Goal: Task Accomplishment & Management: Manage account settings

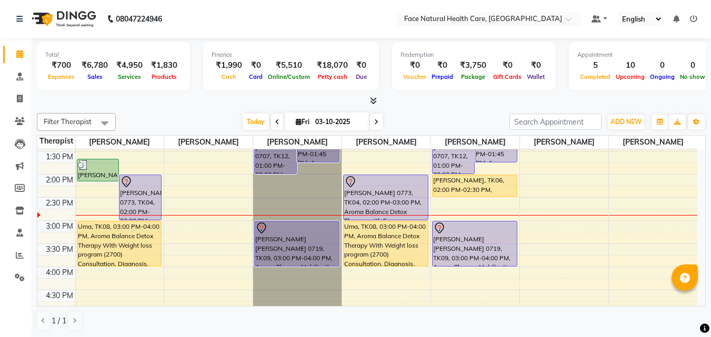
scroll to position [69, 0]
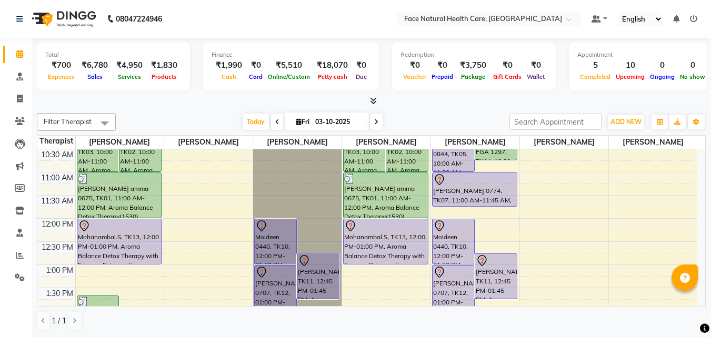
click at [370, 129] on span at bounding box center [376, 122] width 13 height 16
type input "04-10-2025"
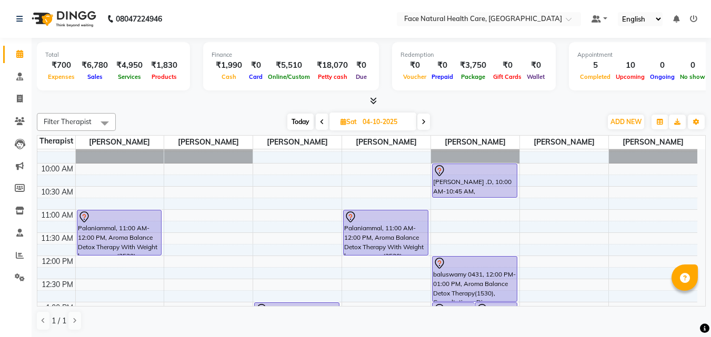
scroll to position [0, 0]
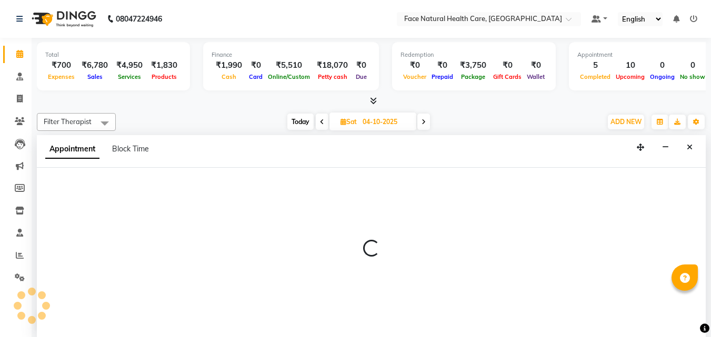
select select "47694"
select select "tentative"
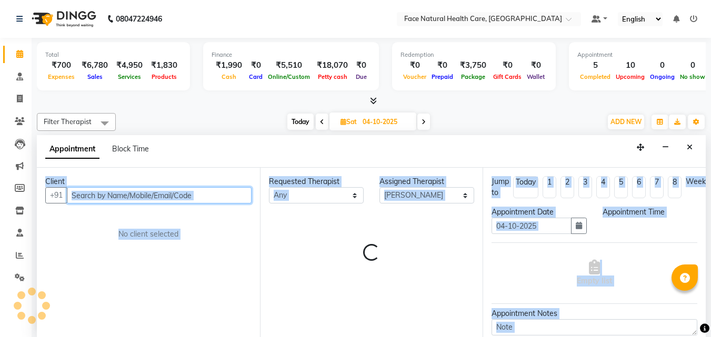
select select "600"
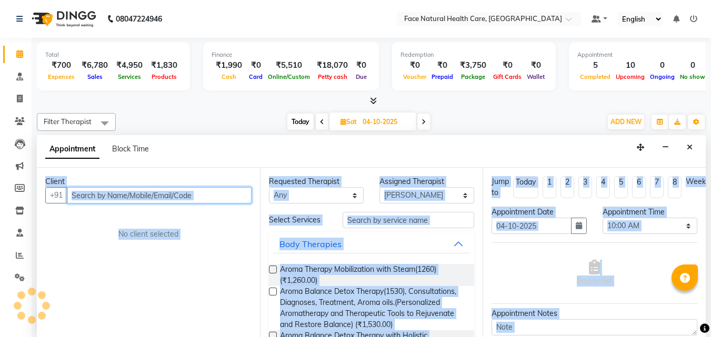
scroll to position [1, 0]
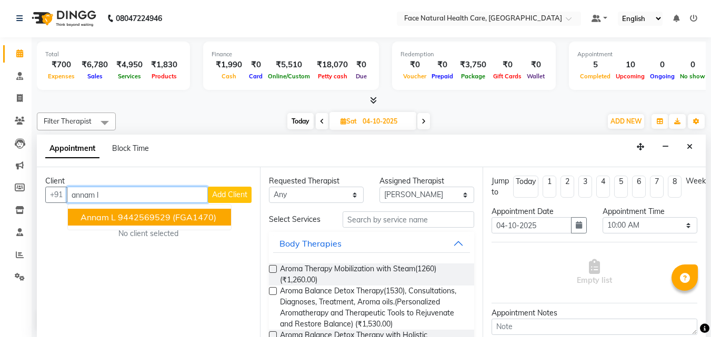
click at [126, 214] on ngb-highlight "9442569529" at bounding box center [144, 217] width 53 height 11
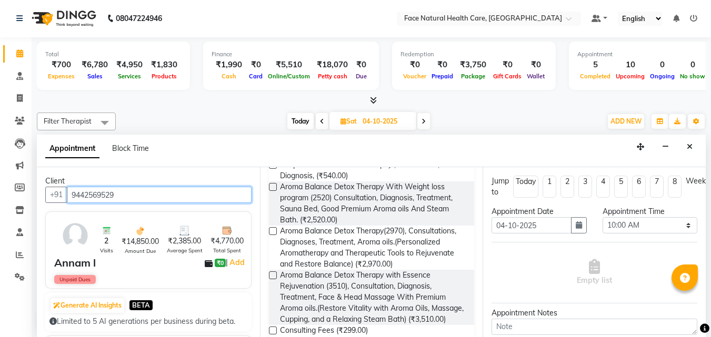
scroll to position [609, 0]
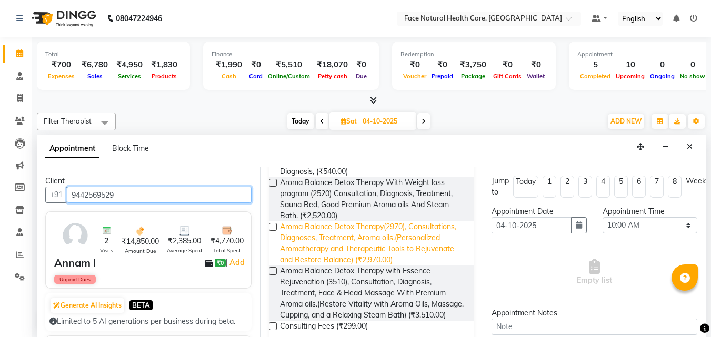
type input "9442569529"
click at [449, 266] on span "Aroma Balance Detox Therapy(2970), Consultations, Diagnoses, Treatment, Aroma o…" at bounding box center [373, 244] width 186 height 44
checkbox input "false"
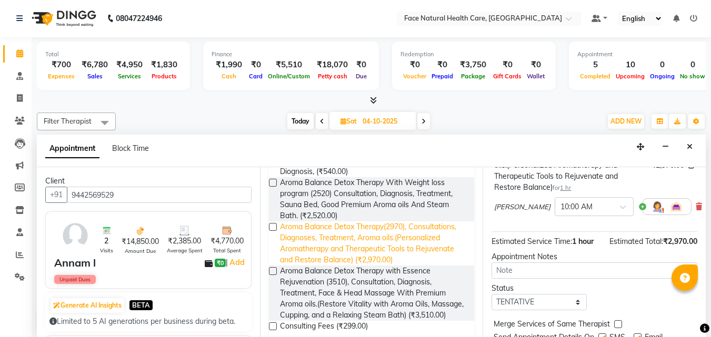
scroll to position [117, 0]
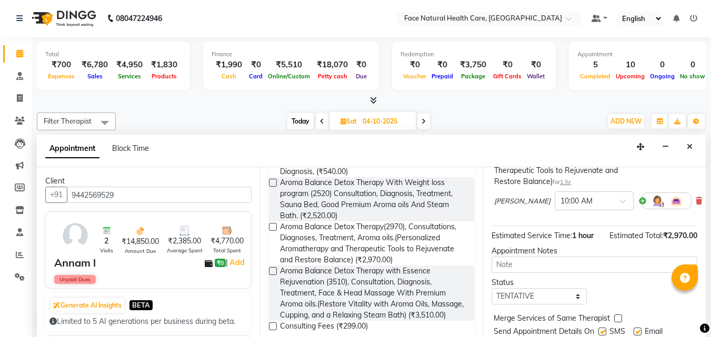
click at [651, 207] on img at bounding box center [657, 201] width 13 height 13
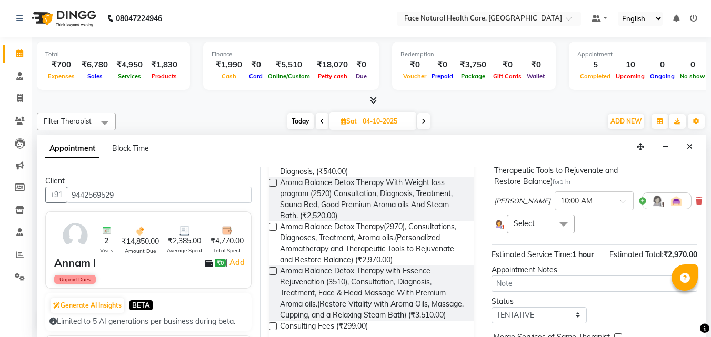
click at [556, 220] on span at bounding box center [563, 225] width 21 height 20
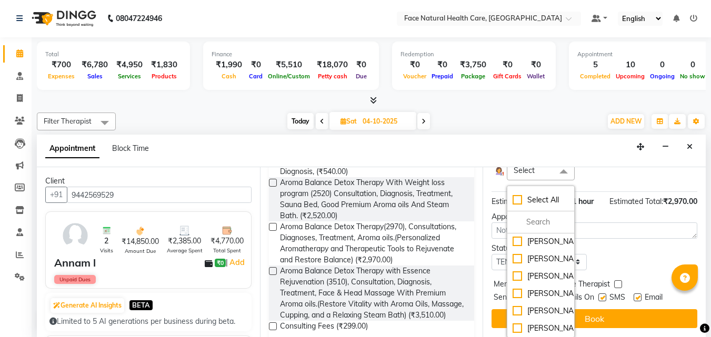
scroll to position [197, 0]
click at [553, 306] on div "[PERSON_NAME]" at bounding box center [541, 311] width 56 height 11
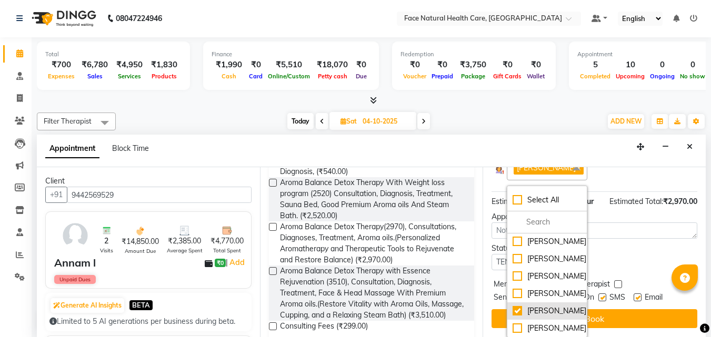
checkbox input "true"
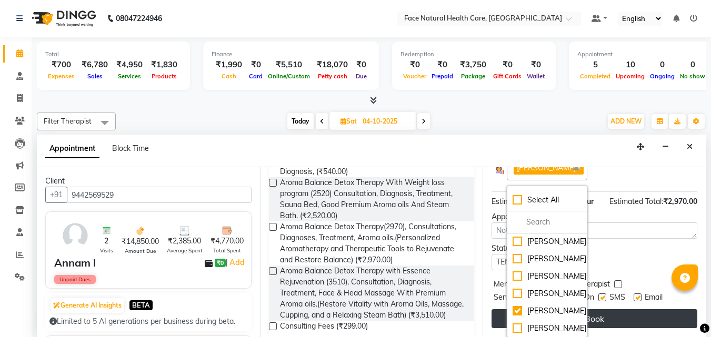
click at [624, 309] on button "Book" at bounding box center [594, 318] width 206 height 19
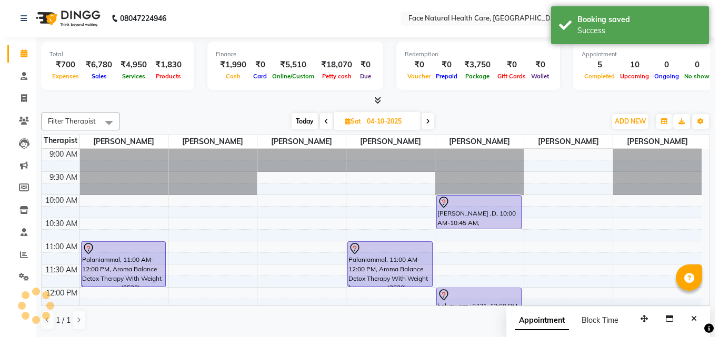
scroll to position [0, 0]
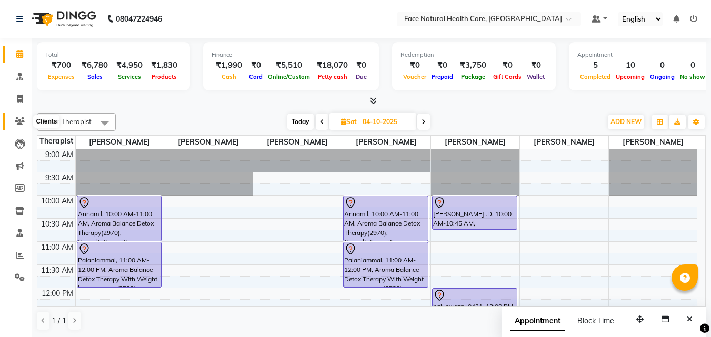
click at [17, 118] on icon at bounding box center [20, 121] width 10 height 8
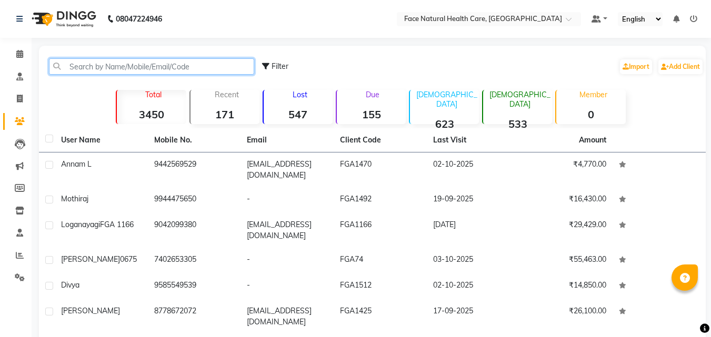
click at [172, 72] on input "text" at bounding box center [151, 66] width 205 height 16
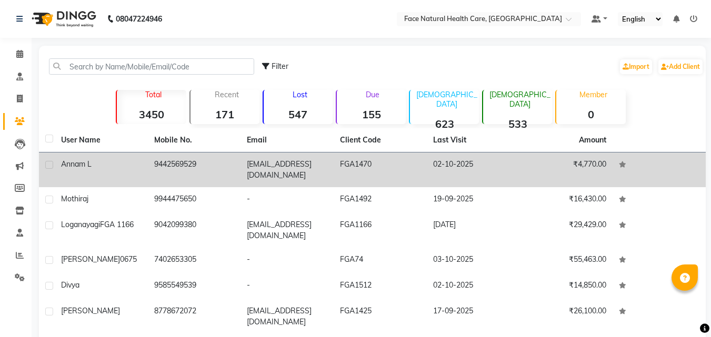
click at [220, 160] on td "9442569529" at bounding box center [194, 170] width 93 height 35
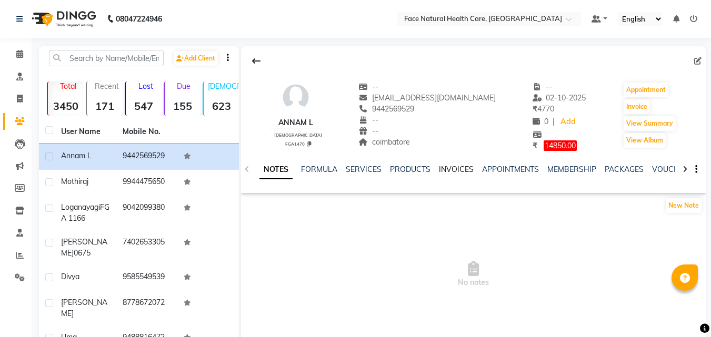
click at [454, 169] on link "INVOICES" at bounding box center [456, 169] width 35 height 9
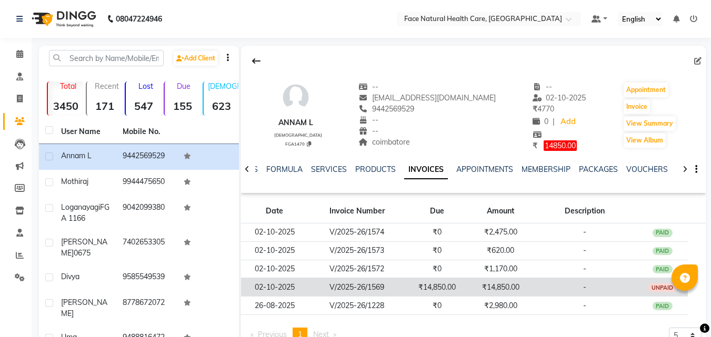
click at [519, 290] on td "₹14,850.00" at bounding box center [500, 287] width 63 height 18
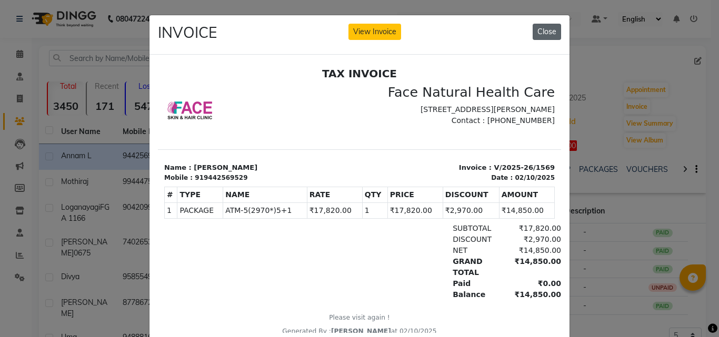
click at [549, 27] on button "Close" at bounding box center [547, 32] width 28 height 16
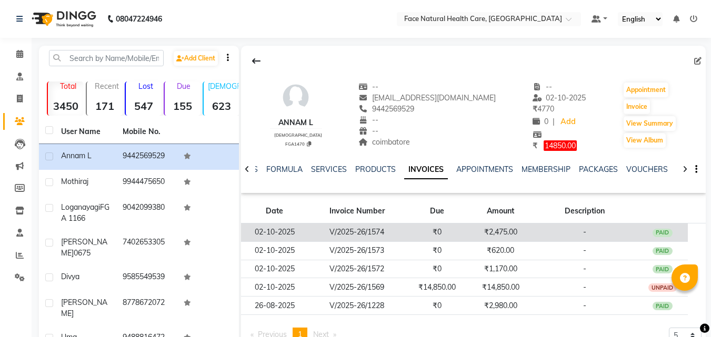
click at [449, 233] on td "₹0" at bounding box center [437, 232] width 63 height 18
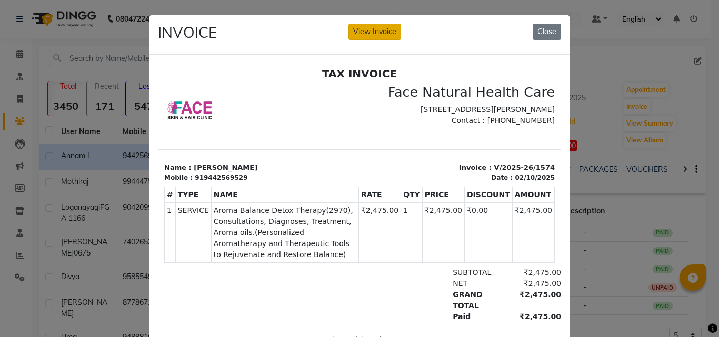
click at [390, 31] on button "View Invoice" at bounding box center [374, 32] width 53 height 16
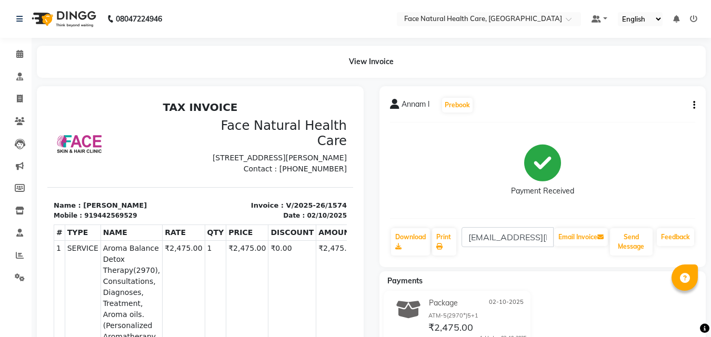
click at [691, 104] on button "button" at bounding box center [692, 105] width 6 height 11
click at [657, 89] on div "Cancel Invoice" at bounding box center [642, 92] width 72 height 13
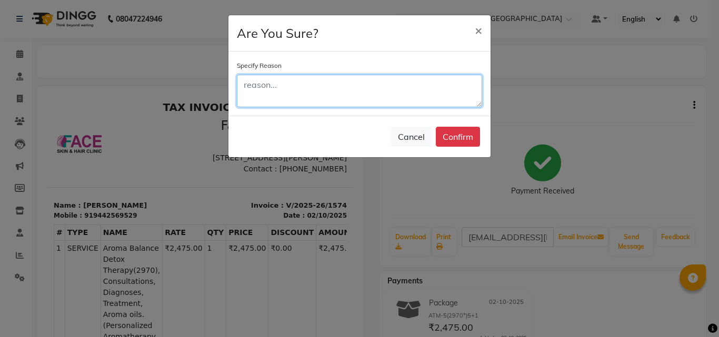
click at [318, 99] on textarea at bounding box center [359, 91] width 245 height 33
type textarea "no"
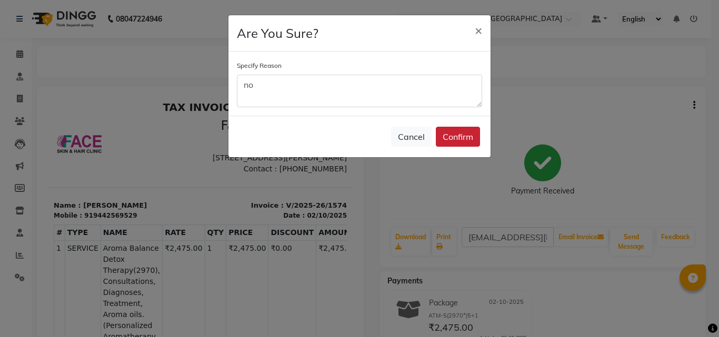
click at [465, 133] on button "Confirm" at bounding box center [458, 137] width 44 height 20
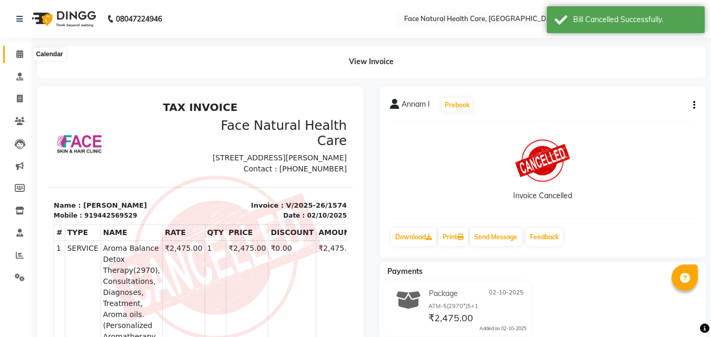
click at [21, 54] on icon at bounding box center [19, 54] width 7 height 8
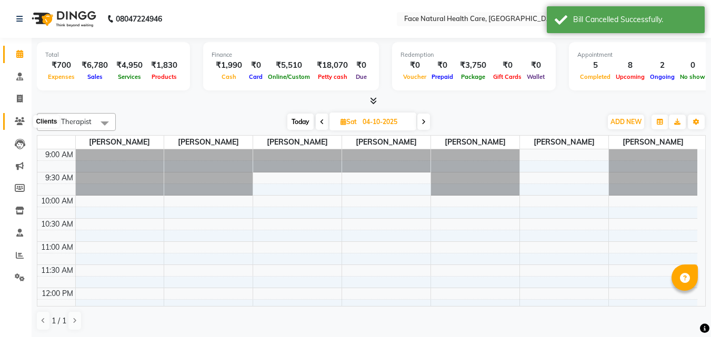
click at [24, 127] on span at bounding box center [20, 122] width 18 height 12
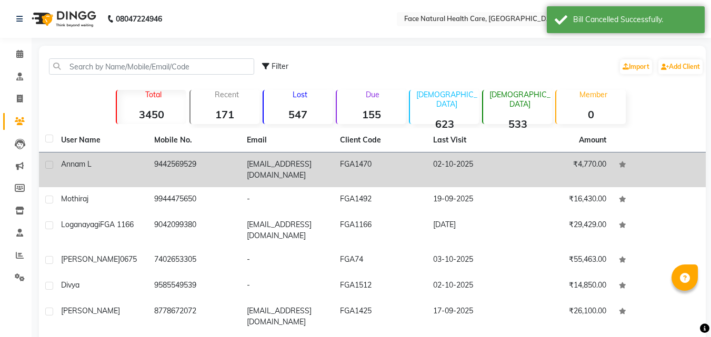
click at [149, 177] on td "9442569529" at bounding box center [194, 170] width 93 height 35
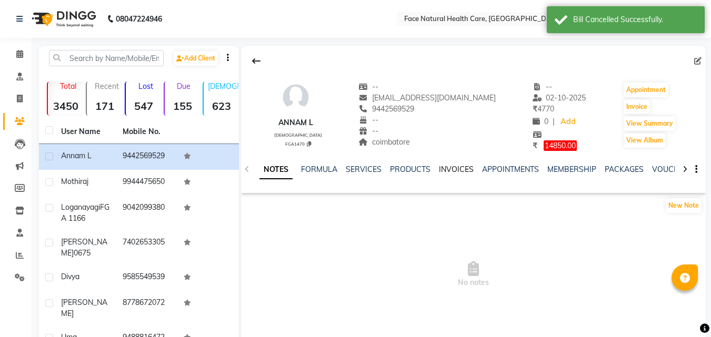
click at [455, 167] on link "INVOICES" at bounding box center [456, 169] width 35 height 9
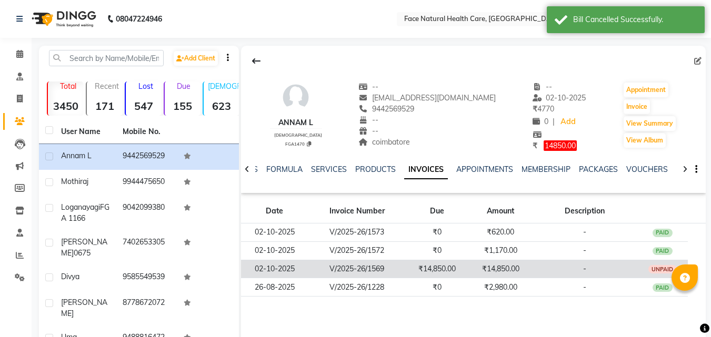
click at [501, 267] on td "₹14,850.00" at bounding box center [500, 269] width 63 height 18
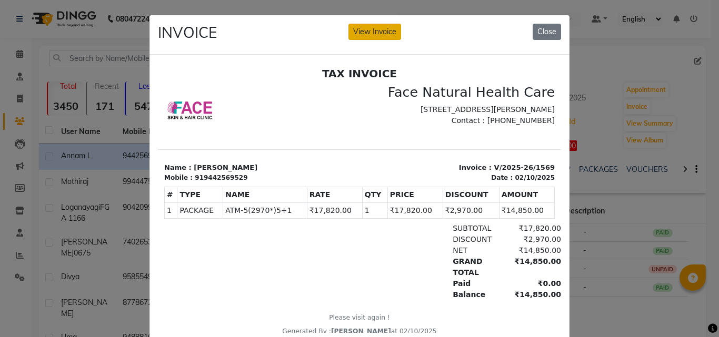
click at [383, 38] on button "View Invoice" at bounding box center [374, 32] width 53 height 16
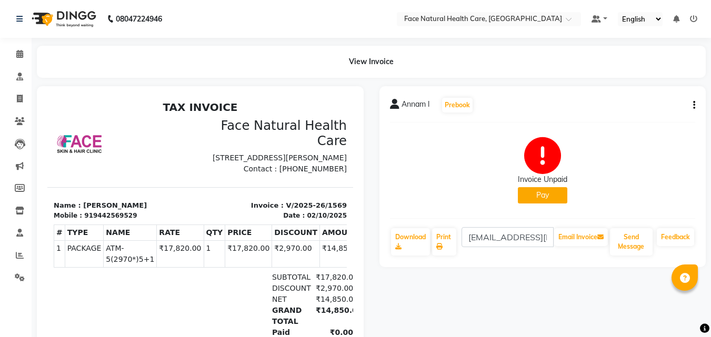
click at [692, 107] on button "button" at bounding box center [692, 105] width 6 height 11
click at [663, 121] on div "Edit Invoice" at bounding box center [651, 118] width 53 height 13
select select "service"
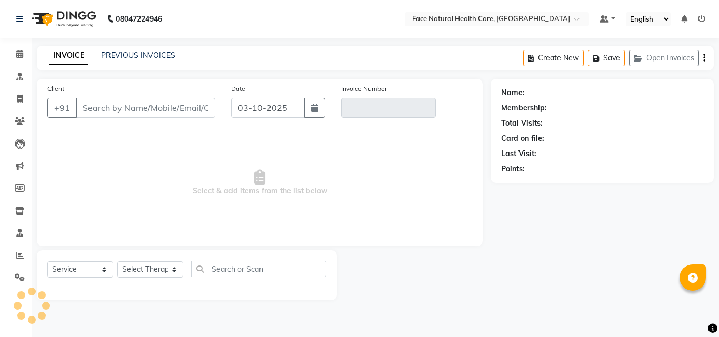
type input "9442569529"
type input "V/2025-26/1569"
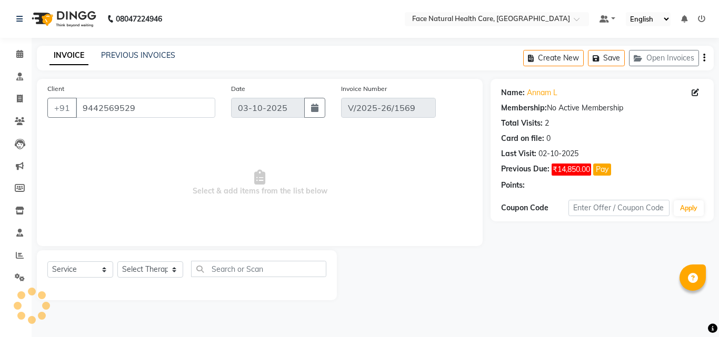
type input "02-10-2025"
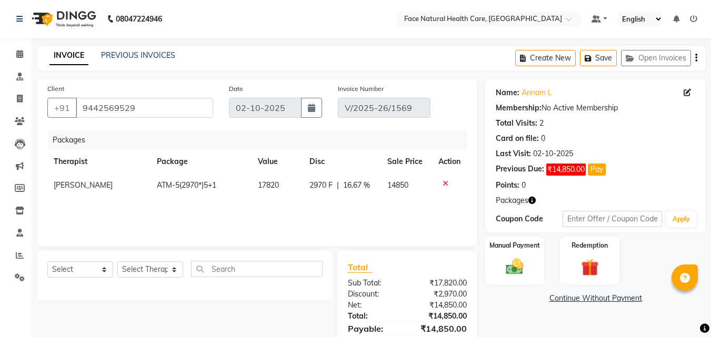
click at [443, 183] on icon at bounding box center [446, 183] width 6 height 7
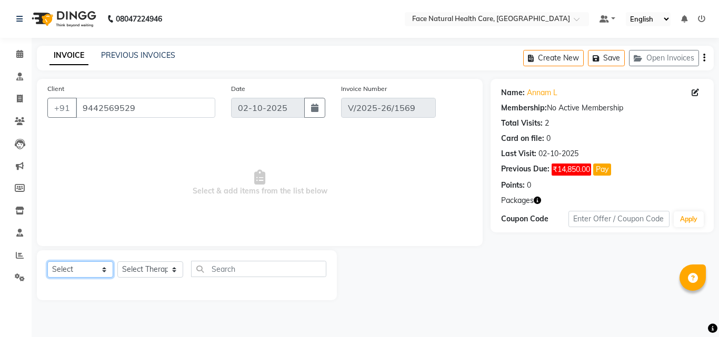
click at [106, 274] on select "Select Service Product Membership Package Voucher Prepaid Gift Card" at bounding box center [80, 270] width 66 height 16
select select "package"
click at [47, 262] on select "Select Service Product Membership Package Voucher Prepaid Gift Card" at bounding box center [80, 270] width 66 height 16
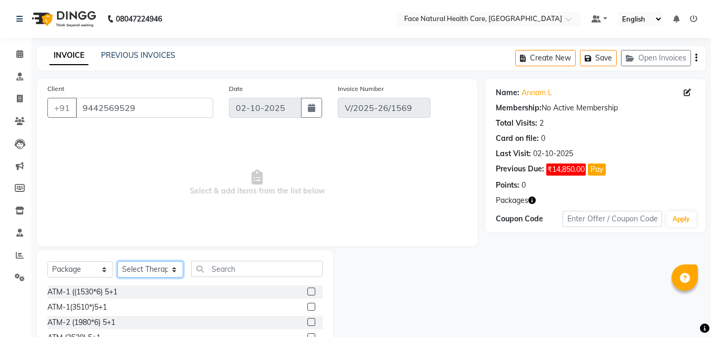
click at [168, 274] on select "Select Therapist [PERSON_NAME] [PERSON_NAME] [PERSON_NAME] M [PERSON_NAME] [PER…" at bounding box center [150, 270] width 66 height 16
click at [184, 225] on span "Select & add items from the list below" at bounding box center [256, 183] width 419 height 105
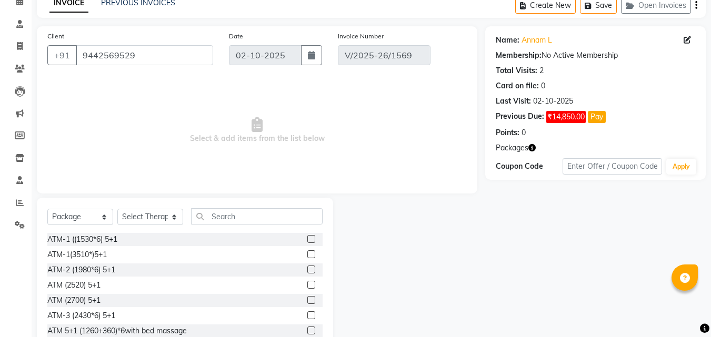
scroll to position [54, 0]
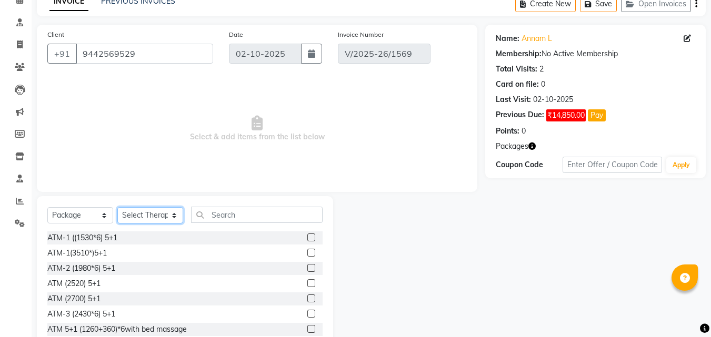
click at [165, 223] on select "Select Therapist [PERSON_NAME] [PERSON_NAME] [PERSON_NAME] M [PERSON_NAME] [PER…" at bounding box center [150, 215] width 66 height 16
select select "40492"
click at [117, 207] on select "Select Therapist [PERSON_NAME] [PERSON_NAME] [PERSON_NAME] M [PERSON_NAME] [PER…" at bounding box center [150, 215] width 66 height 16
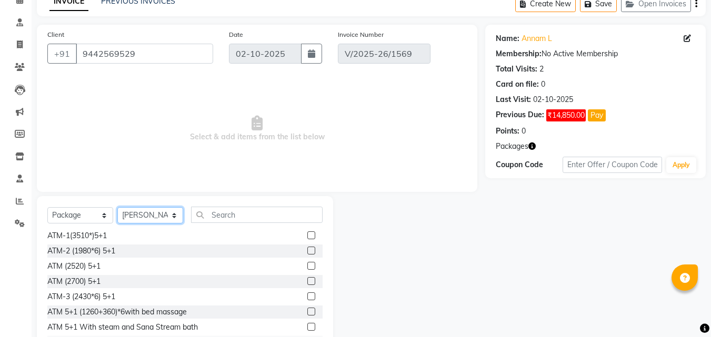
scroll to position [10, 0]
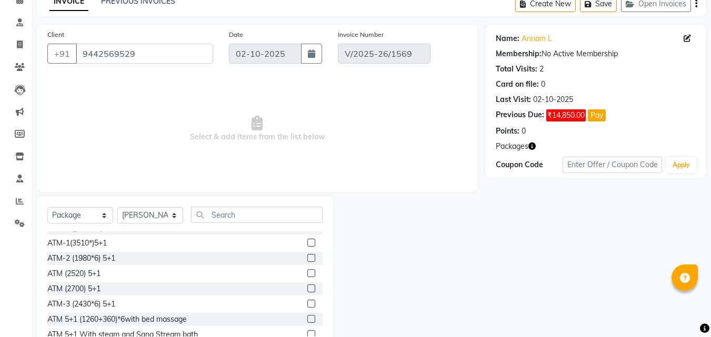
click at [307, 289] on label at bounding box center [311, 289] width 8 height 8
click at [307, 289] on input "checkbox" at bounding box center [310, 289] width 7 height 7
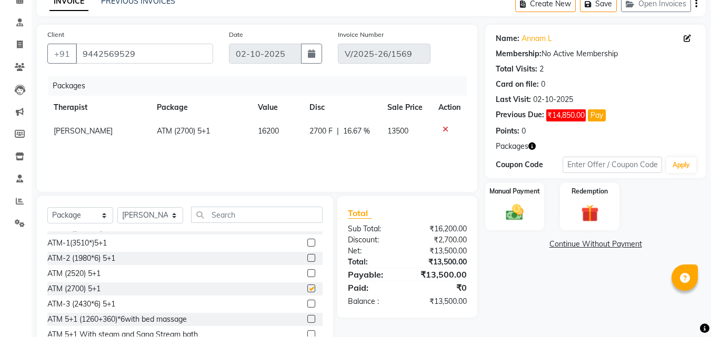
checkbox input "false"
click at [642, 244] on link "Continue Without Payment" at bounding box center [595, 244] width 216 height 11
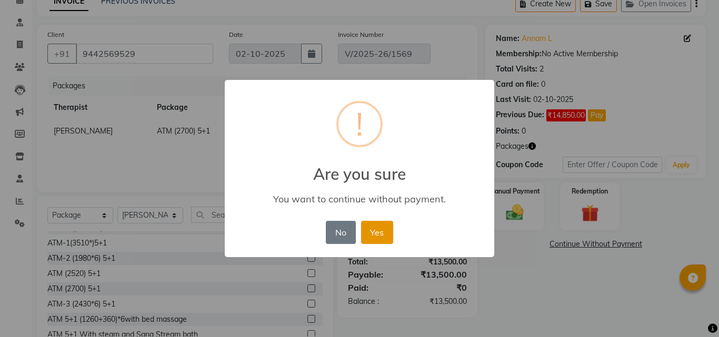
click at [382, 239] on button "Yes" at bounding box center [377, 232] width 32 height 23
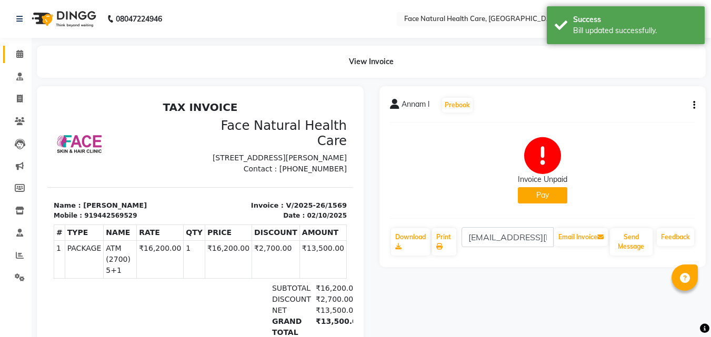
click at [12, 54] on span at bounding box center [20, 54] width 18 height 12
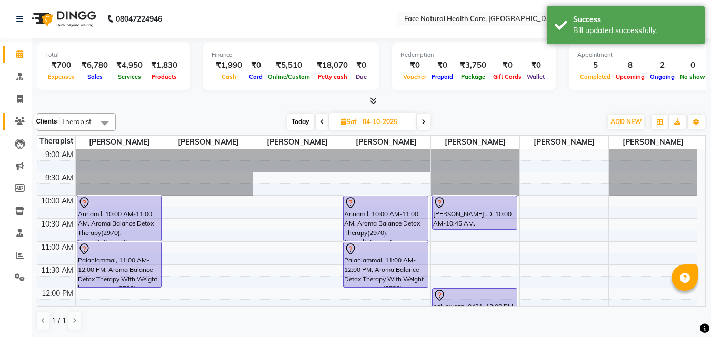
click at [22, 123] on icon at bounding box center [20, 121] width 10 height 8
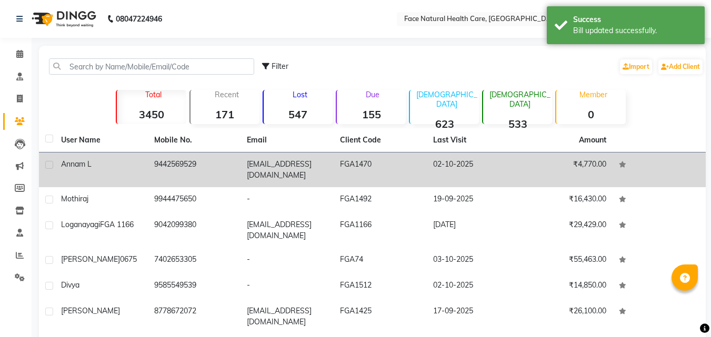
click at [245, 186] on td "[EMAIL_ADDRESS][DOMAIN_NAME]" at bounding box center [286, 170] width 93 height 35
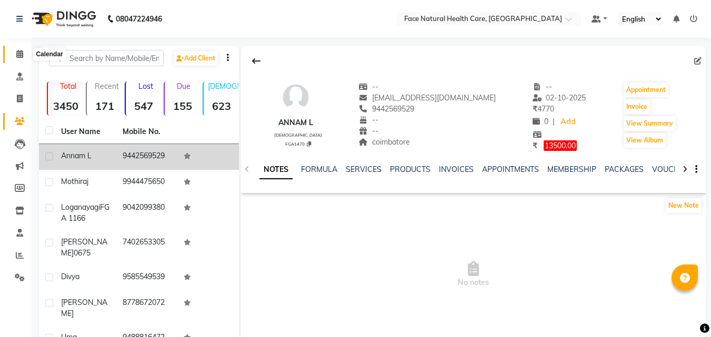
click at [15, 51] on span at bounding box center [20, 54] width 18 height 12
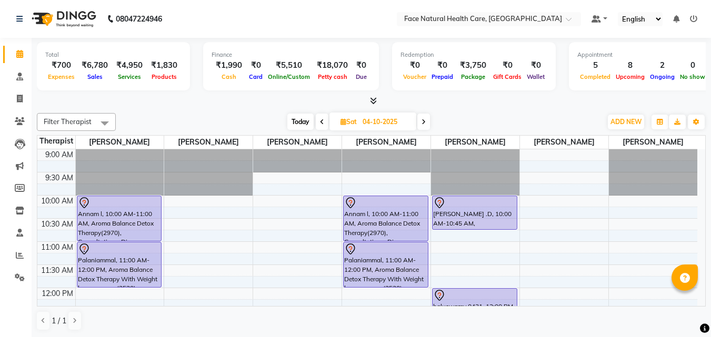
click at [319, 126] on span at bounding box center [322, 122] width 13 height 16
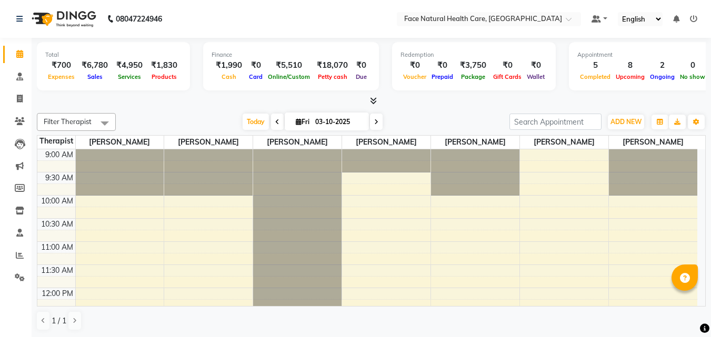
scroll to position [232, 0]
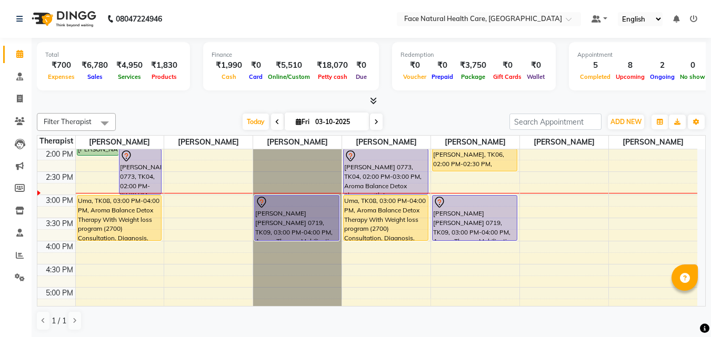
click at [275, 124] on icon at bounding box center [277, 122] width 4 height 6
type input "02-10-2025"
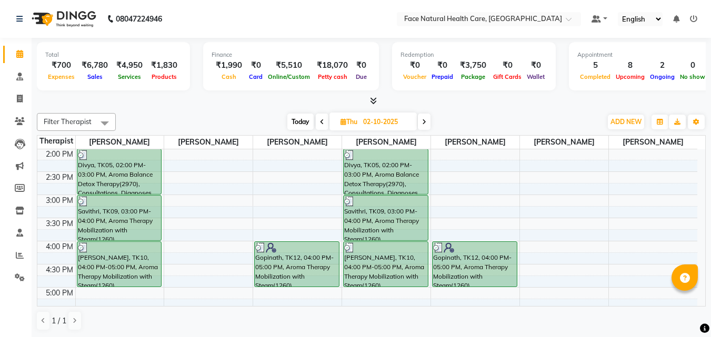
drag, startPoint x: 697, startPoint y: 238, endPoint x: 701, endPoint y: 233, distance: 7.1
click at [701, 233] on div "9:00 AM 9:30 AM 10:00 AM 10:30 AM 11:00 AM 11:30 AM 12:00 PM 12:30 PM 1:00 PM 1…" at bounding box center [371, 227] width 668 height 157
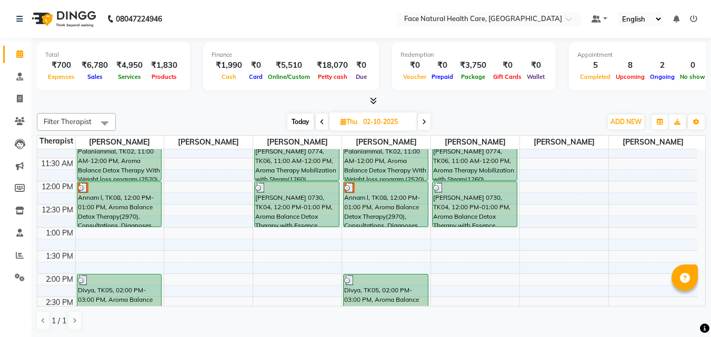
scroll to position [4, 0]
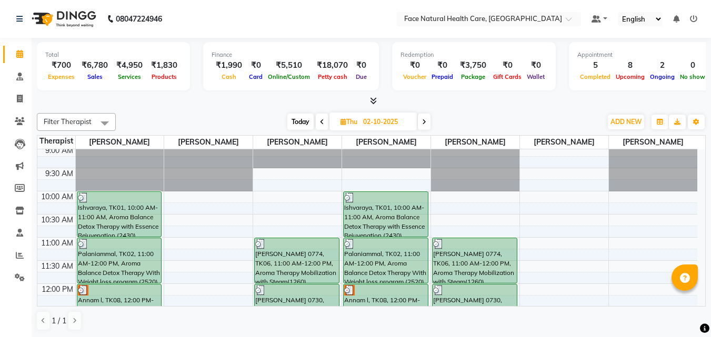
click at [373, 288] on div at bounding box center [385, 290] width 83 height 11
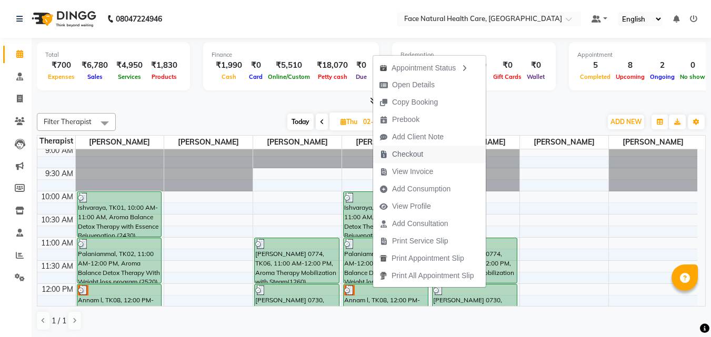
click at [433, 146] on button "Checkout" at bounding box center [429, 154] width 113 height 17
select select "5675"
select select "service"
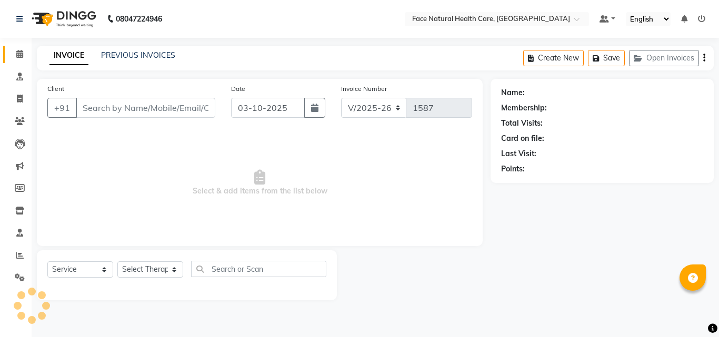
type input "9442569529"
type input "02-10-2025"
select select "47694"
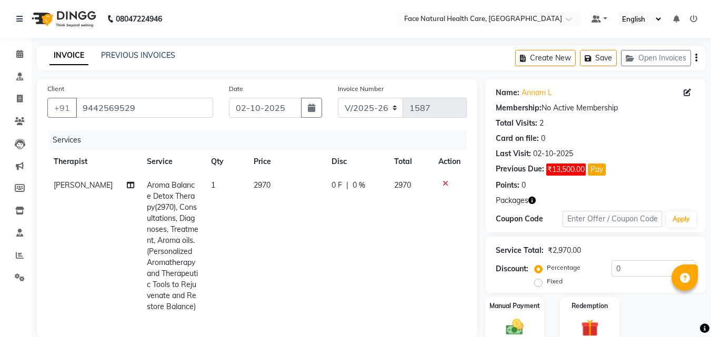
click at [446, 183] on icon at bounding box center [446, 183] width 6 height 7
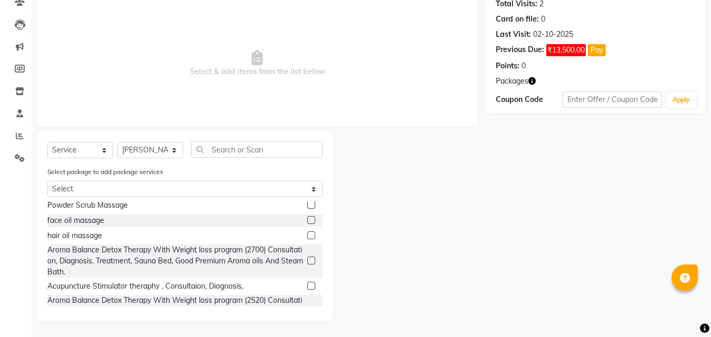
scroll to position [347, 0]
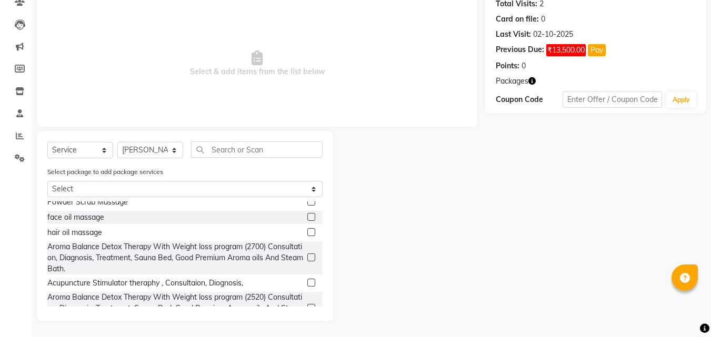
click at [307, 259] on label at bounding box center [311, 258] width 8 height 8
click at [307, 259] on input "checkbox" at bounding box center [310, 258] width 7 height 7
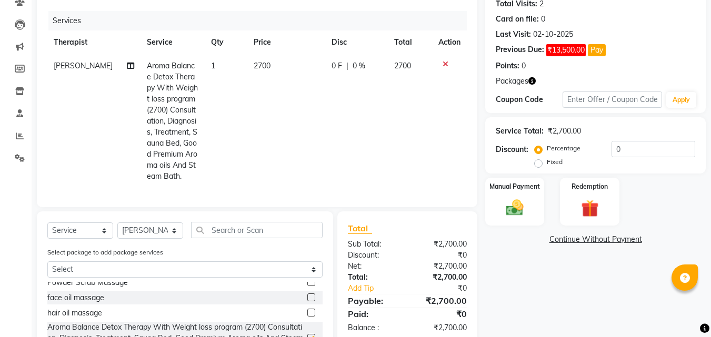
checkbox input "false"
click at [263, 68] on span "2700" at bounding box center [262, 65] width 17 height 9
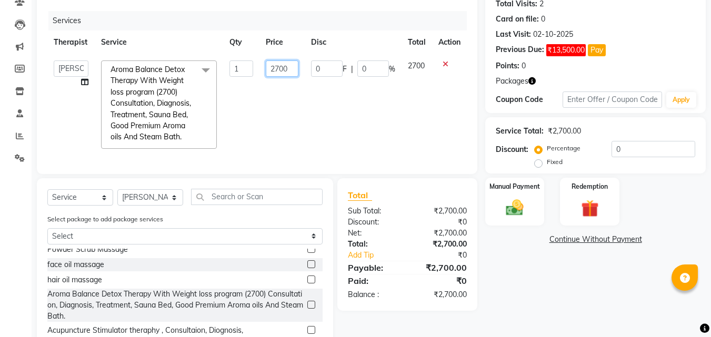
click at [288, 67] on input "2700" at bounding box center [282, 69] width 33 height 16
type input "2250"
click at [408, 142] on td "2700" at bounding box center [416, 104] width 31 height 101
click at [605, 201] on div "Redemption" at bounding box center [590, 202] width 62 height 50
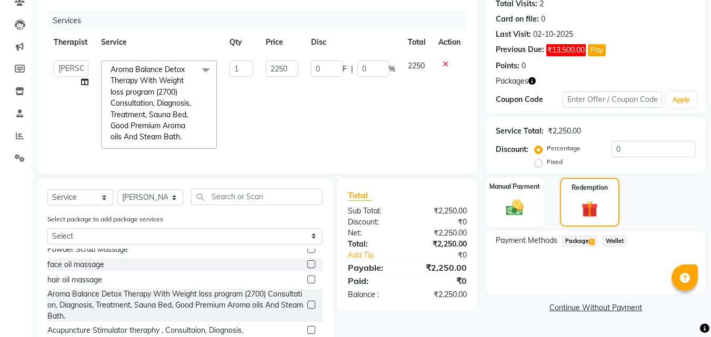
click at [569, 245] on span "Package 1" at bounding box center [579, 241] width 36 height 12
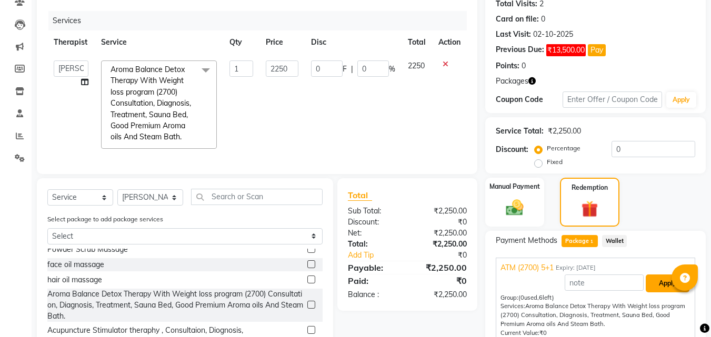
click at [655, 291] on button "Apply" at bounding box center [668, 284] width 44 height 18
type input "375.08"
type input "16.67"
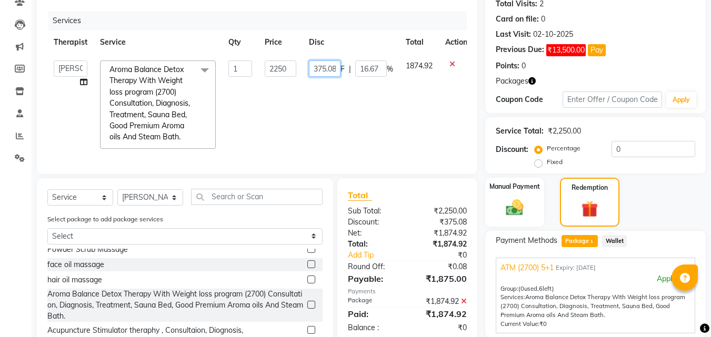
click at [320, 65] on input "375.08" at bounding box center [325, 69] width 32 height 16
type input "3"
type input "0"
click at [369, 116] on td "0 F | 16.67 %" at bounding box center [351, 104] width 97 height 101
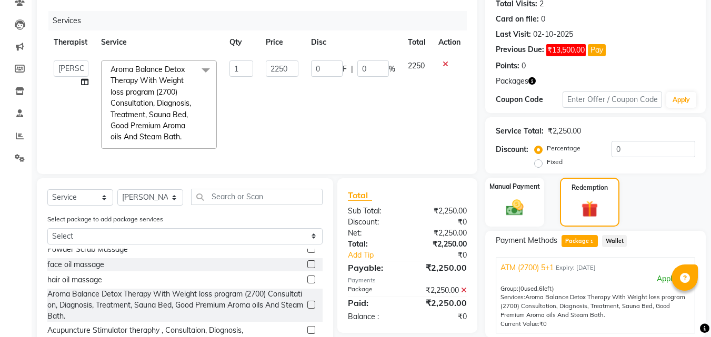
scroll to position [217, 0]
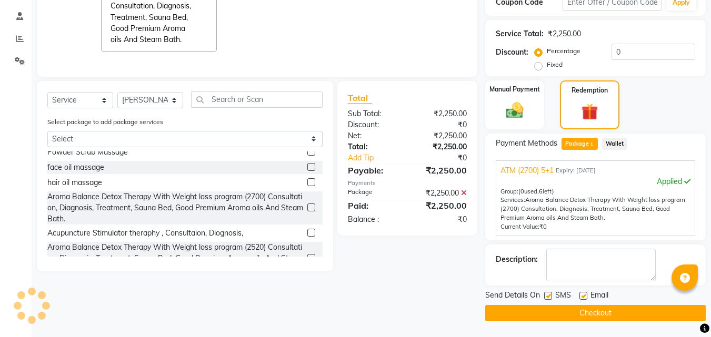
click at [548, 294] on label at bounding box center [548, 296] width 8 height 8
click at [548, 294] on input "checkbox" at bounding box center [547, 296] width 7 height 7
checkbox input "false"
click at [584, 296] on label at bounding box center [583, 296] width 8 height 8
click at [584, 296] on input "checkbox" at bounding box center [582, 296] width 7 height 7
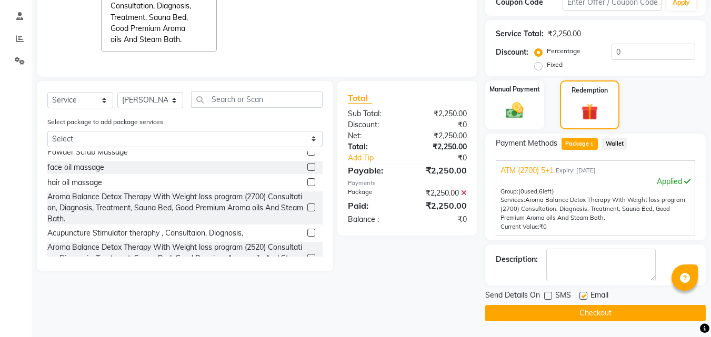
checkbox input "false"
click at [625, 315] on button "Checkout" at bounding box center [595, 313] width 220 height 16
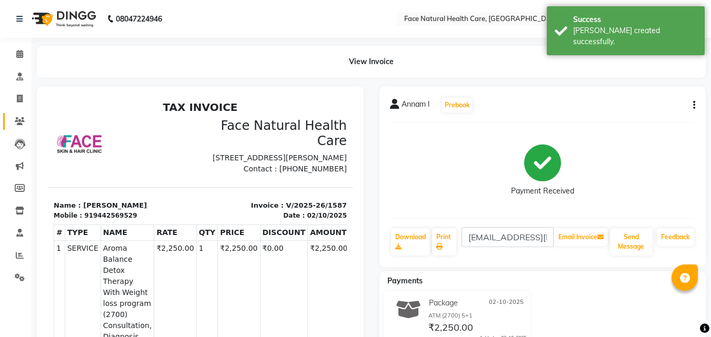
click at [21, 125] on span at bounding box center [20, 122] width 18 height 12
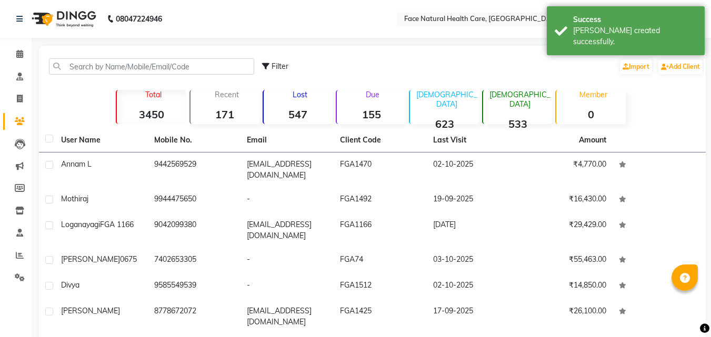
scroll to position [172, 0]
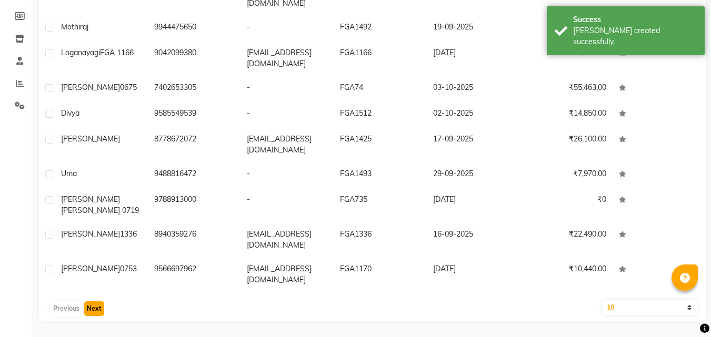
click at [98, 306] on button "Next" at bounding box center [94, 309] width 20 height 15
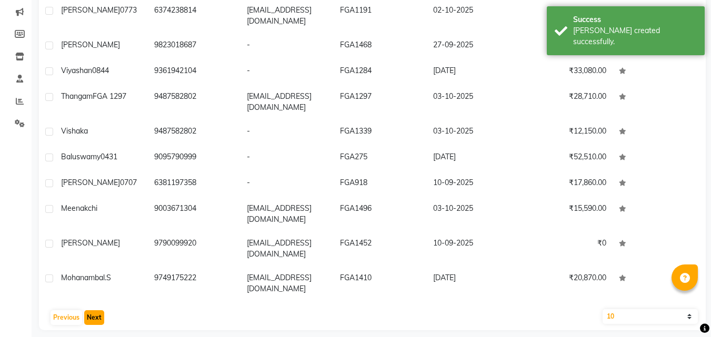
click at [95, 314] on button "Next" at bounding box center [94, 317] width 20 height 15
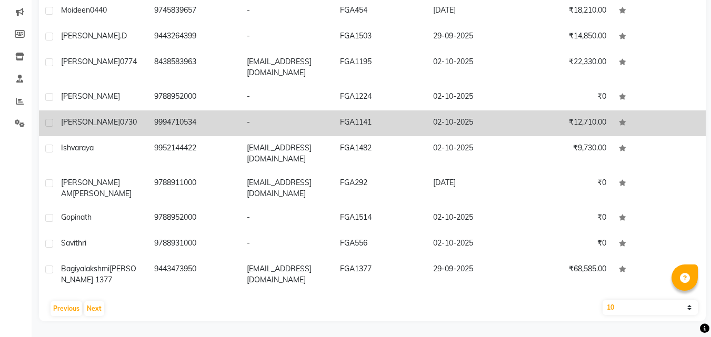
click at [471, 119] on td "02-10-2025" at bounding box center [473, 124] width 93 height 26
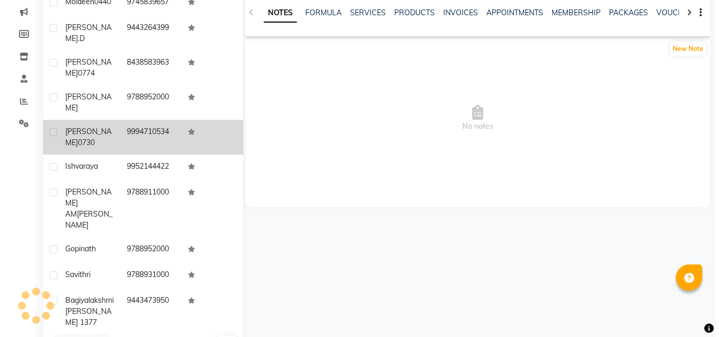
scroll to position [137, 0]
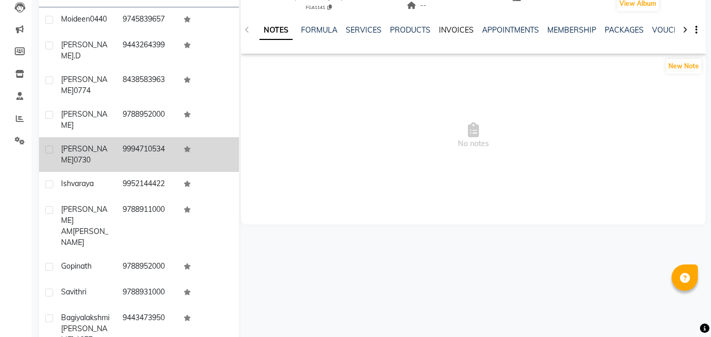
click at [456, 34] on link "INVOICES" at bounding box center [456, 29] width 35 height 9
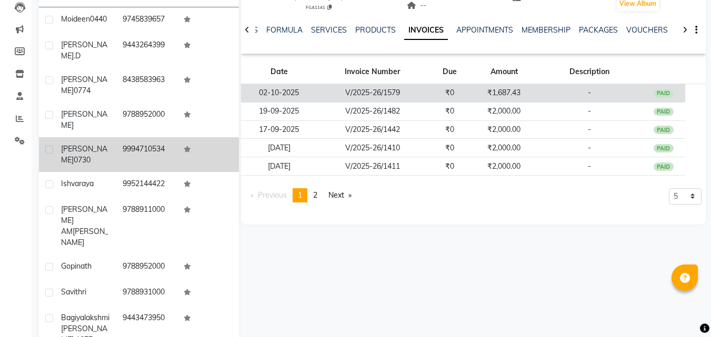
click at [568, 91] on td "-" at bounding box center [589, 93] width 105 height 18
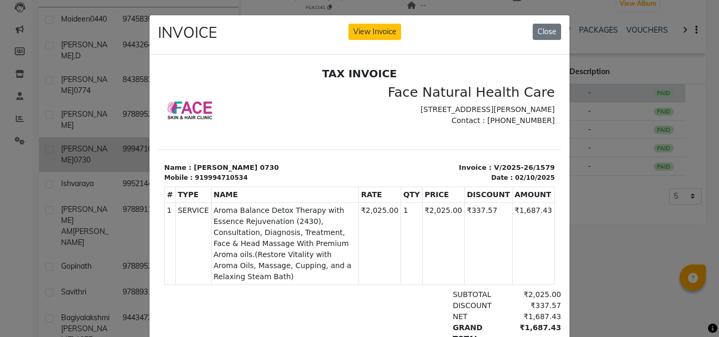
click at [387, 36] on button "View Invoice" at bounding box center [374, 32] width 53 height 16
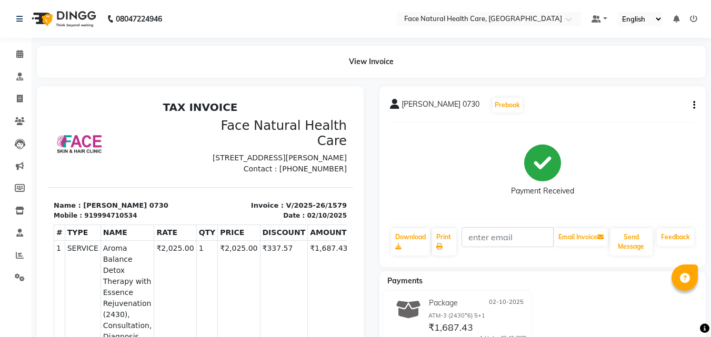
click at [689, 106] on button "button" at bounding box center [692, 105] width 6 height 11
click at [589, 189] on div "Payment Received" at bounding box center [543, 170] width 306 height 79
click at [24, 53] on span at bounding box center [20, 54] width 18 height 12
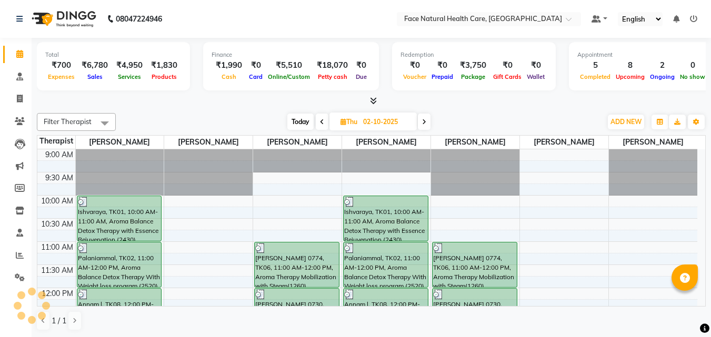
scroll to position [232, 0]
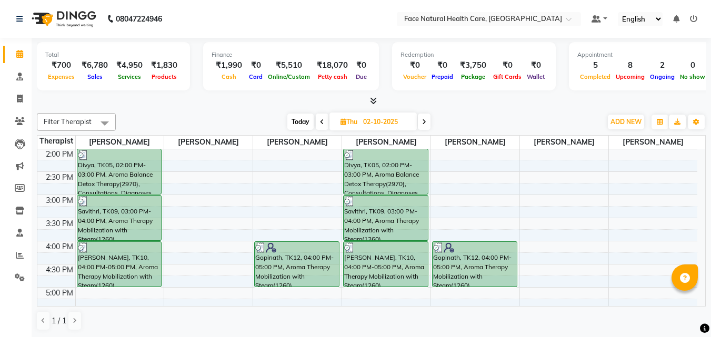
click at [426, 107] on div "Total ₹700 Expenses ₹6,780 Sales ₹4,950 Services ₹1,830 Products Finance ₹1,990…" at bounding box center [371, 188] width 679 height 300
click at [429, 121] on span at bounding box center [424, 122] width 13 height 16
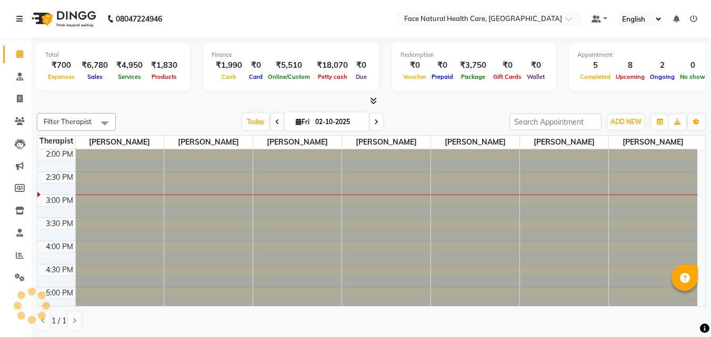
type input "03-10-2025"
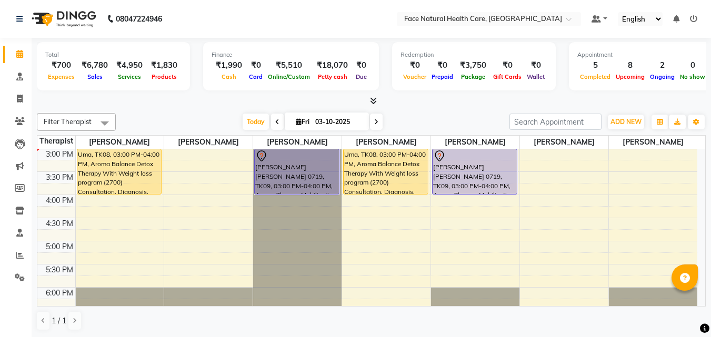
scroll to position [142, 0]
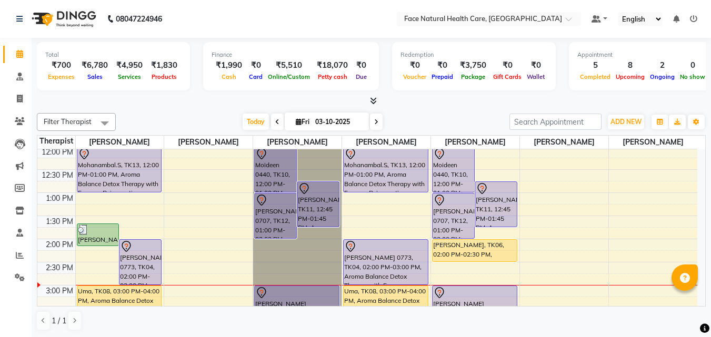
click at [445, 176] on div "Moideen 0440, TK10, 12:00 PM-01:00 PM, Aroma Balance Detox Therapy with Holisti…" at bounding box center [454, 169] width 42 height 45
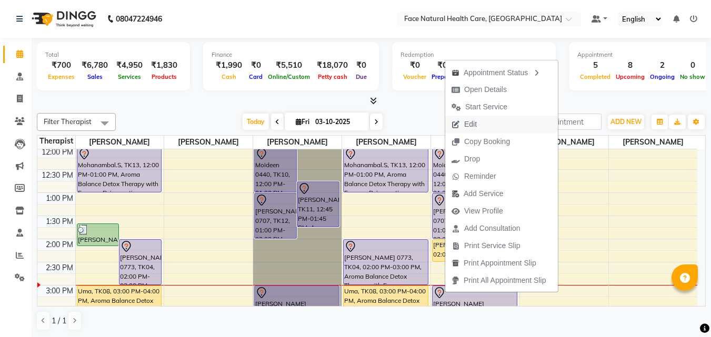
click at [500, 125] on button "Edit" at bounding box center [501, 124] width 113 height 17
select select "tentative"
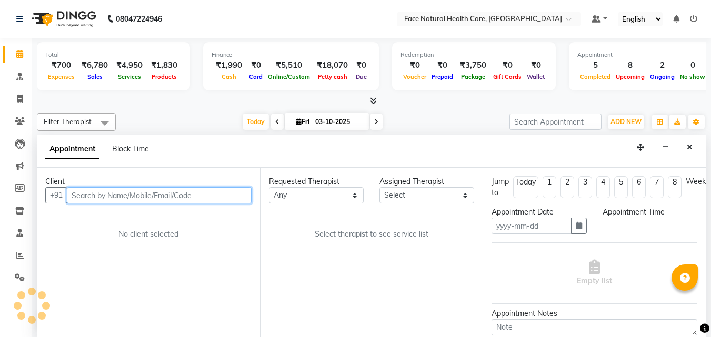
type input "03-10-2025"
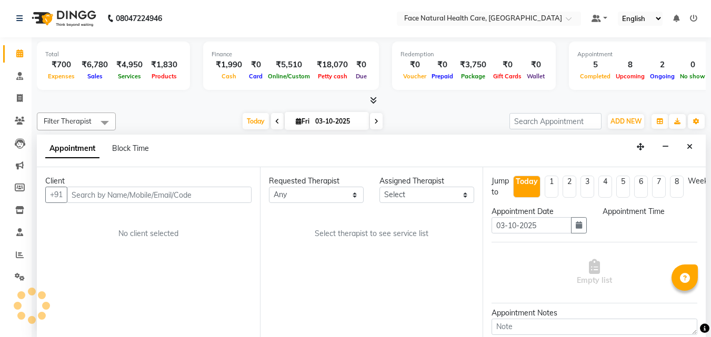
scroll to position [0, 0]
select select "50221"
select select "720"
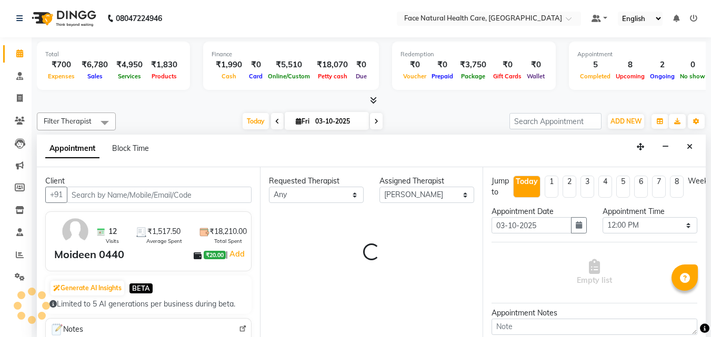
scroll to position [278, 0]
select select "2632"
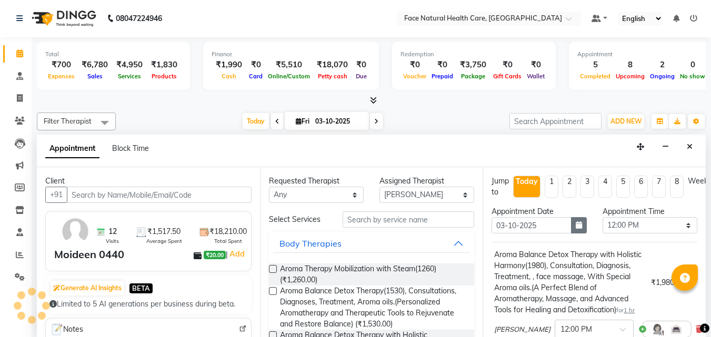
click at [576, 220] on button "button" at bounding box center [579, 225] width 16 height 16
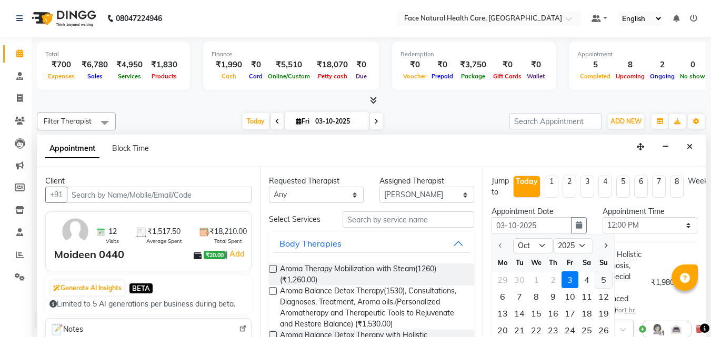
click at [604, 277] on div "5" at bounding box center [603, 280] width 17 height 17
type input "05-10-2025"
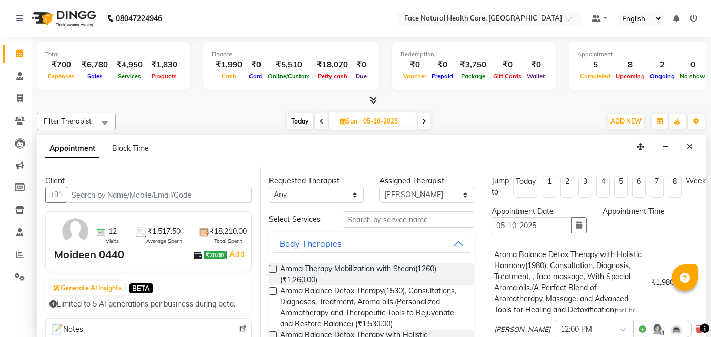
scroll to position [0, 0]
select select "720"
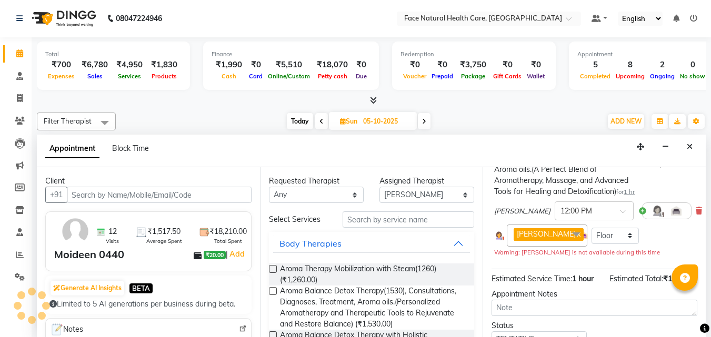
scroll to position [195, 0]
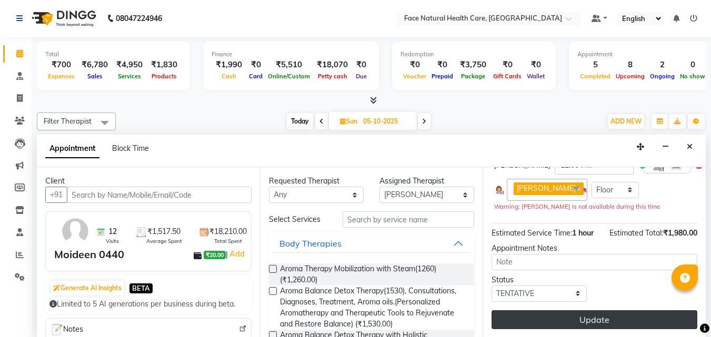
click at [647, 316] on button "Update" at bounding box center [594, 319] width 206 height 19
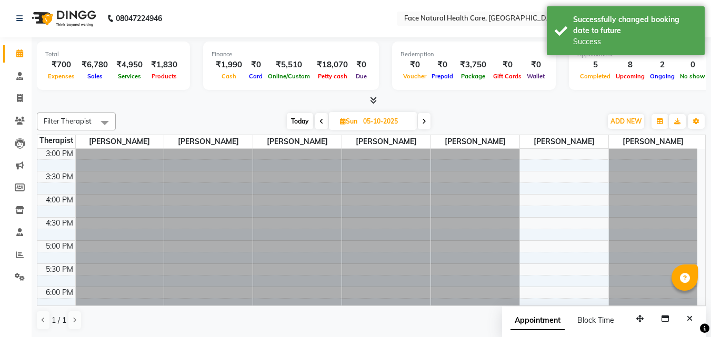
scroll to position [0, 0]
click at [706, 213] on div "Total ₹700 Expenses ₹6,780 Sales ₹4,950 Services ₹1,830 Products Finance ₹1,990…" at bounding box center [371, 188] width 679 height 300
click at [696, 206] on div at bounding box center [653, 201] width 88 height 12
select select "75195"
select select "tentative"
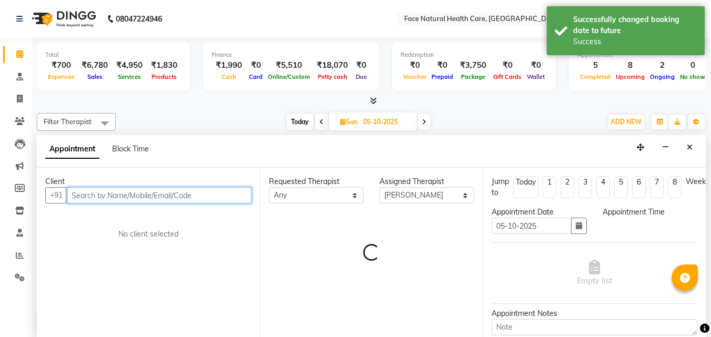
select select "960"
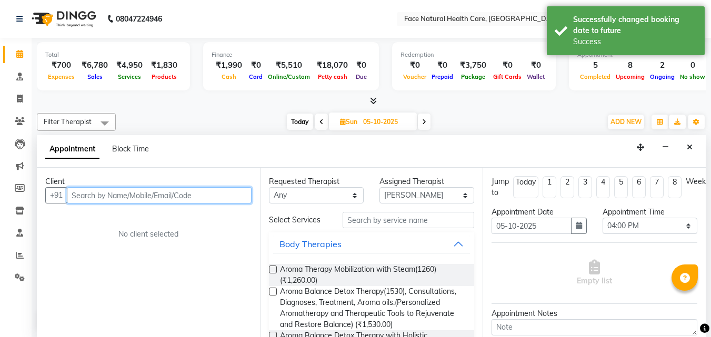
scroll to position [1, 0]
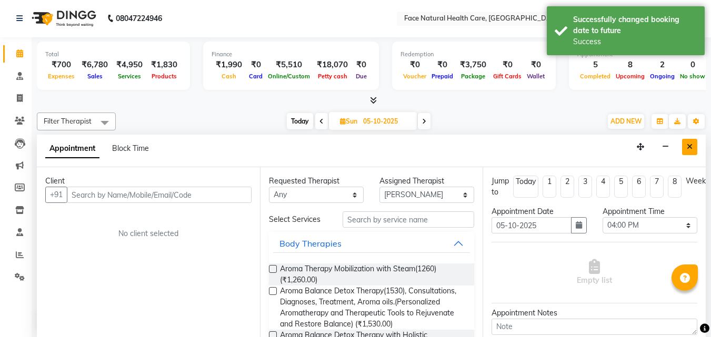
click at [682, 145] on button "Close" at bounding box center [689, 147] width 15 height 16
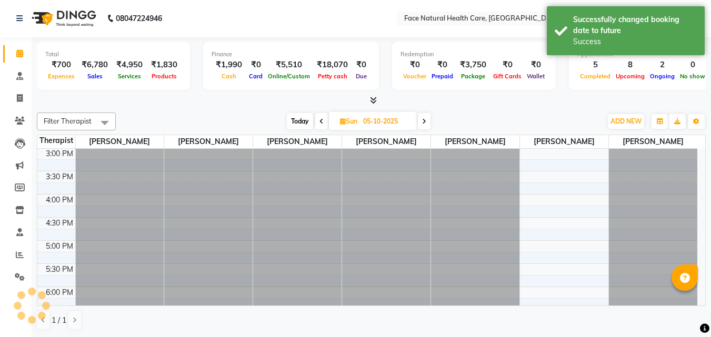
scroll to position [141, 0]
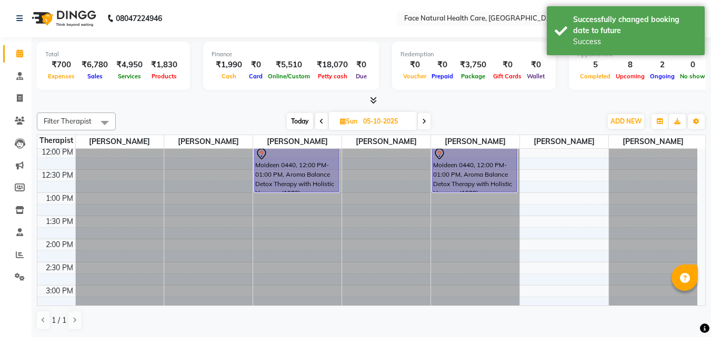
click at [497, 159] on div at bounding box center [474, 154] width 83 height 13
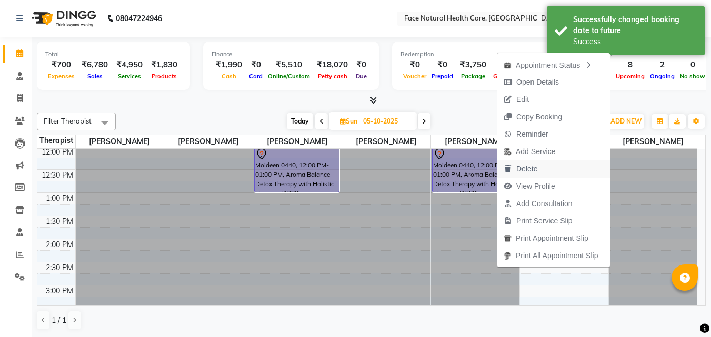
click at [564, 170] on button "Delete" at bounding box center [553, 168] width 113 height 17
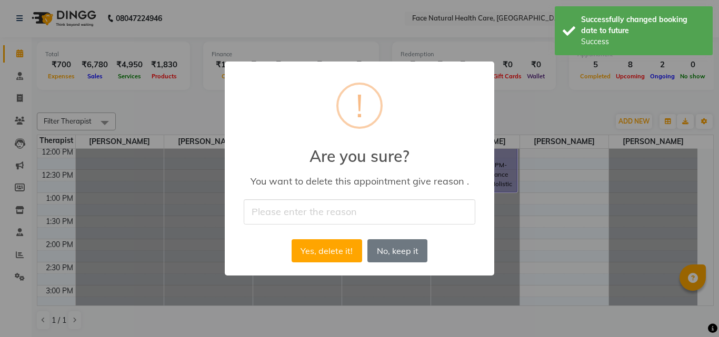
type input "o"
click at [324, 240] on button "Yes, delete it!" at bounding box center [327, 250] width 71 height 23
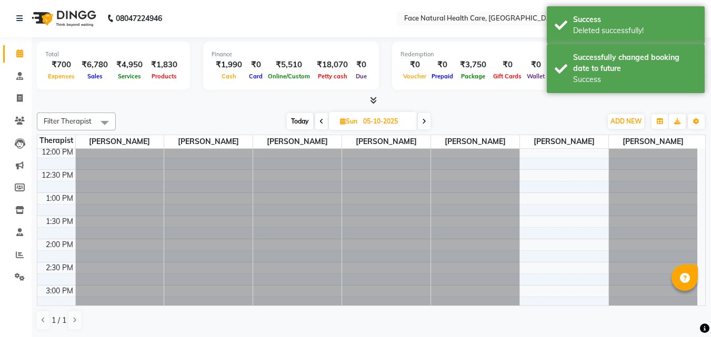
click at [308, 122] on span "Today" at bounding box center [300, 121] width 26 height 16
type input "03-10-2025"
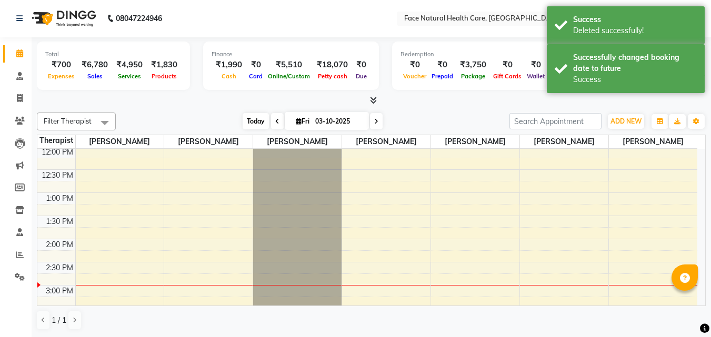
scroll to position [278, 0]
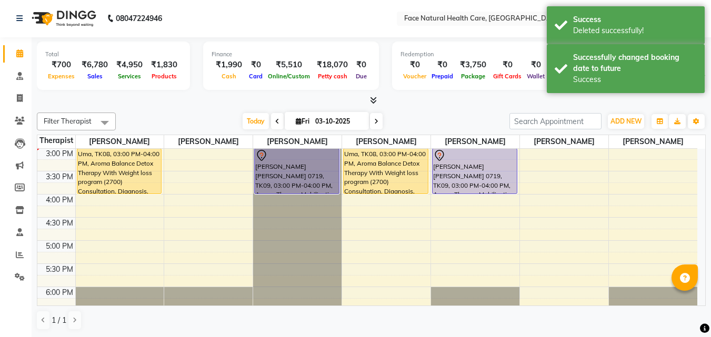
click at [502, 169] on div "[PERSON_NAME] [PERSON_NAME] 0719, TK09, 03:00 PM-04:00 PM, Aroma Therapy Mobili…" at bounding box center [475, 171] width 84 height 45
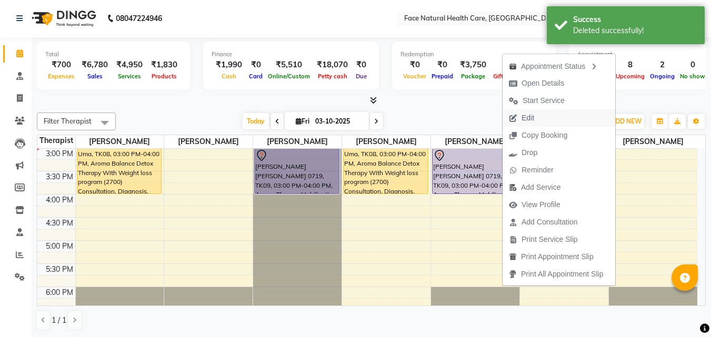
click at [550, 117] on button "Edit" at bounding box center [559, 117] width 113 height 17
select select "tentative"
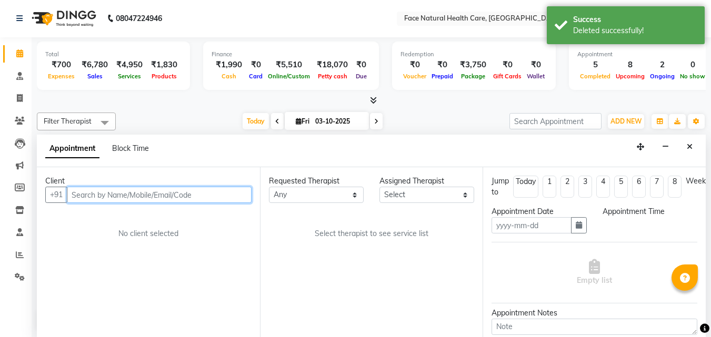
type input "03-10-2025"
select select "900"
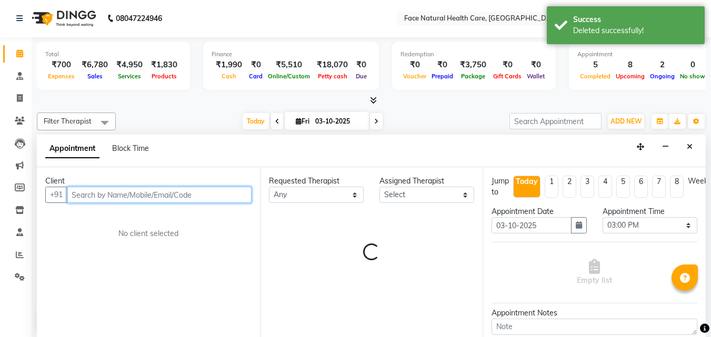
select select "38864"
select select "2632"
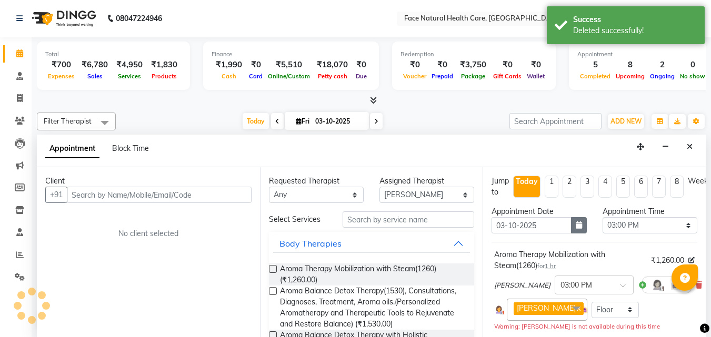
click at [575, 234] on button "button" at bounding box center [579, 225] width 16 height 16
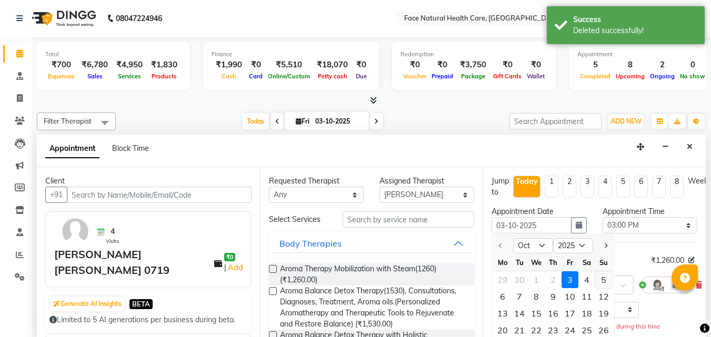
click at [603, 284] on div "5" at bounding box center [603, 280] width 17 height 17
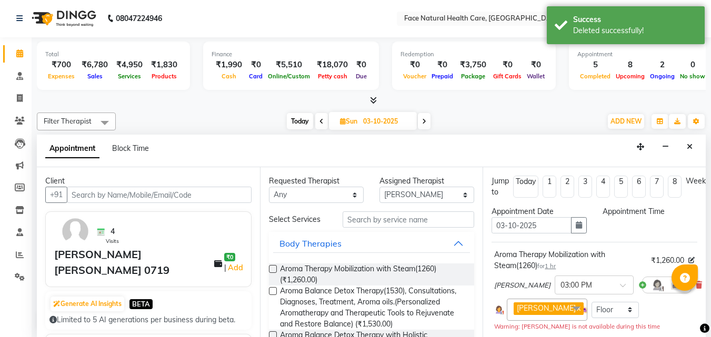
type input "05-10-2025"
select select "900"
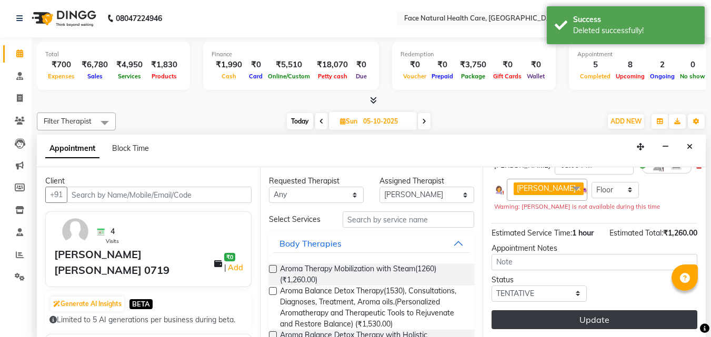
click at [590, 313] on button "Update" at bounding box center [594, 319] width 206 height 19
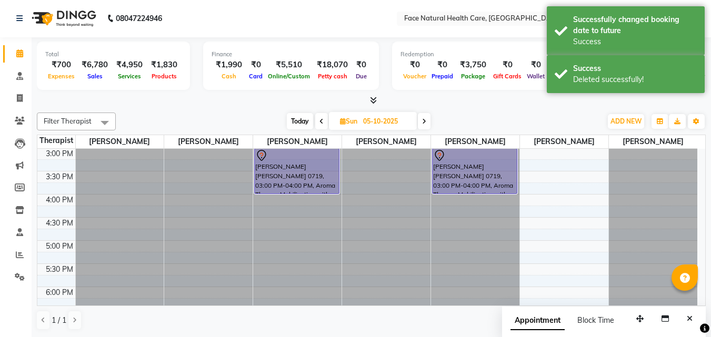
scroll to position [0, 0]
click at [494, 173] on div "[PERSON_NAME] [PERSON_NAME] 0719, 03:00 PM-04:00 PM, Aroma Therapy Mobilization…" at bounding box center [475, 171] width 84 height 45
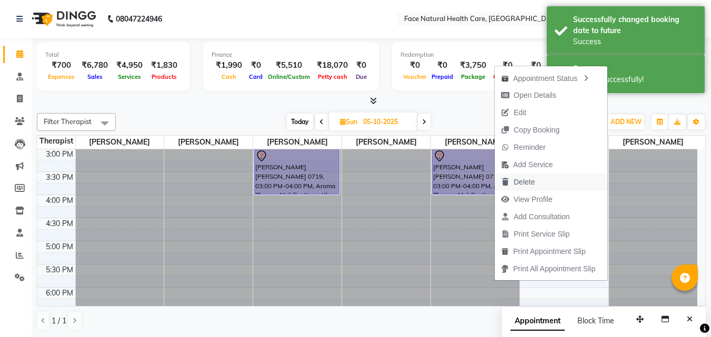
click at [537, 180] on span "Delete" at bounding box center [518, 182] width 46 height 17
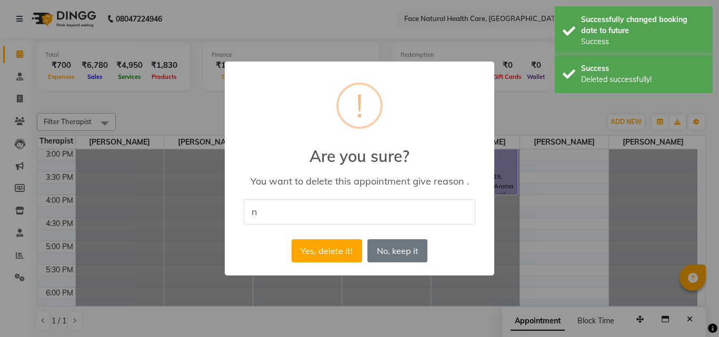
type input "no"
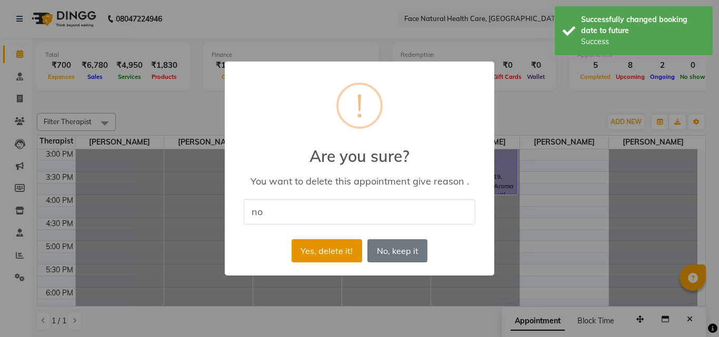
click at [326, 239] on button "Yes, delete it!" at bounding box center [327, 250] width 71 height 23
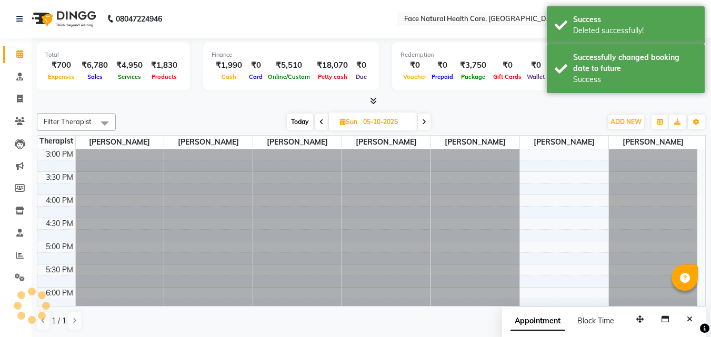
click at [290, 116] on span "Today" at bounding box center [300, 122] width 26 height 16
type input "03-10-2025"
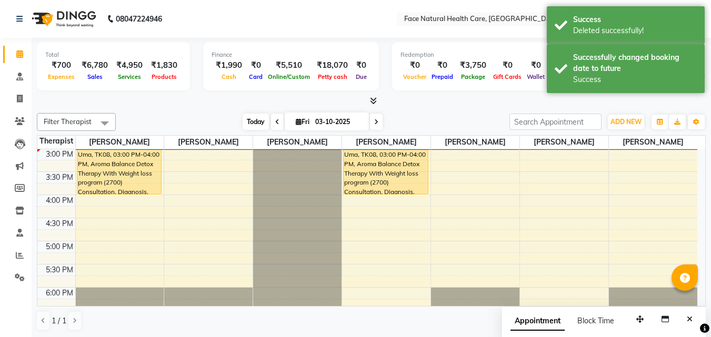
scroll to position [142, 0]
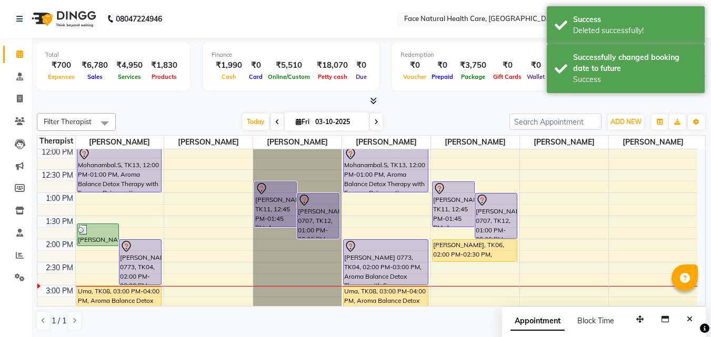
click at [497, 216] on div "[PERSON_NAME] 0707, TK12, 01:00 PM-02:00 PM, Aroma Balance Detox Therapy with E…" at bounding box center [496, 216] width 42 height 45
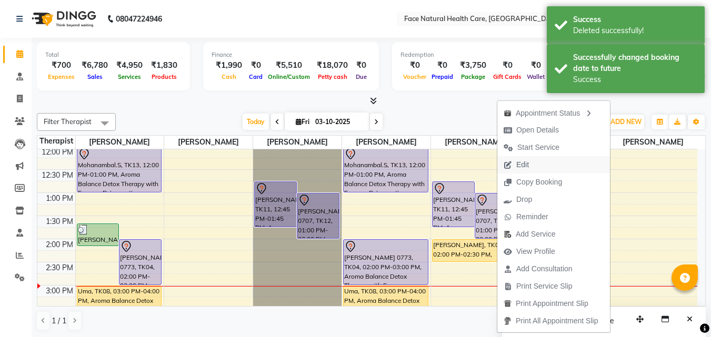
click at [540, 162] on button "Edit" at bounding box center [553, 164] width 113 height 17
select select "tentative"
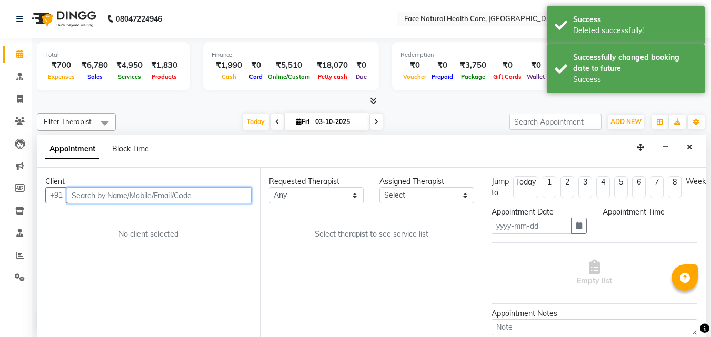
type input "03-10-2025"
select select "780"
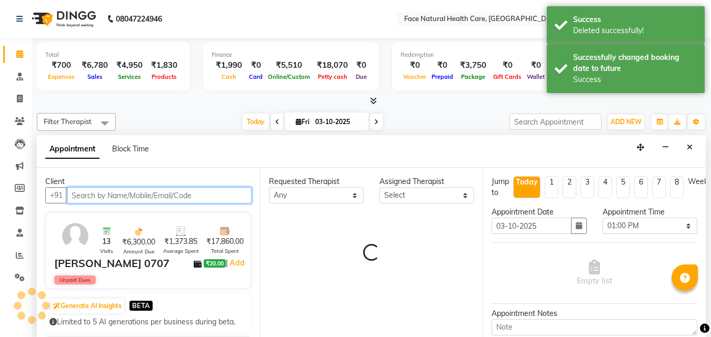
select select "50221"
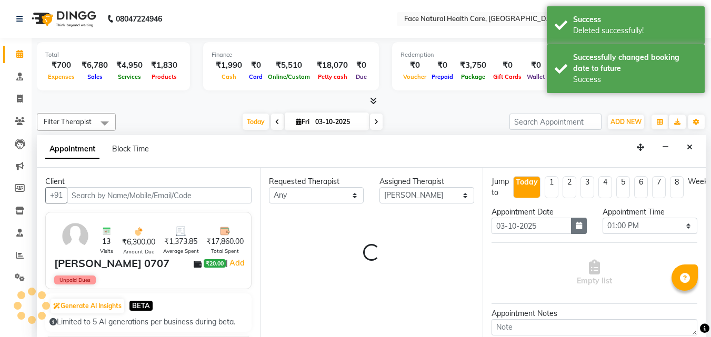
click at [578, 230] on button "button" at bounding box center [579, 226] width 16 height 16
select select "2632"
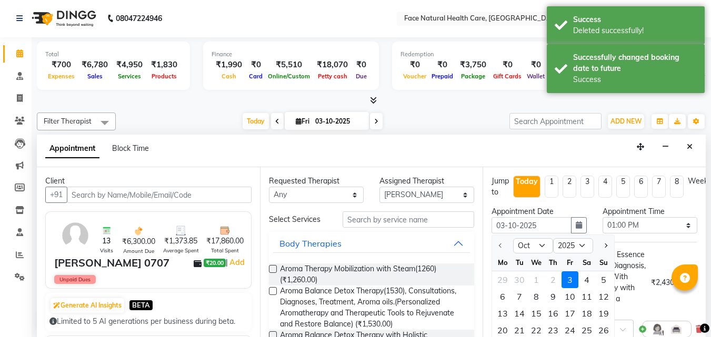
click at [607, 278] on div "5" at bounding box center [603, 280] width 17 height 17
click at [606, 273] on div "Aroma Balance Detox Therapy with Essence Rejuvenation (2430), Consultation, Dia…" at bounding box center [570, 282] width 153 height 66
type input "05-10-2025"
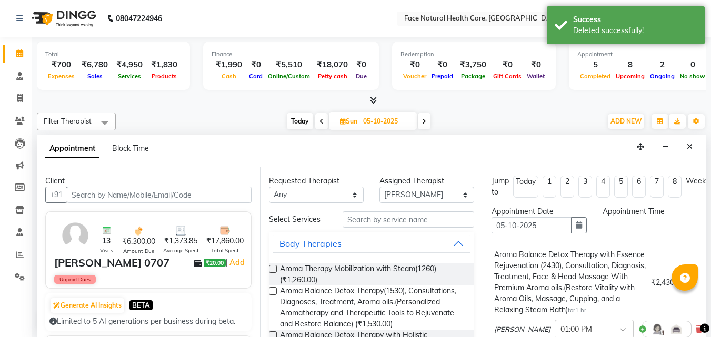
select select "780"
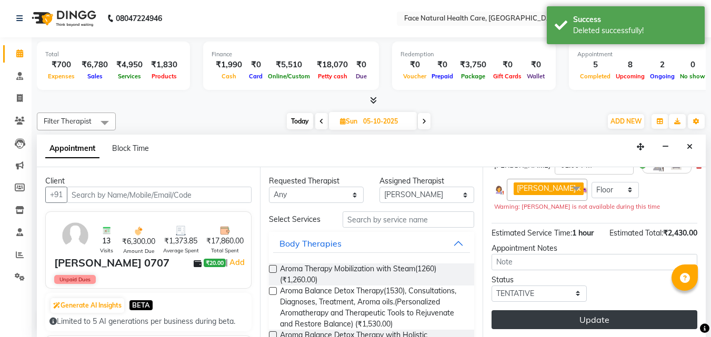
click at [544, 315] on button "Update" at bounding box center [594, 319] width 206 height 19
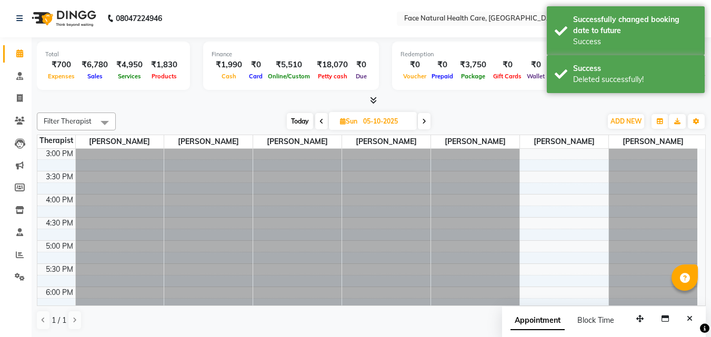
scroll to position [0, 0]
click at [709, 224] on div "Total ₹700 Expenses ₹6,780 Sales ₹4,950 Services ₹1,830 Products Finance ₹1,990…" at bounding box center [371, 188] width 679 height 300
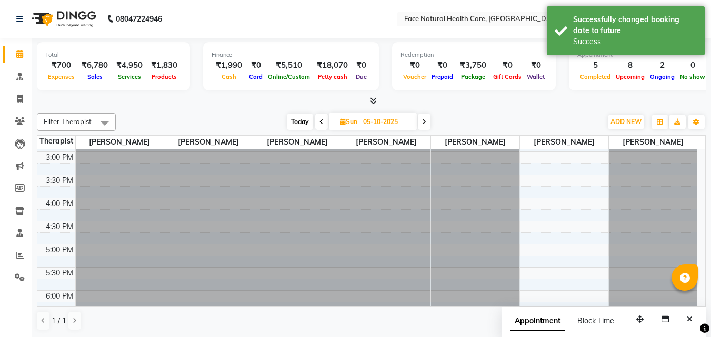
click at [697, 173] on div at bounding box center [653, 105] width 88 height 463
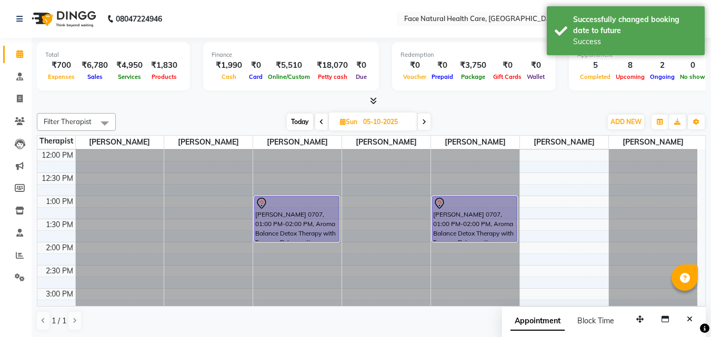
click at [508, 227] on div "[PERSON_NAME] 0707, 01:00 PM-02:00 PM, Aroma Balance Detox Therapy with Essence…" at bounding box center [475, 219] width 84 height 45
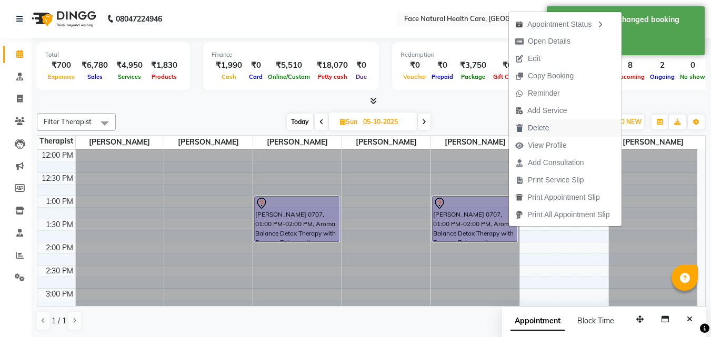
click at [557, 131] on button "Delete" at bounding box center [565, 127] width 113 height 17
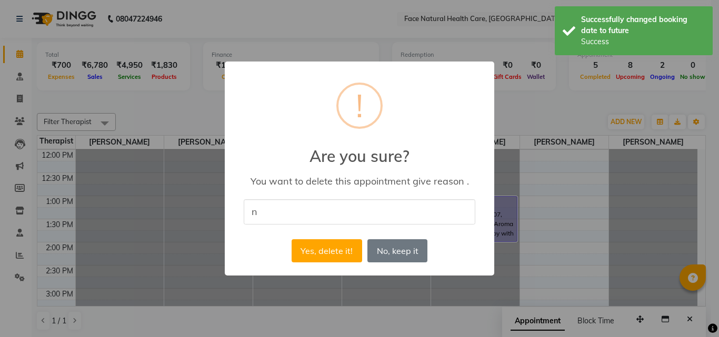
type input "ni"
click at [355, 255] on button "Yes, delete it!" at bounding box center [327, 250] width 71 height 23
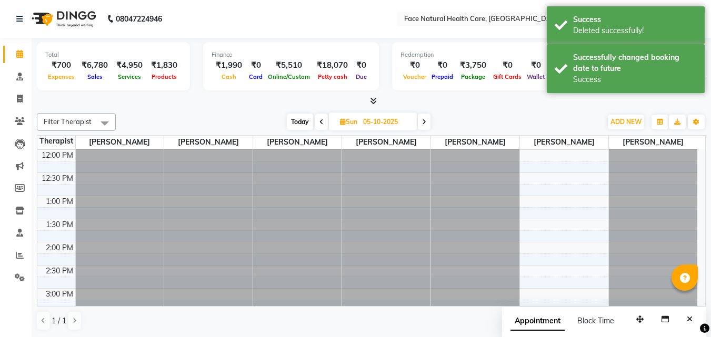
click at [293, 126] on span "Today" at bounding box center [300, 122] width 26 height 16
type input "03-10-2025"
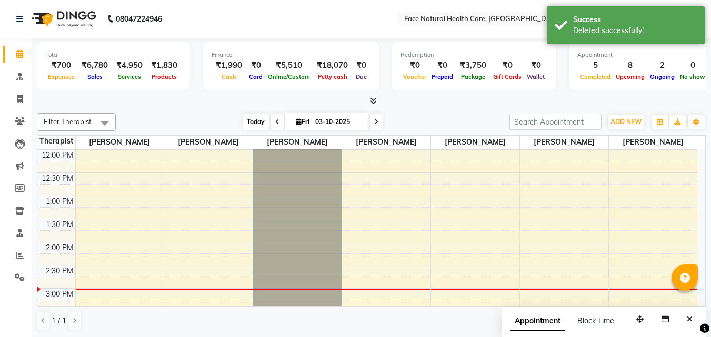
scroll to position [278, 0]
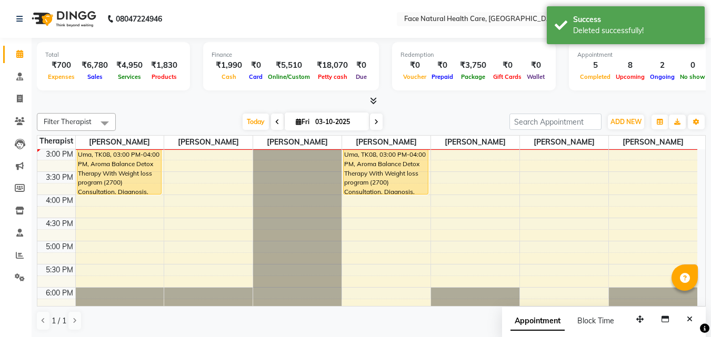
click at [249, 130] on div "Filter Therapist Select All [PERSON_NAME] [PERSON_NAME] [PERSON_NAME] [PERSON_N…" at bounding box center [371, 122] width 669 height 18
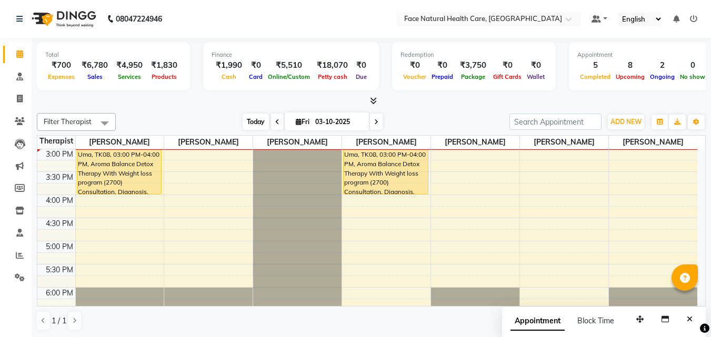
click at [252, 126] on span "Today" at bounding box center [256, 122] width 26 height 16
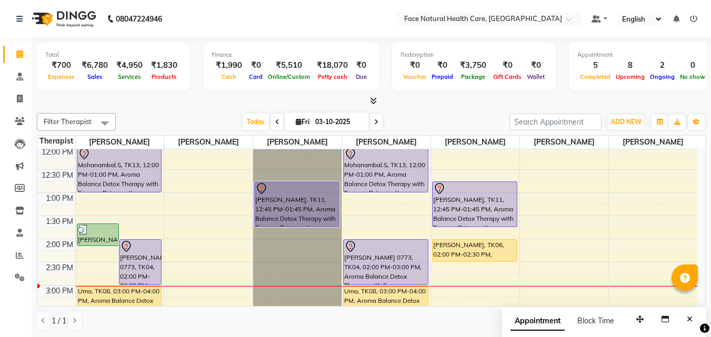
click at [452, 196] on div "[PERSON_NAME], TK11, 12:45 PM-01:45 PM, Aroma Balance Detox Therapy with Essenc…" at bounding box center [475, 204] width 84 height 45
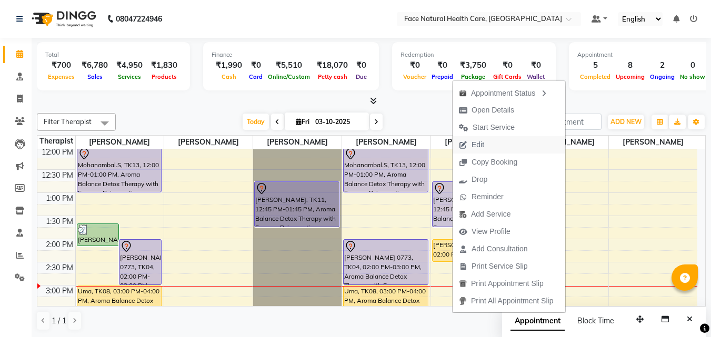
click at [492, 143] on button "Edit" at bounding box center [509, 144] width 113 height 17
select select "tentative"
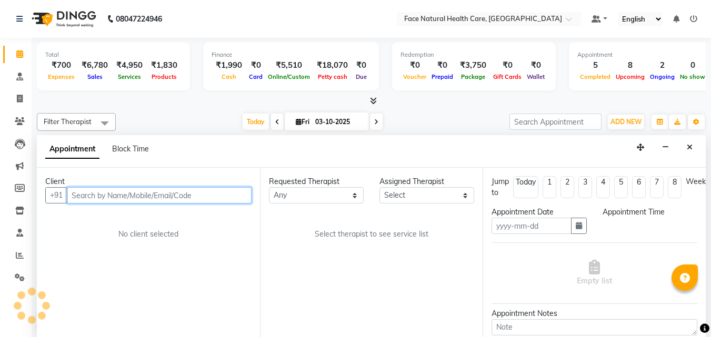
type input "03-10-2025"
select select "765"
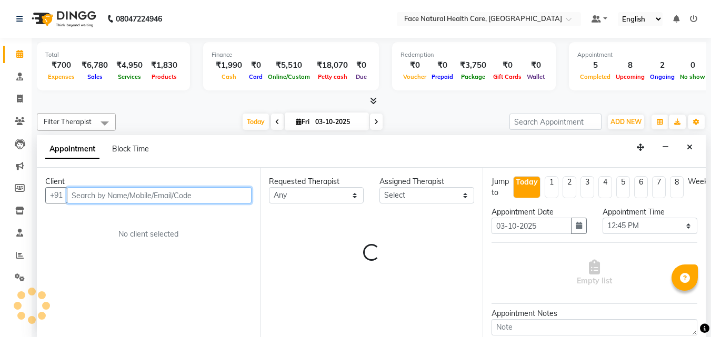
scroll to position [0, 0]
select select "50221"
select select "2632"
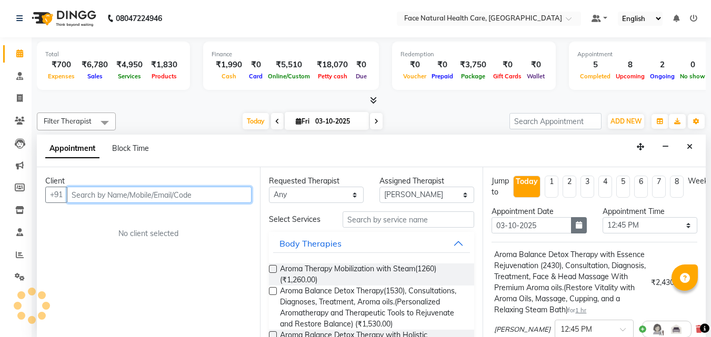
scroll to position [278, 0]
click at [577, 228] on icon "button" at bounding box center [579, 225] width 6 height 7
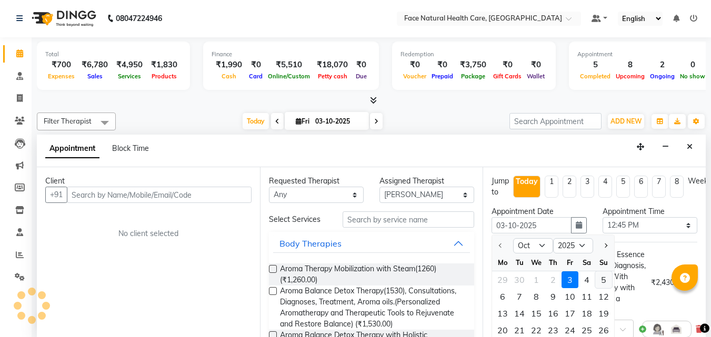
click at [602, 280] on div "5" at bounding box center [603, 280] width 17 height 17
type input "05-10-2025"
select select "765"
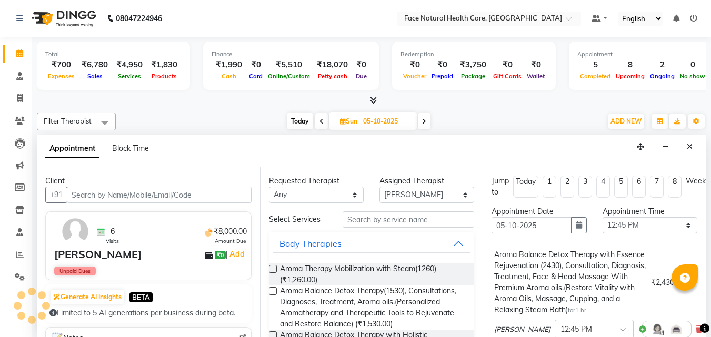
scroll to position [0, 0]
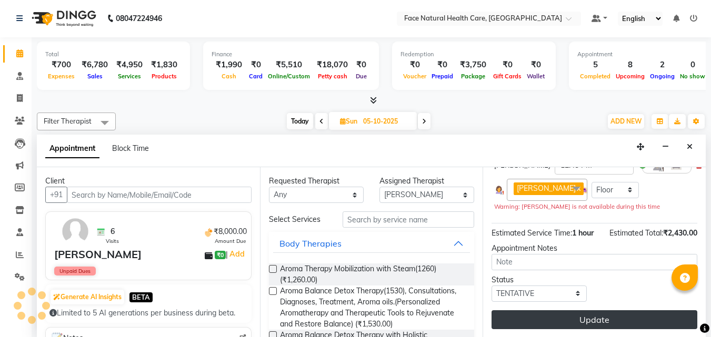
click at [632, 314] on button "Update" at bounding box center [594, 319] width 206 height 19
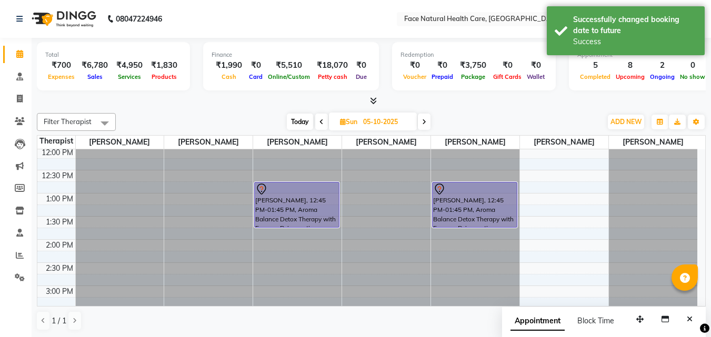
click at [470, 212] on div "[PERSON_NAME], 12:45 PM-01:45 PM, Aroma Balance Detox Therapy with Essence Reju…" at bounding box center [475, 205] width 84 height 45
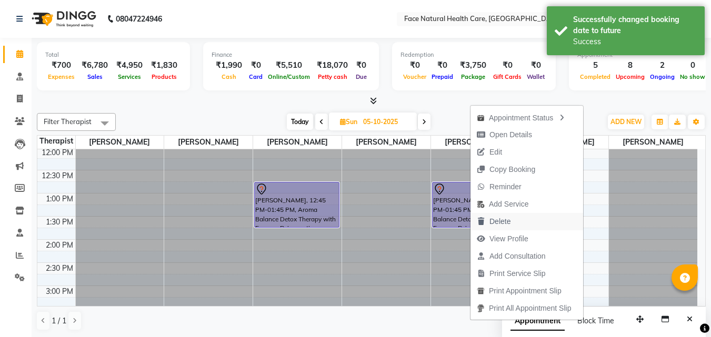
click at [522, 227] on button "Delete" at bounding box center [526, 221] width 113 height 17
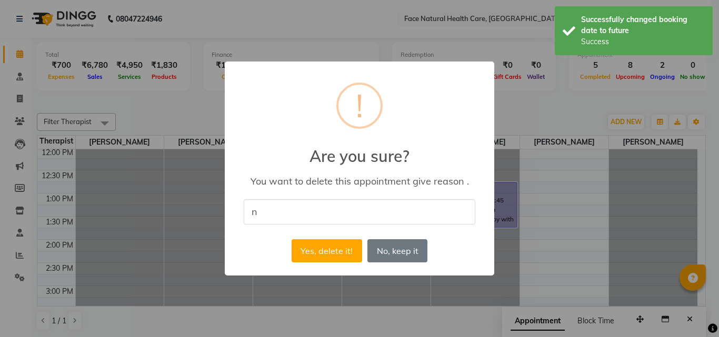
type input "no"
click at [297, 260] on button "Yes, delete it!" at bounding box center [327, 250] width 71 height 23
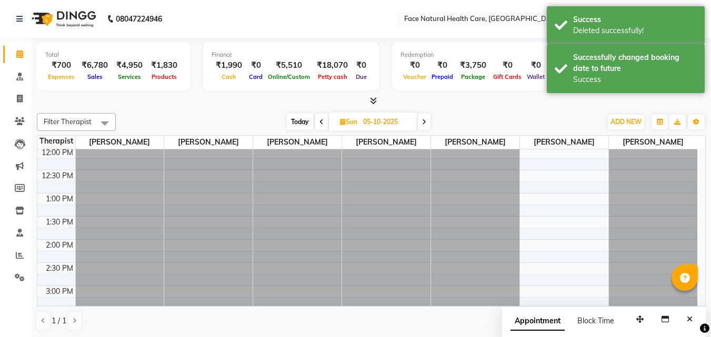
click at [291, 129] on span "Today" at bounding box center [300, 122] width 26 height 16
type input "03-10-2025"
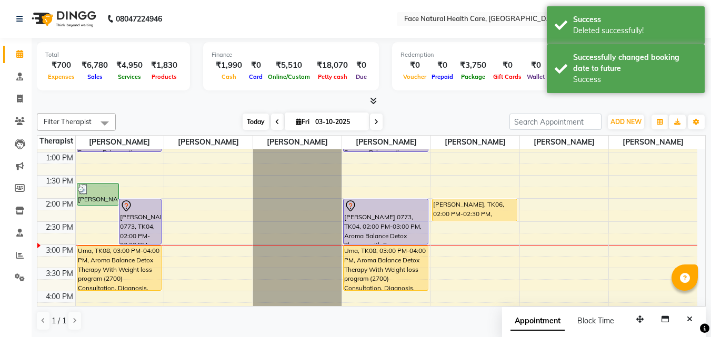
scroll to position [141, 0]
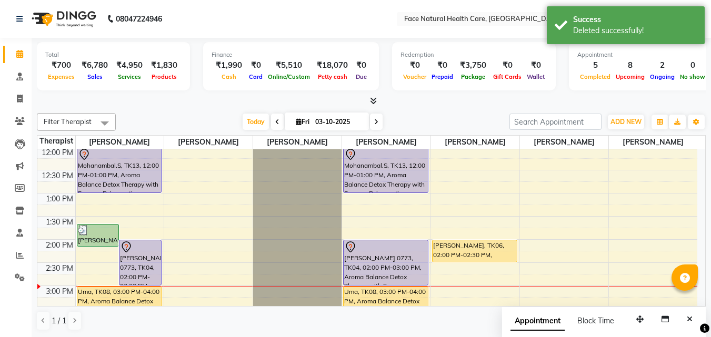
click at [395, 174] on div "Mohanambal.S, TK13, 12:00 PM-01:00 PM, Aroma Balance Detox Therapy with Essence…" at bounding box center [386, 170] width 84 height 45
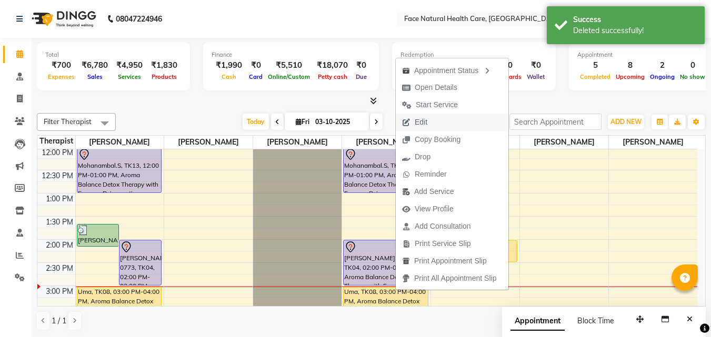
click at [430, 123] on span "Edit" at bounding box center [415, 122] width 38 height 17
select select "tentative"
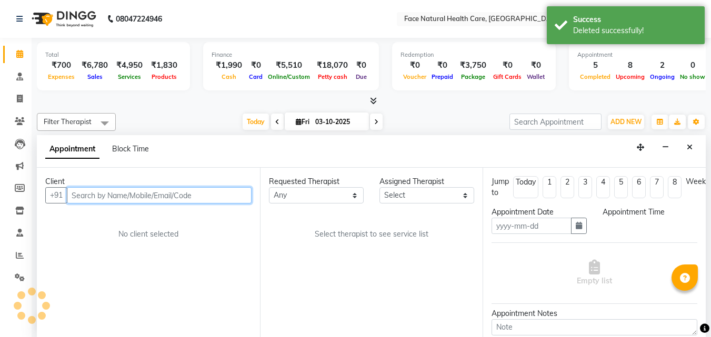
type input "03-10-2025"
select select "720"
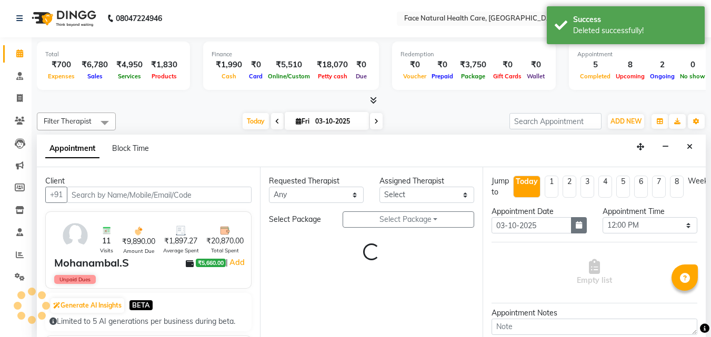
click at [574, 230] on button "button" at bounding box center [579, 225] width 16 height 16
select select "47694"
select select "2632"
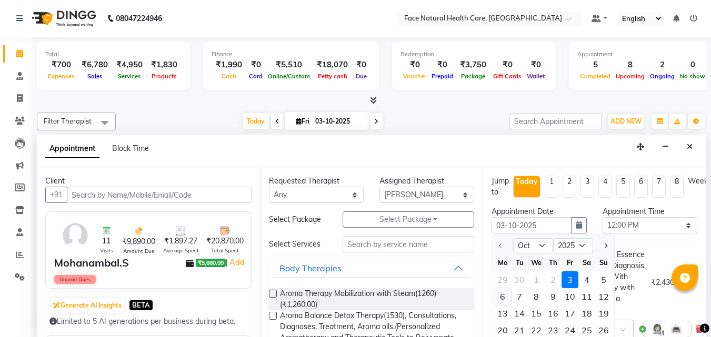
click at [505, 298] on div "6" at bounding box center [502, 296] width 17 height 17
type input "[DATE]"
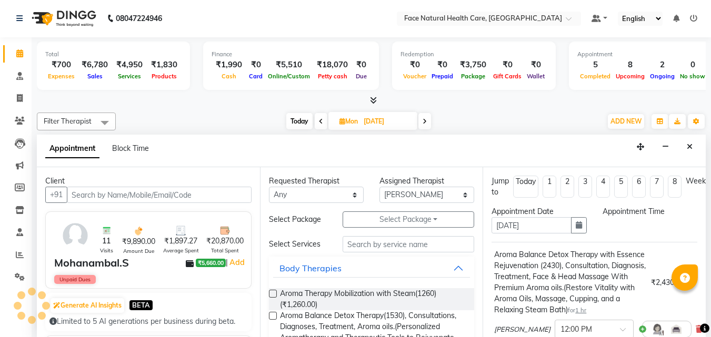
select select "720"
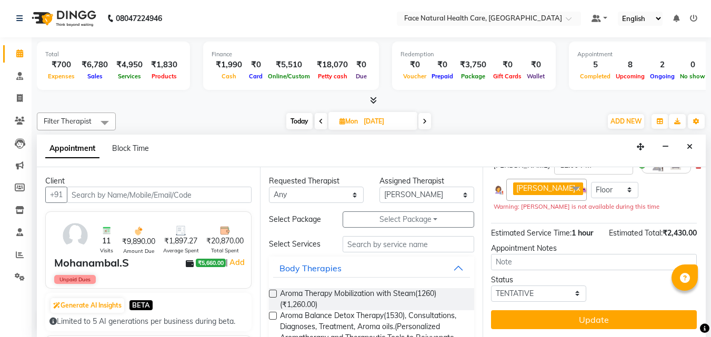
scroll to position [183, 1]
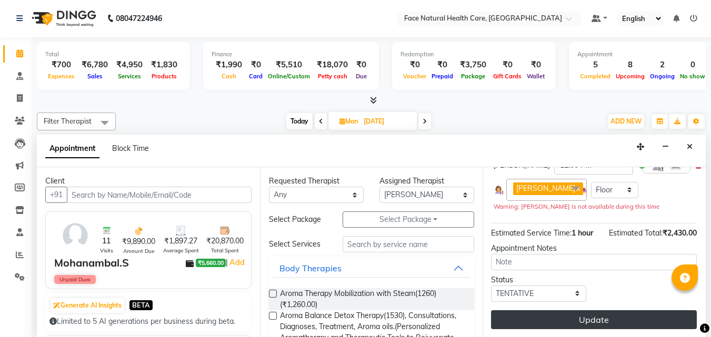
click at [623, 311] on button "Update" at bounding box center [594, 319] width 206 height 19
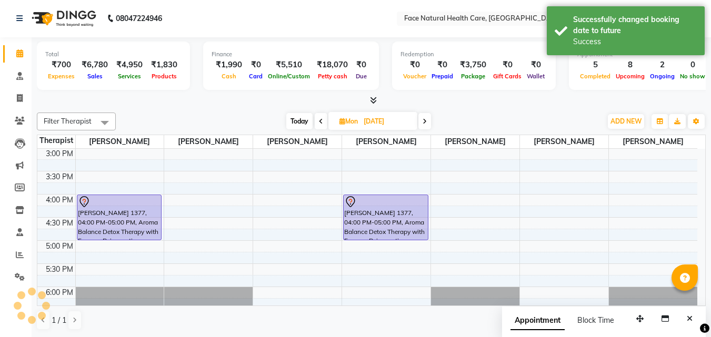
scroll to position [0, 0]
click at [297, 123] on span "Today" at bounding box center [299, 122] width 26 height 16
type input "03-10-2025"
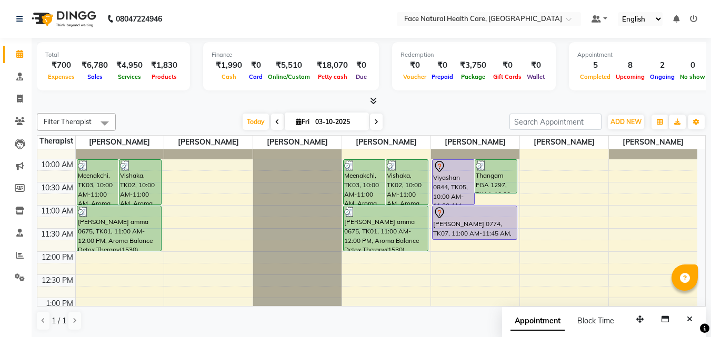
scroll to position [5, 0]
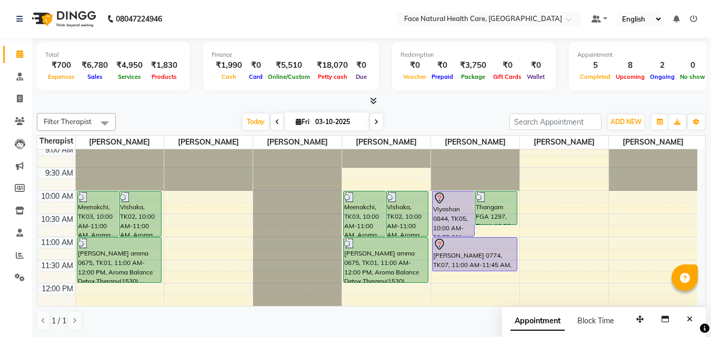
click at [453, 252] on div "[PERSON_NAME] 0774, TK07, 11:00 AM-11:45 AM, [MEDICAL_DATA], Consultation, Diag…" at bounding box center [475, 254] width 84 height 33
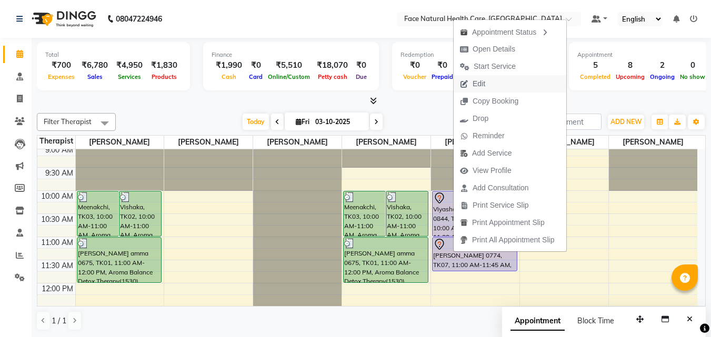
click at [496, 84] on button "Edit" at bounding box center [510, 83] width 113 height 17
select select "tentative"
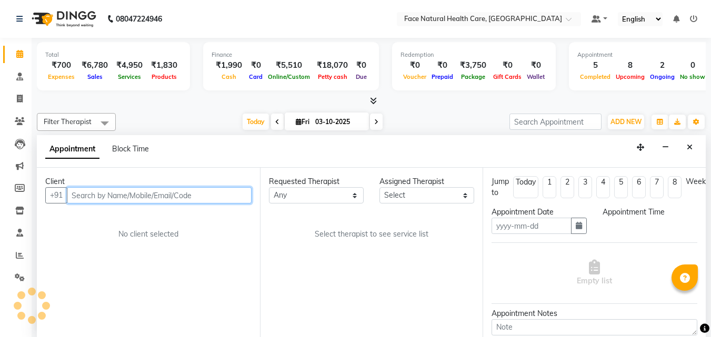
type input "03-10-2025"
select select "660"
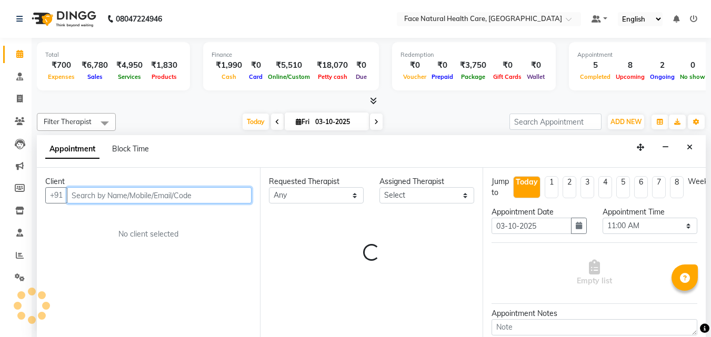
select select "50221"
select select "2632"
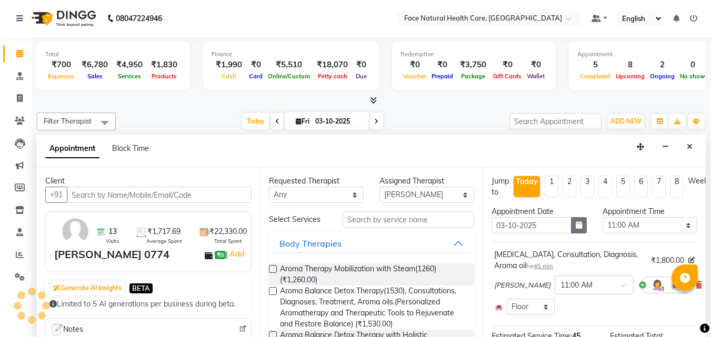
click at [580, 223] on button "button" at bounding box center [579, 225] width 16 height 16
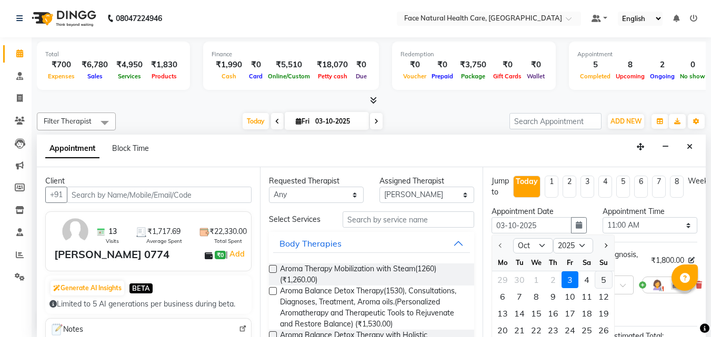
click at [610, 279] on div "5" at bounding box center [603, 280] width 17 height 17
type input "05-10-2025"
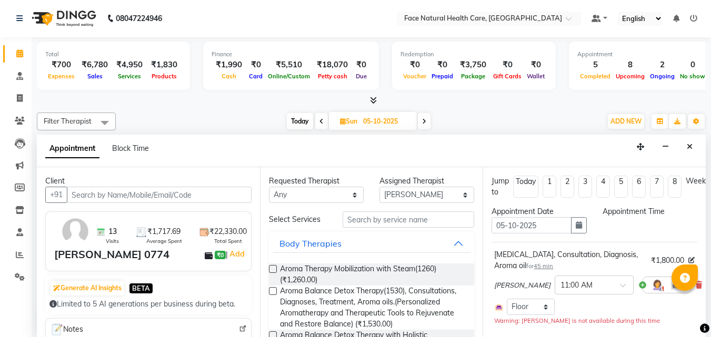
scroll to position [0, 0]
select select "660"
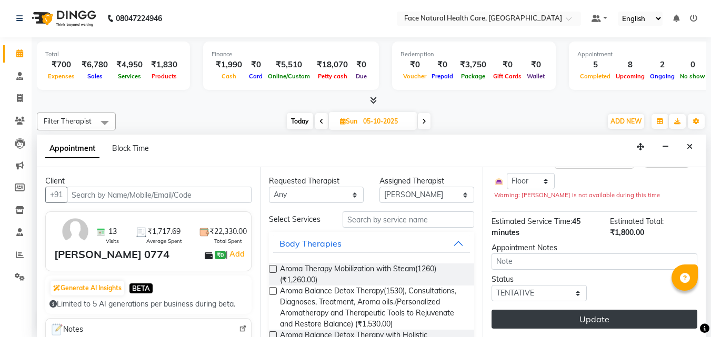
click at [632, 317] on button "Update" at bounding box center [594, 319] width 206 height 19
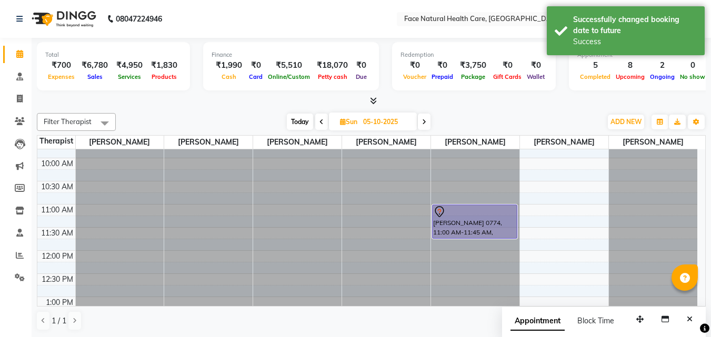
scroll to position [4, 0]
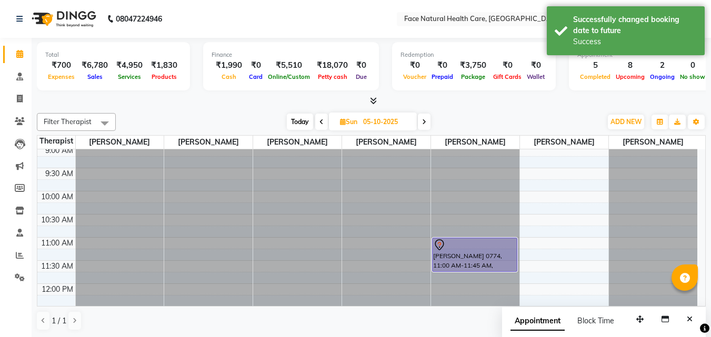
click at [498, 251] on div "[PERSON_NAME] 0774, 11:00 AM-11:45 AM, [MEDICAL_DATA], Consultation, Diagnosis,…" at bounding box center [475, 254] width 84 height 33
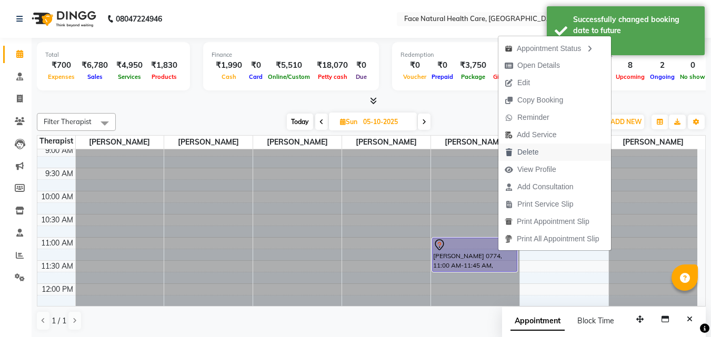
click at [549, 150] on button "Delete" at bounding box center [554, 152] width 113 height 17
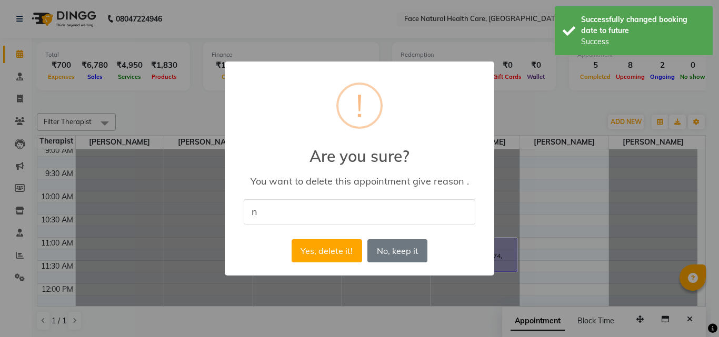
type input "no"
click at [333, 240] on button "Yes, delete it!" at bounding box center [327, 250] width 71 height 23
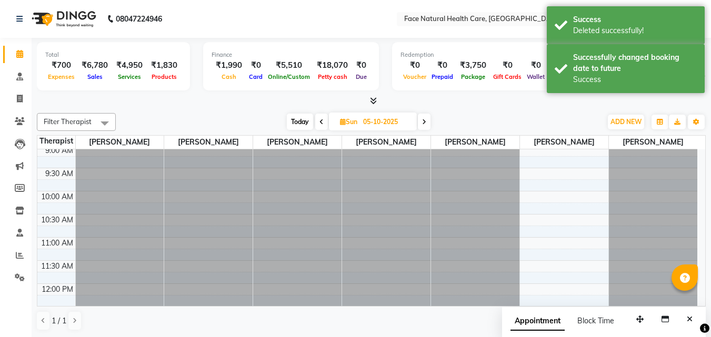
click at [280, 118] on div "[DATE] [DATE]" at bounding box center [358, 122] width 475 height 16
click at [308, 107] on div "Total ₹700 Expenses ₹6,780 Sales ₹4,950 Services ₹1,830 Products Finance ₹1,990…" at bounding box center [371, 188] width 679 height 300
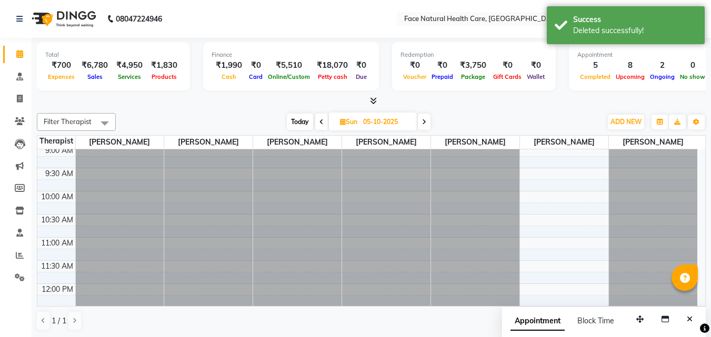
click at [297, 119] on span "Today" at bounding box center [300, 122] width 26 height 16
type input "03-10-2025"
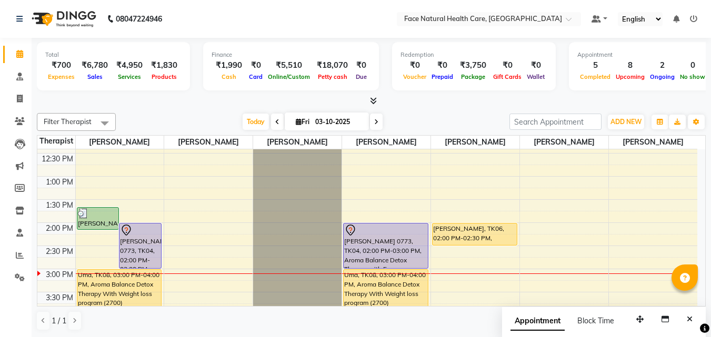
scroll to position [142, 0]
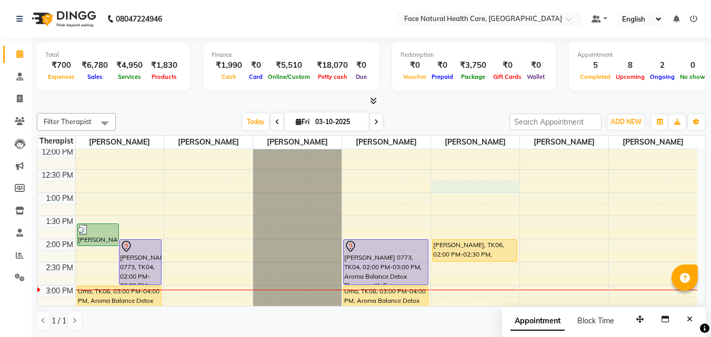
click at [472, 188] on div "9:00 AM 9:30 AM 10:00 AM 10:30 AM 11:00 AM 11:30 AM 12:00 PM 12:30 PM 1:00 PM 1…" at bounding box center [367, 239] width 660 height 463
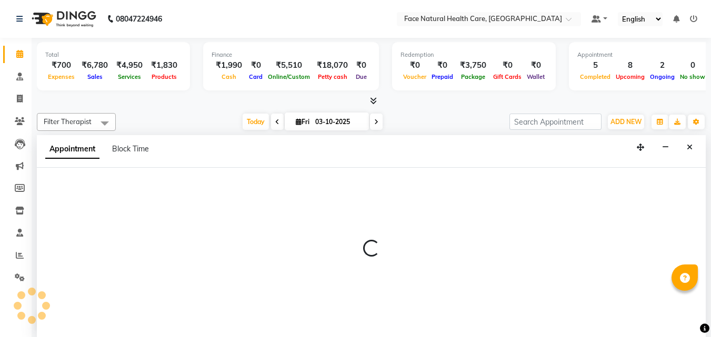
select select "50221"
select select "tentative"
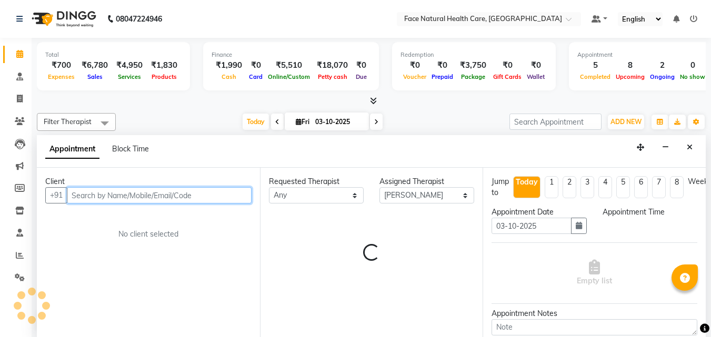
select select "765"
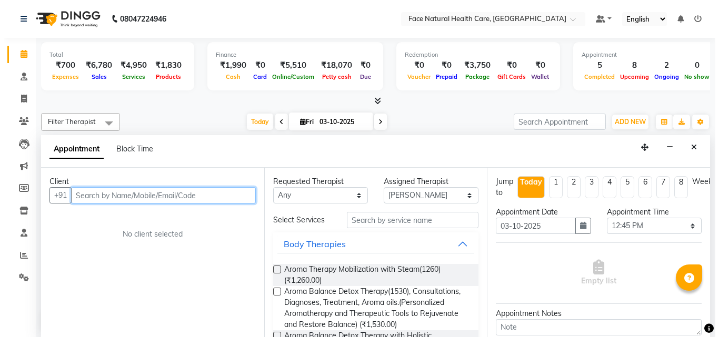
scroll to position [1, 0]
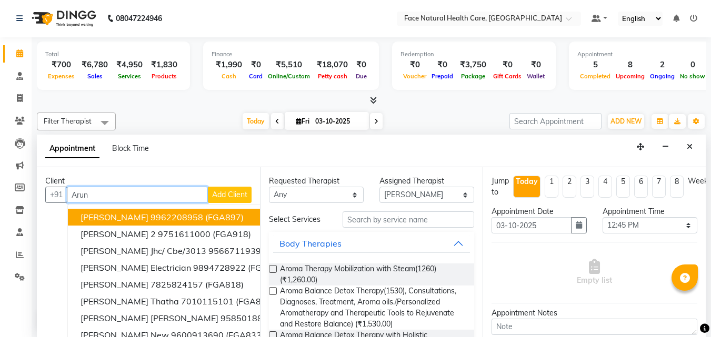
type input "Arun"
click at [220, 187] on button "Add Client" at bounding box center [230, 195] width 44 height 16
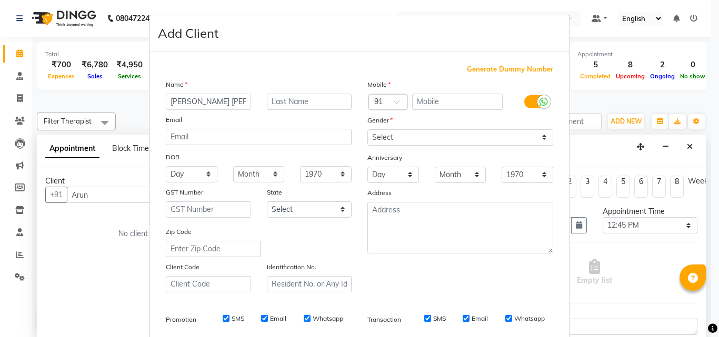
type input "[PERSON_NAME] [PERSON_NAME]"
click at [429, 139] on select "Select [DEMOGRAPHIC_DATA] [DEMOGRAPHIC_DATA] Other Prefer Not To Say" at bounding box center [460, 137] width 186 height 16
select select "[DEMOGRAPHIC_DATA]"
click at [367, 129] on select "Select [DEMOGRAPHIC_DATA] [DEMOGRAPHIC_DATA] Other Prefer Not To Say" at bounding box center [460, 137] width 186 height 16
click at [446, 106] on input "text" at bounding box center [457, 102] width 91 height 16
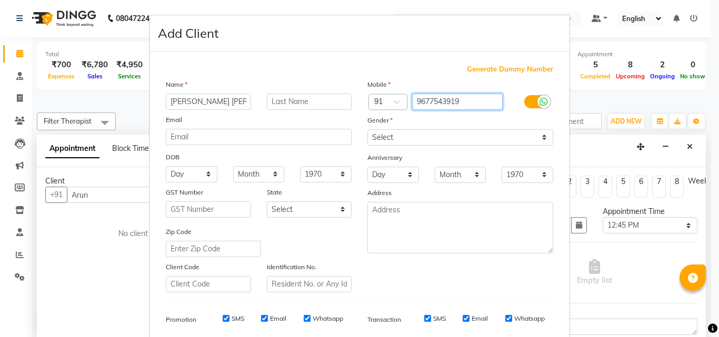
type input "9677543919"
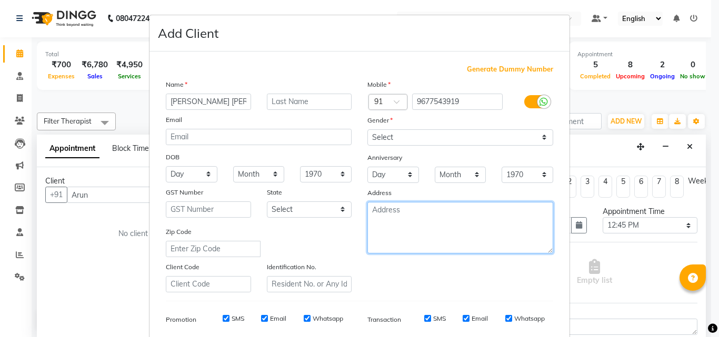
click at [410, 219] on textarea at bounding box center [460, 228] width 186 height 52
click at [408, 215] on textarea "[PERSON_NAME], [GEOGRAPHIC_DATA]" at bounding box center [460, 228] width 186 height 52
click at [470, 210] on textarea "[PERSON_NAME], [GEOGRAPHIC_DATA]" at bounding box center [460, 228] width 186 height 52
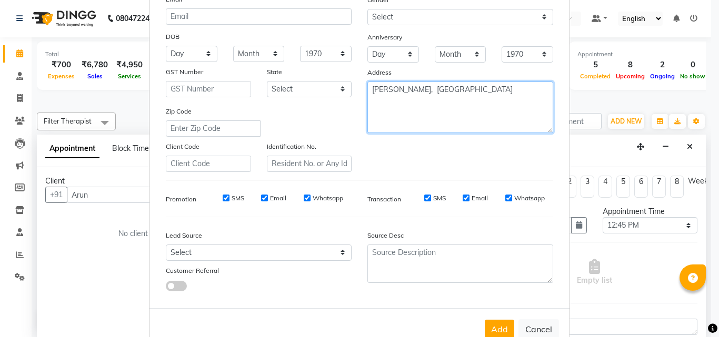
type textarea "[PERSON_NAME], [GEOGRAPHIC_DATA]"
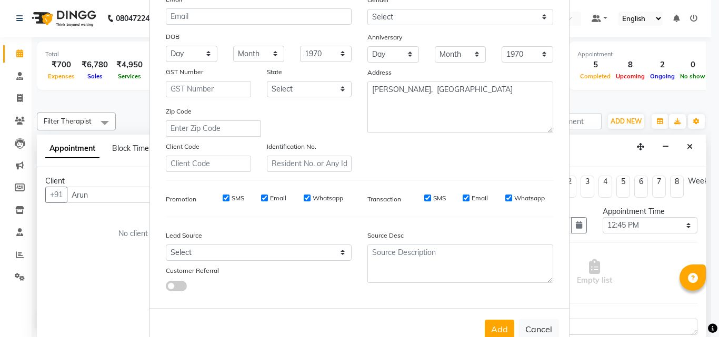
click at [180, 289] on span at bounding box center [176, 286] width 21 height 11
click at [166, 288] on input "checkbox" at bounding box center [166, 288] width 0 height 0
select select "36439"
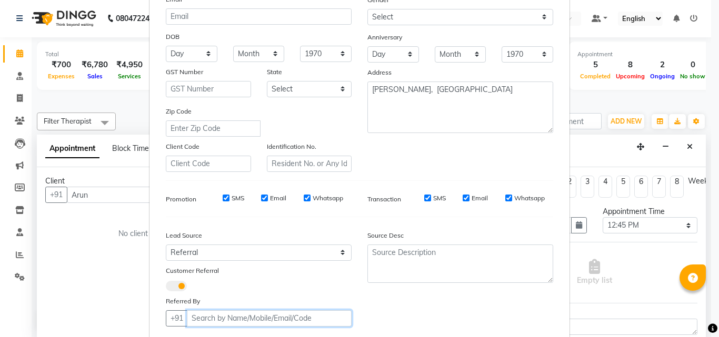
click at [235, 314] on input "text" at bounding box center [269, 318] width 165 height 16
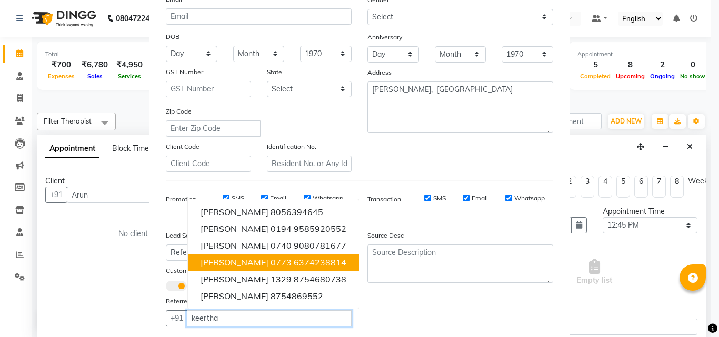
click at [294, 265] on ngb-highlight "6374238814" at bounding box center [320, 262] width 53 height 11
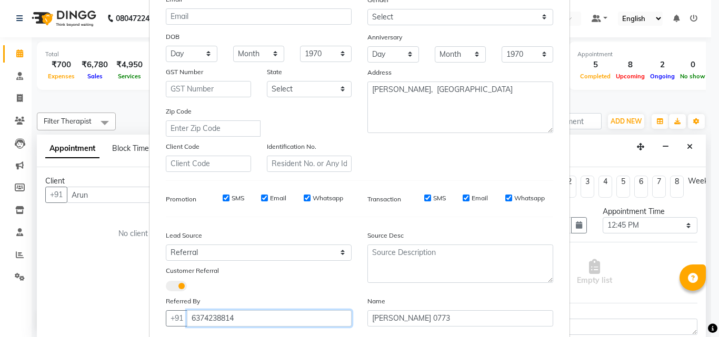
scroll to position [188, 0]
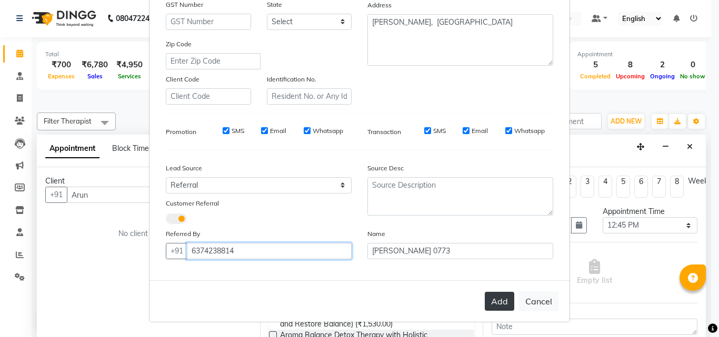
type input "6374238814"
click at [493, 295] on button "Add" at bounding box center [499, 301] width 29 height 19
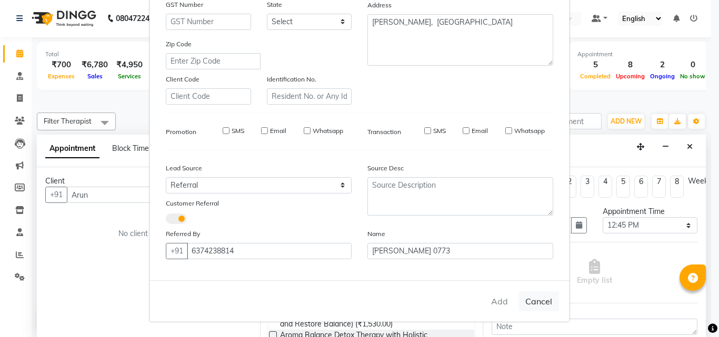
type input "9677543919"
select select
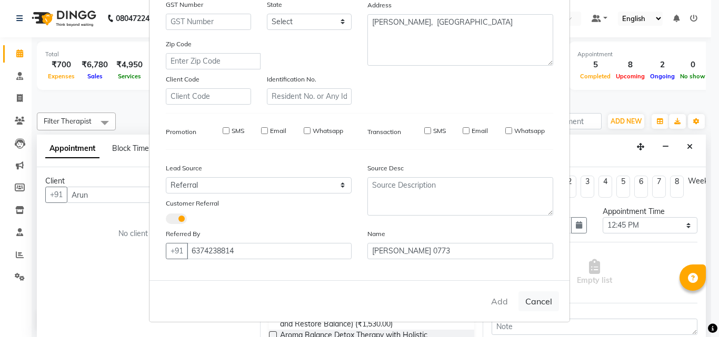
select select
checkbox input "false"
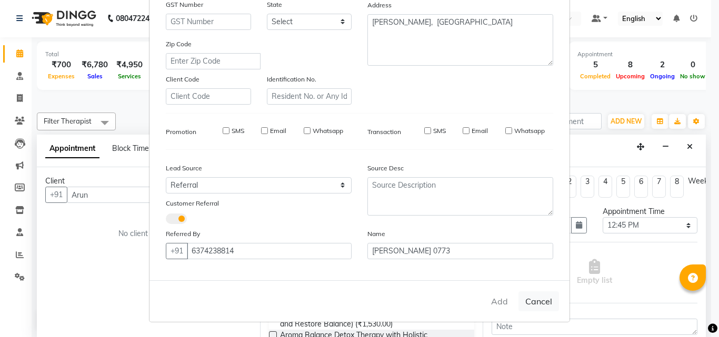
checkbox input "false"
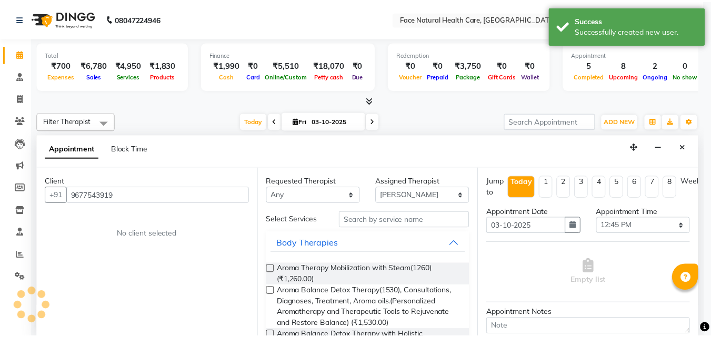
scroll to position [184, 0]
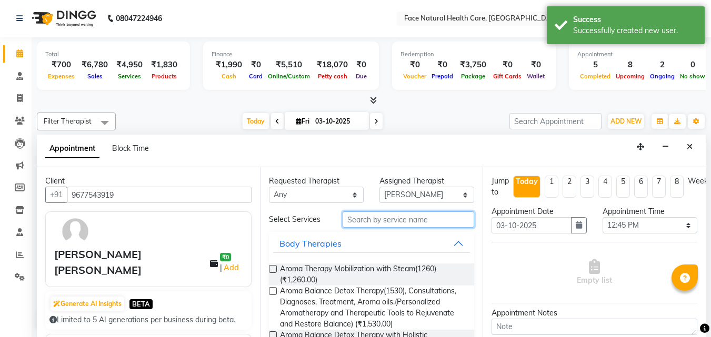
click at [375, 221] on input "text" at bounding box center [409, 220] width 132 height 16
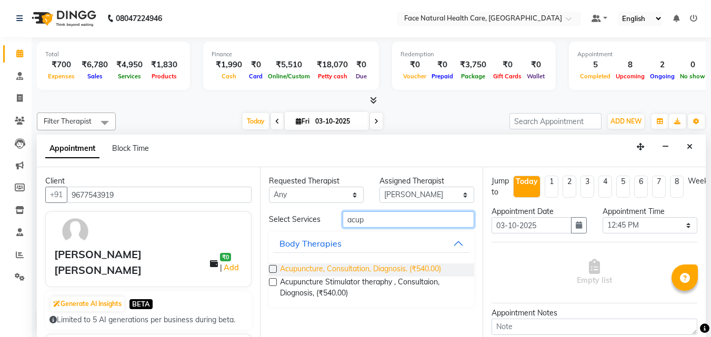
type input "acup"
click at [383, 273] on span "Acupuncture, Consultation, Diagnosis. (₹540.00)" at bounding box center [360, 270] width 161 height 13
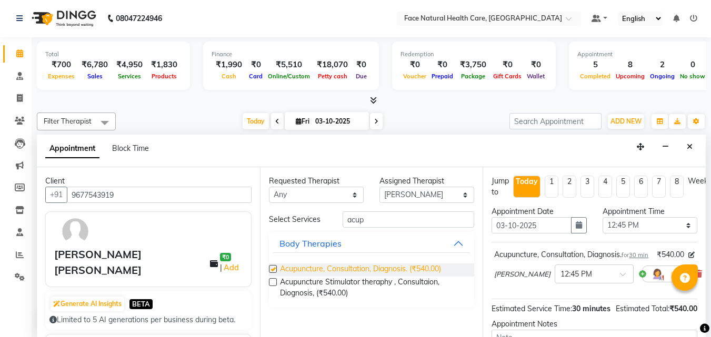
checkbox input "false"
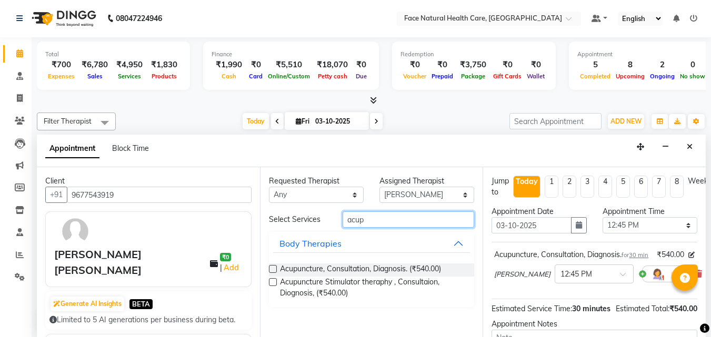
click at [405, 219] on input "acup" at bounding box center [409, 220] width 132 height 16
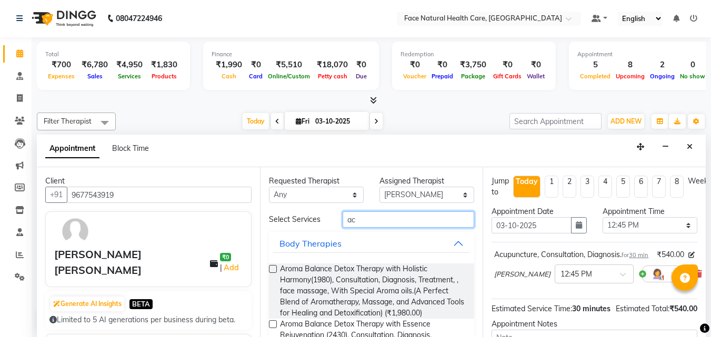
type input "a"
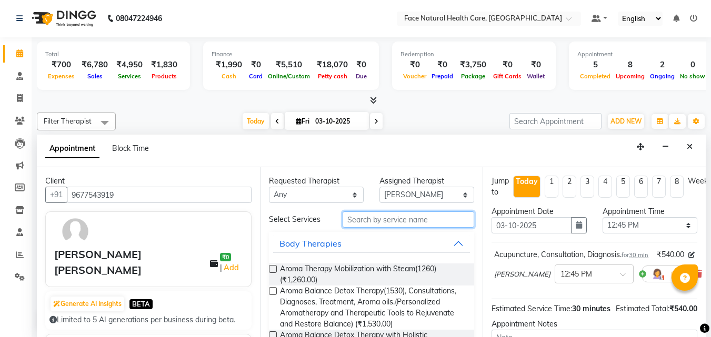
type input "a"
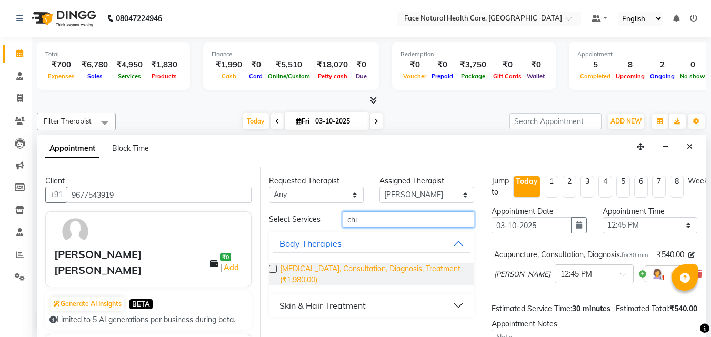
type input "chi"
click at [378, 268] on span "[MEDICAL_DATA], Consultation, Diagnosis, Treatment (₹1,980.00)" at bounding box center [373, 275] width 186 height 22
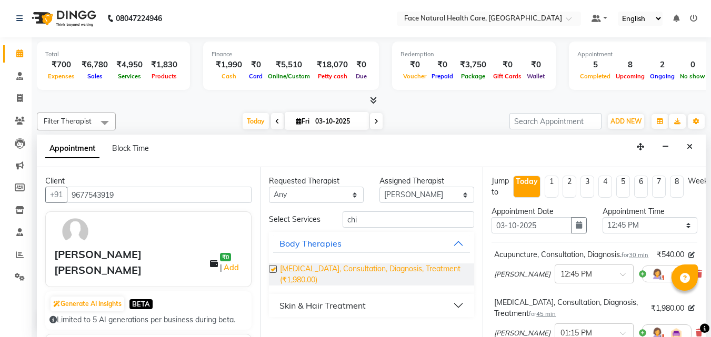
checkbox input "false"
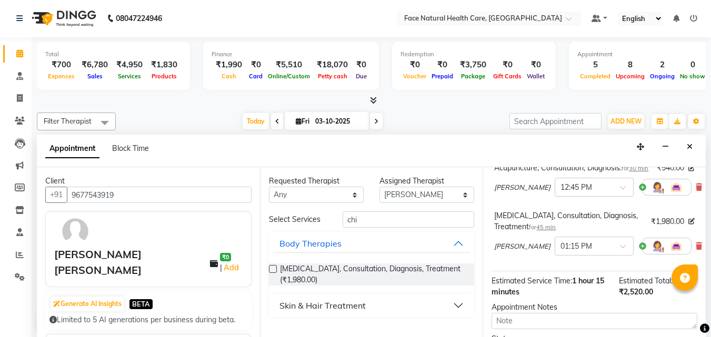
scroll to position [196, 0]
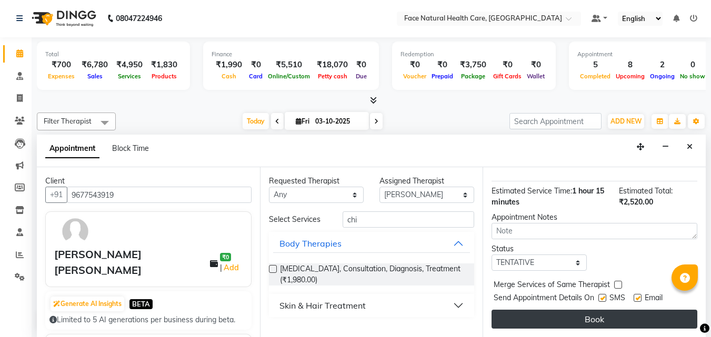
click at [570, 310] on button "Book" at bounding box center [594, 319] width 206 height 19
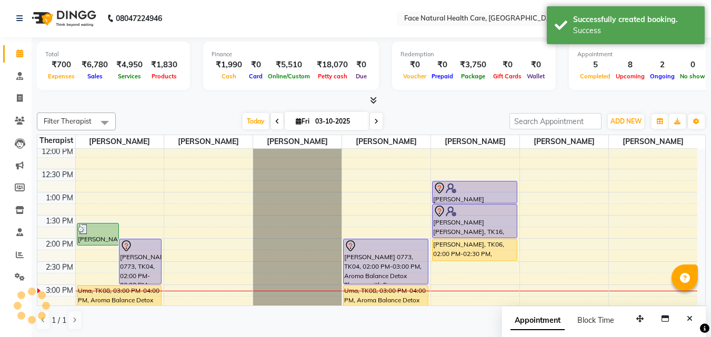
scroll to position [0, 0]
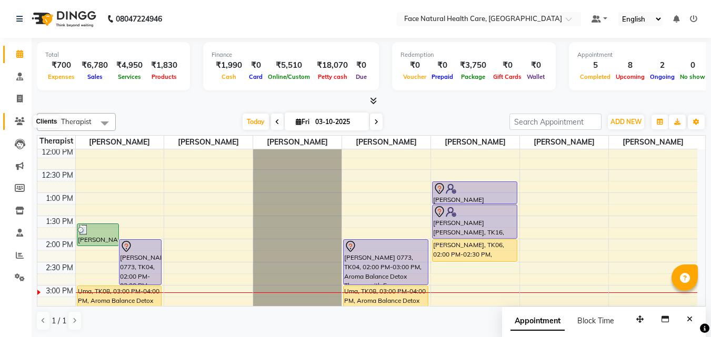
click at [19, 124] on icon at bounding box center [20, 121] width 10 height 8
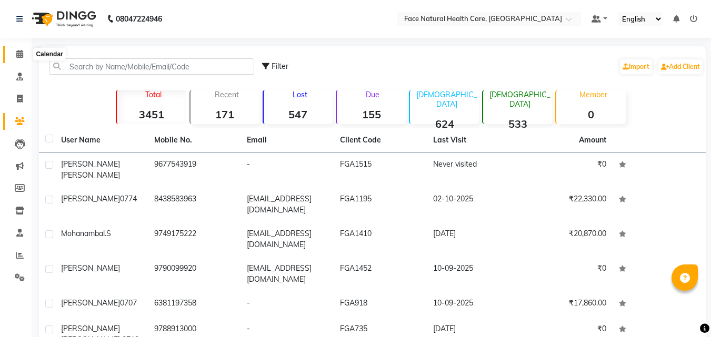
click at [16, 51] on icon at bounding box center [19, 54] width 7 height 8
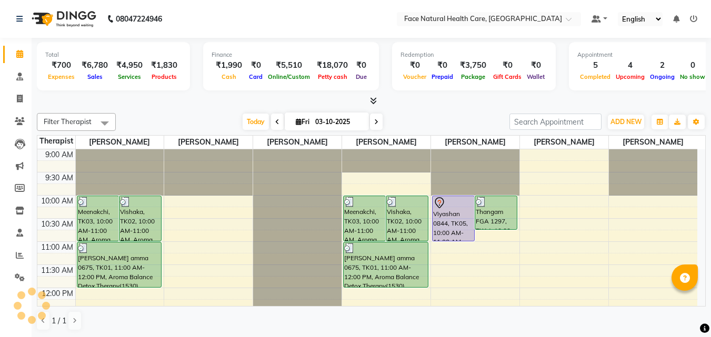
scroll to position [278, 0]
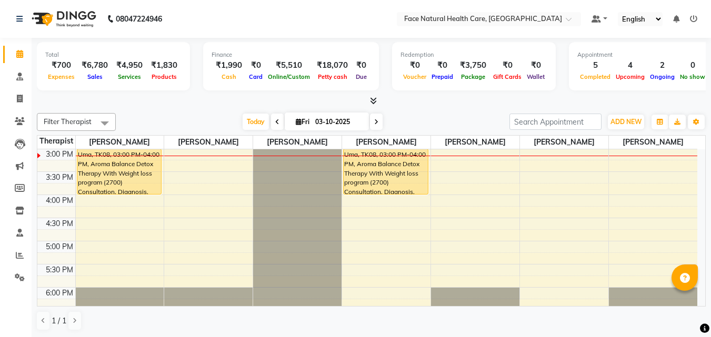
click at [706, 195] on div "Total ₹700 Expenses ₹6,780 Sales ₹4,950 Services ₹1,830 Products Finance ₹1,990…" at bounding box center [371, 188] width 679 height 300
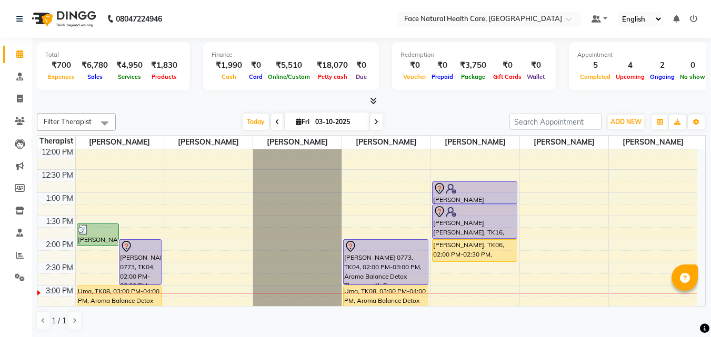
click at [470, 222] on div "[PERSON_NAME] [PERSON_NAME], TK16, 01:15 PM-02:00 PM, [MEDICAL_DATA], Consultat…" at bounding box center [475, 221] width 84 height 33
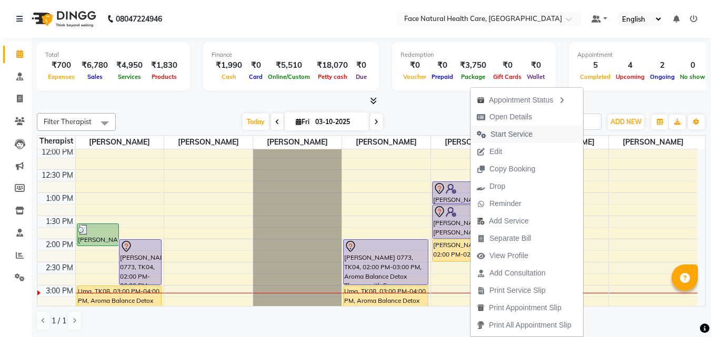
click at [511, 133] on span "Start Service" at bounding box center [511, 134] width 42 height 11
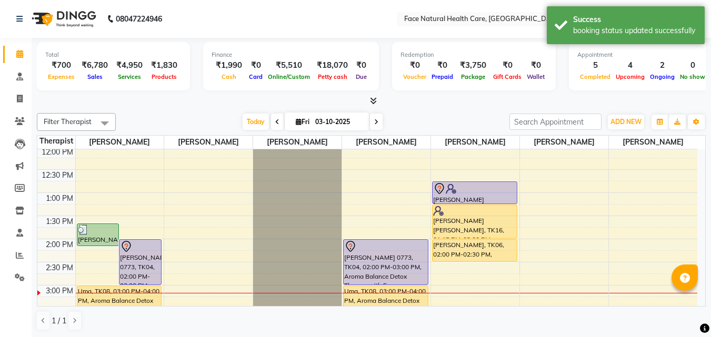
click at [455, 196] on div "[PERSON_NAME] [PERSON_NAME], TK16, 12:45 PM-01:15 PM, Acupuncture, Consultation…" at bounding box center [475, 193] width 84 height 22
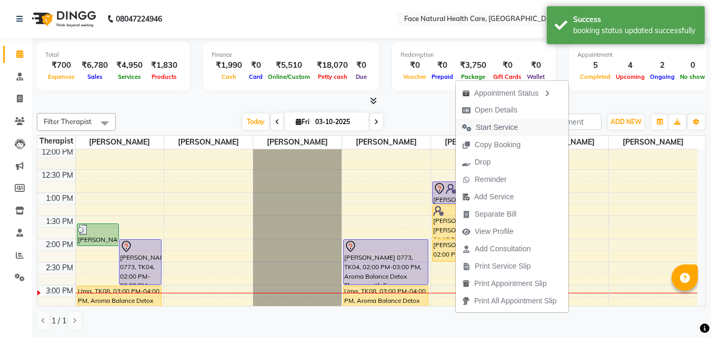
click at [495, 129] on span "Start Service" at bounding box center [497, 127] width 42 height 11
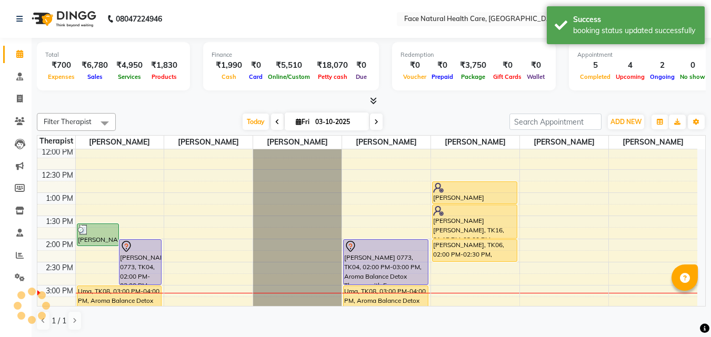
click at [473, 244] on div "[PERSON_NAME], TK06, 02:00 PM-02:30 PM, Acupuncture, Consultation, Diagnosis." at bounding box center [475, 251] width 84 height 22
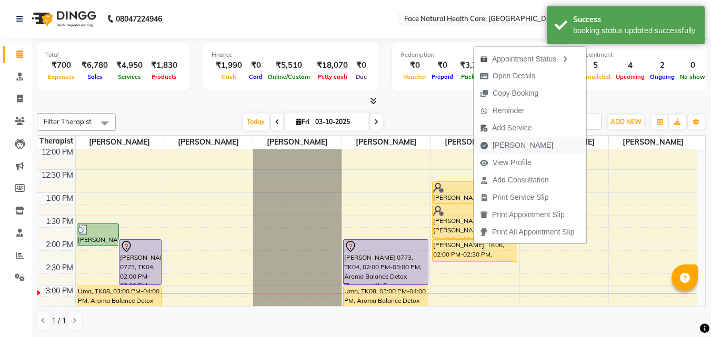
click at [507, 147] on span "[PERSON_NAME]" at bounding box center [523, 145] width 61 height 11
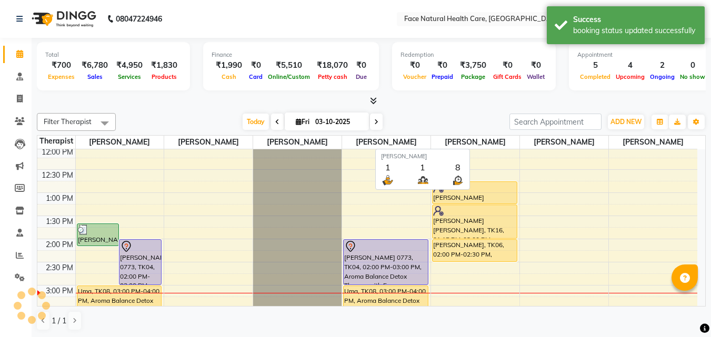
select select "service"
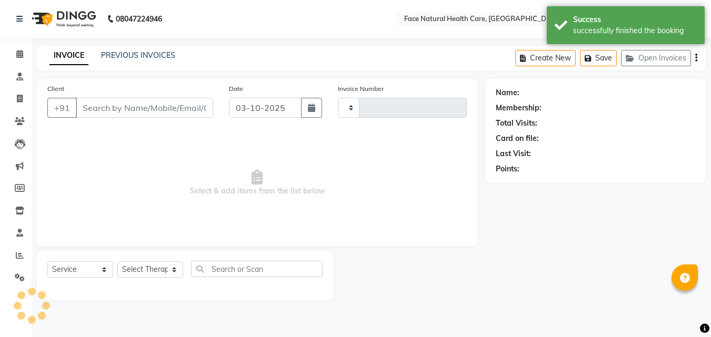
type input "1588"
select select "5675"
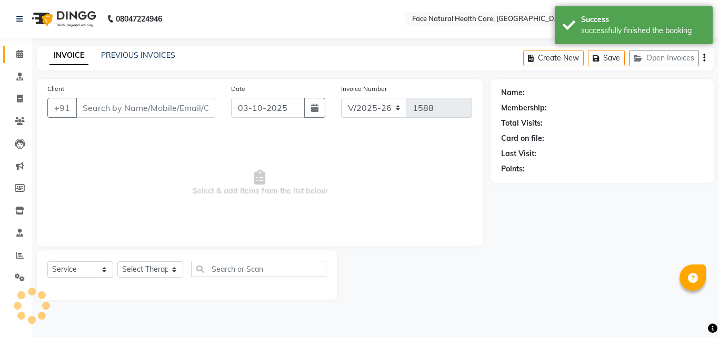
type input "9823018687"
select select "50221"
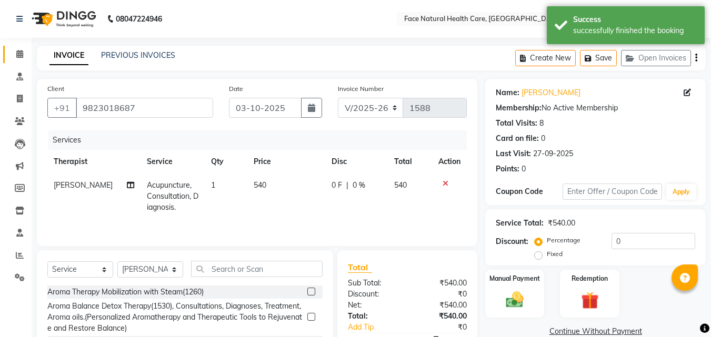
scroll to position [81, 0]
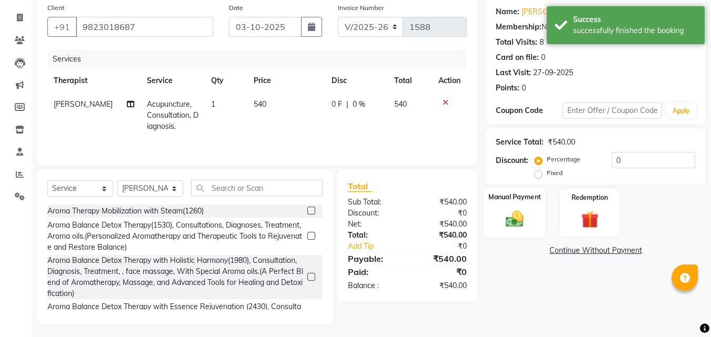
click at [542, 215] on div "Manual Payment" at bounding box center [515, 213] width 62 height 50
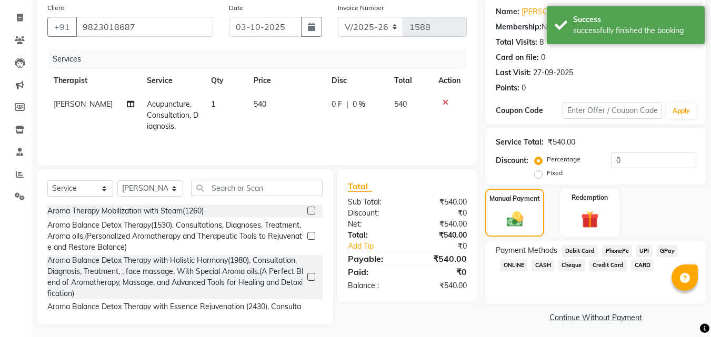
click at [670, 247] on span "GPay" at bounding box center [668, 251] width 22 height 12
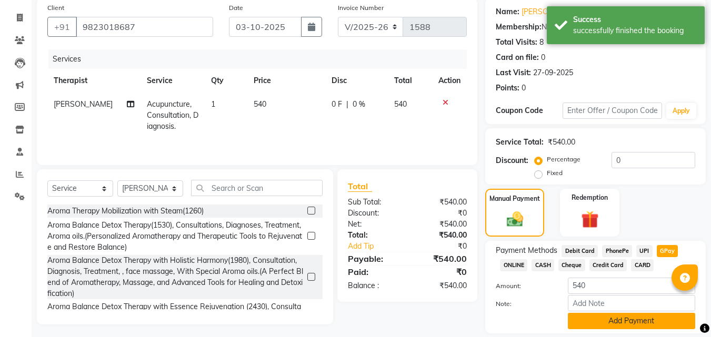
click at [629, 318] on button "Add Payment" at bounding box center [631, 321] width 127 height 16
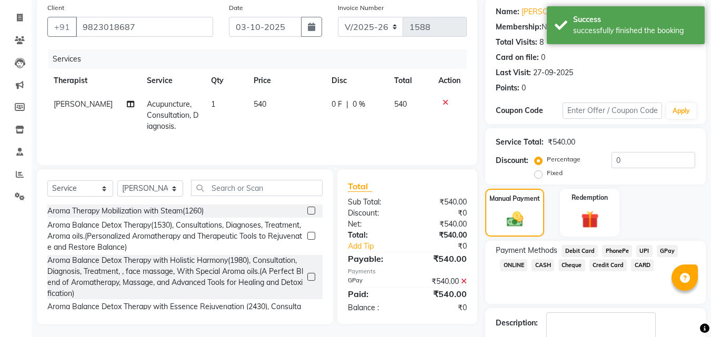
scroll to position [145, 0]
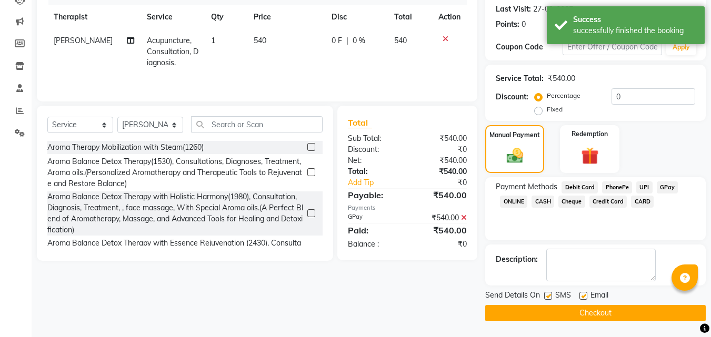
click at [549, 296] on label at bounding box center [548, 296] width 8 height 8
click at [549, 296] on input "checkbox" at bounding box center [547, 296] width 7 height 7
checkbox input "false"
click at [580, 296] on label at bounding box center [583, 296] width 8 height 8
click at [580, 296] on input "checkbox" at bounding box center [582, 296] width 7 height 7
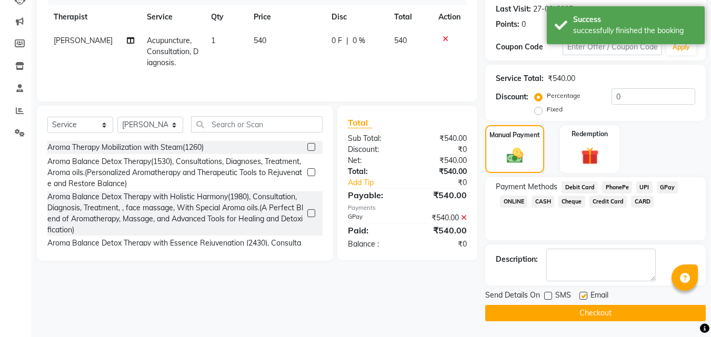
checkbox input "false"
click at [626, 314] on button "Checkout" at bounding box center [595, 313] width 220 height 16
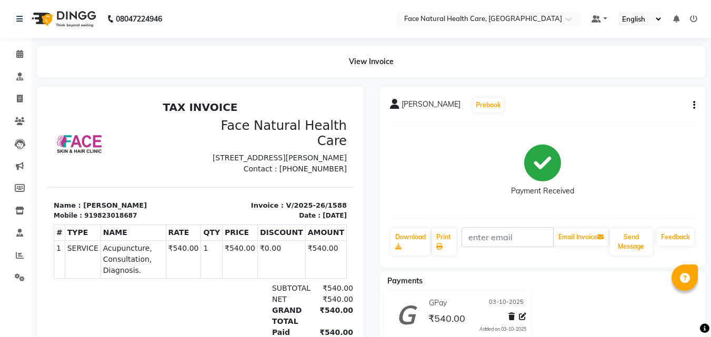
click at [708, 163] on div "[PERSON_NAME] Prebook Payment Received Download Print Email Invoice Send Messag…" at bounding box center [543, 245] width 343 height 319
click at [22, 59] on span at bounding box center [20, 54] width 18 height 12
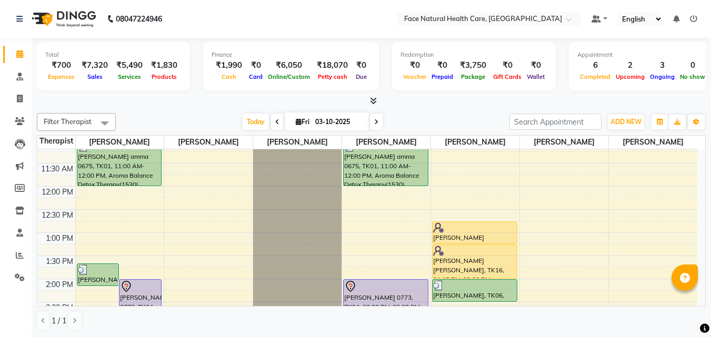
scroll to position [137, 0]
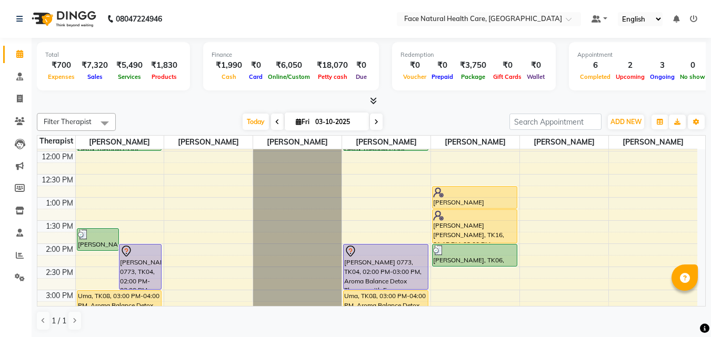
click at [384, 255] on div at bounding box center [385, 251] width 83 height 13
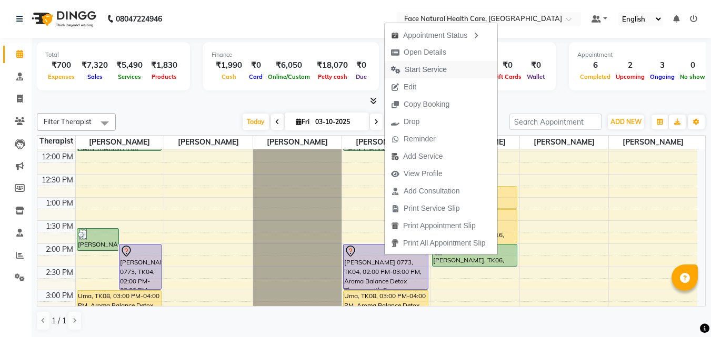
click at [449, 68] on span "Start Service" at bounding box center [419, 69] width 68 height 17
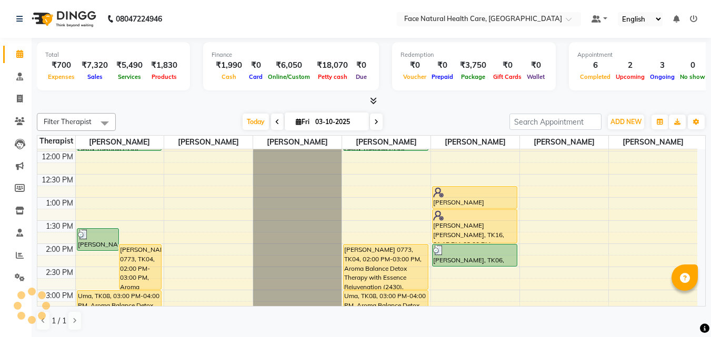
click at [377, 128] on span at bounding box center [376, 122] width 13 height 16
type input "04-10-2025"
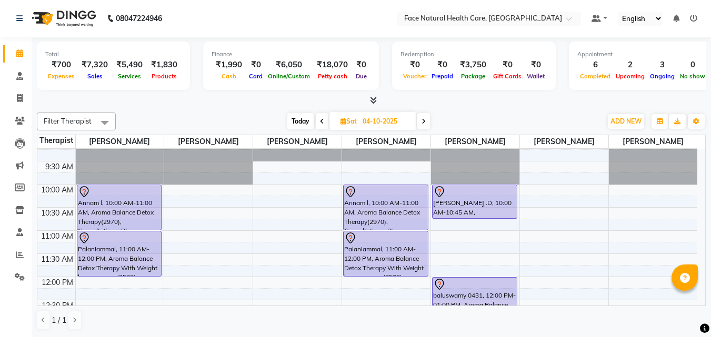
scroll to position [0, 0]
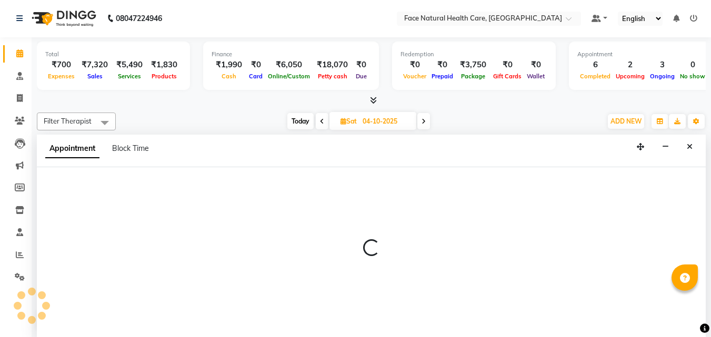
select select "50221"
select select "645"
select select "tentative"
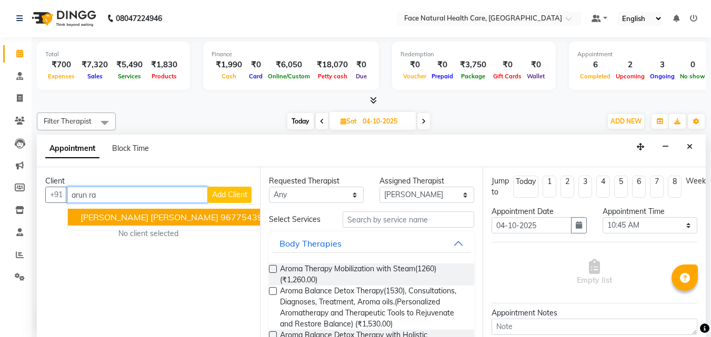
click at [228, 216] on button "[PERSON_NAME] [PERSON_NAME] 9677543919 (FGA1515)" at bounding box center [201, 217] width 266 height 17
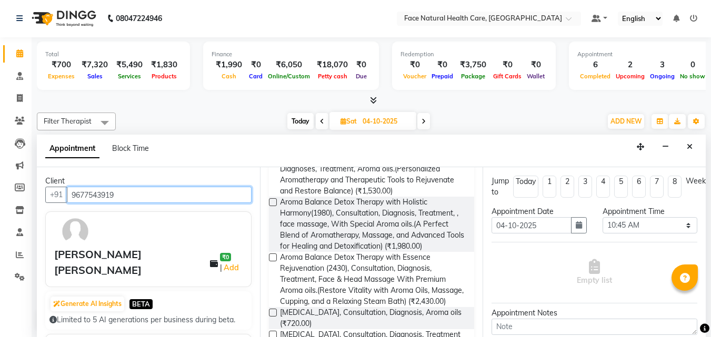
scroll to position [148, 0]
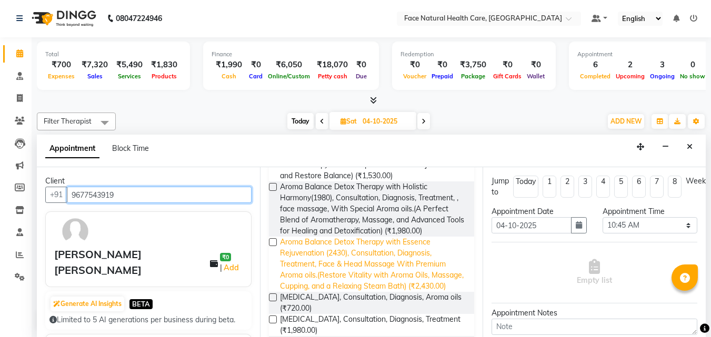
type input "9677543919"
click at [396, 276] on span "Aroma Balance Detox Therapy with Essence Rejuvenation (2430), Consultation, Dia…" at bounding box center [373, 264] width 186 height 55
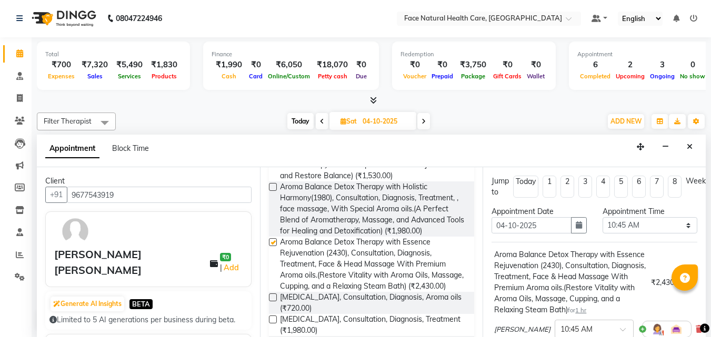
checkbox input "false"
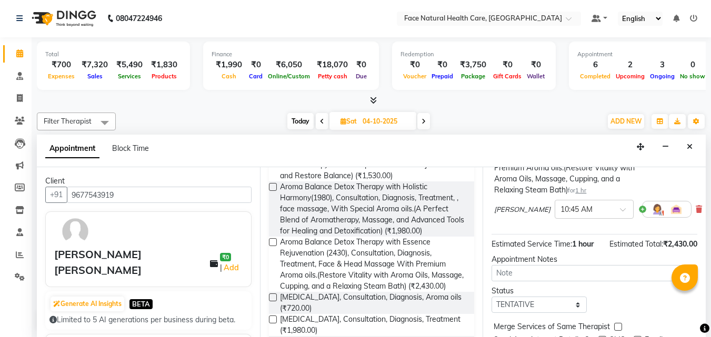
scroll to position [102, 0]
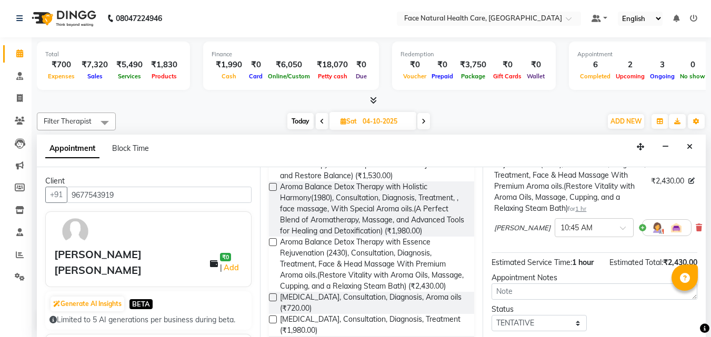
click at [651, 234] on img at bounding box center [657, 228] width 13 height 13
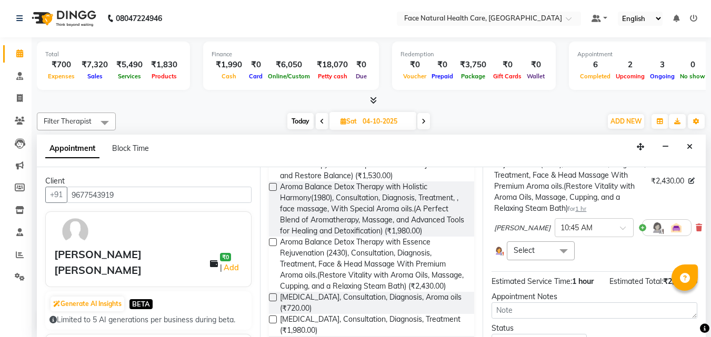
click at [564, 258] on span at bounding box center [563, 252] width 21 height 20
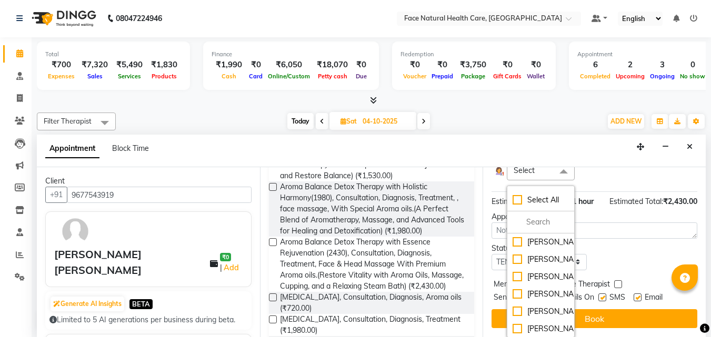
scroll to position [42, 0]
click at [539, 271] on div "[PERSON_NAME]" at bounding box center [541, 276] width 56 height 11
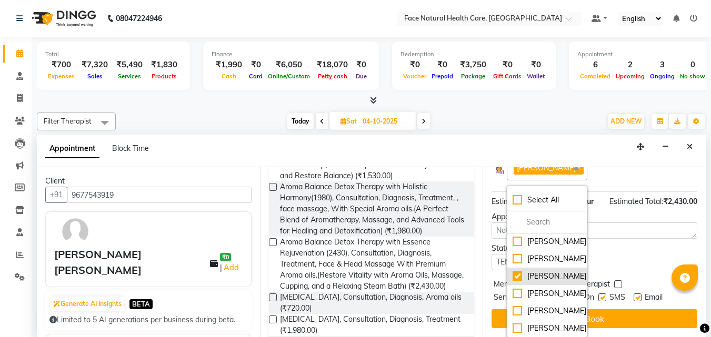
checkbox input "true"
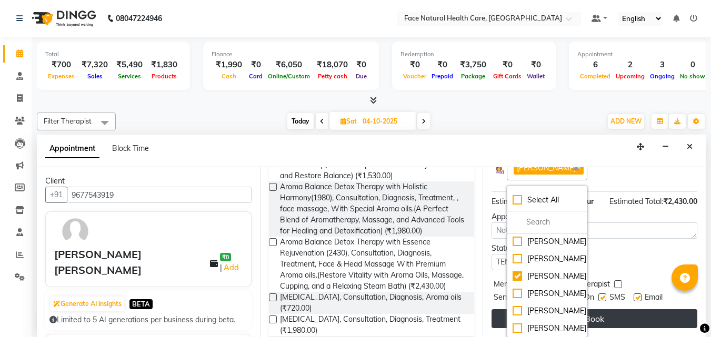
click at [600, 309] on button "Book" at bounding box center [594, 318] width 206 height 19
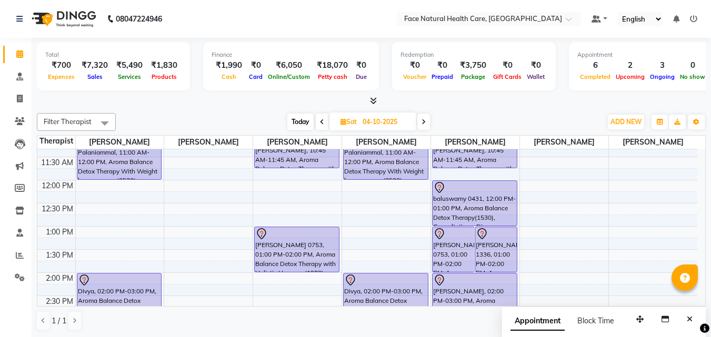
scroll to position [103, 0]
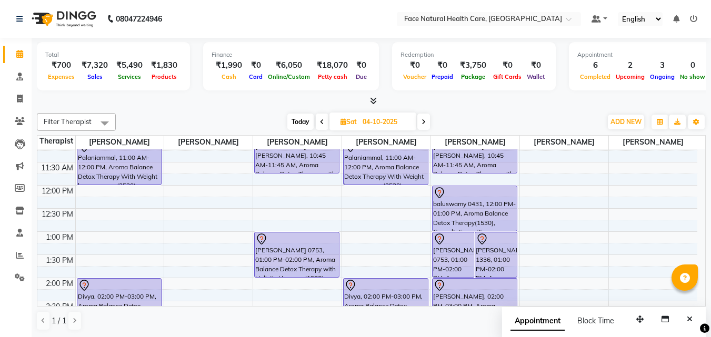
click at [467, 67] on div "₹3,750" at bounding box center [473, 65] width 35 height 12
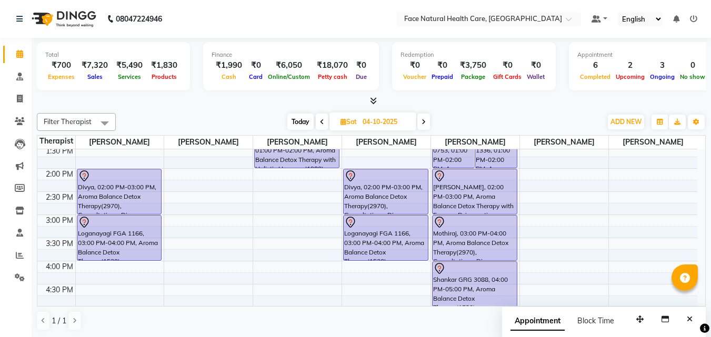
scroll to position [0, 0]
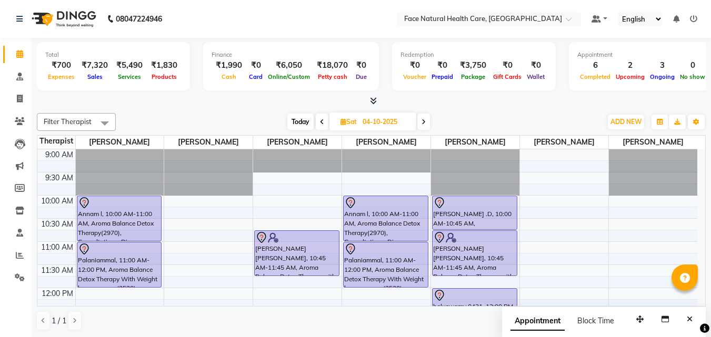
click at [427, 124] on span at bounding box center [423, 122] width 13 height 16
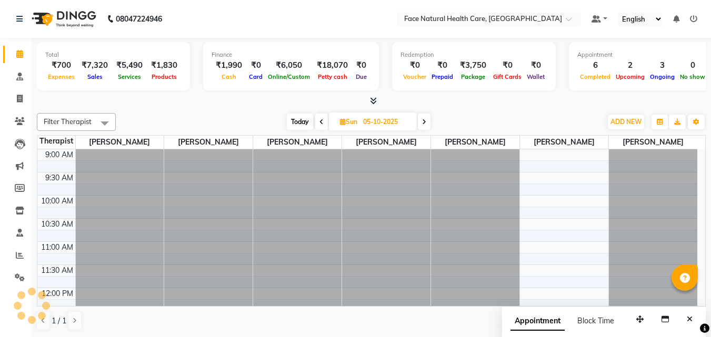
scroll to position [278, 0]
click at [428, 122] on span at bounding box center [424, 122] width 13 height 16
type input "[DATE]"
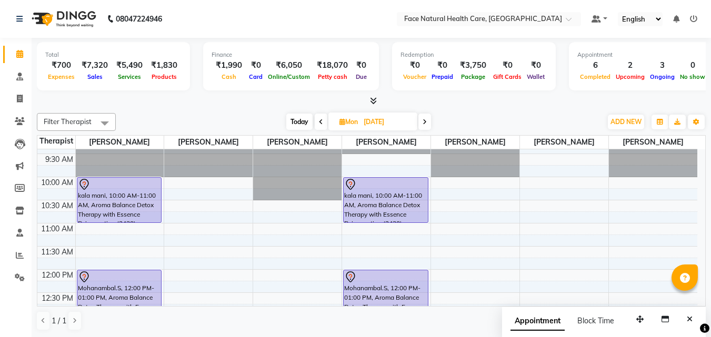
scroll to position [15, 0]
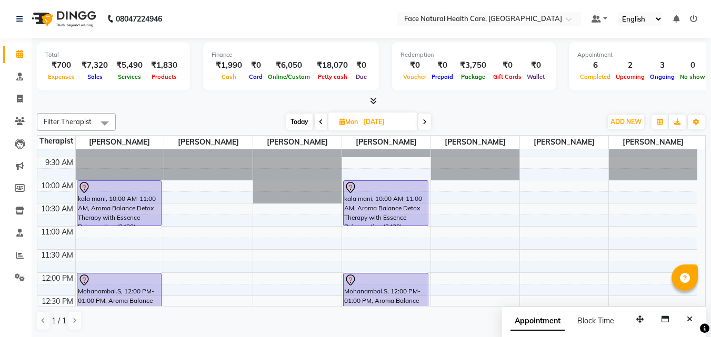
click at [370, 287] on div "Mohanambal.S, 12:00 PM-01:00 PM, Aroma Balance Detox Therapy with Essence Rejuv…" at bounding box center [386, 296] width 84 height 45
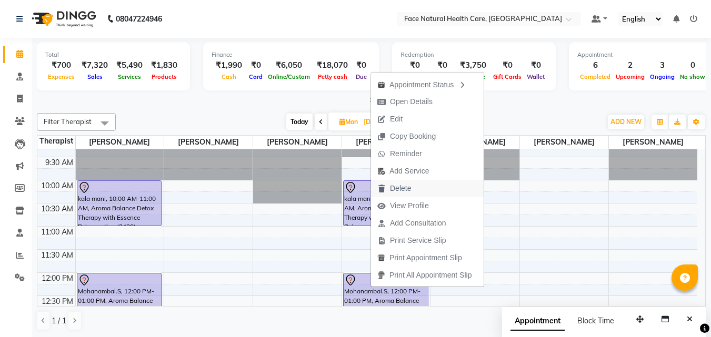
click at [395, 185] on span "Delete" at bounding box center [400, 188] width 21 height 11
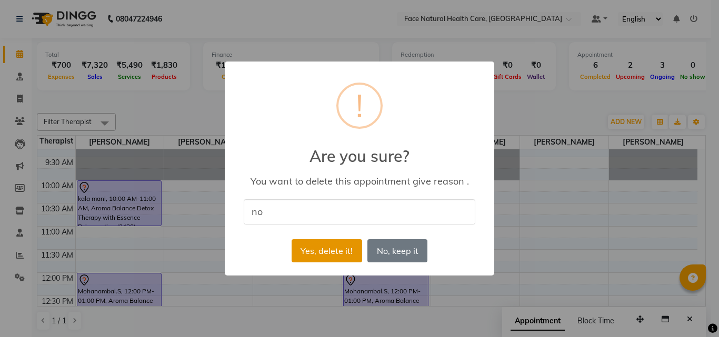
type input "no"
click at [326, 254] on button "Yes, delete it!" at bounding box center [327, 250] width 71 height 23
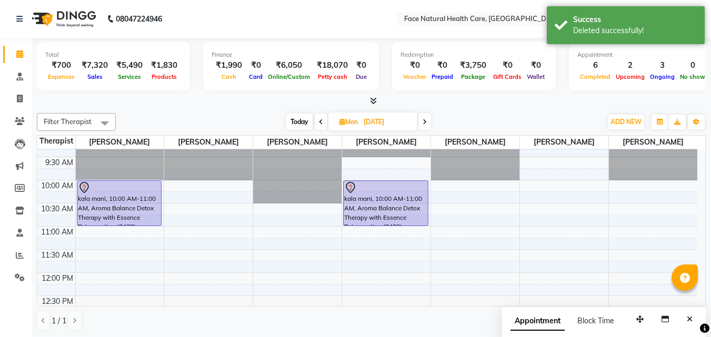
scroll to position [152, 0]
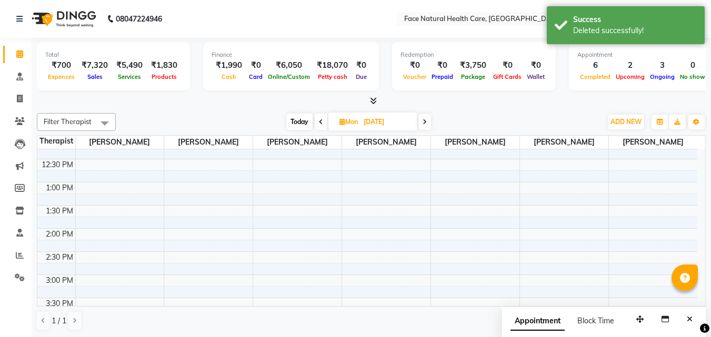
click at [96, 230] on div "9:00 AM 9:30 AM 10:00 AM 10:30 AM 11:00 AM 11:30 AM 12:00 PM 12:30 PM 1:00 PM 1…" at bounding box center [367, 228] width 660 height 463
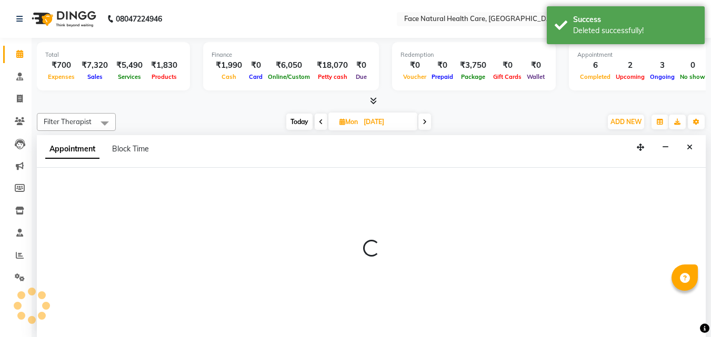
select select "47694"
select select "tentative"
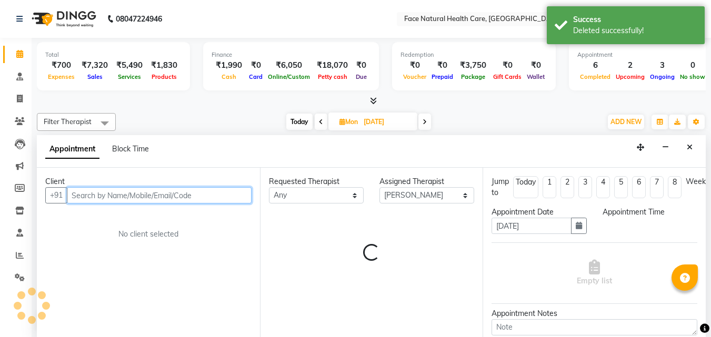
select select "840"
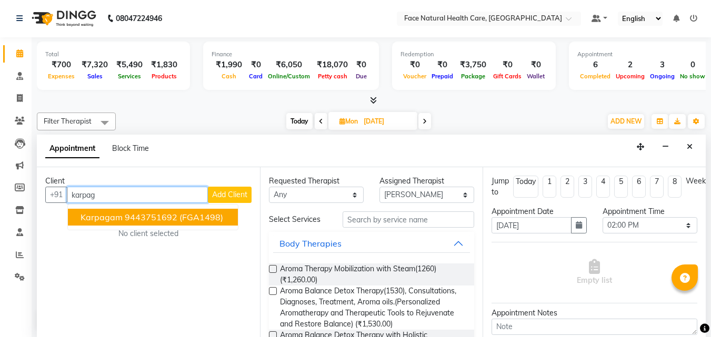
click at [209, 216] on span "(FGA1498)" at bounding box center [201, 217] width 44 height 11
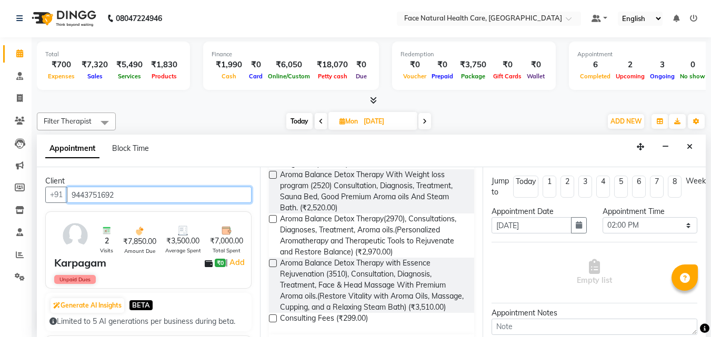
scroll to position [626, 0]
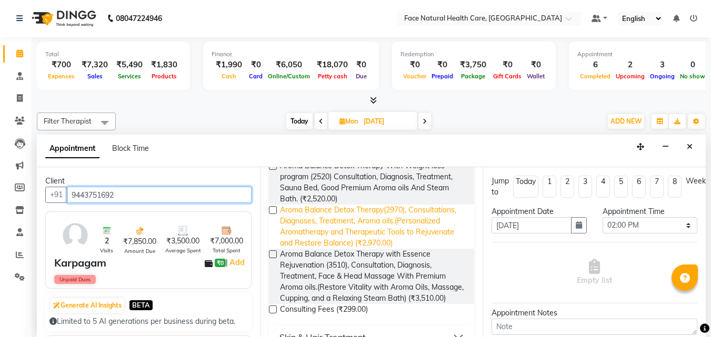
type input "9443751692"
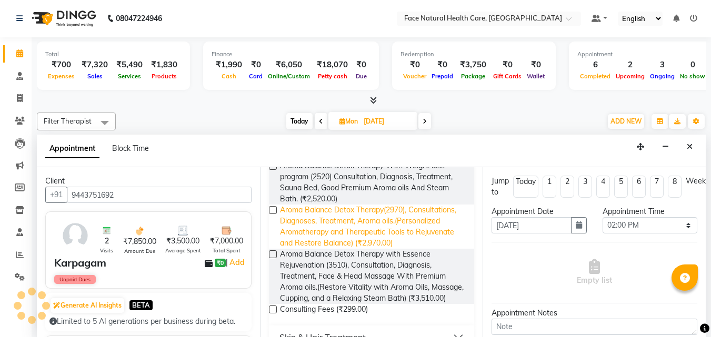
click at [409, 243] on span "Aroma Balance Detox Therapy(2970), Consultations, Diagnoses, Treatment, Aroma o…" at bounding box center [373, 227] width 186 height 44
checkbox input "false"
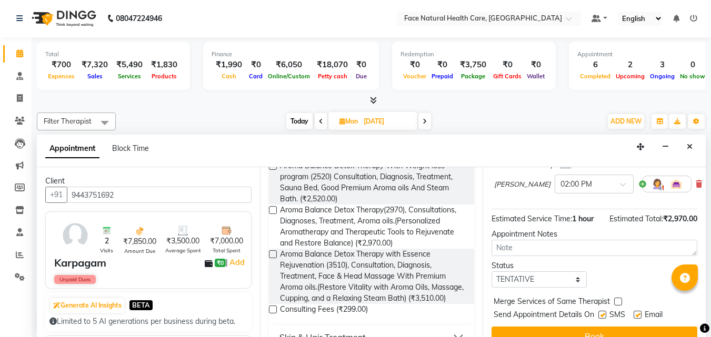
scroll to position [141, 0]
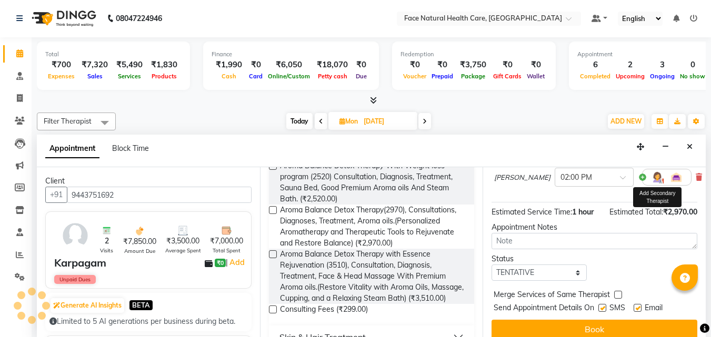
click at [651, 180] on img at bounding box center [657, 177] width 13 height 13
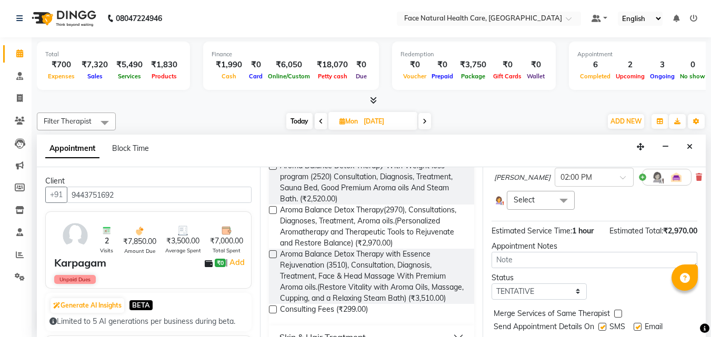
click at [558, 199] on span at bounding box center [563, 201] width 21 height 20
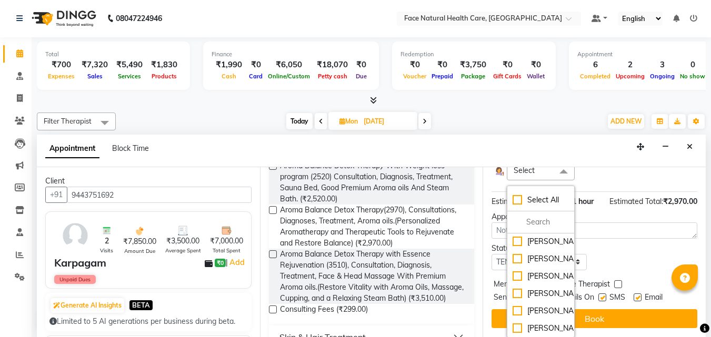
scroll to position [42, 0]
click at [556, 306] on div "[PERSON_NAME]" at bounding box center [541, 311] width 56 height 11
checkbox input "true"
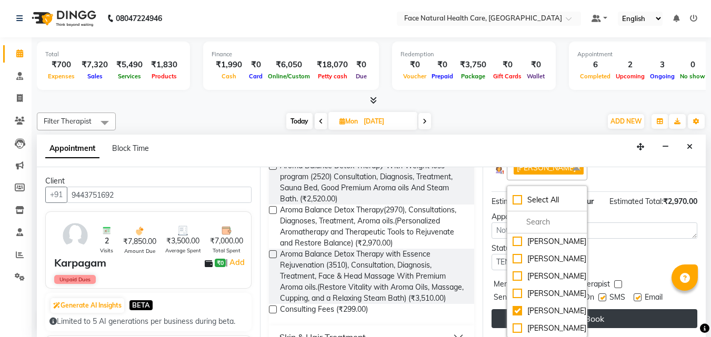
click at [600, 309] on button "Book" at bounding box center [594, 318] width 206 height 19
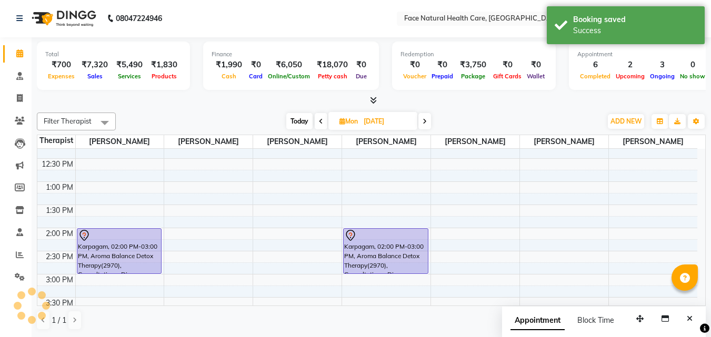
scroll to position [0, 0]
click at [600, 297] on div "9:00 AM 9:30 AM 10:00 AM 10:30 AM 11:00 AM 11:30 AM 12:00 PM 12:30 PM 1:00 PM 1…" at bounding box center [367, 228] width 660 height 463
select select "38874"
select select "tentative"
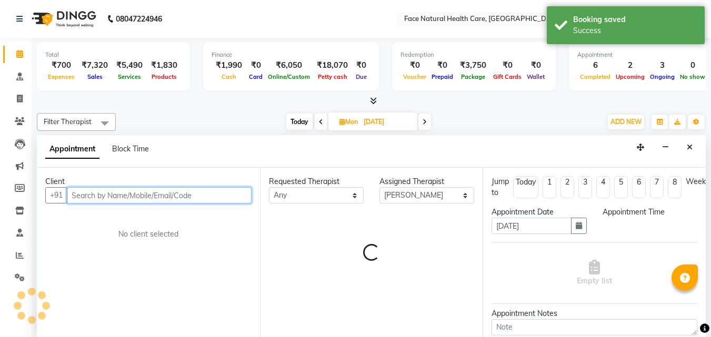
scroll to position [1, 0]
select select "915"
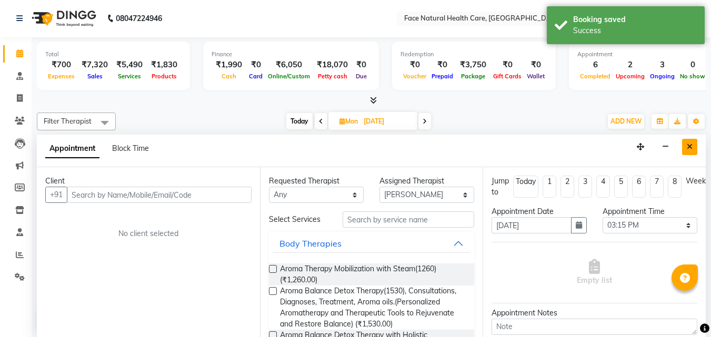
click at [689, 146] on icon "Close" at bounding box center [690, 146] width 6 height 7
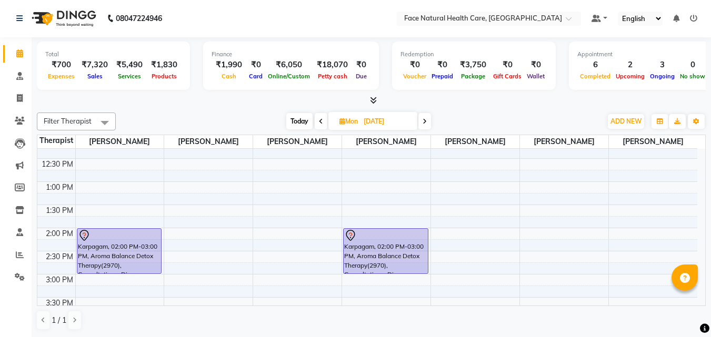
click at [343, 123] on icon at bounding box center [342, 121] width 6 height 7
select select "10"
select select "2025"
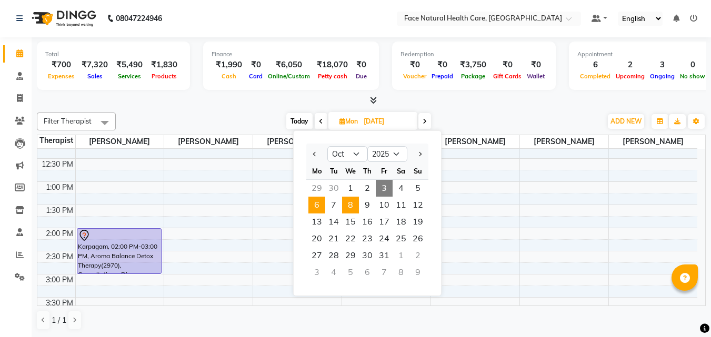
click at [346, 209] on span "8" at bounding box center [350, 205] width 17 height 17
type input "[DATE]"
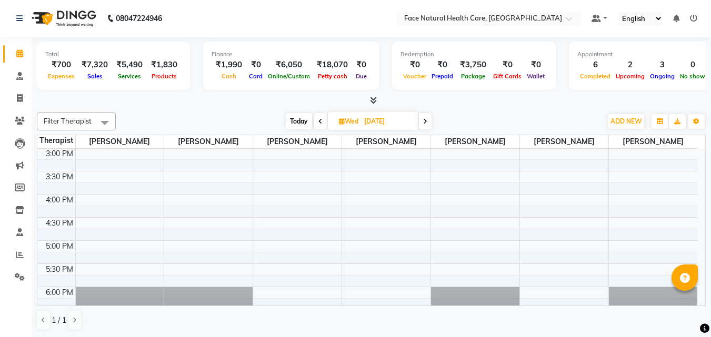
scroll to position [142, 0]
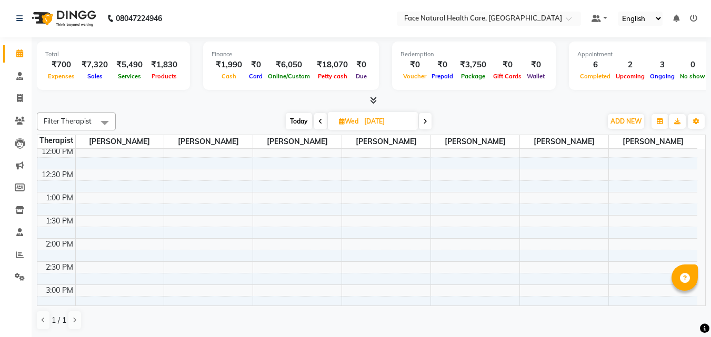
click at [98, 244] on div "9:00 AM 9:30 AM 10:00 AM 10:30 AM 11:00 AM 11:30 AM 12:00 PM 12:30 PM 1:00 PM 1…" at bounding box center [367, 238] width 660 height 463
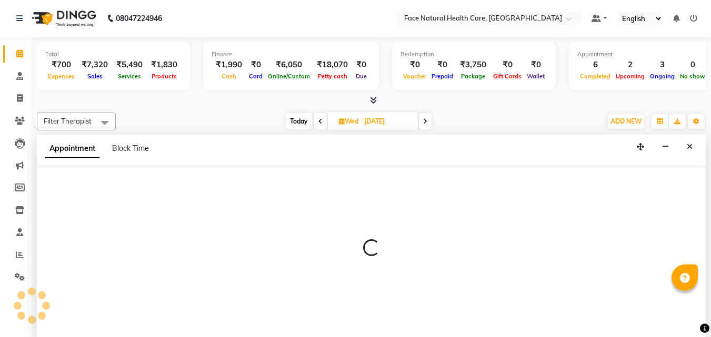
select select "47694"
select select "840"
select select "tentative"
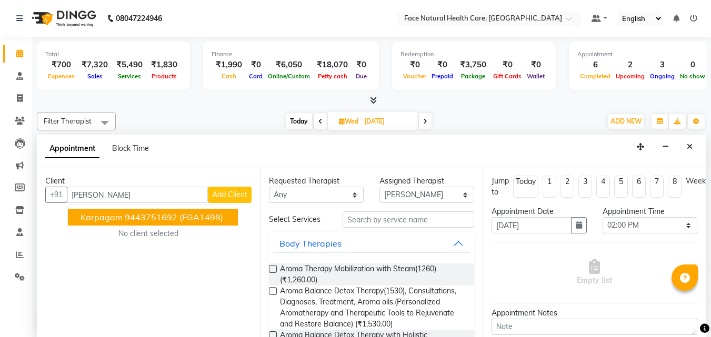
click at [111, 217] on span "Karpagam" at bounding box center [102, 217] width 42 height 11
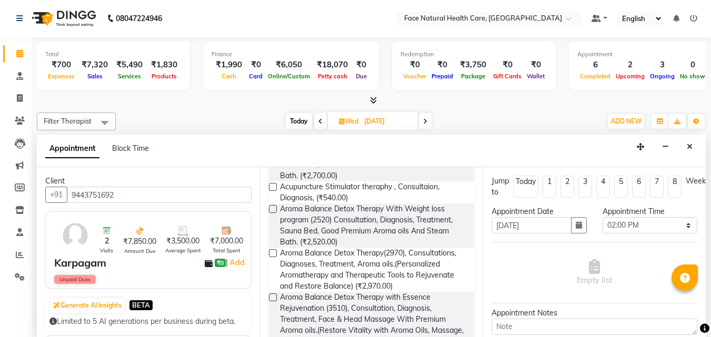
scroll to position [586, 0]
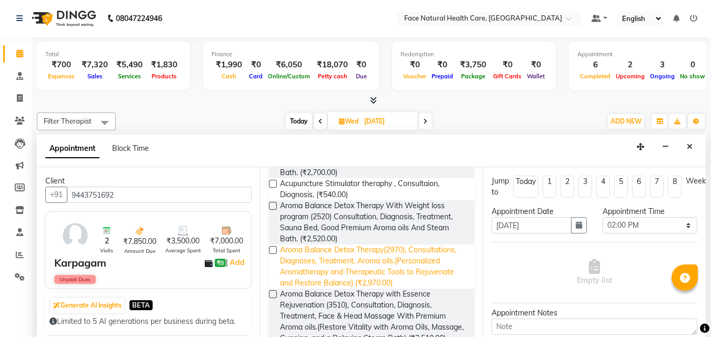
type input "9443751692"
click at [428, 289] on span "Aroma Balance Detox Therapy(2970), Consultations, Diagnoses, Treatment, Aroma o…" at bounding box center [373, 267] width 186 height 44
checkbox input "false"
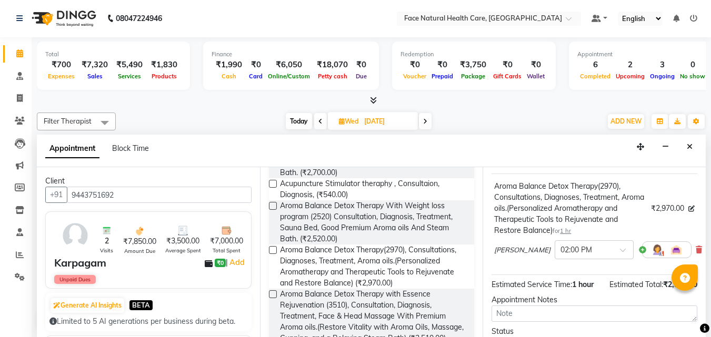
scroll to position [72, 0]
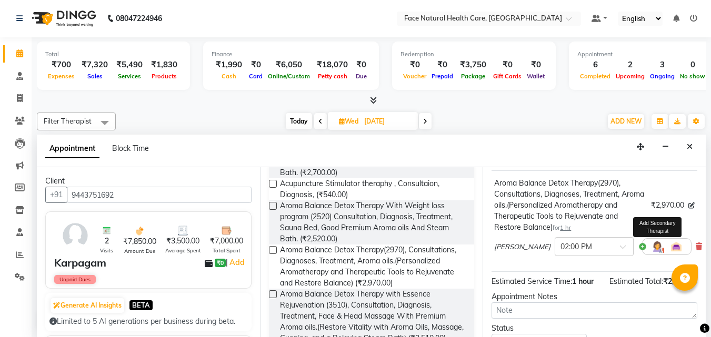
click at [651, 247] on img at bounding box center [657, 246] width 13 height 13
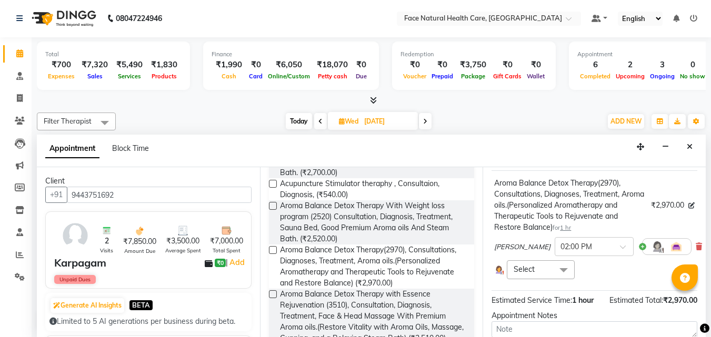
click at [555, 268] on span at bounding box center [563, 270] width 21 height 20
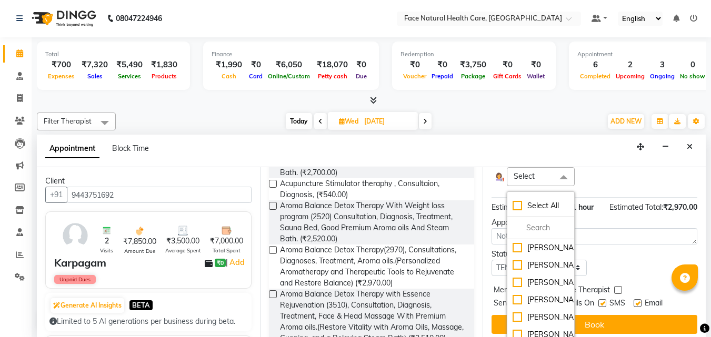
scroll to position [42, 0]
click at [541, 312] on div "[PERSON_NAME]" at bounding box center [541, 317] width 56 height 11
checkbox input "true"
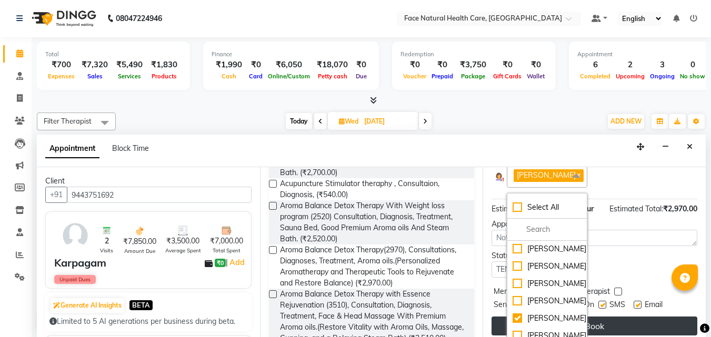
click at [610, 327] on button "Book" at bounding box center [594, 326] width 206 height 19
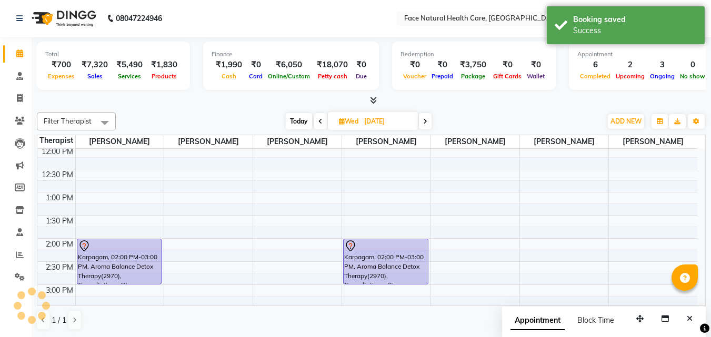
scroll to position [0, 0]
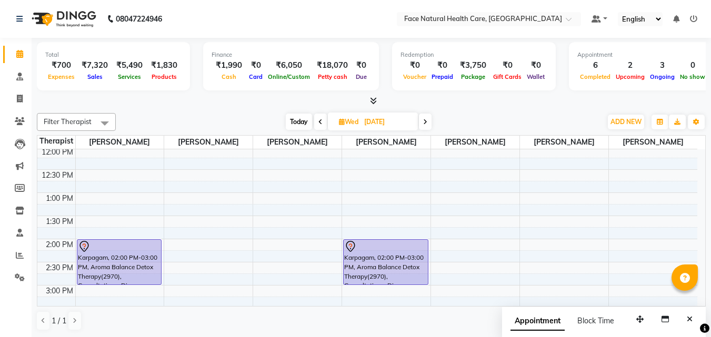
click at [342, 119] on icon at bounding box center [342, 121] width 6 height 7
select select "10"
select select "2025"
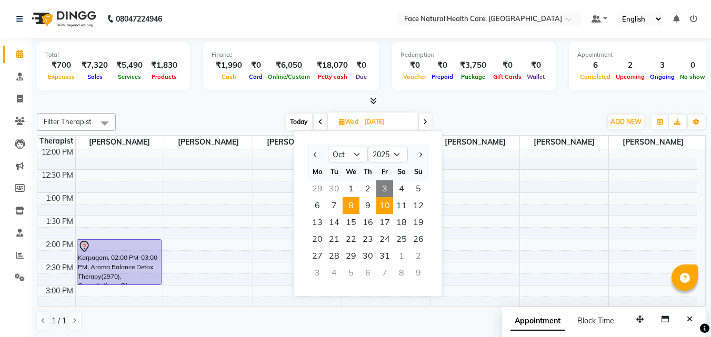
click at [386, 203] on span "10" at bounding box center [384, 205] width 17 height 17
type input "[DATE]"
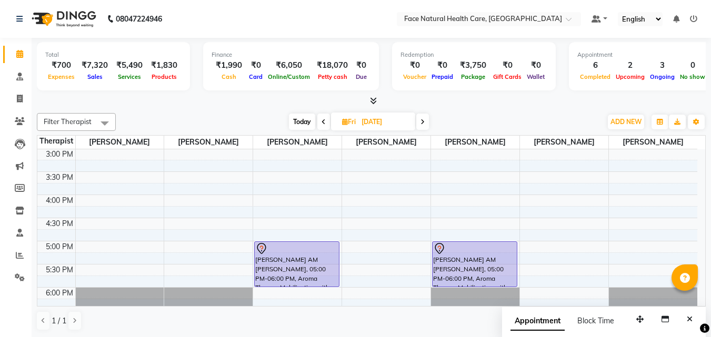
scroll to position [142, 0]
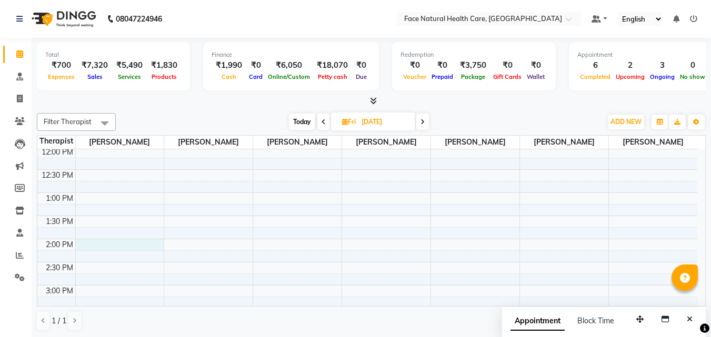
click at [103, 246] on div "9:00 AM 9:30 AM 10:00 AM 10:30 AM 11:00 AM 11:30 AM 12:00 PM 12:30 PM 1:00 PM 1…" at bounding box center [367, 239] width 660 height 463
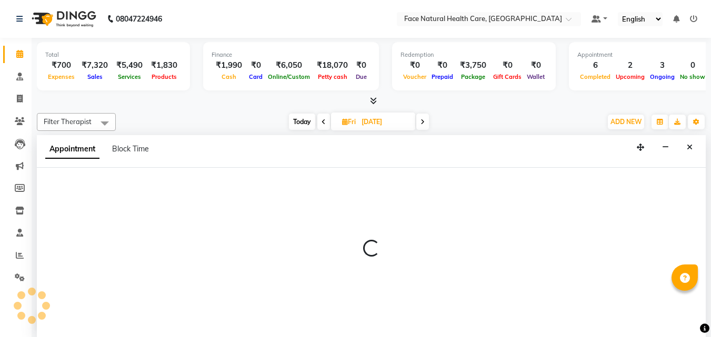
select select "47694"
select select "840"
select select "tentative"
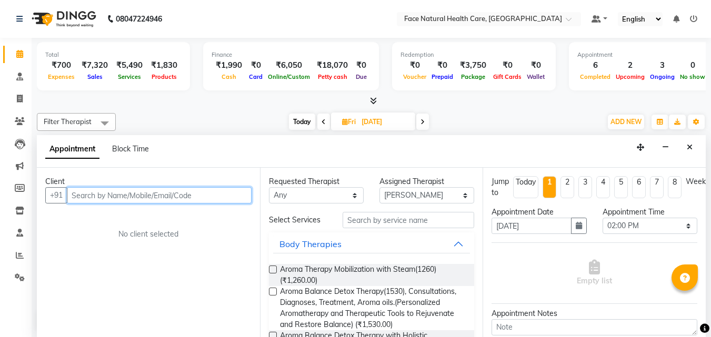
scroll to position [1, 0]
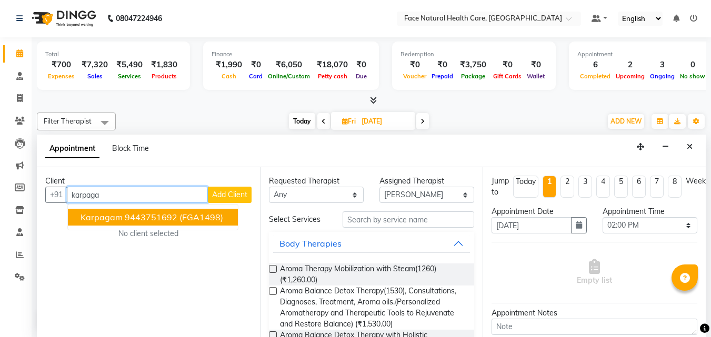
click at [112, 219] on span "Karpagam" at bounding box center [102, 217] width 42 height 11
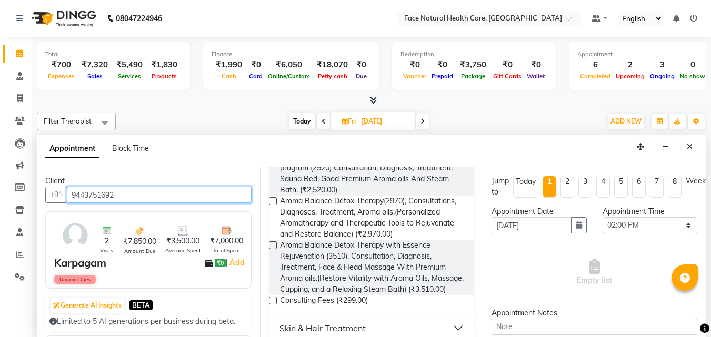
scroll to position [658, 0]
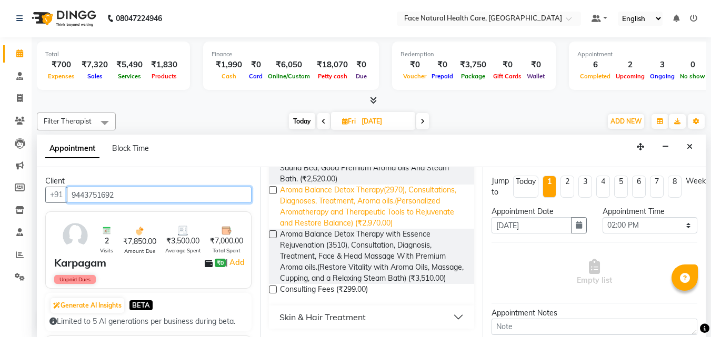
type input "9443751692"
click at [413, 224] on span "Aroma Balance Detox Therapy(2970), Consultations, Diagnoses, Treatment, Aroma o…" at bounding box center [373, 207] width 186 height 44
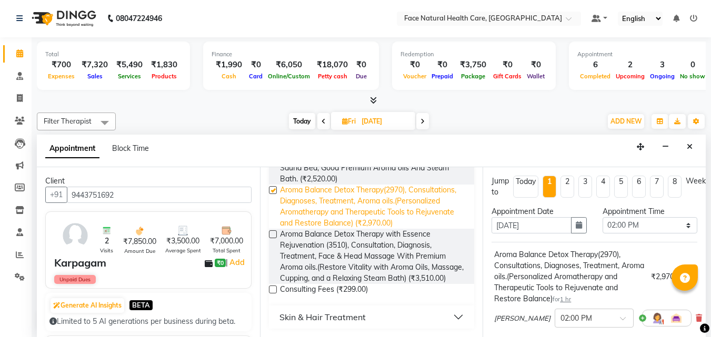
checkbox input "false"
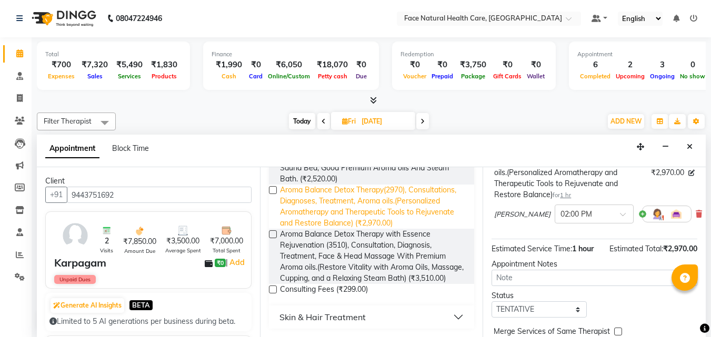
scroll to position [106, 0]
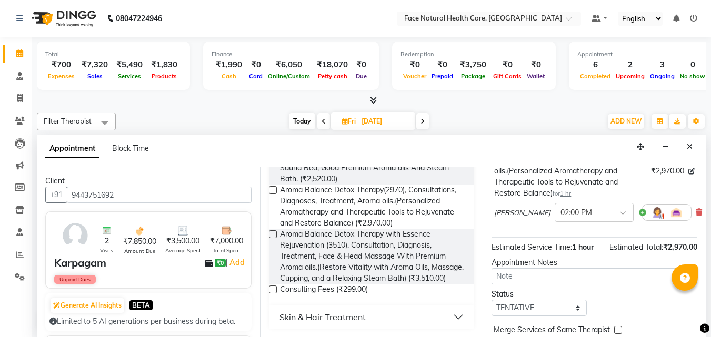
click at [651, 210] on img at bounding box center [657, 212] width 13 height 13
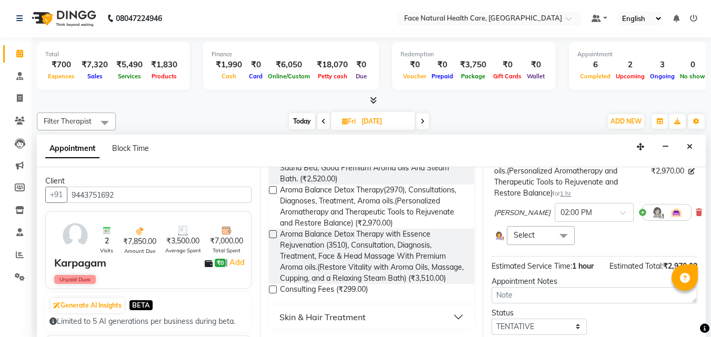
click at [553, 235] on span at bounding box center [563, 236] width 21 height 20
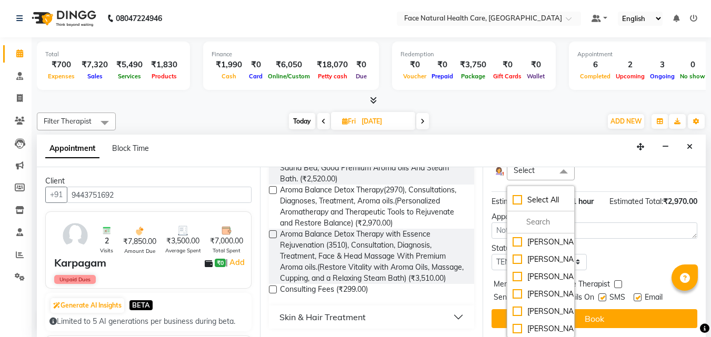
scroll to position [42, 0]
click at [531, 288] on div "[PERSON_NAME]" at bounding box center [541, 293] width 56 height 11
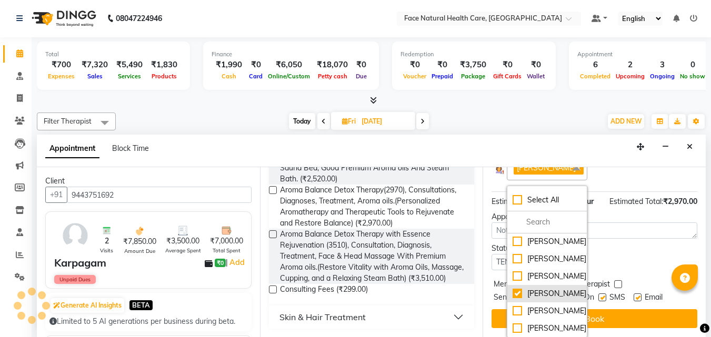
click at [526, 288] on div "[PERSON_NAME]" at bounding box center [547, 293] width 68 height 11
checkbox input "false"
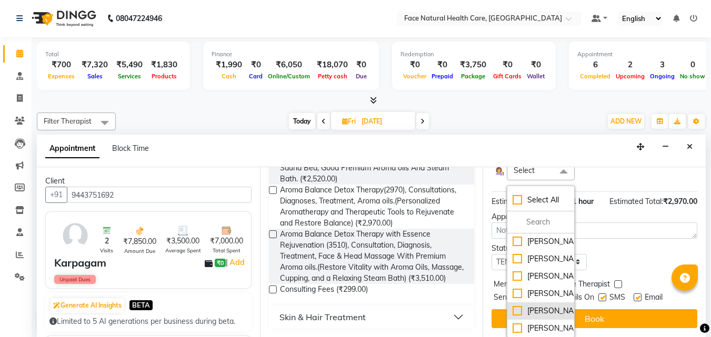
click at [543, 306] on div "[PERSON_NAME]" at bounding box center [541, 311] width 56 height 11
checkbox input "true"
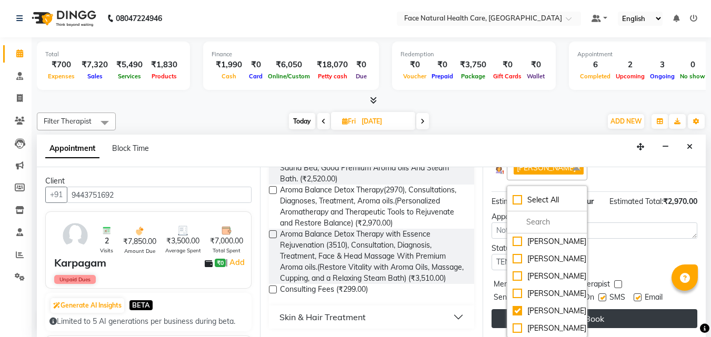
click at [609, 309] on button "Book" at bounding box center [594, 318] width 206 height 19
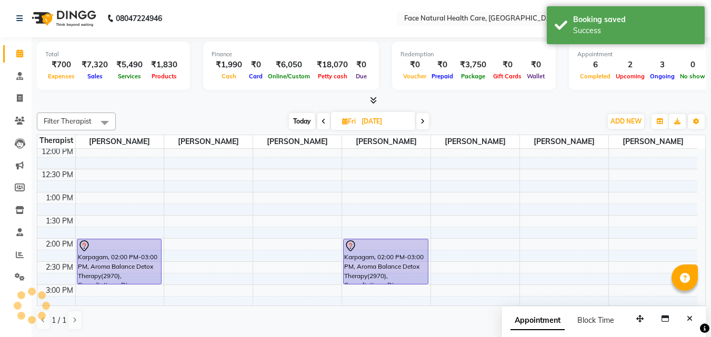
scroll to position [0, 0]
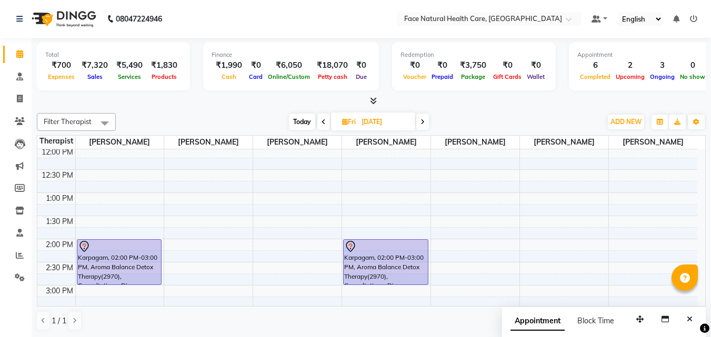
click at [300, 119] on span "Today" at bounding box center [302, 122] width 26 height 16
type input "03-10-2025"
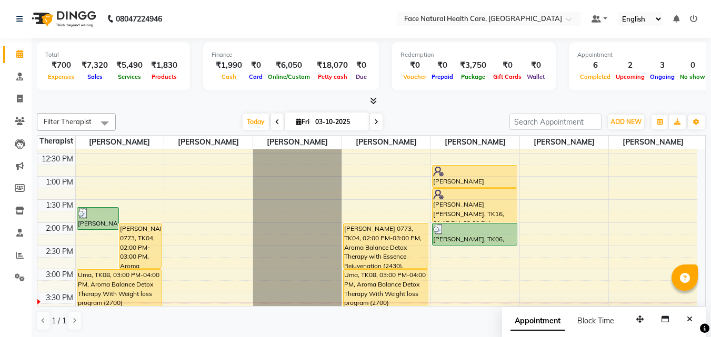
scroll to position [156, 0]
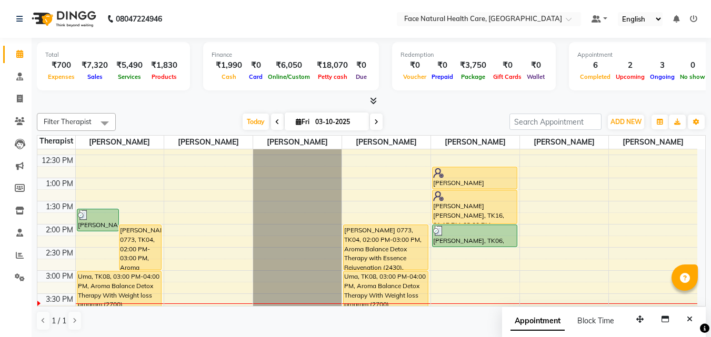
click at [369, 286] on div "Uma, TK08, 03:00 PM-04:00 PM, Aroma Balance Detox Therapy With Weight loss prog…" at bounding box center [386, 294] width 84 height 45
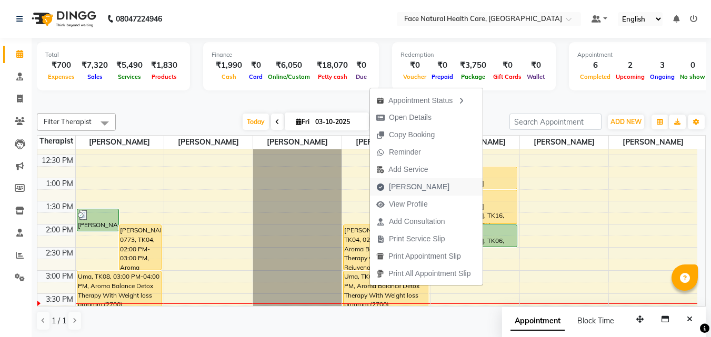
click at [399, 191] on span "[PERSON_NAME]" at bounding box center [419, 187] width 61 height 11
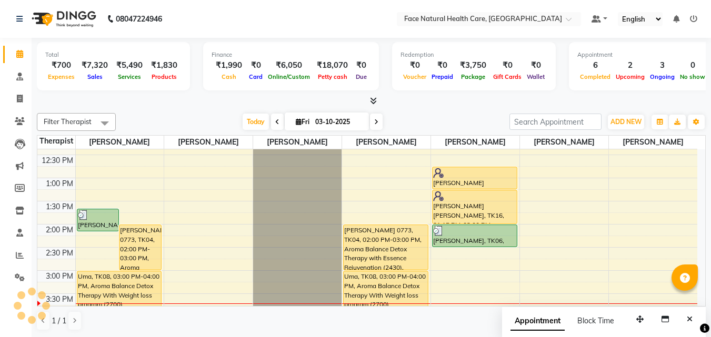
select select "service"
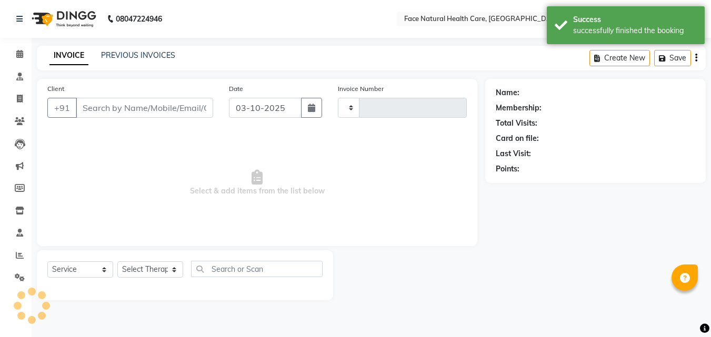
type input "1589"
select select "5675"
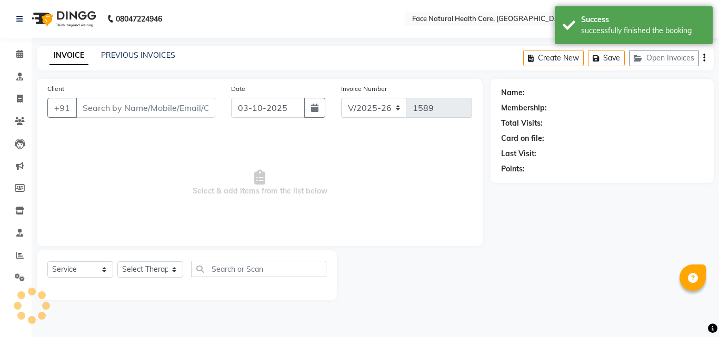
type input "9488816472"
select select "47694"
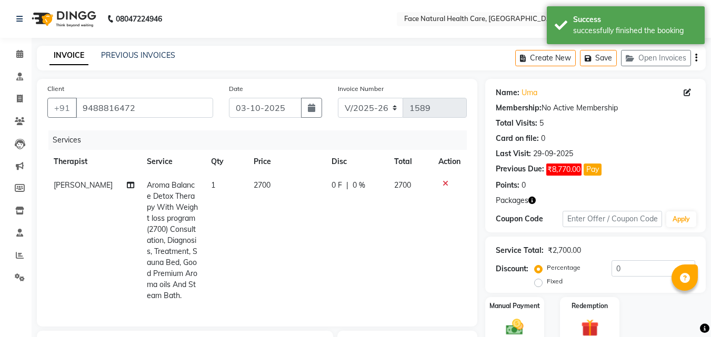
click at [257, 188] on span "2700" at bounding box center [262, 184] width 17 height 9
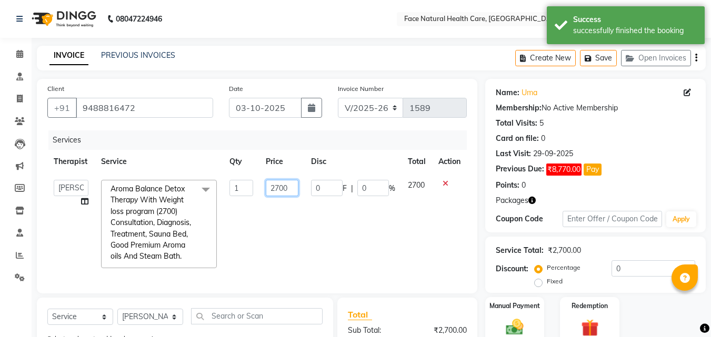
click at [296, 186] on input "2700" at bounding box center [282, 188] width 33 height 16
type input "2250"
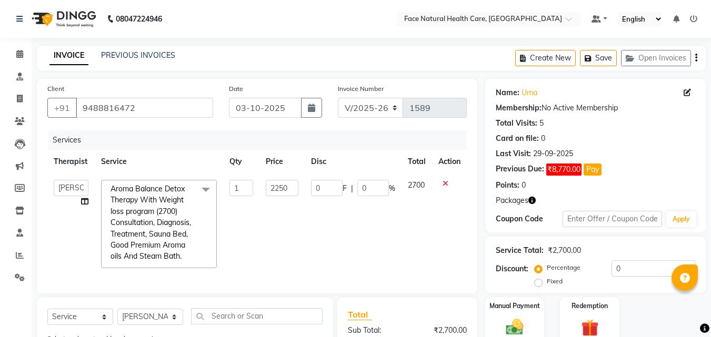
click at [430, 233] on td "2700" at bounding box center [416, 224] width 31 height 101
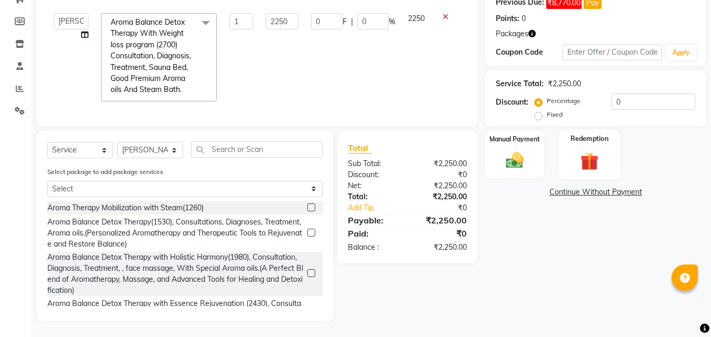
click at [598, 150] on img at bounding box center [589, 161] width 29 height 23
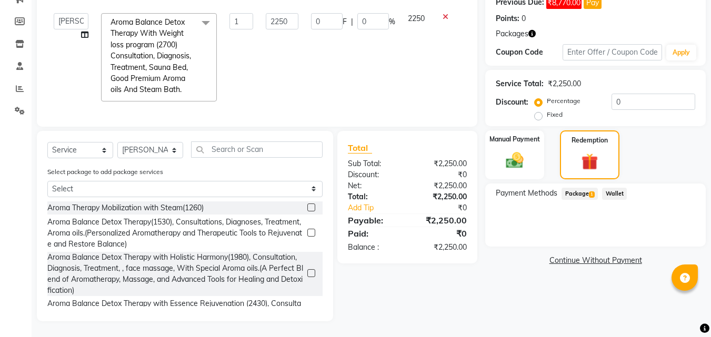
click at [576, 192] on span "Package 1" at bounding box center [579, 194] width 36 height 12
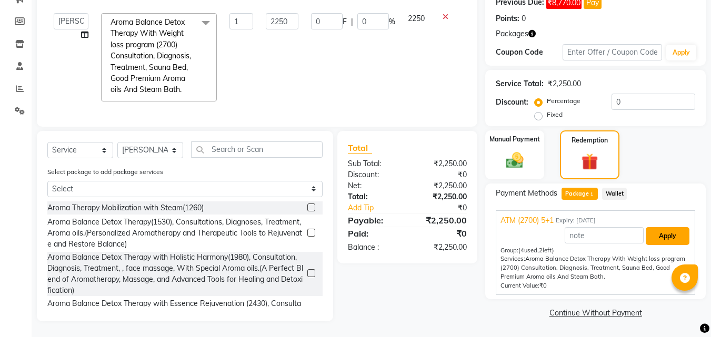
click at [671, 233] on button "Apply" at bounding box center [668, 236] width 44 height 18
type input "375.08"
type input "16.67"
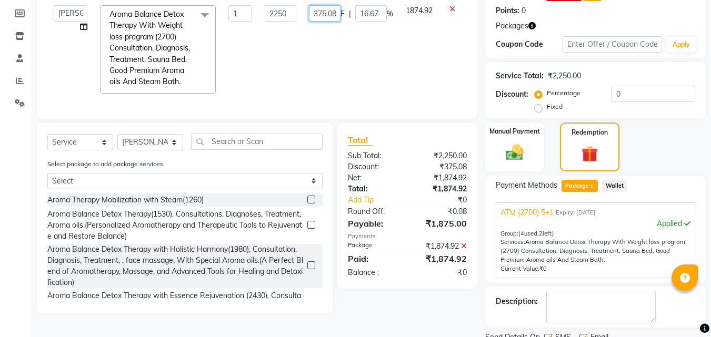
click at [333, 22] on input "375.08" at bounding box center [325, 13] width 32 height 16
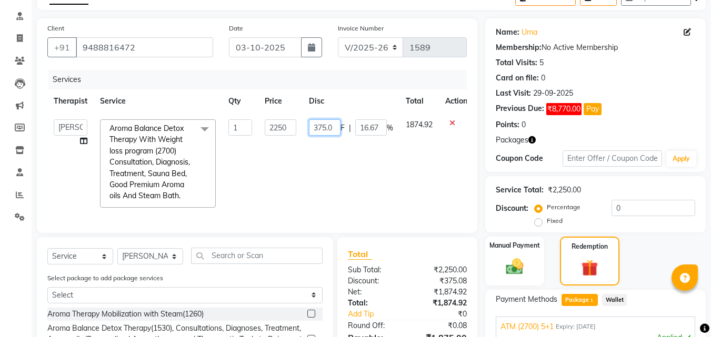
scroll to position [0, 0]
type input "3"
type input "0"
click at [438, 181] on tr "[PERSON_NAME] [PERSON_NAME] [PERSON_NAME] M [PERSON_NAME] [PERSON_NAME] [PERSON…" at bounding box center [260, 163] width 426 height 101
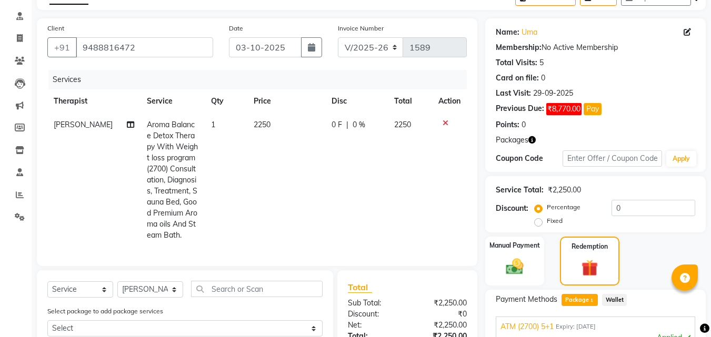
scroll to position [217, 0]
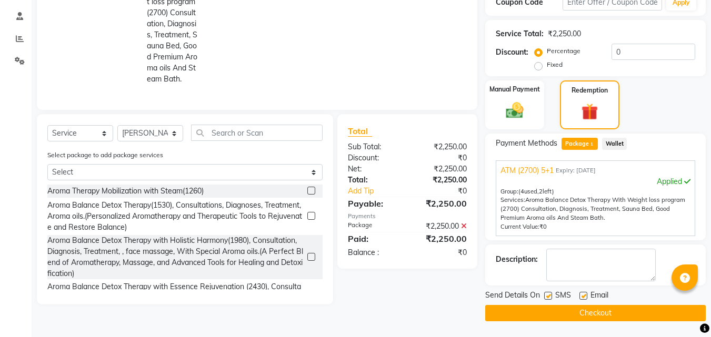
click at [549, 296] on label at bounding box center [548, 296] width 8 height 8
click at [549, 296] on input "checkbox" at bounding box center [547, 296] width 7 height 7
checkbox input "false"
click at [583, 297] on label at bounding box center [583, 296] width 8 height 8
click at [583, 297] on input "checkbox" at bounding box center [582, 296] width 7 height 7
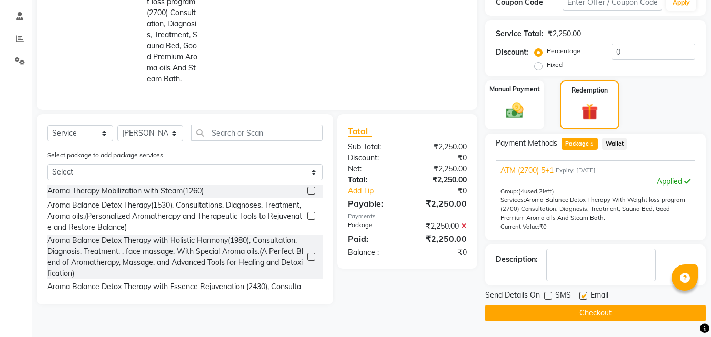
checkbox input "false"
click at [603, 320] on button "Checkout" at bounding box center [595, 313] width 220 height 16
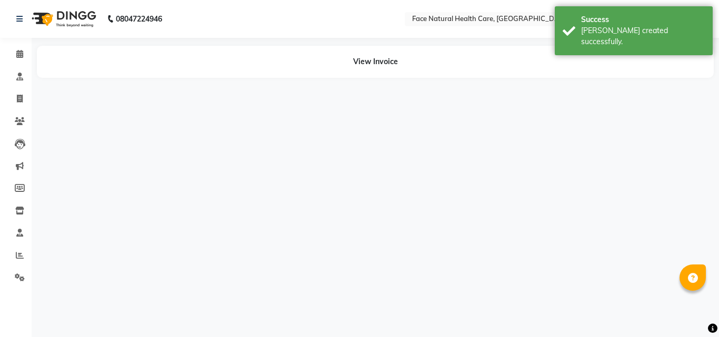
select select "47694"
select select "40492"
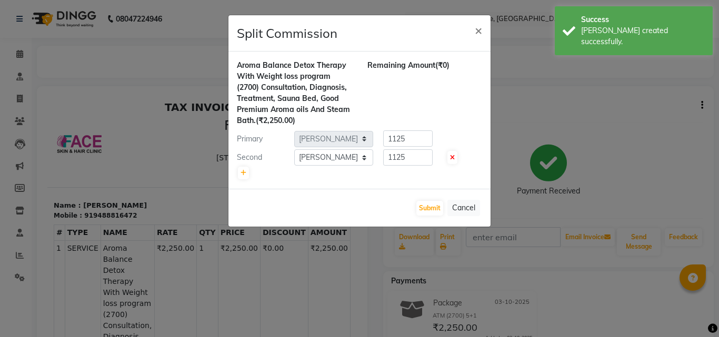
click at [29, 57] on ngb-modal-window "Split Commission × Aroma Balance Detox Therapy With Weight loss program (2700) …" at bounding box center [359, 168] width 719 height 337
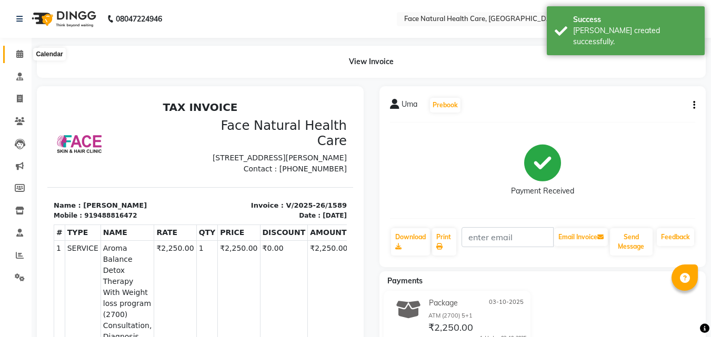
click at [17, 55] on icon at bounding box center [19, 54] width 7 height 8
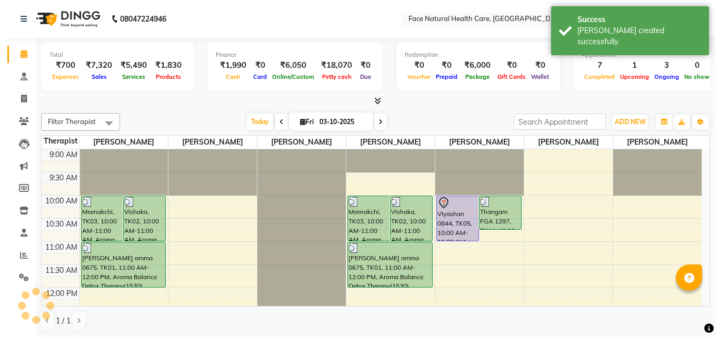
scroll to position [137, 0]
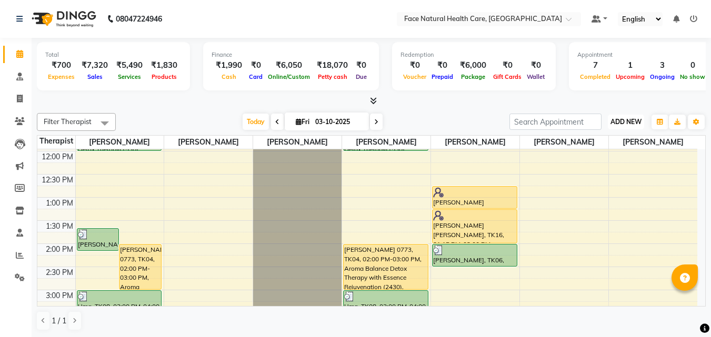
click at [609, 124] on button "ADD NEW Toggle Dropdown" at bounding box center [626, 122] width 36 height 15
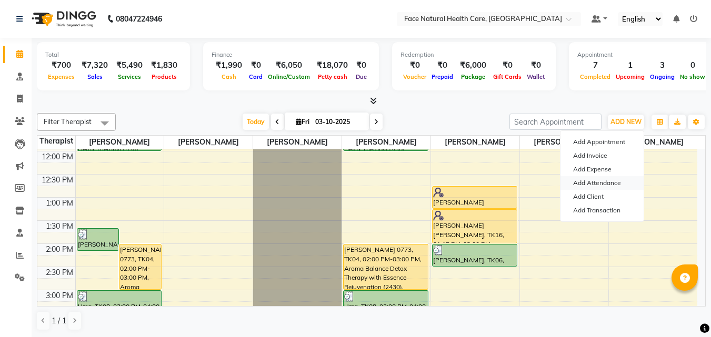
click at [598, 185] on link "Add Attendance" at bounding box center [601, 183] width 83 height 14
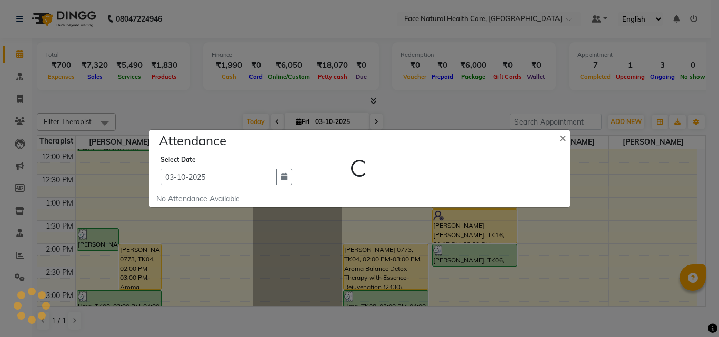
select select "A"
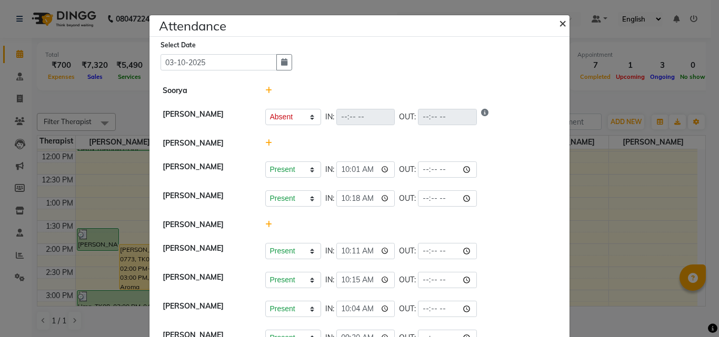
click at [560, 21] on span "×" at bounding box center [562, 23] width 7 height 16
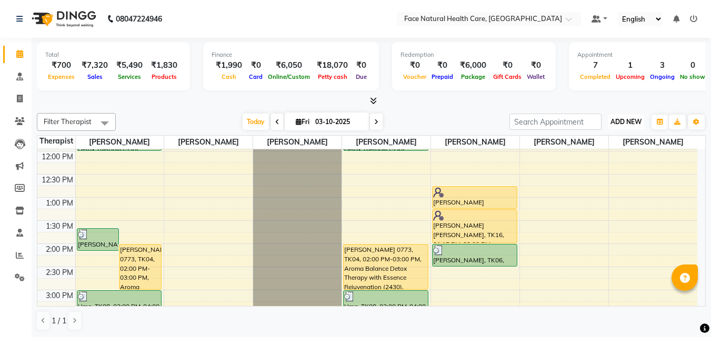
click at [627, 121] on span "ADD NEW" at bounding box center [625, 122] width 31 height 8
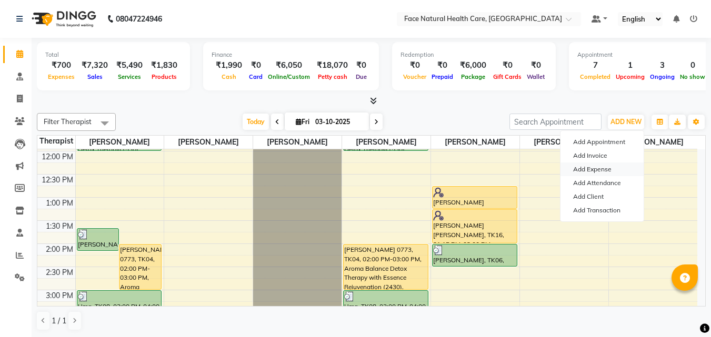
click at [605, 170] on link "Add Expense" at bounding box center [601, 170] width 83 height 14
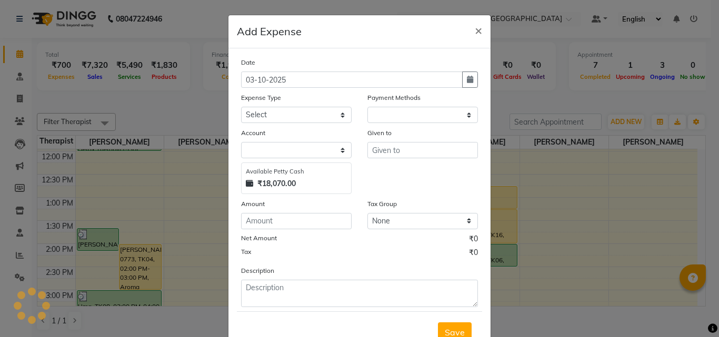
select select "1"
select select "4610"
click at [309, 226] on input "number" at bounding box center [296, 221] width 111 height 16
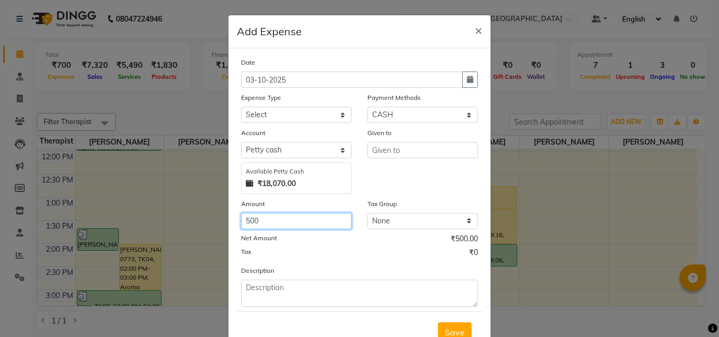
type input "500"
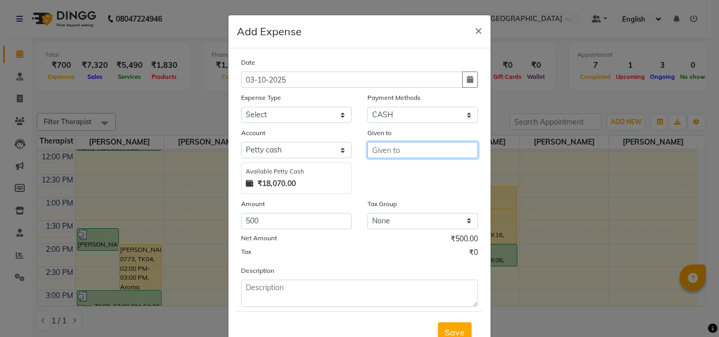
click at [401, 150] on input "text" at bounding box center [422, 150] width 111 height 16
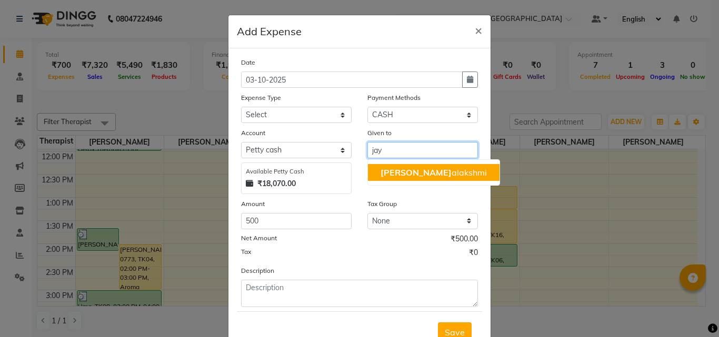
click at [400, 177] on ngb-highlight "[PERSON_NAME]" at bounding box center [433, 172] width 106 height 11
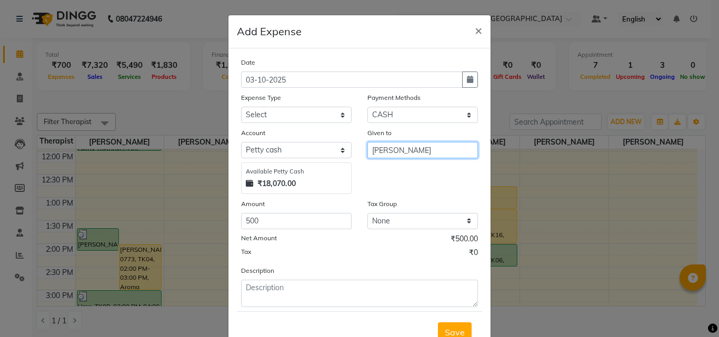
type input "[PERSON_NAME]"
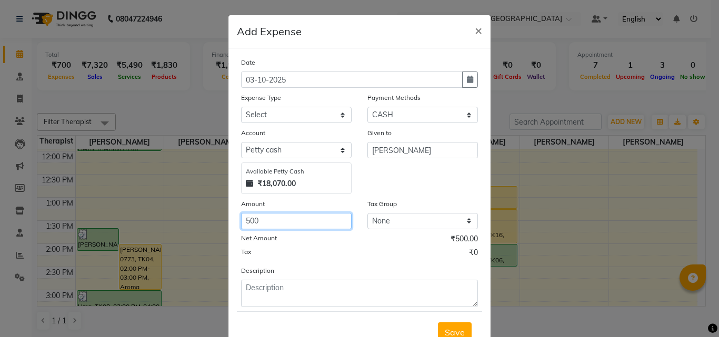
click at [272, 227] on input "500" at bounding box center [296, 221] width 111 height 16
type input "5"
type input "200"
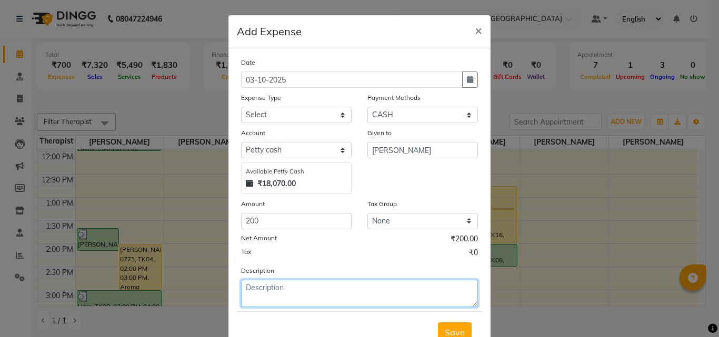
click at [259, 284] on textarea at bounding box center [359, 293] width 237 height 27
type textarea "namination"
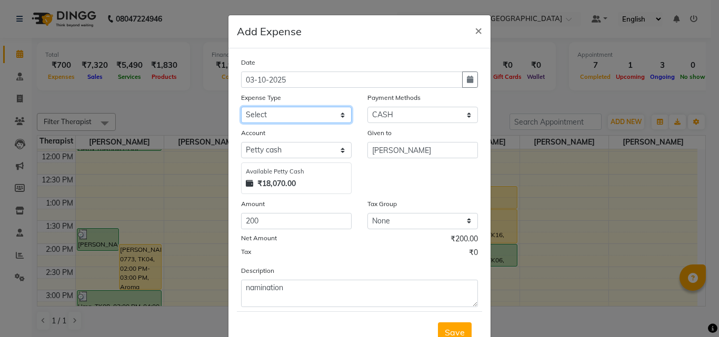
click at [328, 108] on select "Select Advance Salary Bank charges Bio Waste Cash transfer to bank Cash transfe…" at bounding box center [296, 115] width 111 height 16
select select "11640"
click at [241, 107] on select "Select Advance Salary Bank charges Bio Waste Cash transfer to bank Cash transfe…" at bounding box center [296, 115] width 111 height 16
click at [452, 330] on span "Save" at bounding box center [455, 332] width 20 height 11
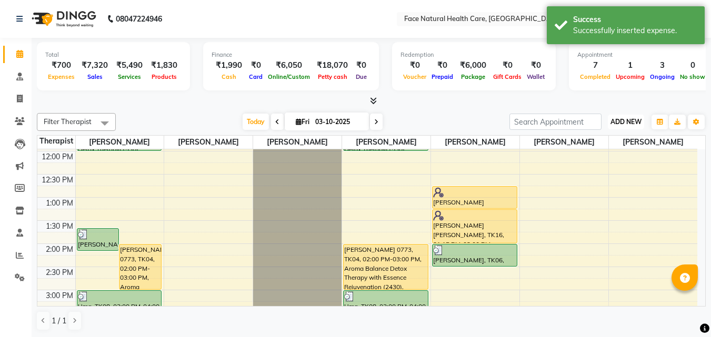
click at [618, 119] on span "ADD NEW" at bounding box center [625, 122] width 31 height 8
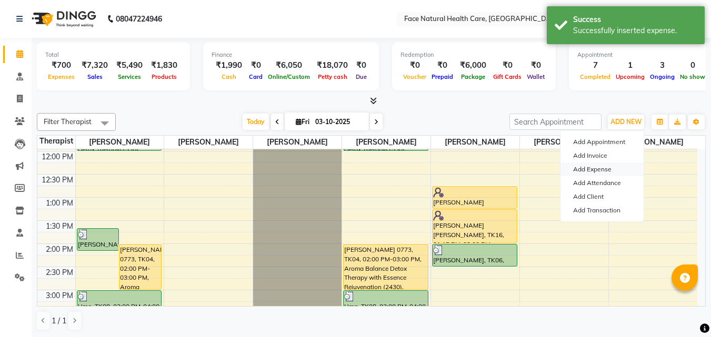
click at [610, 172] on link "Add Expense" at bounding box center [601, 170] width 83 height 14
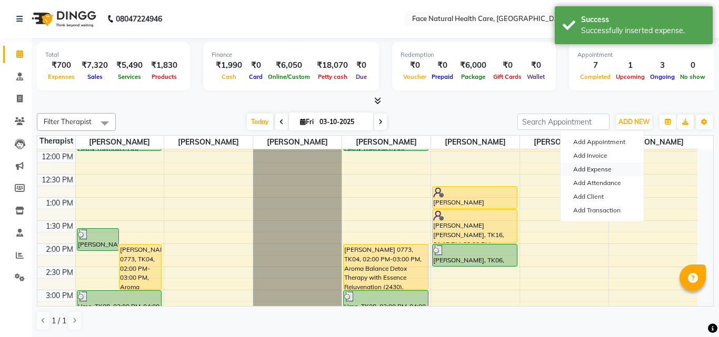
select select "4611"
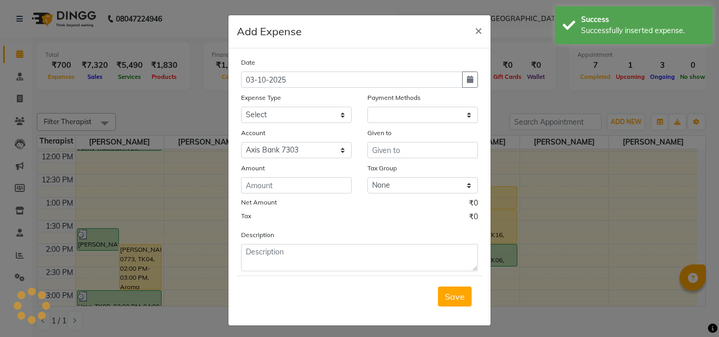
select select "1"
select select "4610"
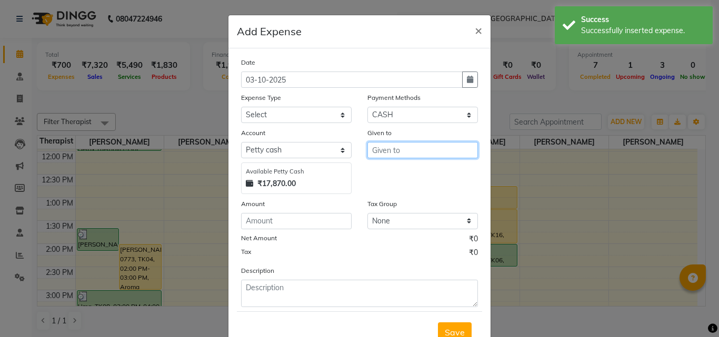
click at [426, 148] on input "text" at bounding box center [422, 150] width 111 height 16
click at [422, 173] on button "Dr. Ranj ith" at bounding box center [409, 172] width 83 height 17
type input "[PERSON_NAME]"
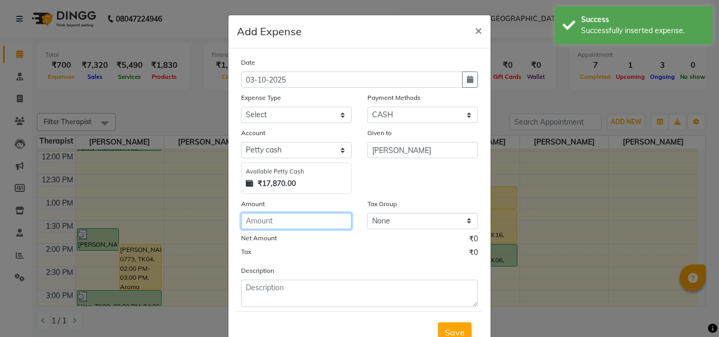
click at [310, 216] on input "number" at bounding box center [296, 221] width 111 height 16
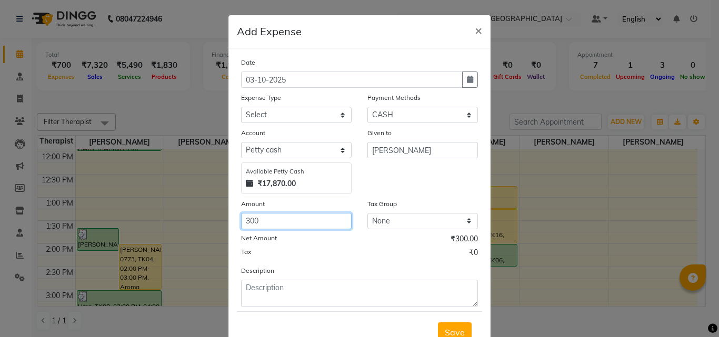
type input "300"
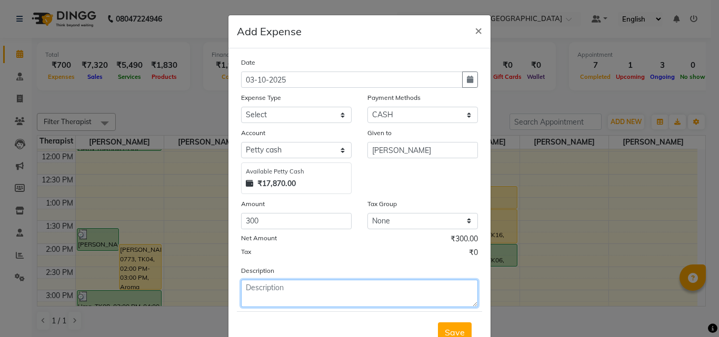
click at [284, 290] on textarea at bounding box center [359, 293] width 237 height 27
type textarea "[PERSON_NAME] sir tablet purchage"
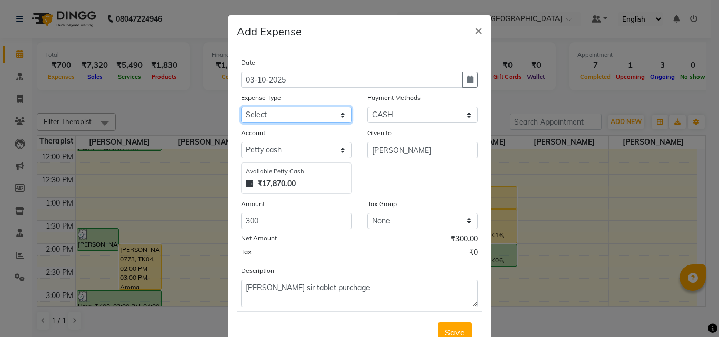
click at [328, 121] on select "Select Advance Salary Bank charges Bio Waste Cash transfer to bank Cash transfe…" at bounding box center [296, 115] width 111 height 16
select select "11640"
click at [241, 107] on select "Select Advance Salary Bank charges Bio Waste Cash transfer to bank Cash transfe…" at bounding box center [296, 115] width 111 height 16
click at [457, 323] on button "Save" at bounding box center [455, 333] width 34 height 20
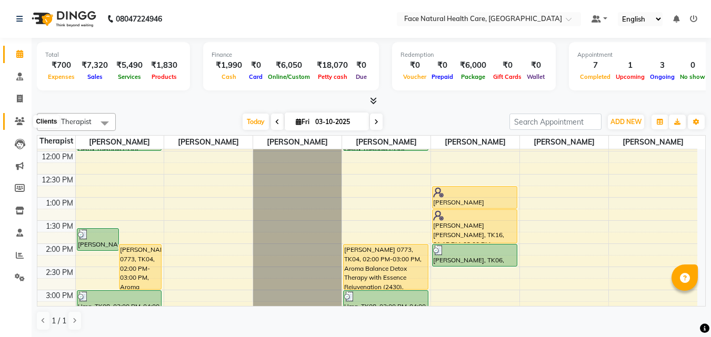
click at [21, 125] on span at bounding box center [20, 122] width 18 height 12
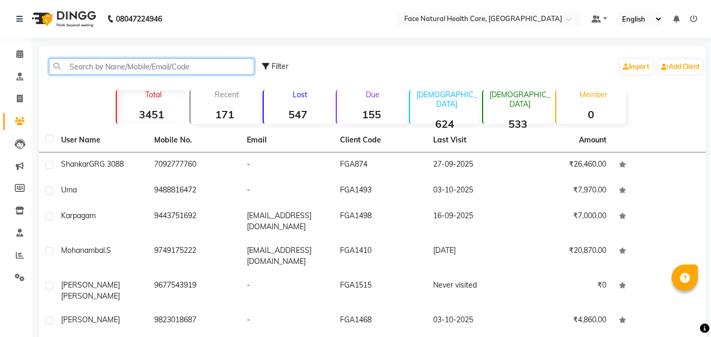
click at [117, 65] on input "text" at bounding box center [151, 66] width 205 height 16
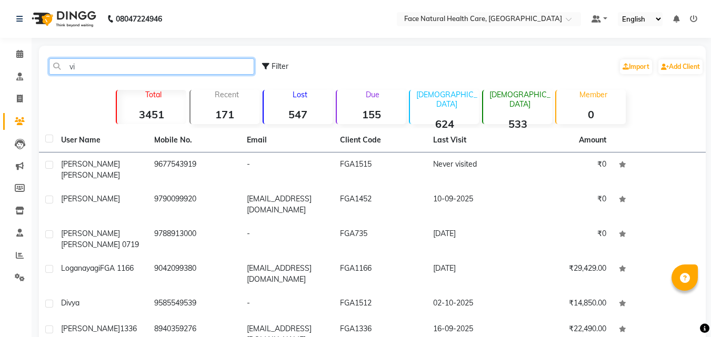
type input "viy"
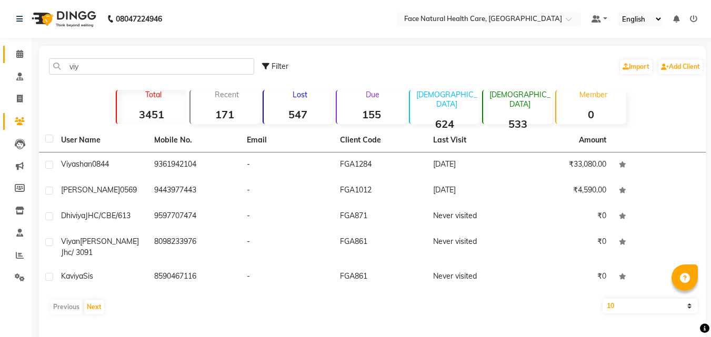
click at [22, 49] on span at bounding box center [20, 54] width 18 height 12
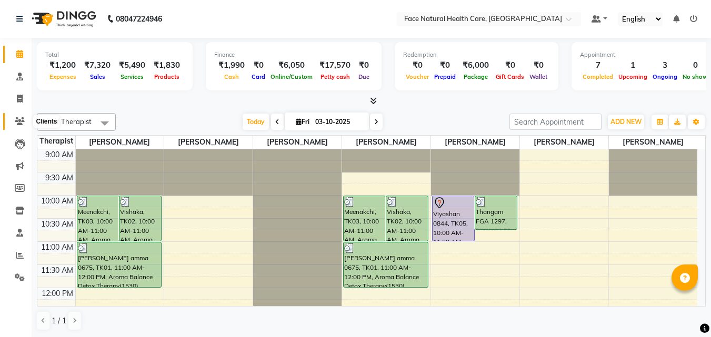
click at [19, 123] on icon at bounding box center [20, 121] width 10 height 8
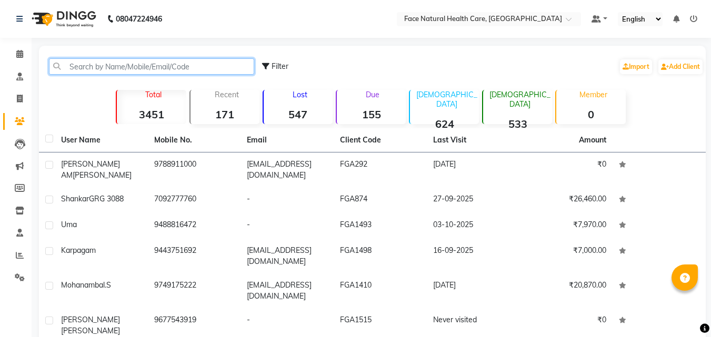
click at [149, 63] on input "text" at bounding box center [151, 66] width 205 height 16
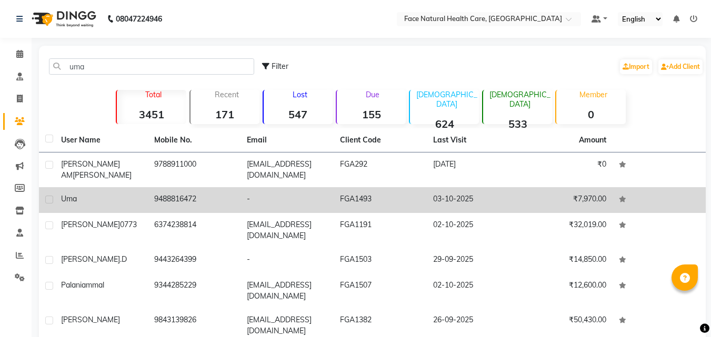
click at [213, 199] on td "9488816472" at bounding box center [194, 200] width 93 height 26
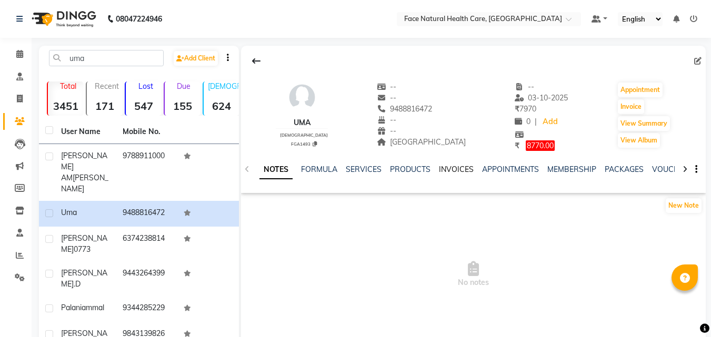
click at [460, 171] on link "INVOICES" at bounding box center [456, 169] width 35 height 9
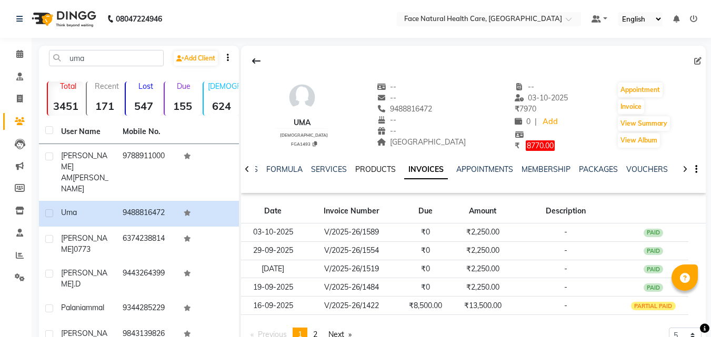
click at [365, 170] on link "PRODUCTS" at bounding box center [375, 169] width 41 height 9
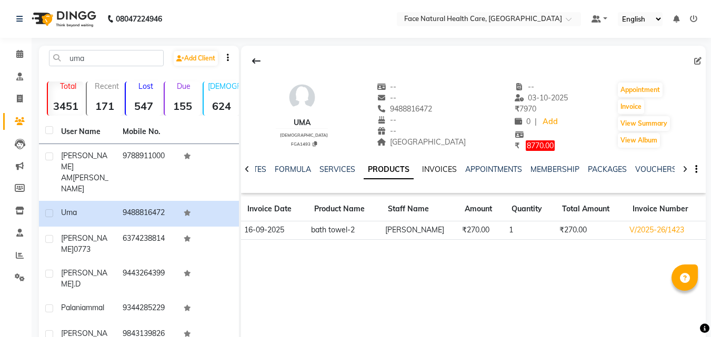
click at [441, 169] on link "INVOICES" at bounding box center [439, 169] width 35 height 9
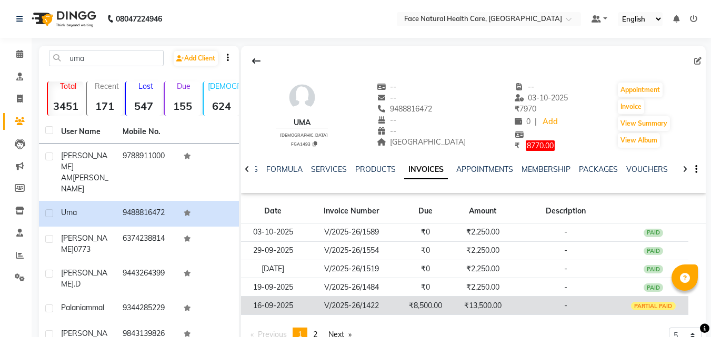
click at [477, 307] on td "₹13,500.00" at bounding box center [483, 306] width 61 height 18
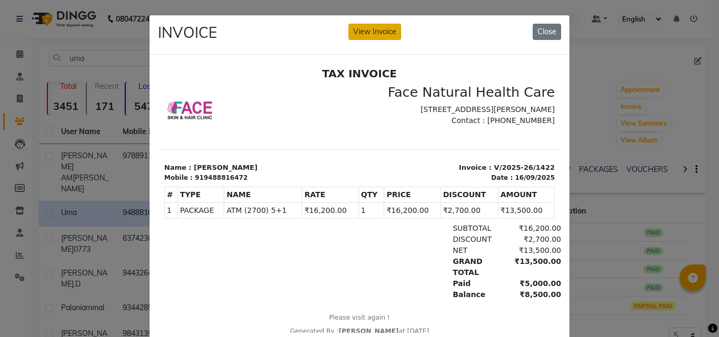
click at [386, 29] on button "View Invoice" at bounding box center [374, 32] width 53 height 16
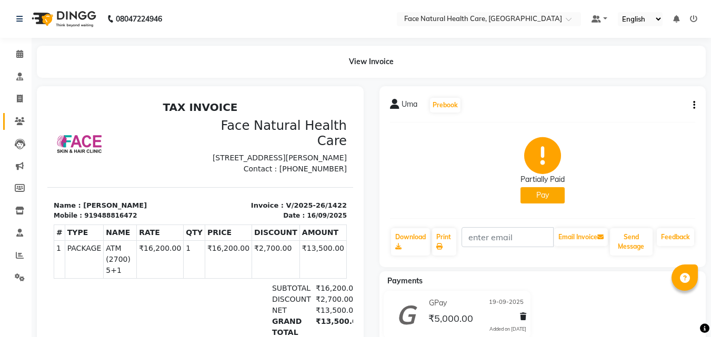
click at [21, 126] on span at bounding box center [20, 122] width 18 height 12
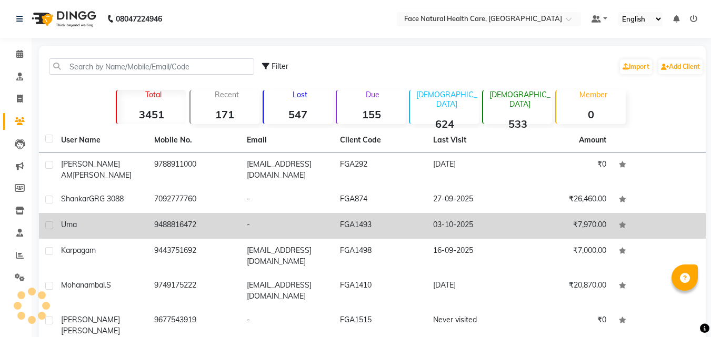
click at [195, 214] on td "9488816472" at bounding box center [194, 226] width 93 height 26
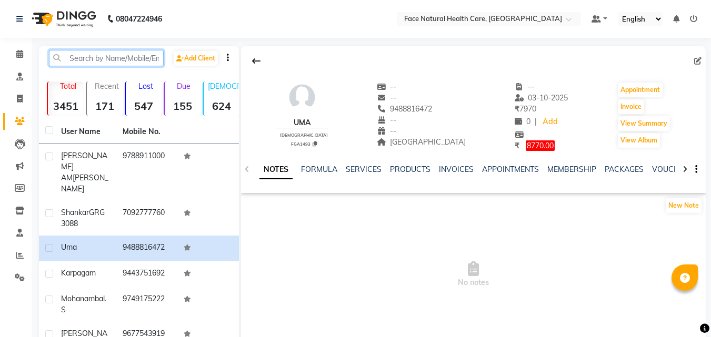
click at [89, 63] on input "text" at bounding box center [106, 58] width 115 height 16
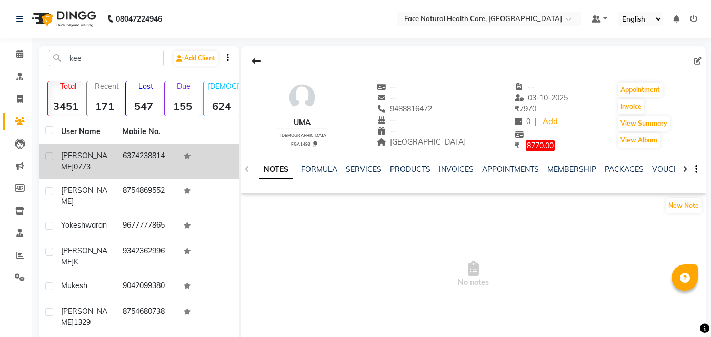
click at [132, 157] on td "6374238814" at bounding box center [147, 161] width 62 height 35
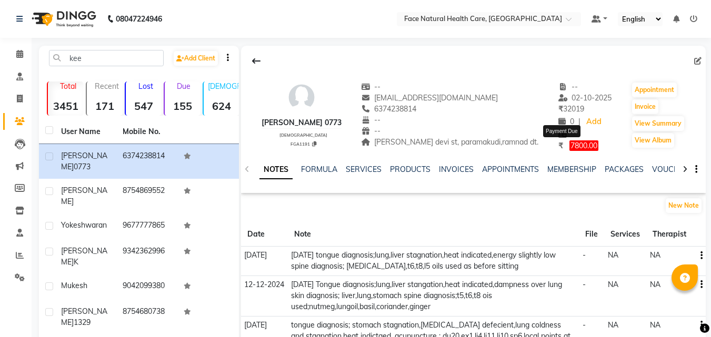
click at [574, 146] on span "7800.00" at bounding box center [583, 145] width 29 height 11
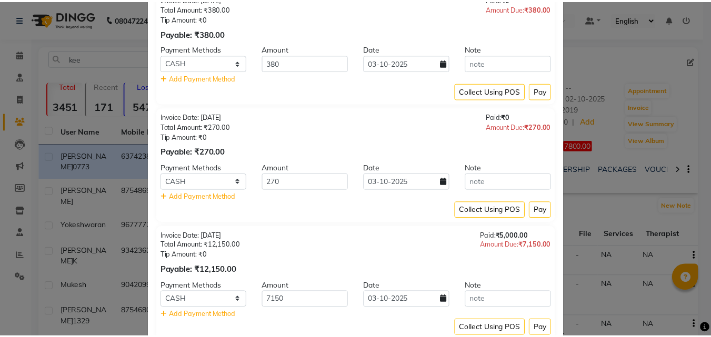
scroll to position [139, 0]
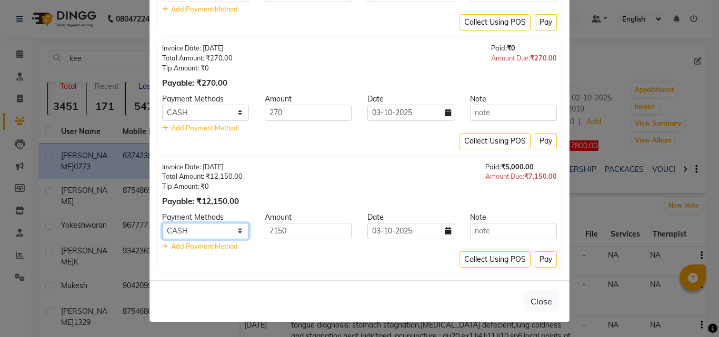
click at [237, 230] on select "Debit Card PhonePe UPI GPay ONLINE CASH Cheque Credit Card CARD" at bounding box center [205, 231] width 87 height 16
click at [162, 223] on select "Debit Card PhonePe UPI GPay ONLINE CASH Cheque Credit Card CARD" at bounding box center [205, 231] width 87 height 16
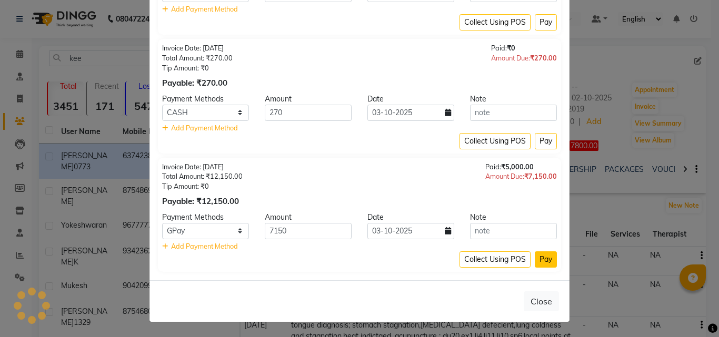
click at [544, 259] on button "Pay" at bounding box center [546, 260] width 22 height 16
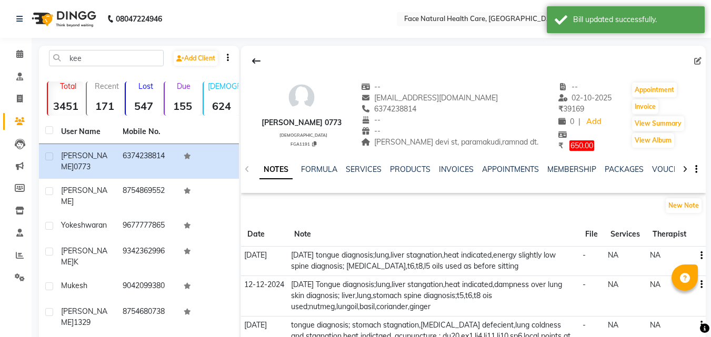
click at [569, 146] on span "650.00" at bounding box center [581, 145] width 25 height 11
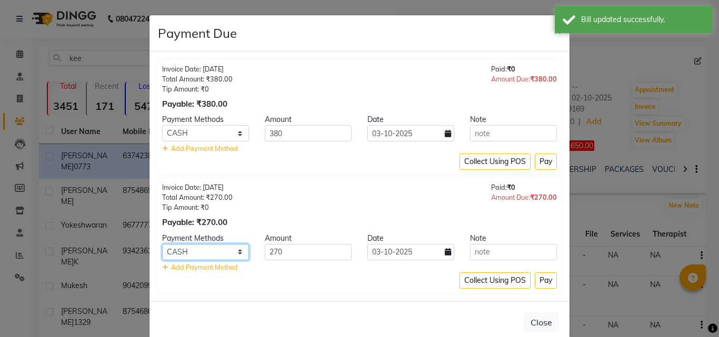
click at [237, 257] on select "Debit Card PhonePe UPI GPay ONLINE CASH Cheque Credit Card CARD" at bounding box center [205, 252] width 87 height 16
click at [162, 244] on select "Debit Card PhonePe UPI GPay ONLINE CASH Cheque Credit Card CARD" at bounding box center [205, 252] width 87 height 16
click at [551, 277] on button "Pay" at bounding box center [546, 281] width 22 height 16
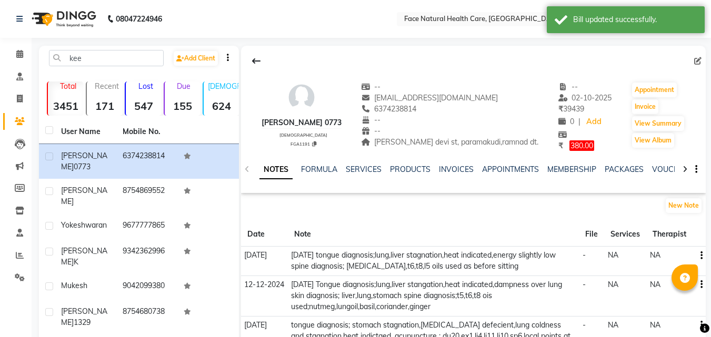
click at [572, 144] on span "380.00" at bounding box center [581, 145] width 25 height 11
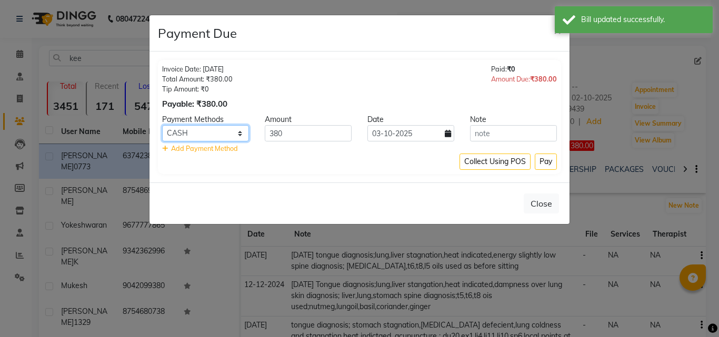
click at [236, 135] on select "Debit Card PhonePe UPI GPay ONLINE CASH Cheque Credit Card CARD" at bounding box center [205, 133] width 87 height 16
click at [162, 125] on select "Debit Card PhonePe UPI GPay ONLINE CASH Cheque Credit Card CARD" at bounding box center [205, 133] width 87 height 16
click at [549, 159] on button "Pay" at bounding box center [546, 162] width 22 height 16
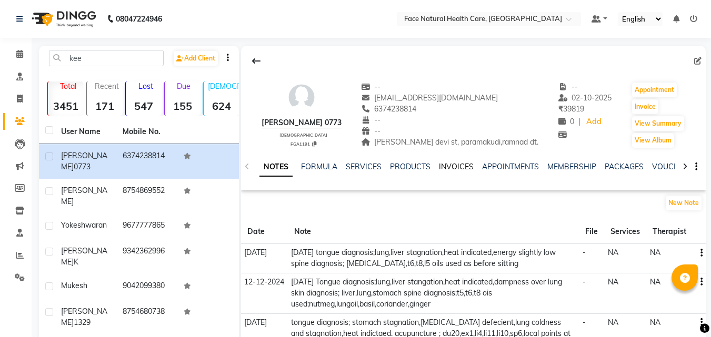
click at [461, 166] on link "INVOICES" at bounding box center [456, 166] width 35 height 9
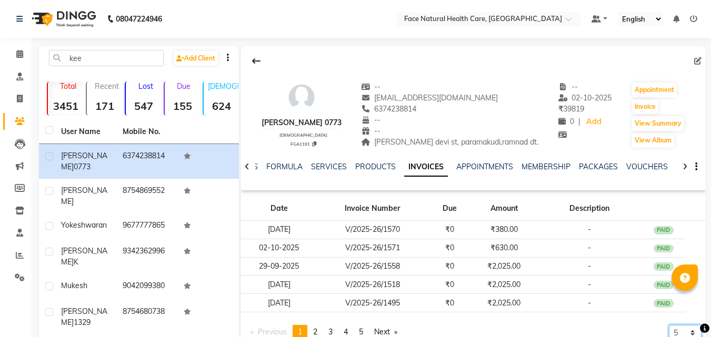
click at [695, 325] on select "5 10 50 100 500" at bounding box center [685, 333] width 33 height 16
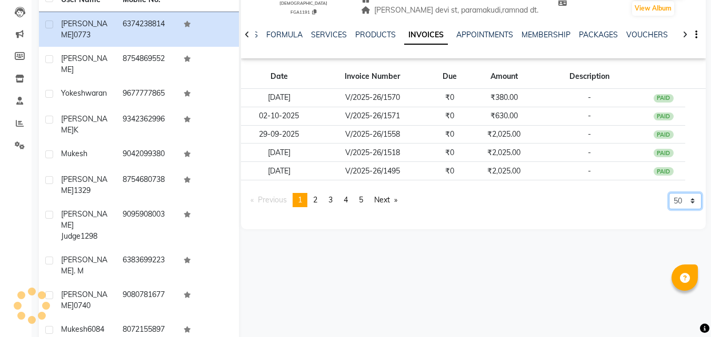
click at [669, 209] on select "5 10 50 100 500" at bounding box center [685, 201] width 33 height 16
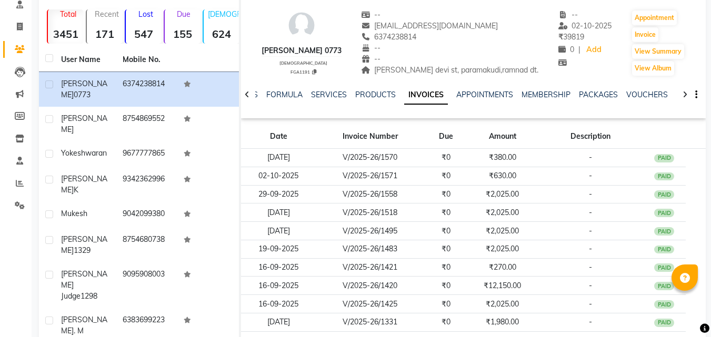
scroll to position [0, 0]
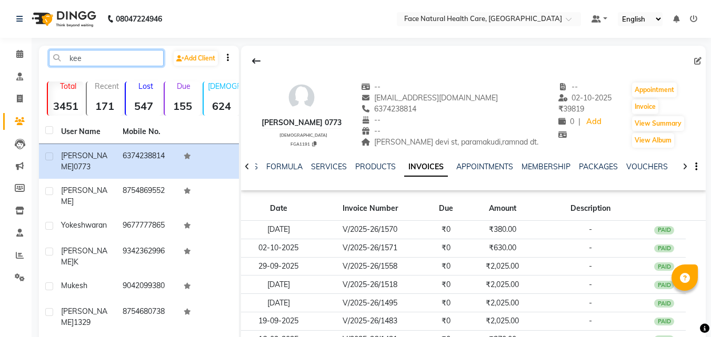
click at [150, 62] on input "kee" at bounding box center [106, 58] width 115 height 16
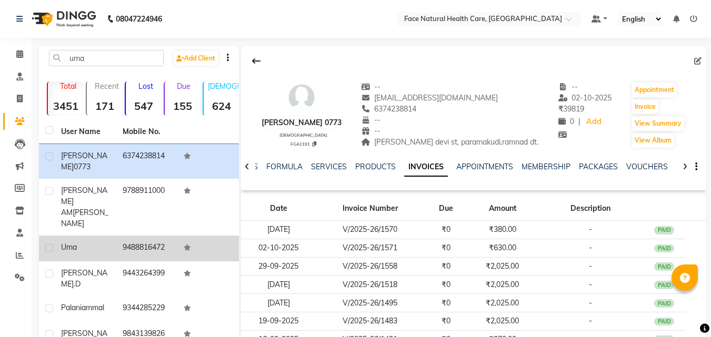
click at [91, 242] on div "Uma" at bounding box center [85, 247] width 49 height 11
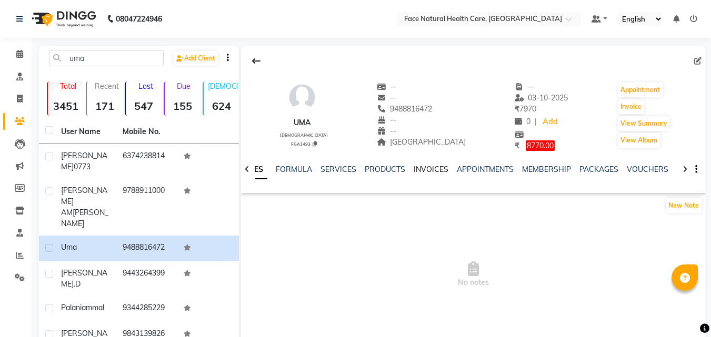
click at [428, 165] on link "INVOICES" at bounding box center [431, 169] width 35 height 9
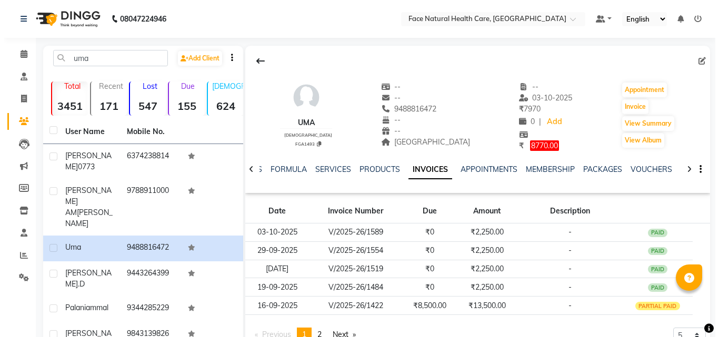
scroll to position [139, 0]
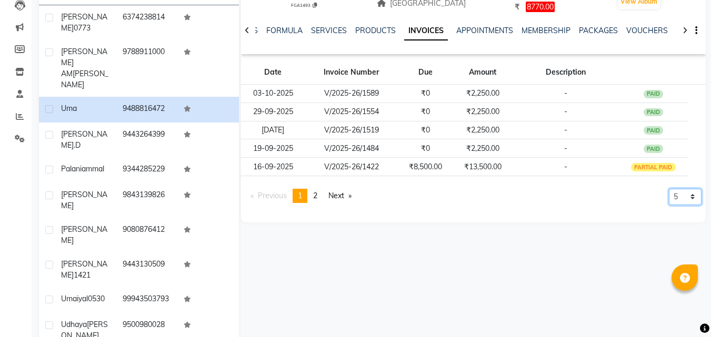
click at [688, 189] on select "5 10 50 100 500" at bounding box center [685, 197] width 33 height 16
click at [669, 205] on select "5 10 50 100 500" at bounding box center [685, 197] width 33 height 16
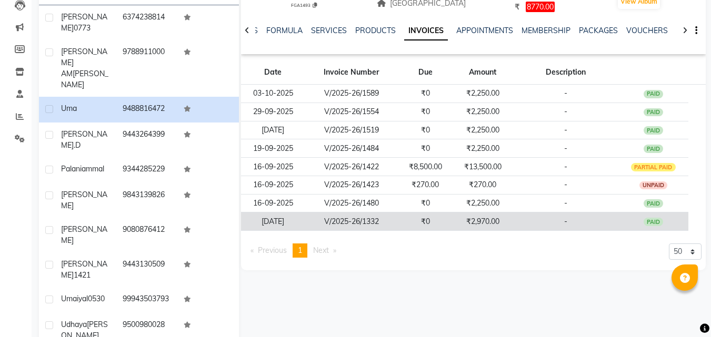
click at [524, 222] on td "-" at bounding box center [565, 222] width 105 height 18
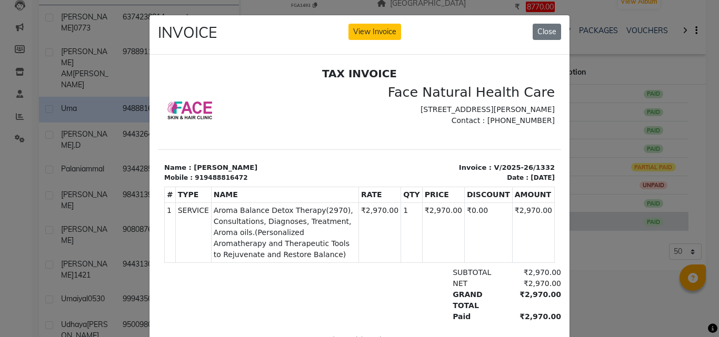
scroll to position [0, 0]
click at [382, 36] on button "View Invoice" at bounding box center [374, 32] width 53 height 16
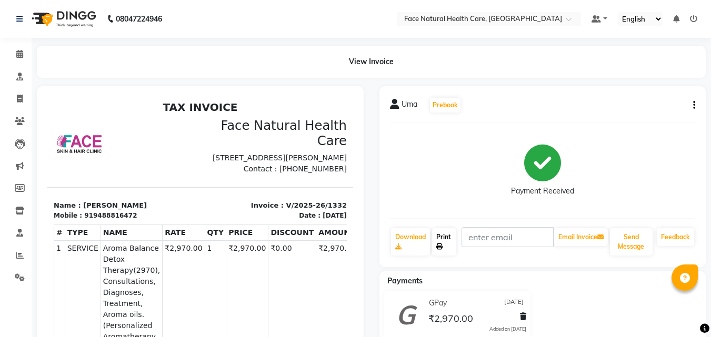
click at [445, 246] on link "Print" at bounding box center [444, 241] width 24 height 27
click at [23, 119] on icon at bounding box center [20, 121] width 10 height 8
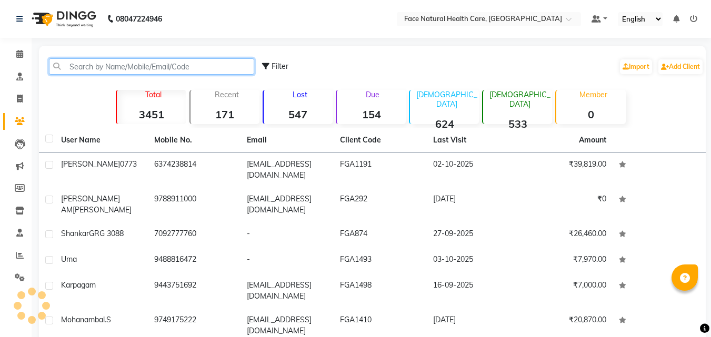
click at [222, 63] on input "text" at bounding box center [151, 66] width 205 height 16
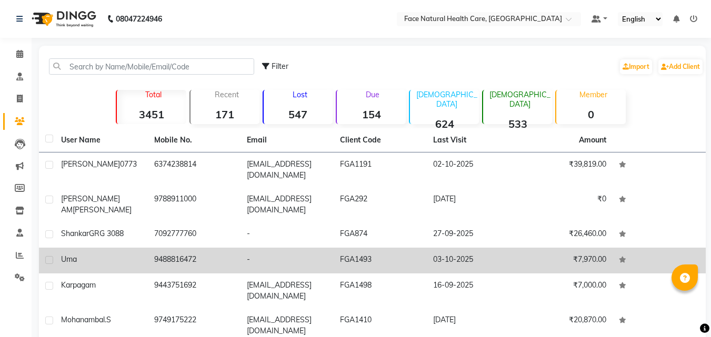
click at [383, 263] on td "FGA1493" at bounding box center [380, 261] width 93 height 26
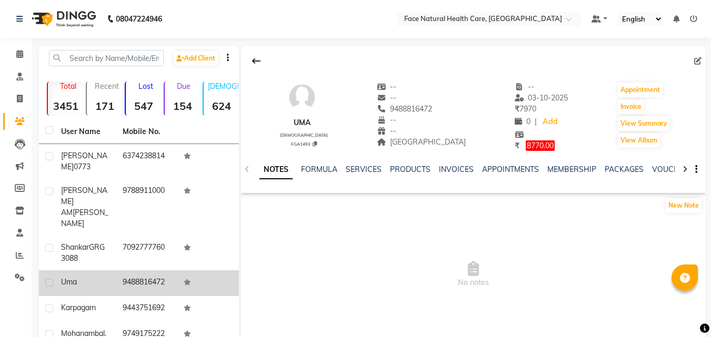
click at [533, 145] on span "8770.00" at bounding box center [540, 145] width 29 height 11
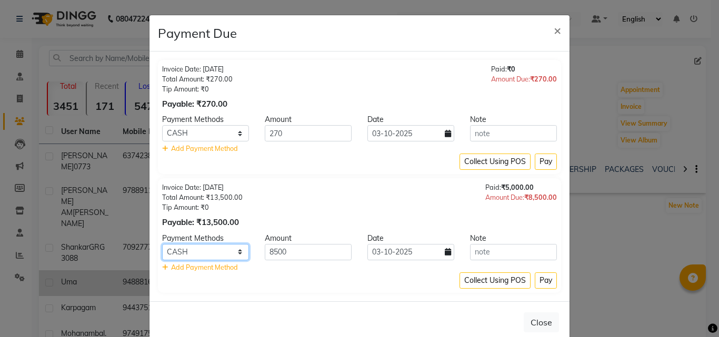
click at [239, 259] on select "Debit Card PhonePe UPI GPay ONLINE CASH Cheque Credit Card CARD" at bounding box center [205, 252] width 87 height 16
click at [162, 244] on select "Debit Card PhonePe UPI GPay ONLINE CASH Cheque Credit Card CARD" at bounding box center [205, 252] width 87 height 16
click at [544, 286] on button "Pay" at bounding box center [546, 281] width 22 height 16
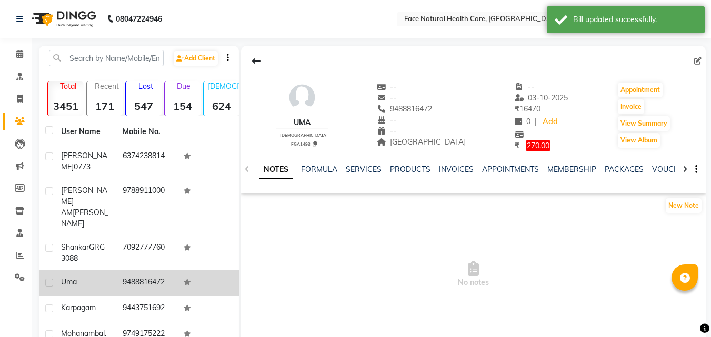
click at [526, 149] on span "270.00" at bounding box center [538, 145] width 25 height 11
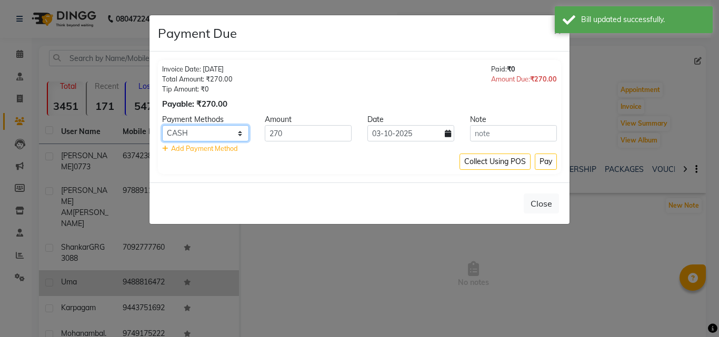
click at [240, 130] on select "Debit Card PhonePe UPI GPay ONLINE CASH Cheque Credit Card CARD" at bounding box center [205, 133] width 87 height 16
click at [162, 125] on select "Debit Card PhonePe UPI GPay ONLINE CASH Cheque Credit Card CARD" at bounding box center [205, 133] width 87 height 16
click at [556, 168] on button "Pay" at bounding box center [546, 162] width 22 height 16
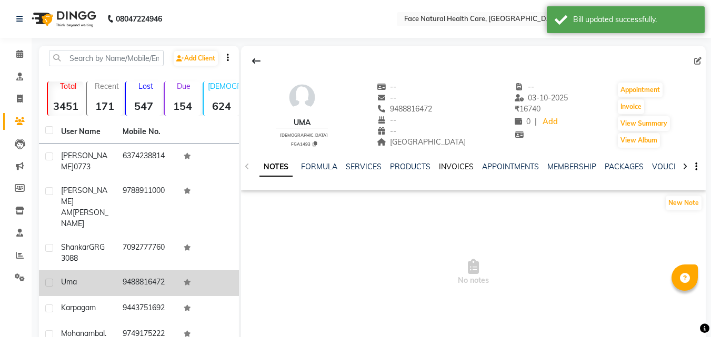
click at [459, 169] on link "INVOICES" at bounding box center [456, 166] width 35 height 9
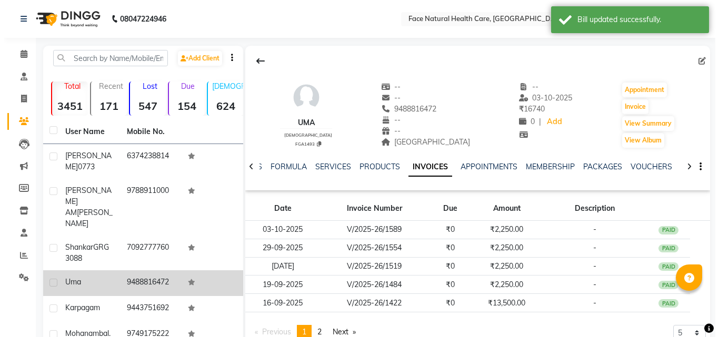
scroll to position [68, 0]
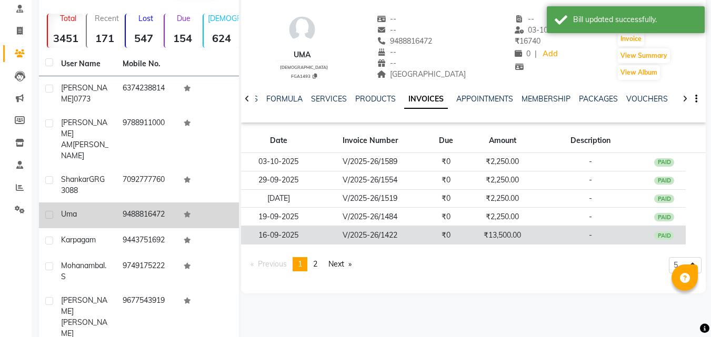
click at [541, 239] on td "-" at bounding box center [590, 235] width 105 height 18
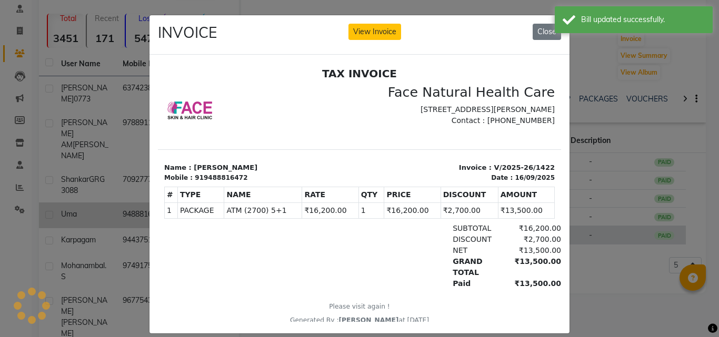
scroll to position [0, 0]
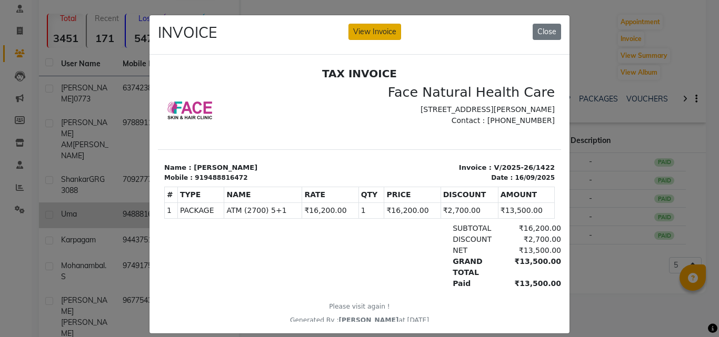
click at [384, 24] on button "View Invoice" at bounding box center [374, 32] width 53 height 16
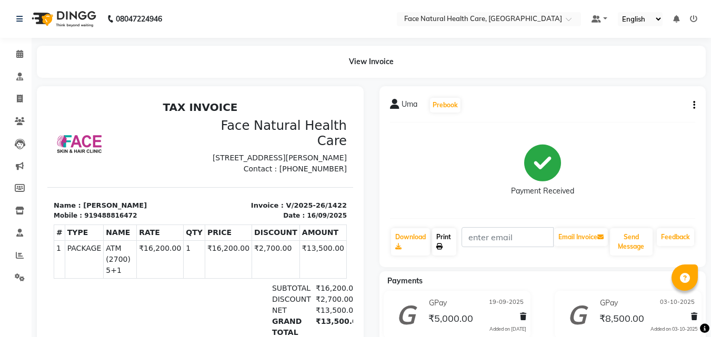
click at [451, 240] on link "Print" at bounding box center [444, 241] width 24 height 27
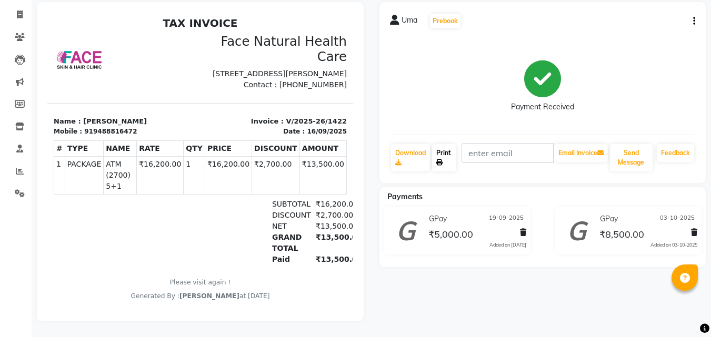
scroll to position [1, 0]
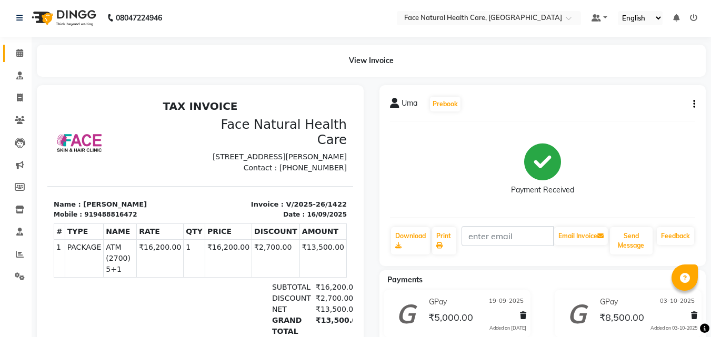
click at [16, 52] on icon at bounding box center [19, 53] width 7 height 8
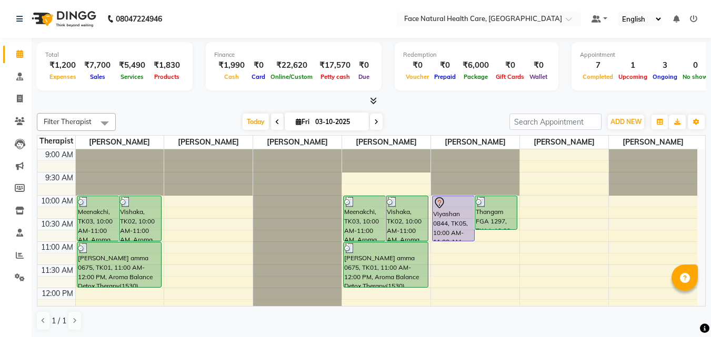
click at [708, 242] on div "Total ₹1,200 Expenses ₹7,700 Sales ₹5,490 Services ₹1,830 Products Finance ₹1,9…" at bounding box center [371, 188] width 679 height 300
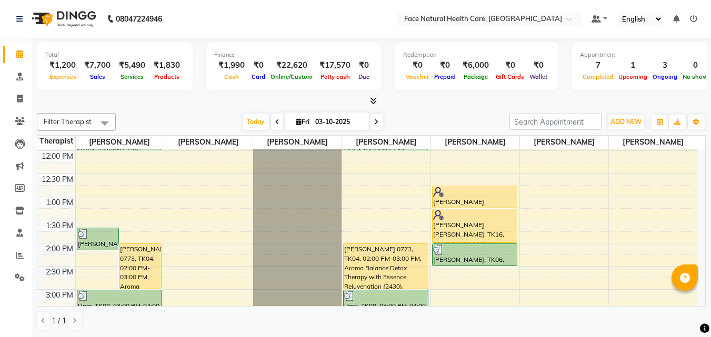
click at [381, 277] on div "[PERSON_NAME] 0773, TK04, 02:00 PM-03:00 PM, Aroma Balance Detox Therapy with E…" at bounding box center [386, 266] width 84 height 45
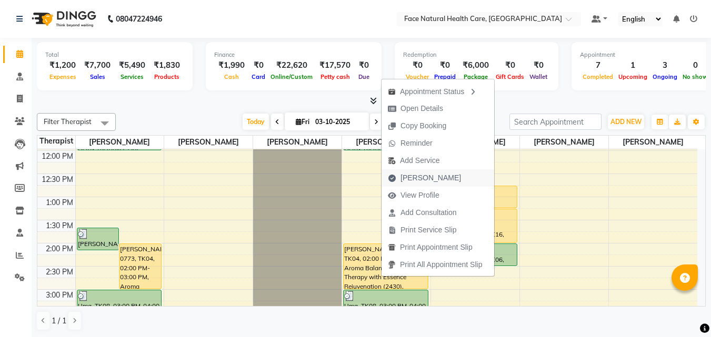
click at [429, 179] on span "[PERSON_NAME]" at bounding box center [430, 178] width 61 height 11
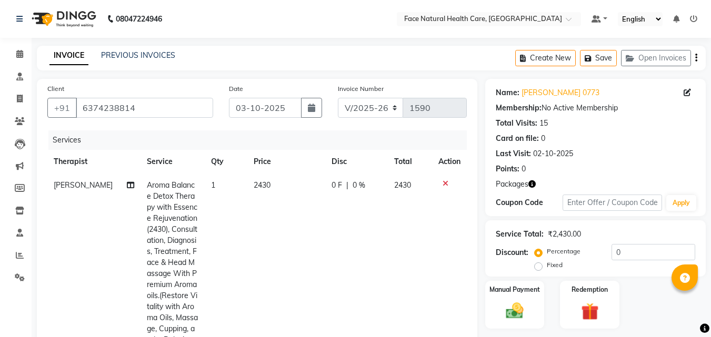
click at [259, 186] on span "2430" at bounding box center [262, 184] width 17 height 9
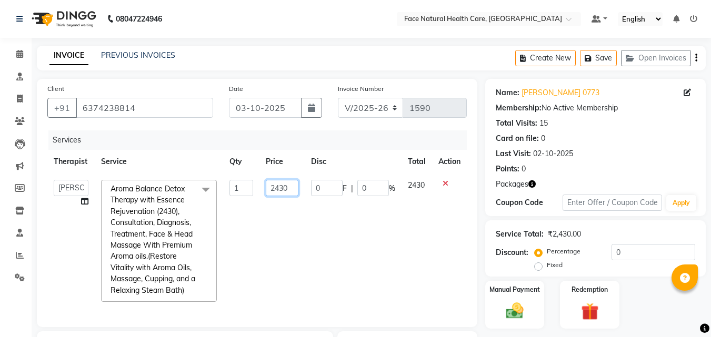
click at [293, 185] on input "2430" at bounding box center [282, 188] width 33 height 16
click at [354, 260] on td "0 F | 0 %" at bounding box center [353, 241] width 97 height 135
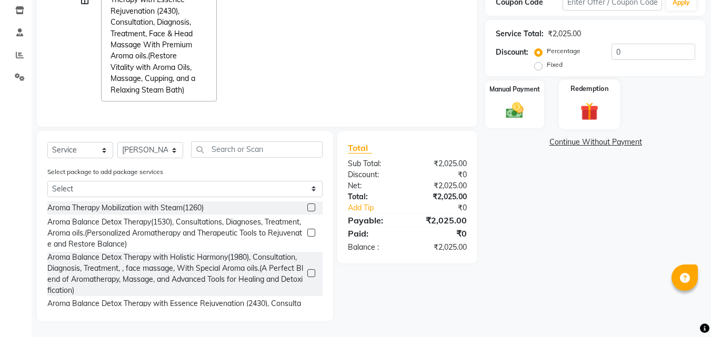
click at [608, 89] on div "Redemption" at bounding box center [590, 104] width 62 height 50
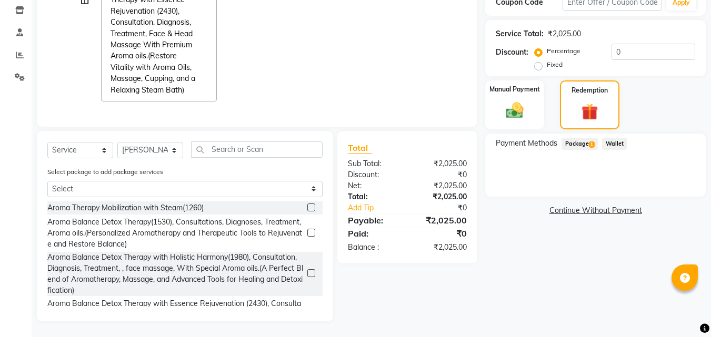
click at [581, 138] on span "Package 1" at bounding box center [579, 144] width 36 height 12
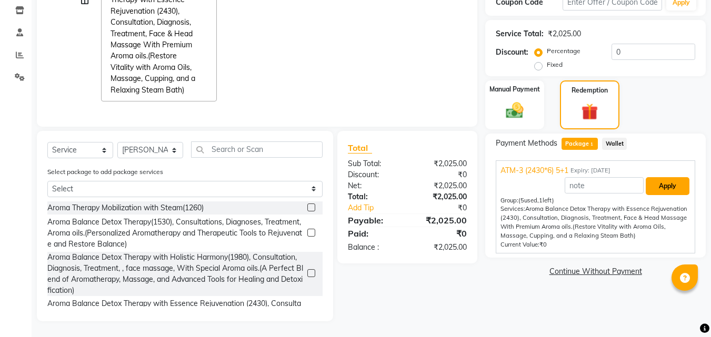
click at [667, 185] on button "Apply" at bounding box center [668, 186] width 44 height 18
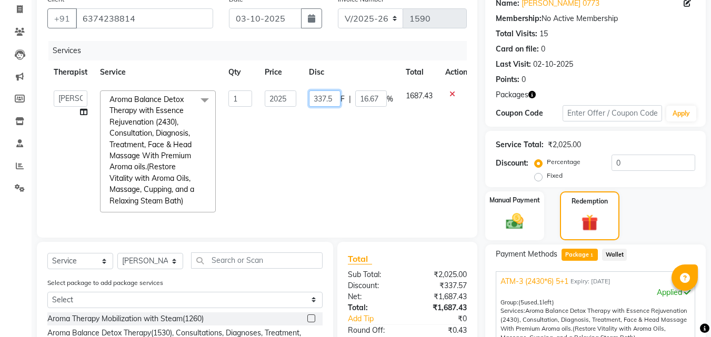
scroll to position [0, 0]
click at [382, 167] on td "0 F | 16.67 %" at bounding box center [351, 151] width 97 height 135
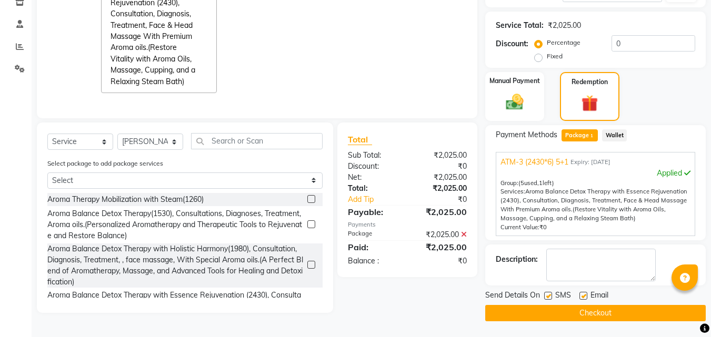
click at [547, 294] on label at bounding box center [548, 296] width 8 height 8
click at [547, 294] on input "checkbox" at bounding box center [547, 296] width 7 height 7
click at [584, 295] on label at bounding box center [583, 296] width 8 height 8
click at [584, 295] on input "checkbox" at bounding box center [582, 296] width 7 height 7
click at [604, 319] on button "Checkout" at bounding box center [595, 313] width 220 height 16
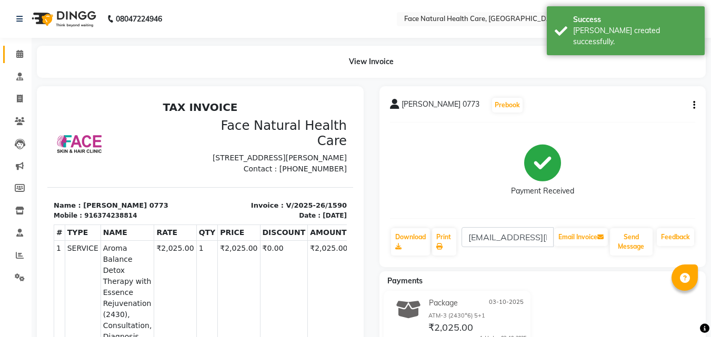
click at [19, 57] on icon at bounding box center [19, 54] width 7 height 8
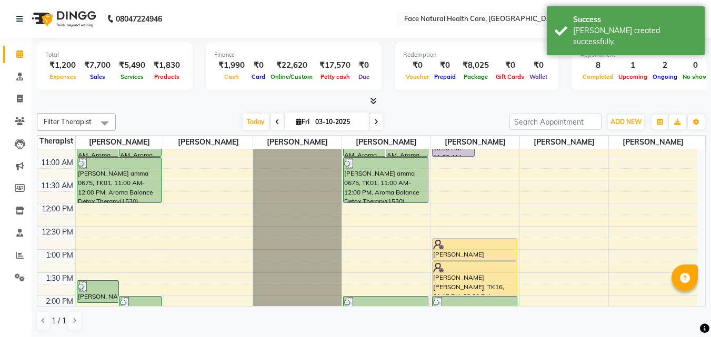
scroll to position [137, 0]
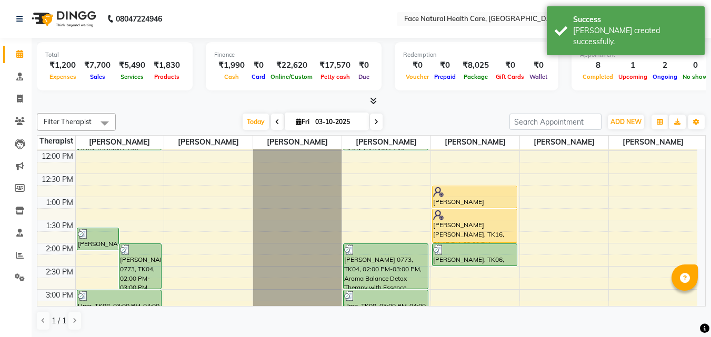
click at [706, 272] on div "Total ₹1,200 Expenses ₹7,700 Sales ₹5,490 Services ₹1,830 Products Finance ₹1,9…" at bounding box center [371, 188] width 679 height 300
click at [505, 225] on div "[PERSON_NAME] [PERSON_NAME], TK16, 01:15 PM-02:00 PM, [MEDICAL_DATA], Consultat…" at bounding box center [475, 225] width 84 height 33
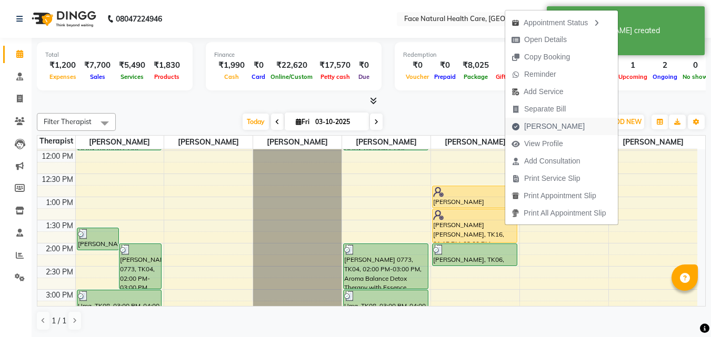
click at [563, 128] on span "[PERSON_NAME]" at bounding box center [548, 126] width 86 height 17
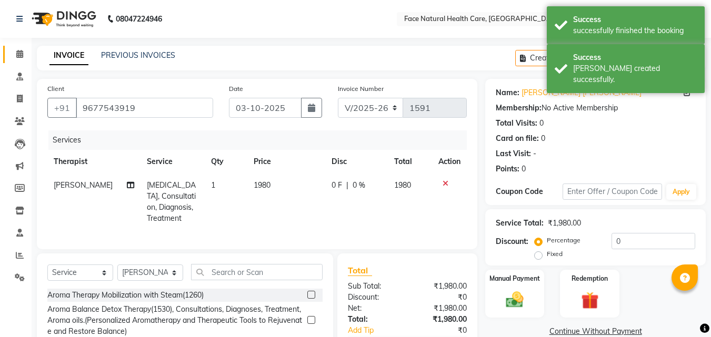
scroll to position [95, 0]
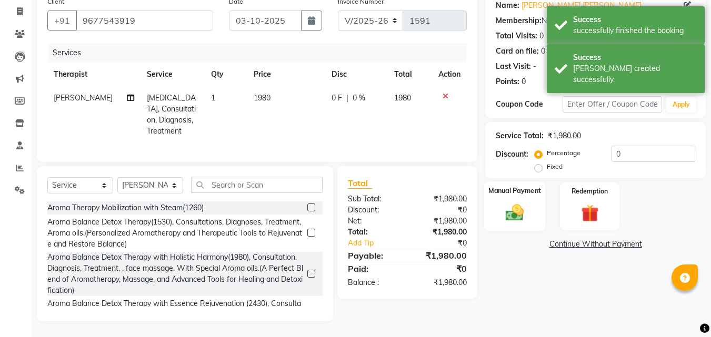
click at [508, 220] on div "Manual Payment" at bounding box center [515, 207] width 62 height 50
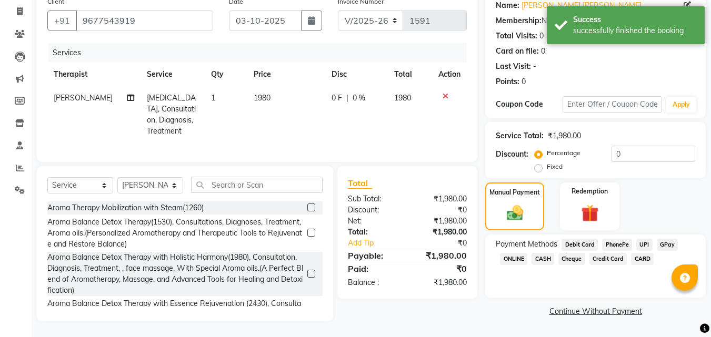
click at [671, 239] on span "GPay" at bounding box center [668, 245] width 22 height 12
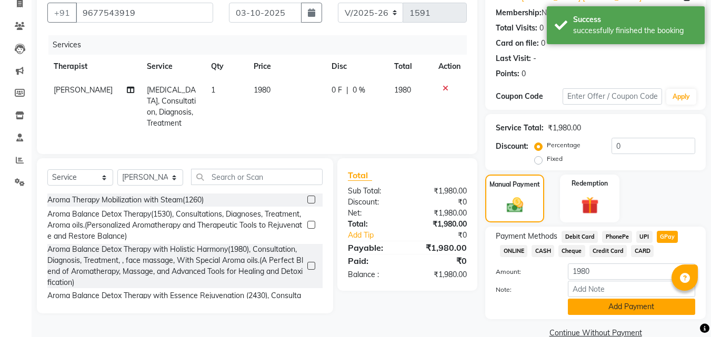
click at [631, 302] on button "Add Payment" at bounding box center [631, 307] width 127 height 16
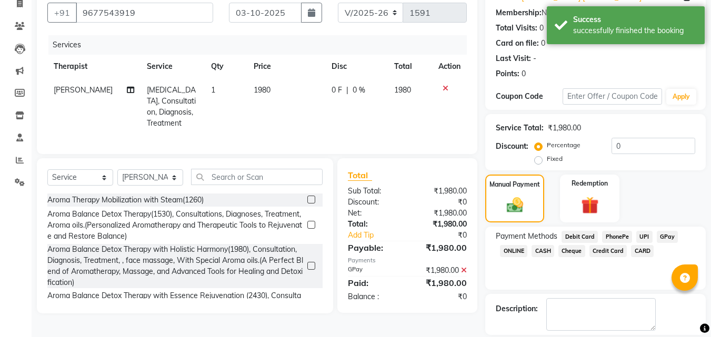
scroll to position [145, 0]
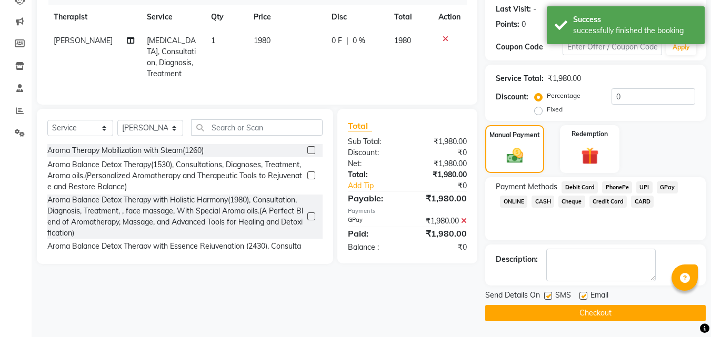
click at [549, 296] on label at bounding box center [548, 296] width 8 height 8
click at [549, 296] on input "checkbox" at bounding box center [547, 296] width 7 height 7
click at [585, 295] on label at bounding box center [583, 296] width 8 height 8
click at [585, 295] on input "checkbox" at bounding box center [582, 296] width 7 height 7
click at [608, 316] on button "Checkout" at bounding box center [595, 313] width 220 height 16
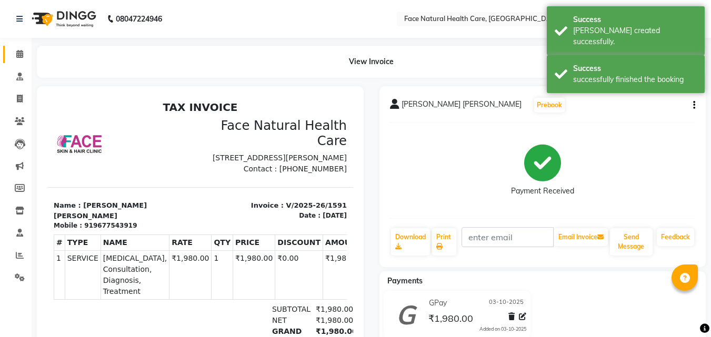
click at [18, 53] on icon at bounding box center [19, 54] width 7 height 8
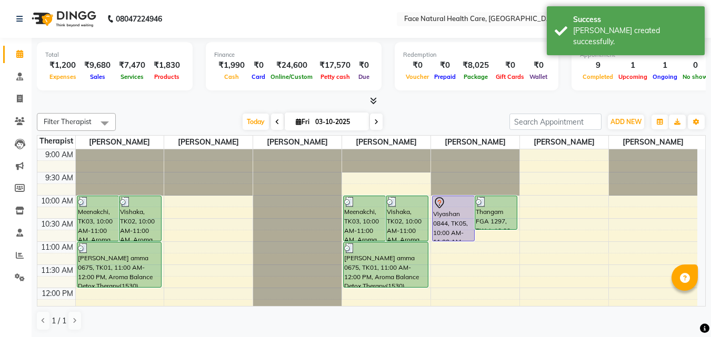
scroll to position [137, 0]
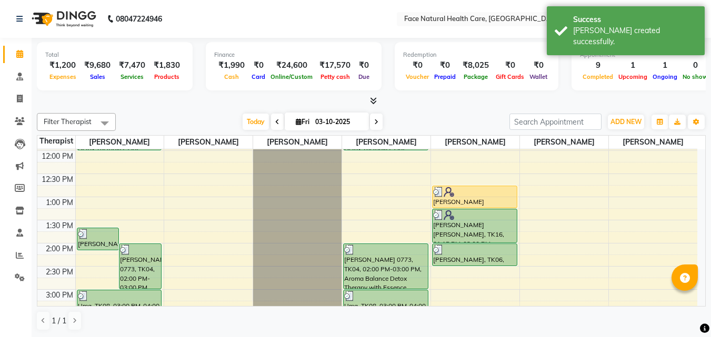
click at [474, 200] on div "[PERSON_NAME] [PERSON_NAME], TK16, 12:45 PM-01:15 PM, Acupuncture, Consultation…" at bounding box center [475, 197] width 84 height 22
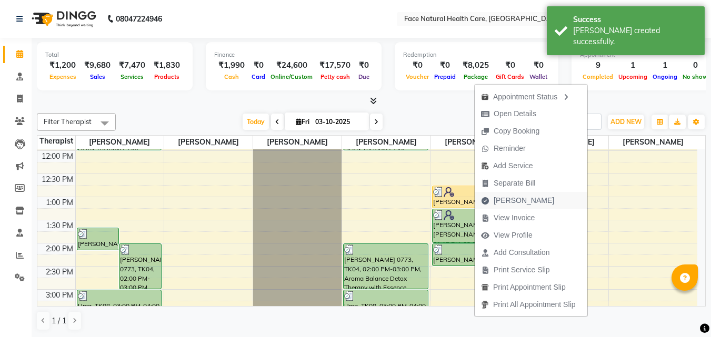
click at [530, 196] on span "[PERSON_NAME]" at bounding box center [518, 200] width 86 height 17
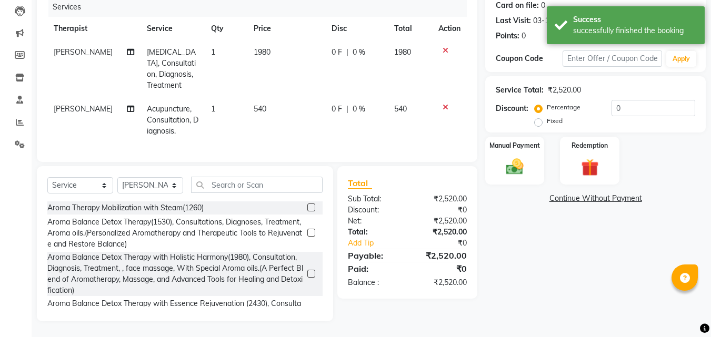
scroll to position [63, 0]
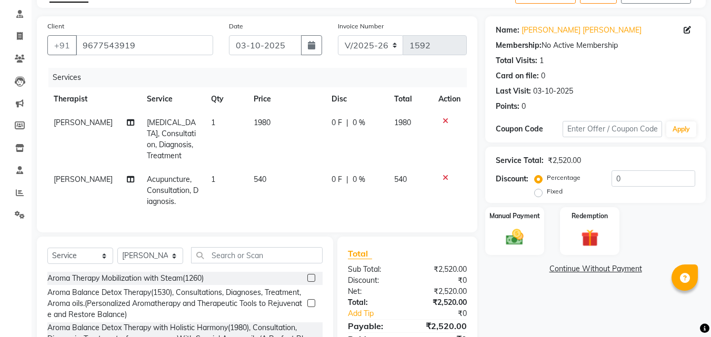
click at [447, 122] on icon at bounding box center [446, 120] width 6 height 7
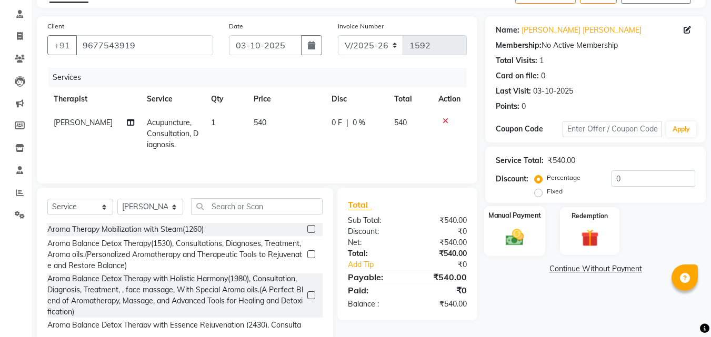
click at [526, 238] on img at bounding box center [514, 237] width 29 height 21
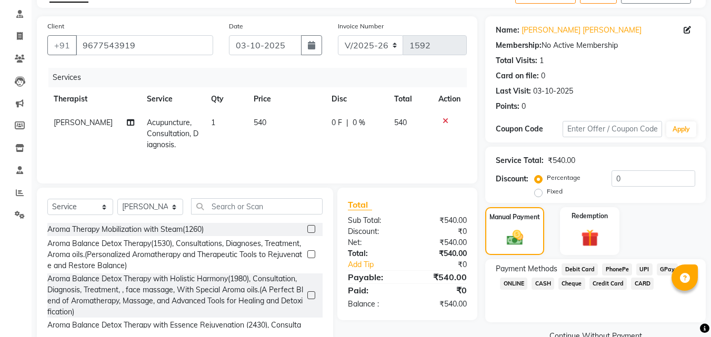
click at [664, 265] on span "GPay" at bounding box center [668, 270] width 22 height 12
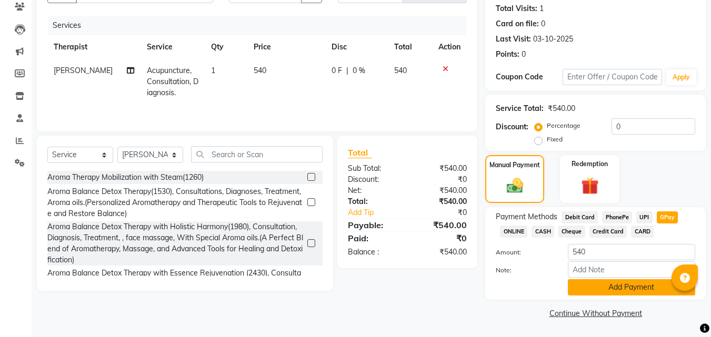
click at [605, 288] on button "Add Payment" at bounding box center [631, 287] width 127 height 16
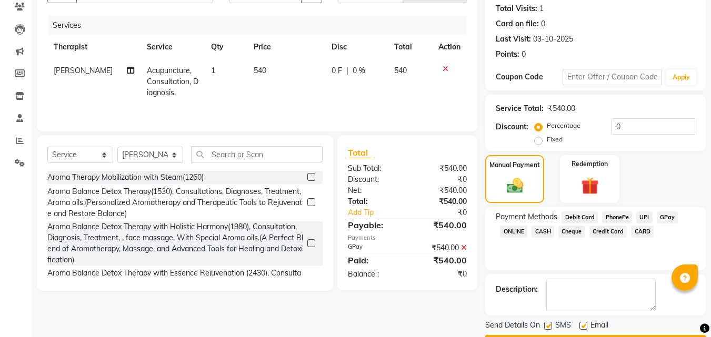
click at [549, 327] on label at bounding box center [548, 326] width 8 height 8
click at [549, 327] on input "checkbox" at bounding box center [547, 326] width 7 height 7
click at [584, 326] on label at bounding box center [583, 326] width 8 height 8
click at [584, 326] on input "checkbox" at bounding box center [582, 326] width 7 height 7
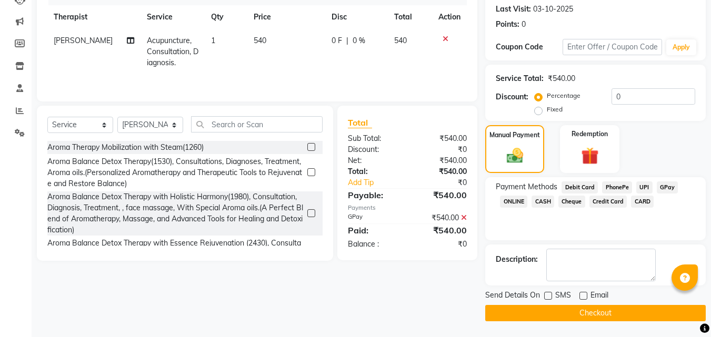
click at [633, 312] on button "Checkout" at bounding box center [595, 313] width 220 height 16
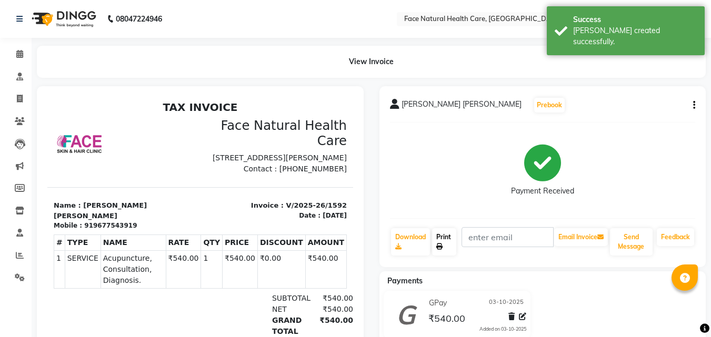
click at [445, 240] on link "Print" at bounding box center [444, 241] width 24 height 27
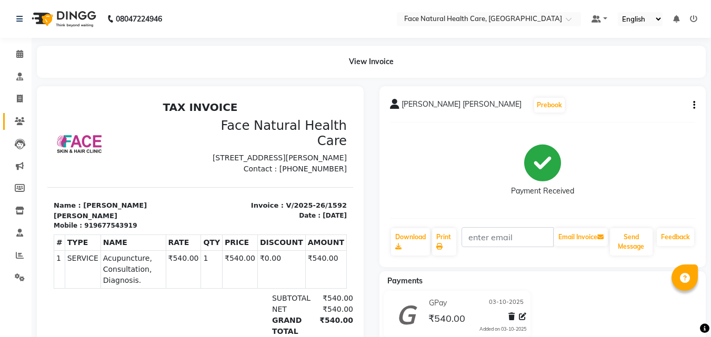
click at [22, 121] on icon at bounding box center [20, 121] width 10 height 8
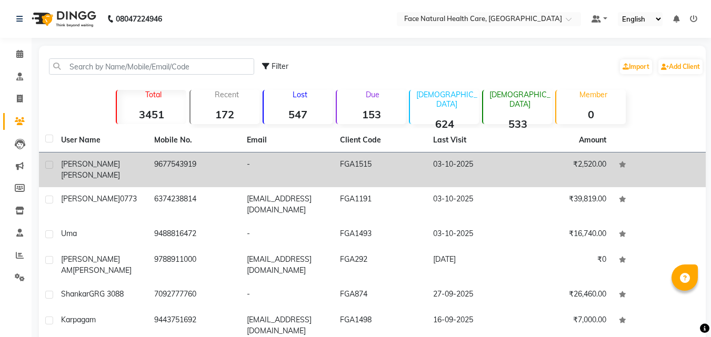
click at [229, 166] on td "9677543919" at bounding box center [194, 170] width 93 height 35
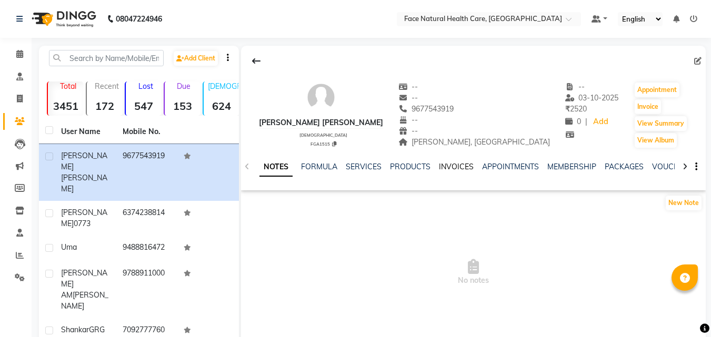
click at [469, 163] on link "INVOICES" at bounding box center [456, 166] width 35 height 9
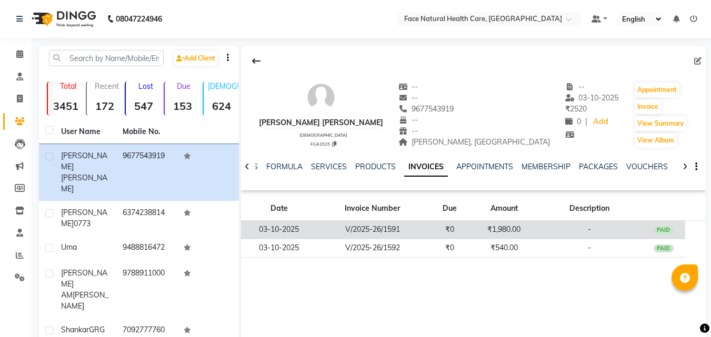
click at [525, 230] on td "₹1,980.00" at bounding box center [503, 230] width 65 height 18
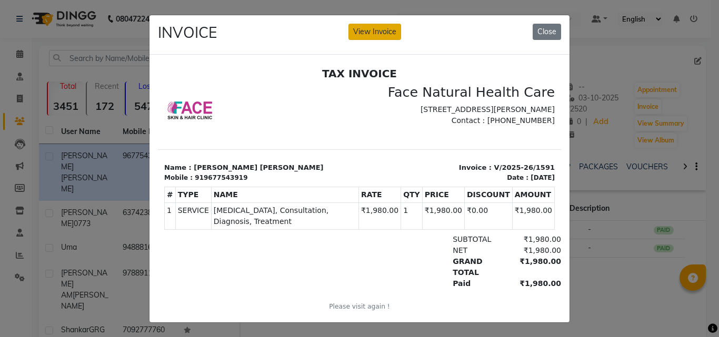
click at [388, 34] on button "View Invoice" at bounding box center [374, 32] width 53 height 16
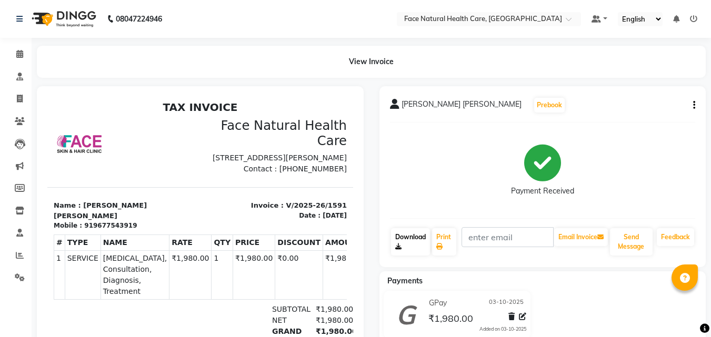
click at [403, 247] on link "Download" at bounding box center [410, 241] width 39 height 27
click at [440, 238] on link "Print" at bounding box center [444, 241] width 24 height 27
click at [21, 259] on span at bounding box center [20, 256] width 18 height 12
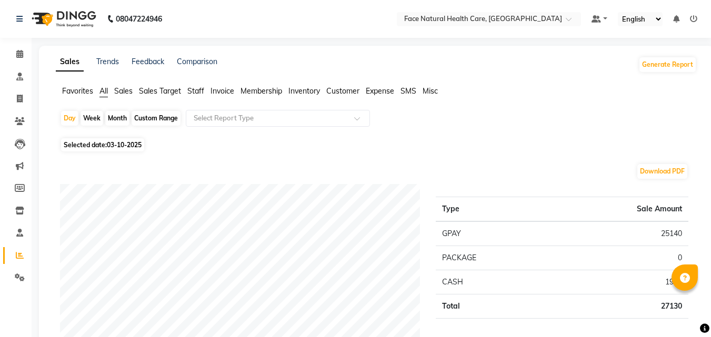
scroll to position [87, 0]
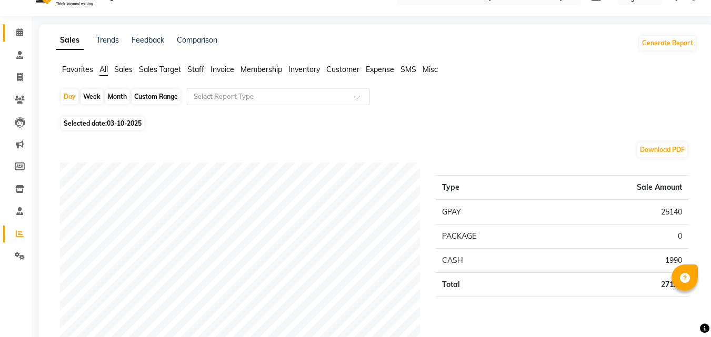
click at [17, 34] on icon at bounding box center [19, 32] width 7 height 8
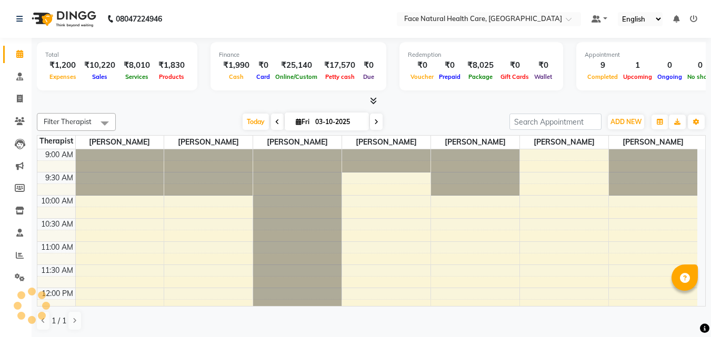
scroll to position [286, 0]
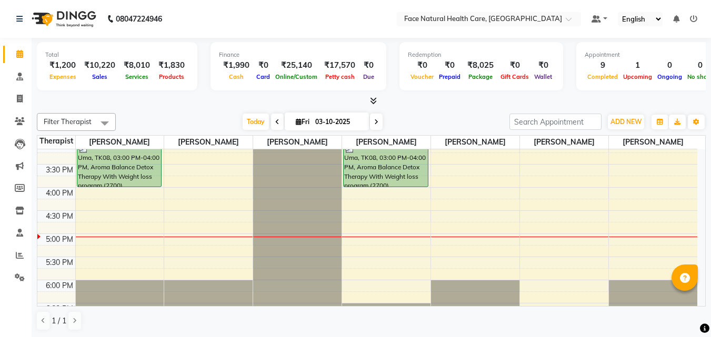
click at [376, 124] on icon at bounding box center [376, 122] width 4 height 6
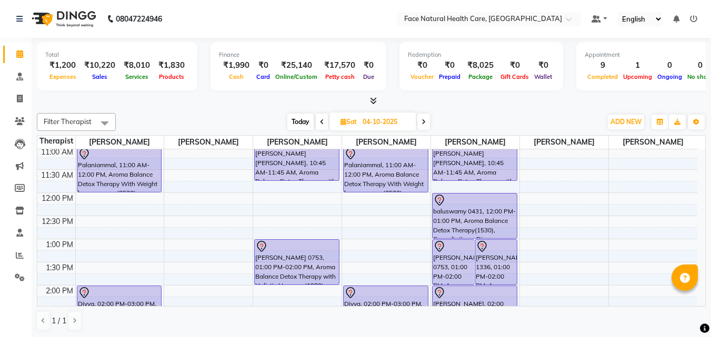
scroll to position [94, 0]
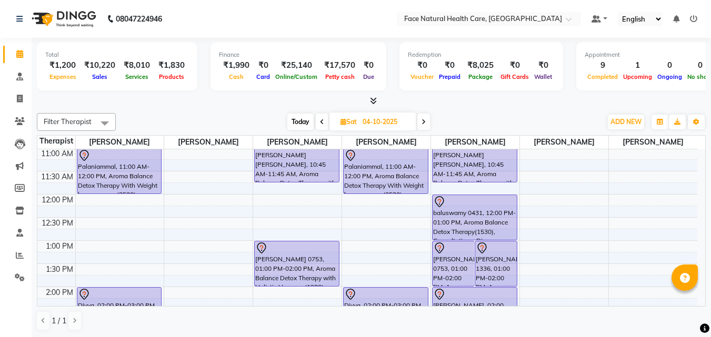
click at [340, 127] on span "[DATE]" at bounding box center [372, 122] width 87 height 18
click at [427, 127] on span at bounding box center [423, 122] width 13 height 16
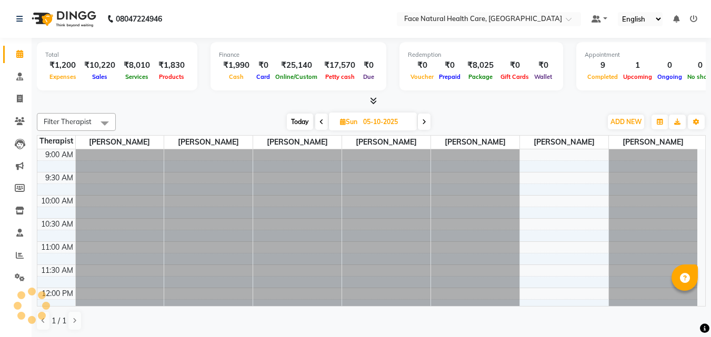
scroll to position [306, 0]
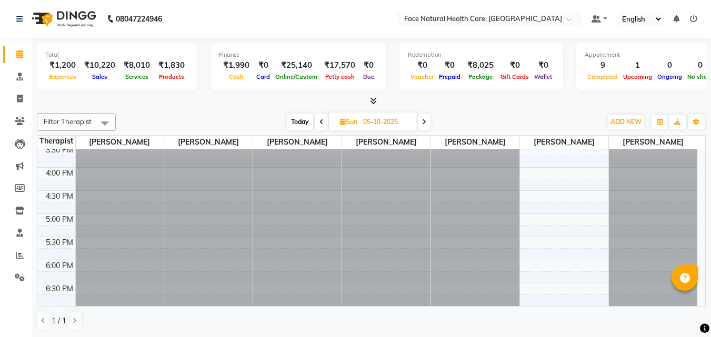
click at [426, 123] on icon at bounding box center [424, 122] width 4 height 6
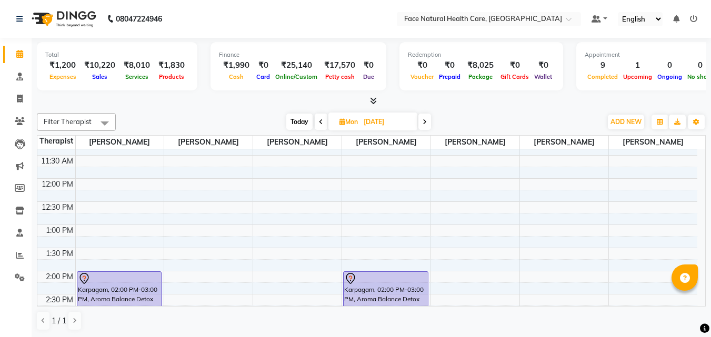
scroll to position [108, 0]
click at [82, 186] on div "9:00 AM 9:30 AM 10:00 AM 10:30 AM 11:00 AM 11:30 AM 12:00 PM 12:30 PM 1:00 PM 1…" at bounding box center [367, 273] width 660 height 463
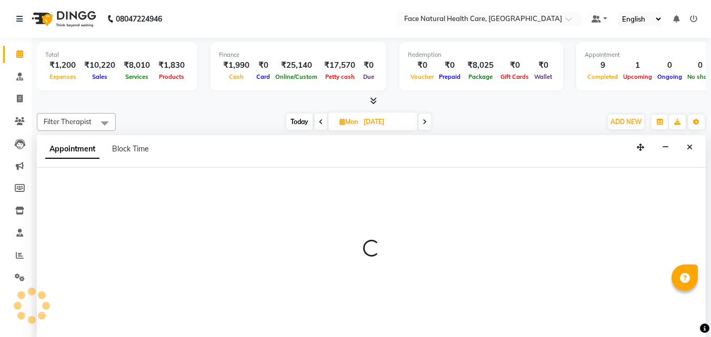
scroll to position [1, 0]
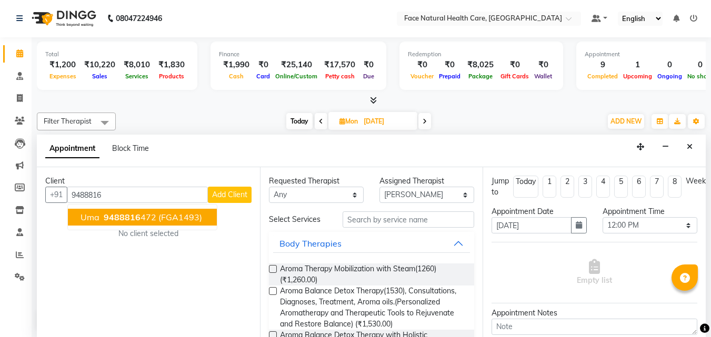
click at [105, 215] on span "9488816" at bounding box center [122, 217] width 37 height 11
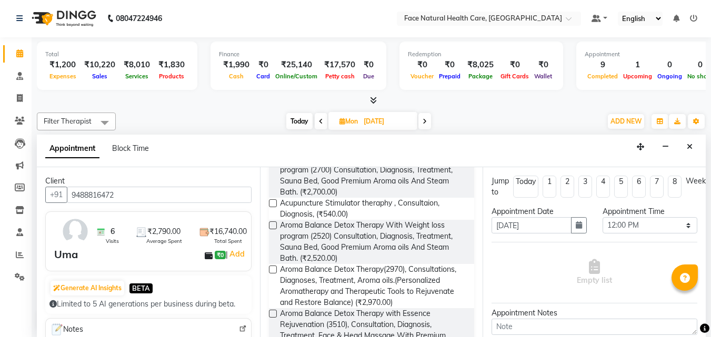
scroll to position [574, 0]
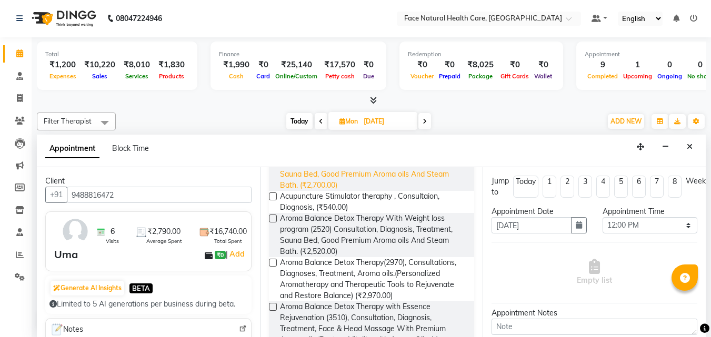
click at [408, 191] on span "Aroma Balance Detox Therapy With Weight loss program (2700) Consultation, Diagn…" at bounding box center [373, 169] width 186 height 44
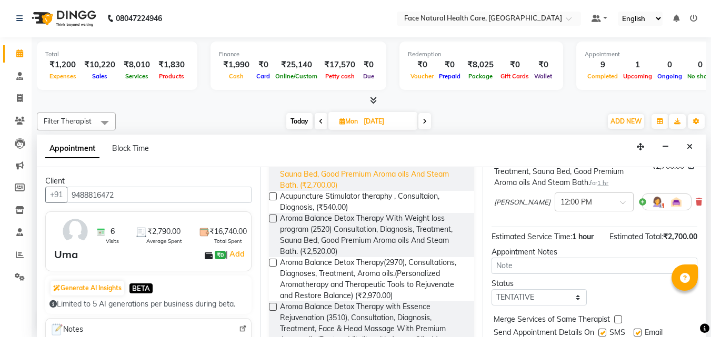
scroll to position [116, 0]
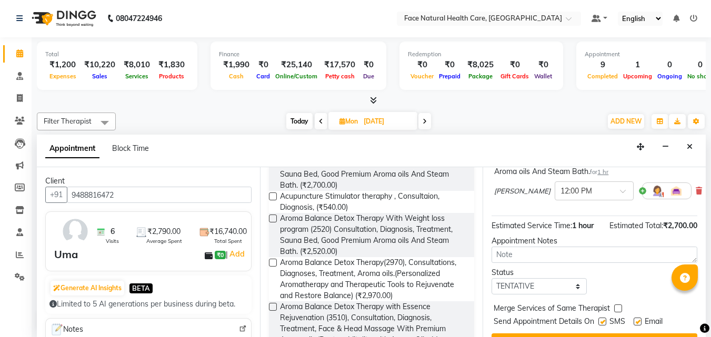
click at [651, 197] on img at bounding box center [657, 191] width 13 height 13
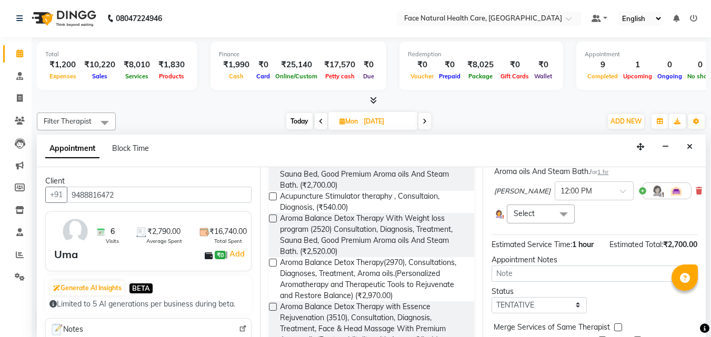
click at [563, 225] on span at bounding box center [563, 215] width 21 height 20
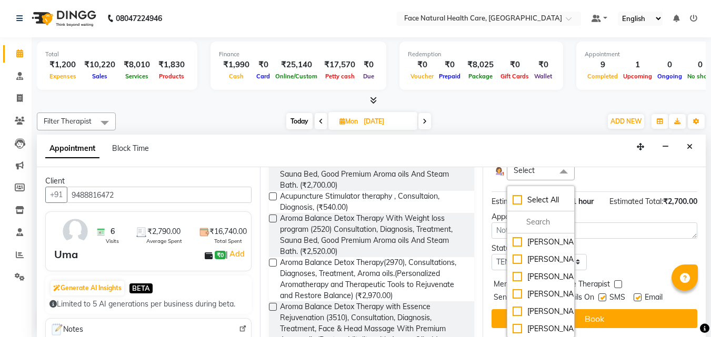
scroll to position [42, 0]
click at [554, 320] on li "[PERSON_NAME]" at bounding box center [540, 328] width 66 height 17
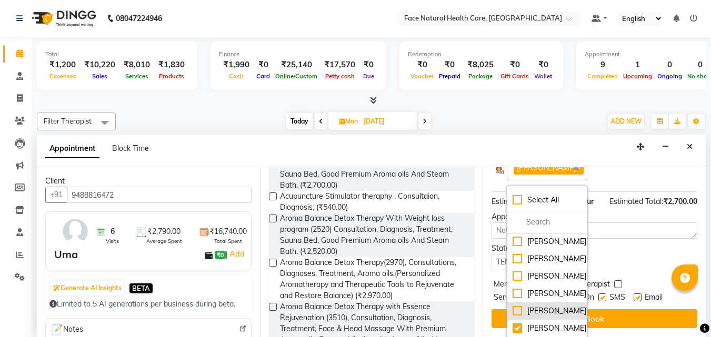
click at [551, 306] on div "[PERSON_NAME]" at bounding box center [547, 311] width 68 height 11
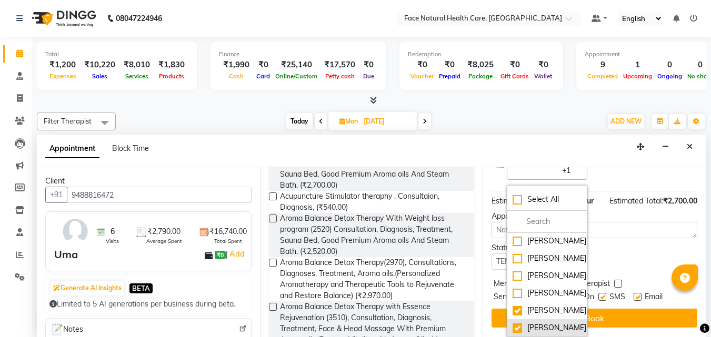
click at [556, 323] on div "[PERSON_NAME]" at bounding box center [547, 328] width 68 height 11
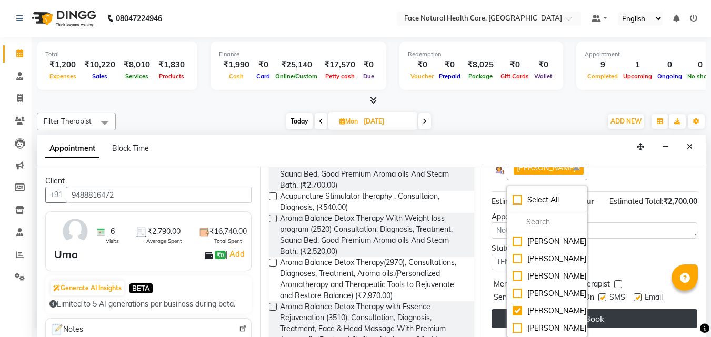
click at [627, 309] on button "Book" at bounding box center [594, 318] width 206 height 19
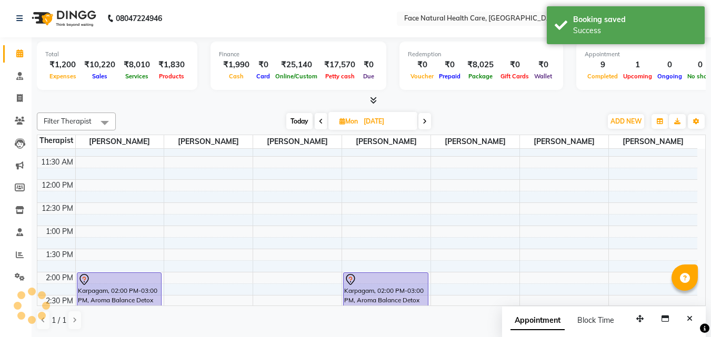
scroll to position [0, 0]
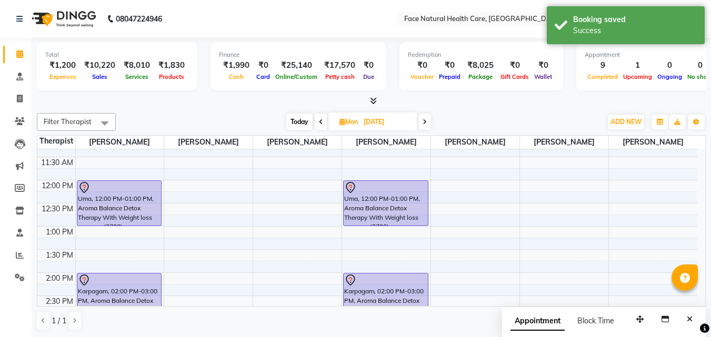
click at [428, 119] on span at bounding box center [424, 122] width 13 height 16
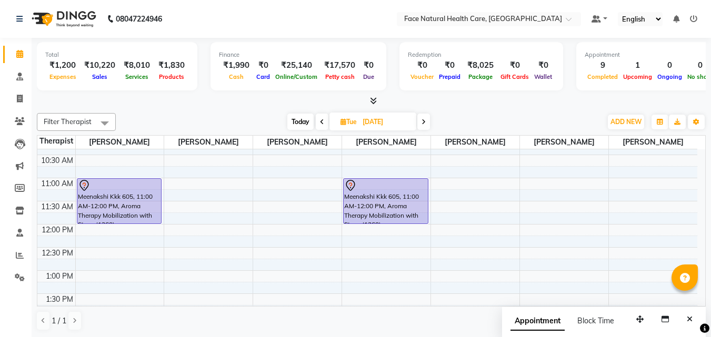
scroll to position [19, 0]
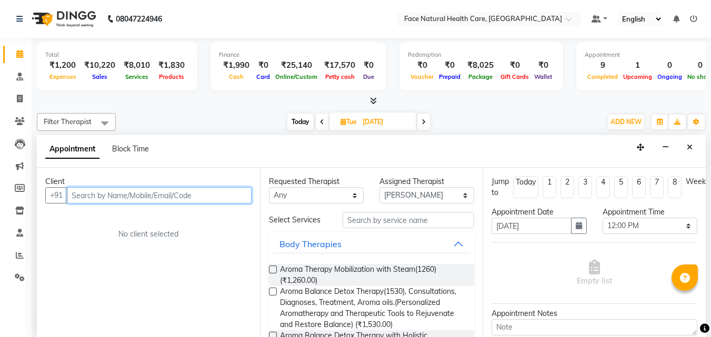
scroll to position [1, 0]
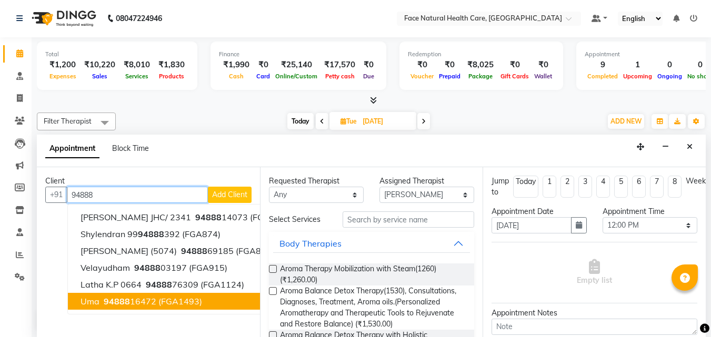
click at [109, 297] on span "94888" at bounding box center [117, 301] width 26 height 11
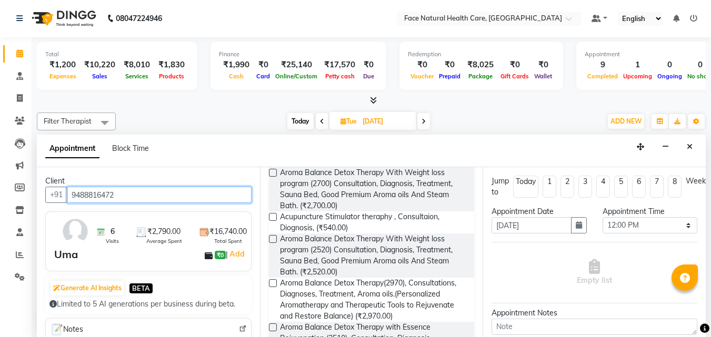
scroll to position [555, 0]
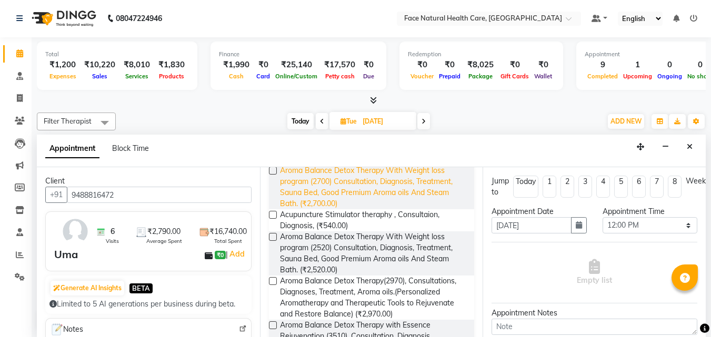
click at [421, 205] on span "Aroma Balance Detox Therapy With Weight loss program (2700) Consultation, Diagn…" at bounding box center [373, 187] width 186 height 44
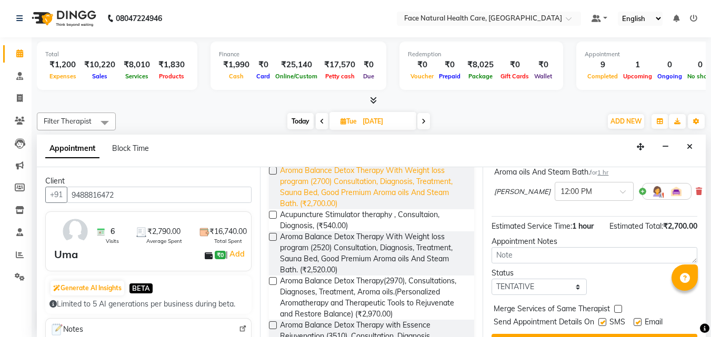
scroll to position [107, 0]
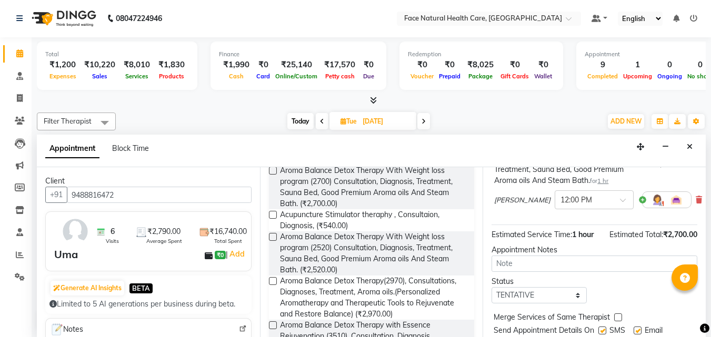
click at [651, 206] on img at bounding box center [657, 200] width 13 height 13
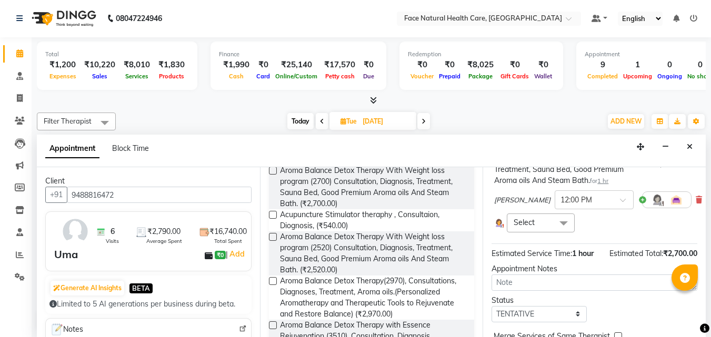
click at [553, 234] on span at bounding box center [563, 224] width 21 height 20
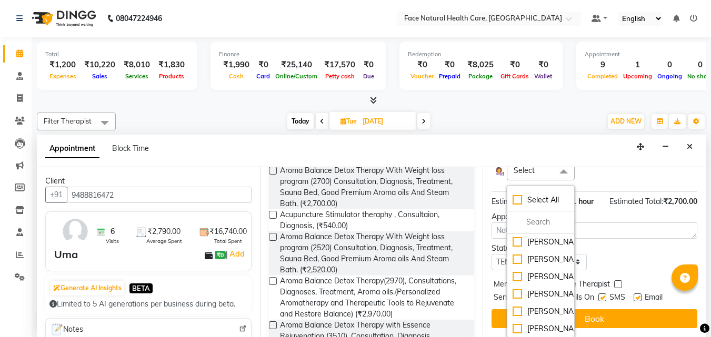
scroll to position [42, 0]
click at [549, 306] on div "[PERSON_NAME]" at bounding box center [541, 311] width 56 height 11
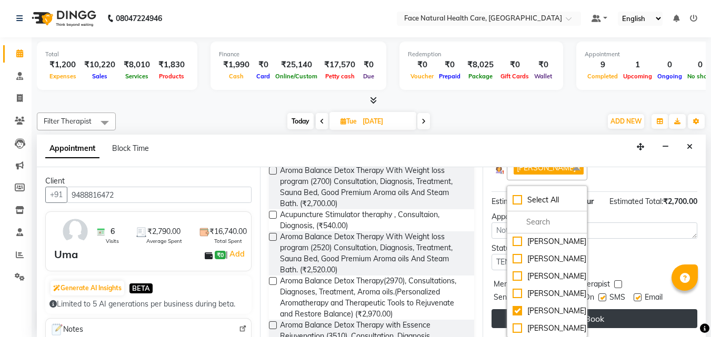
click at [611, 309] on button "Book" at bounding box center [594, 318] width 206 height 19
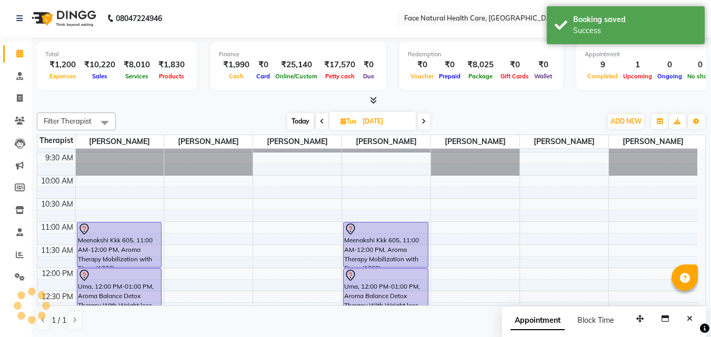
scroll to position [0, 0]
click at [423, 124] on icon at bounding box center [423, 122] width 4 height 6
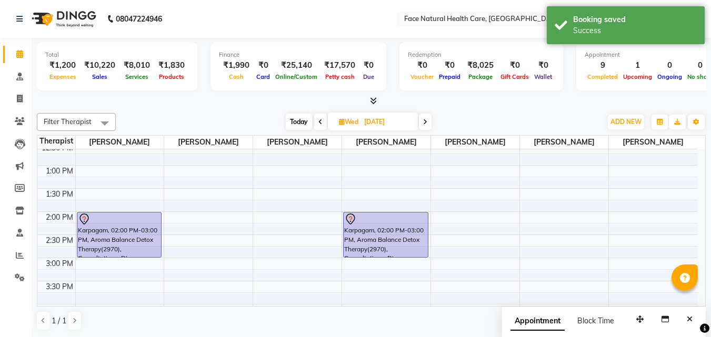
scroll to position [32, 0]
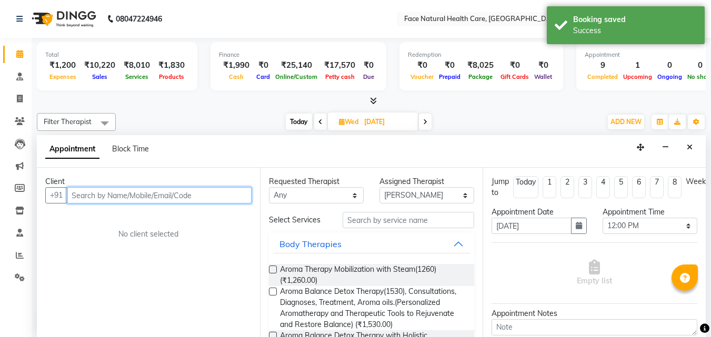
scroll to position [1, 0]
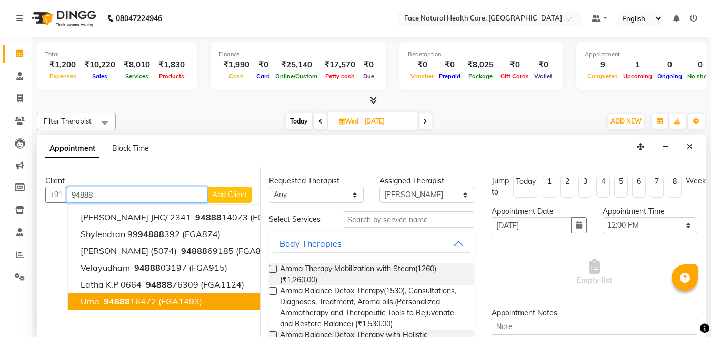
click at [108, 307] on button "Uma 94888 16472 (FGA1493)" at bounding box center [185, 301] width 235 height 17
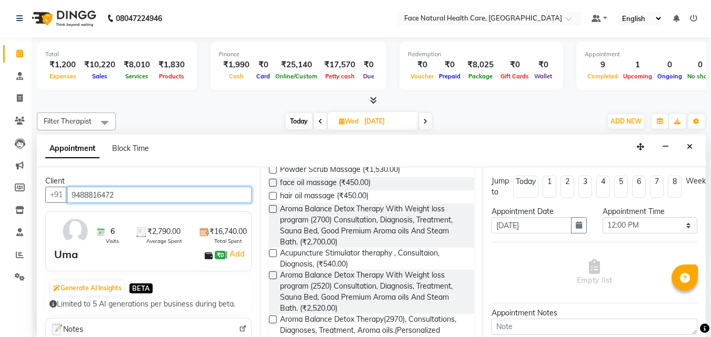
scroll to position [543, 0]
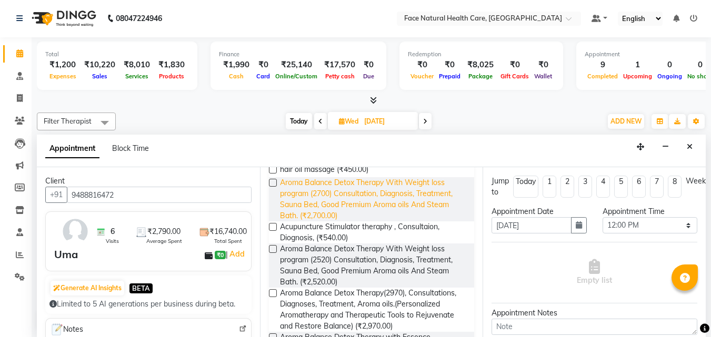
click at [413, 212] on span "Aroma Balance Detox Therapy With Weight loss program (2700) Consultation, Diagn…" at bounding box center [373, 199] width 186 height 44
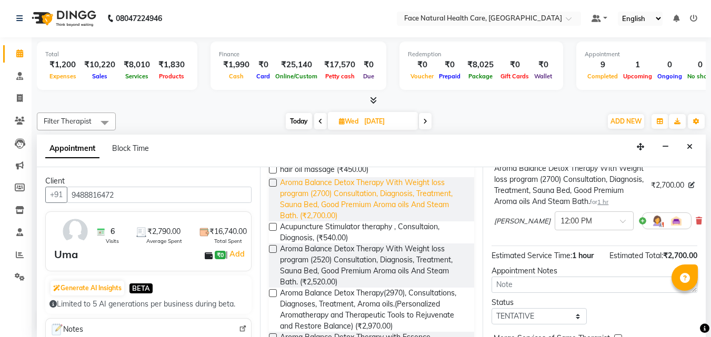
scroll to position [125, 0]
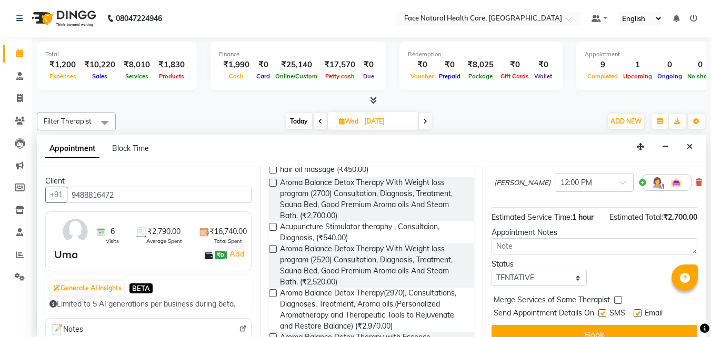
click at [651, 189] on img at bounding box center [657, 182] width 13 height 13
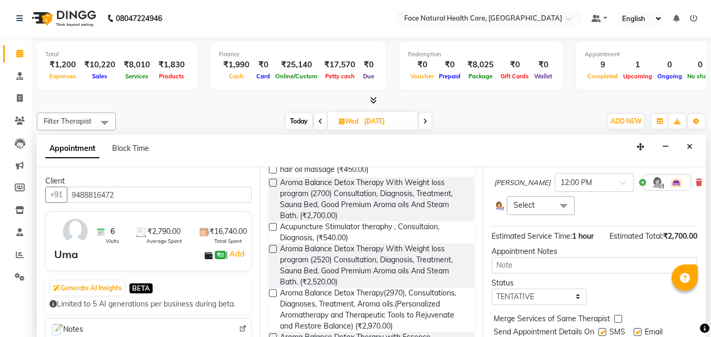
click at [553, 216] on span at bounding box center [563, 206] width 21 height 20
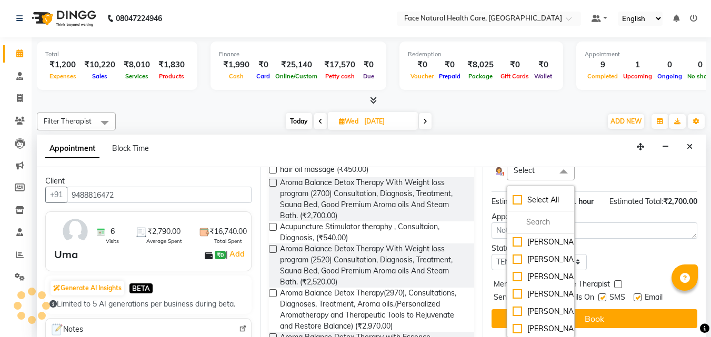
scroll to position [42, 0]
click at [549, 306] on div "[PERSON_NAME]" at bounding box center [541, 311] width 56 height 11
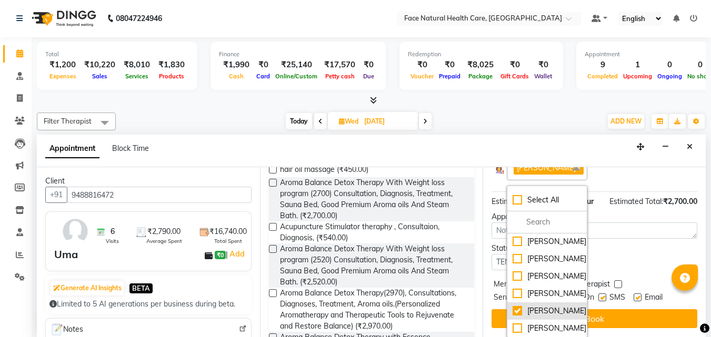
scroll to position [200, 0]
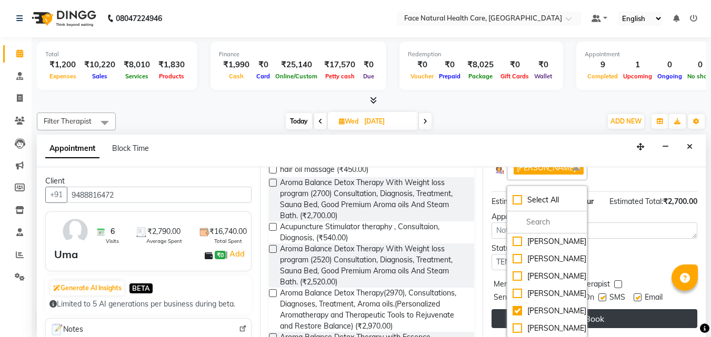
click at [602, 309] on button "Book" at bounding box center [594, 318] width 206 height 19
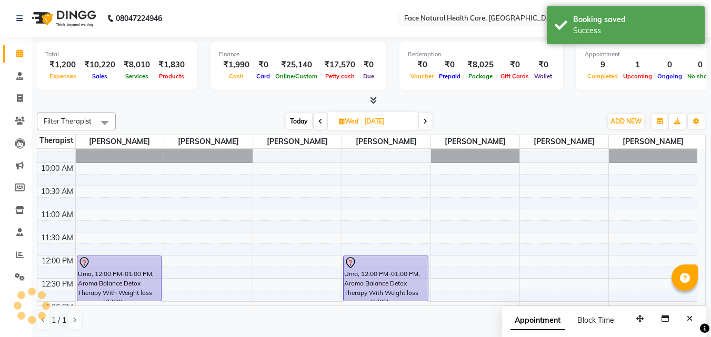
scroll to position [0, 0]
click at [431, 123] on span at bounding box center [425, 122] width 13 height 16
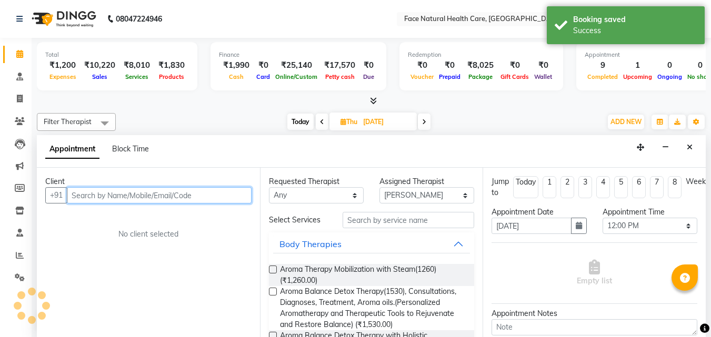
scroll to position [1, 0]
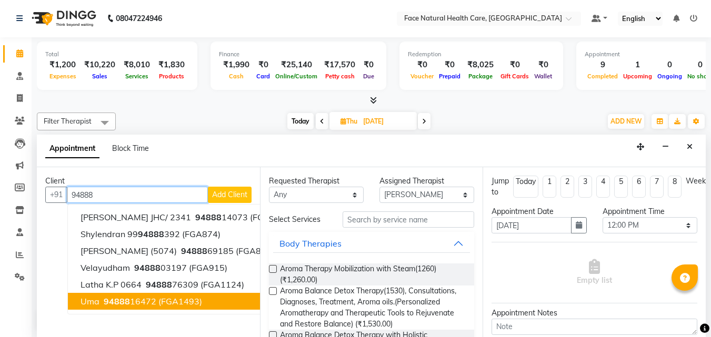
click at [119, 300] on span "94888" at bounding box center [117, 301] width 26 height 11
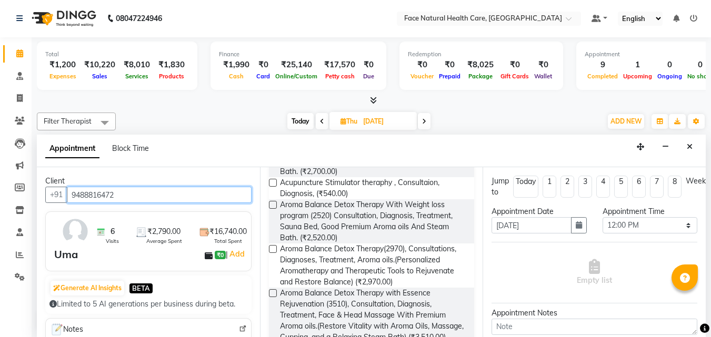
scroll to position [593, 0]
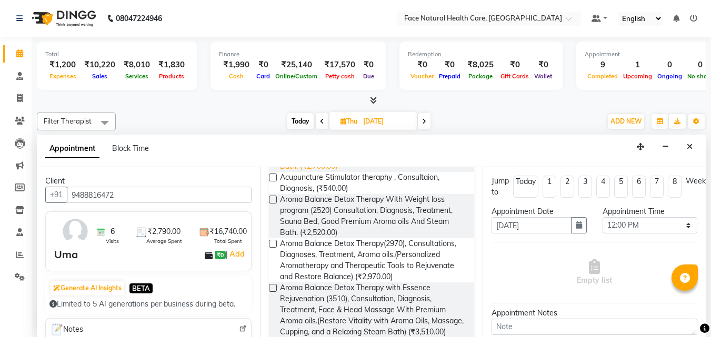
click at [417, 172] on span "Aroma Balance Detox Therapy With Weight loss program (2700) Consultation, Diagn…" at bounding box center [373, 150] width 186 height 44
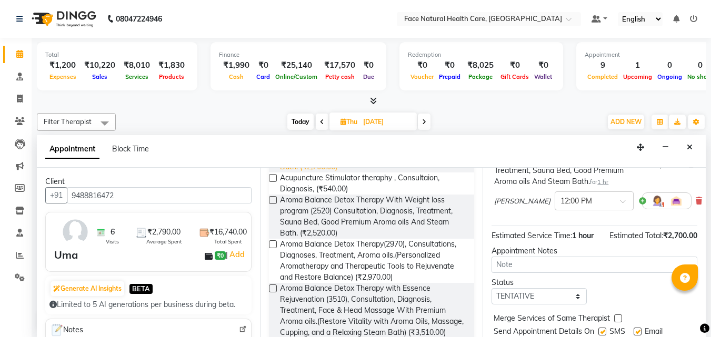
scroll to position [107, 0]
click at [651, 207] on img at bounding box center [657, 200] width 13 height 13
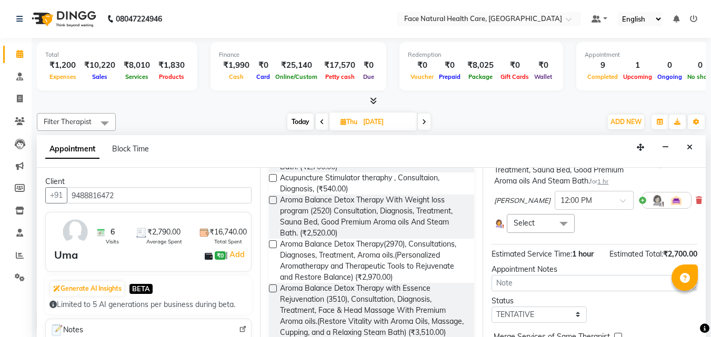
click at [550, 244] on div "Aroma Balance Detox Therapy With Weight loss program (2700) Consultation, Diagn…" at bounding box center [594, 189] width 206 height 109
click at [557, 234] on span at bounding box center [563, 224] width 21 height 20
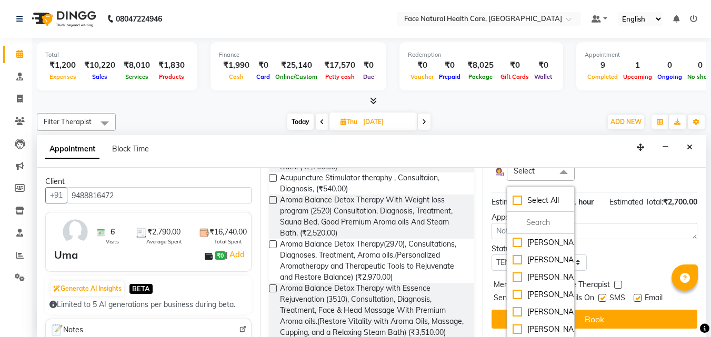
scroll to position [42, 0]
click at [558, 306] on div "[PERSON_NAME]" at bounding box center [541, 311] width 56 height 11
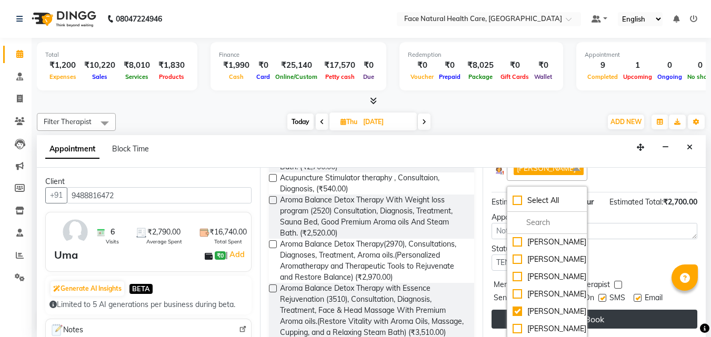
click at [617, 310] on button "Book" at bounding box center [594, 319] width 206 height 19
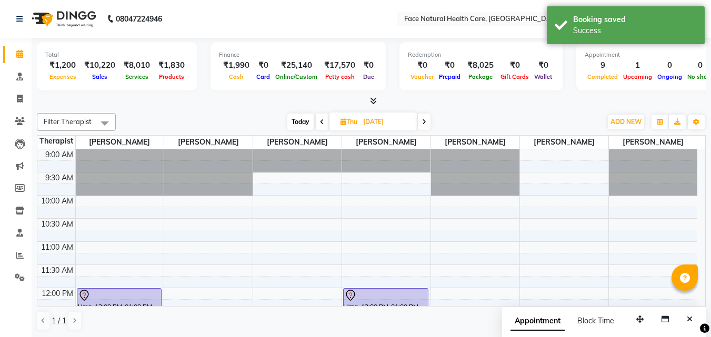
click at [429, 117] on span at bounding box center [424, 122] width 13 height 16
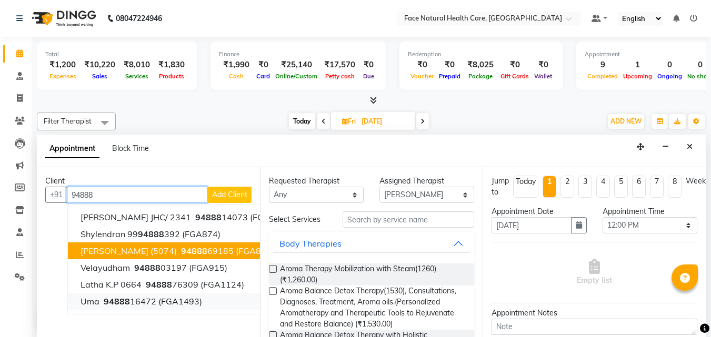
click at [183, 302] on span "(FGA1493)" at bounding box center [180, 301] width 44 height 11
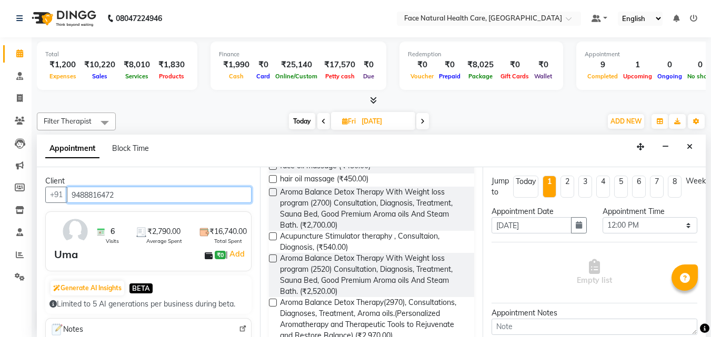
scroll to position [538, 0]
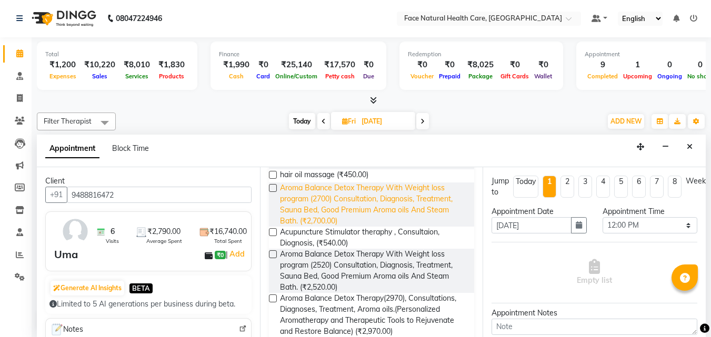
click at [409, 227] on span "Aroma Balance Detox Therapy With Weight loss program (2700) Consultation, Diagn…" at bounding box center [373, 205] width 186 height 44
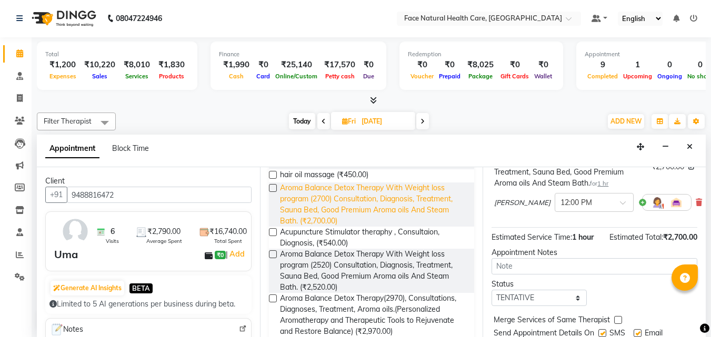
scroll to position [140, 0]
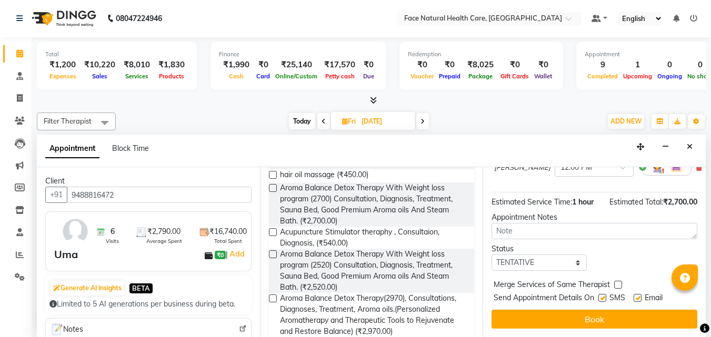
click at [651, 174] on img at bounding box center [657, 167] width 13 height 13
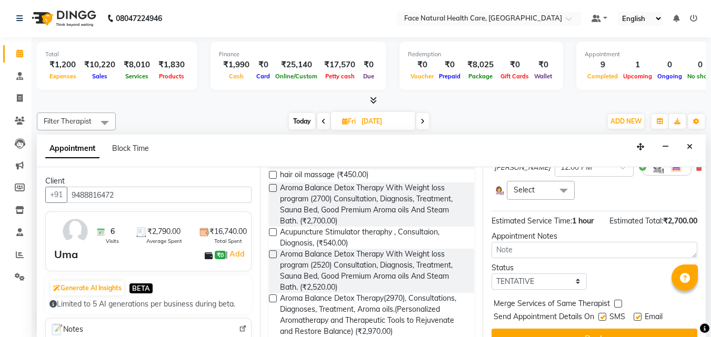
click at [553, 201] on span at bounding box center [563, 191] width 21 height 20
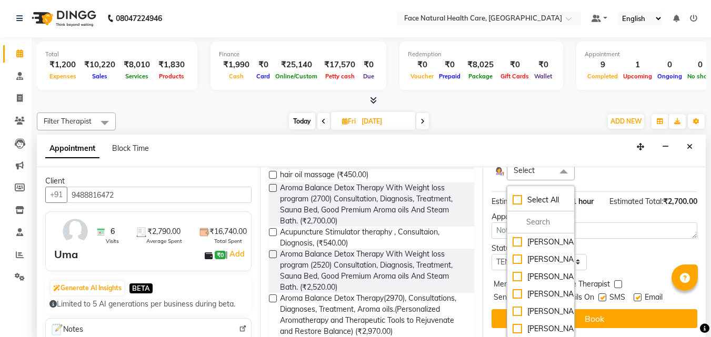
scroll to position [42, 0]
click at [557, 306] on div "[PERSON_NAME]" at bounding box center [541, 311] width 56 height 11
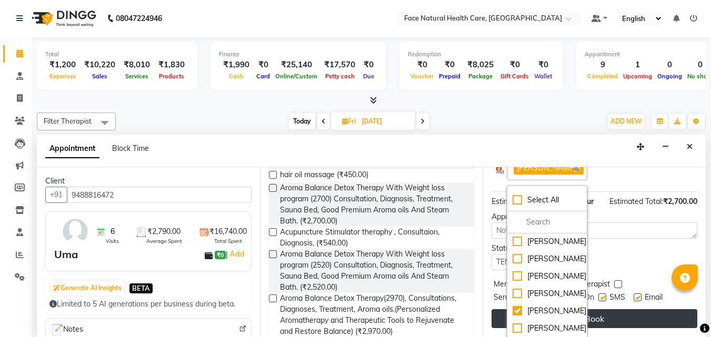
click at [618, 309] on button "Book" at bounding box center [594, 318] width 206 height 19
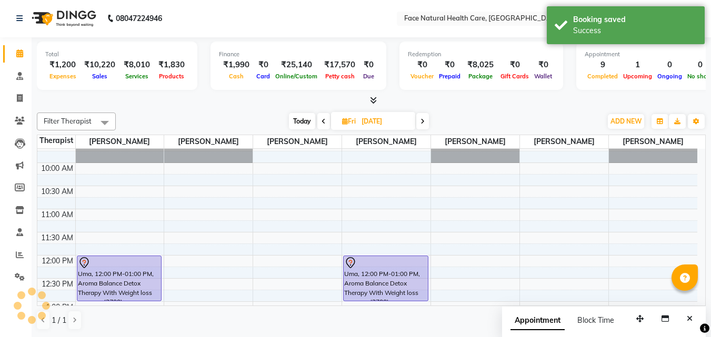
scroll to position [0, 0]
click at [423, 119] on icon at bounding box center [422, 122] width 4 height 6
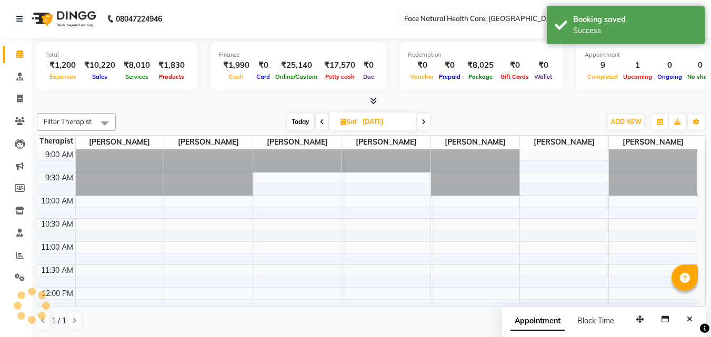
scroll to position [306, 0]
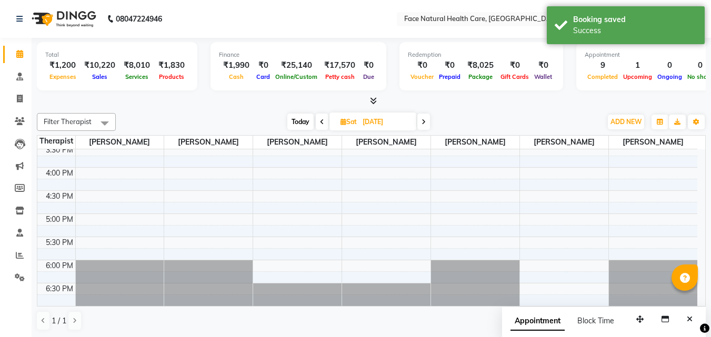
click at [341, 121] on icon at bounding box center [343, 121] width 6 height 7
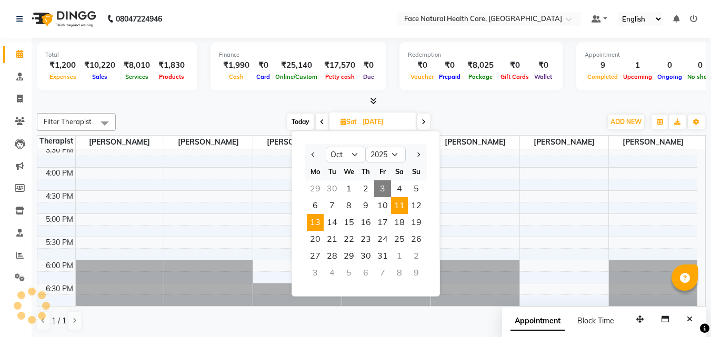
click at [316, 226] on span "13" at bounding box center [315, 222] width 17 height 17
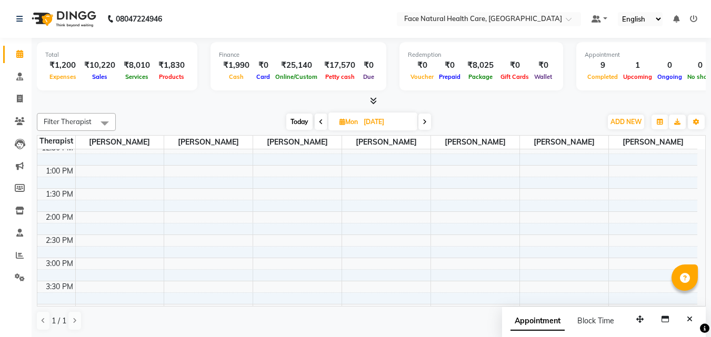
scroll to position [32, 0]
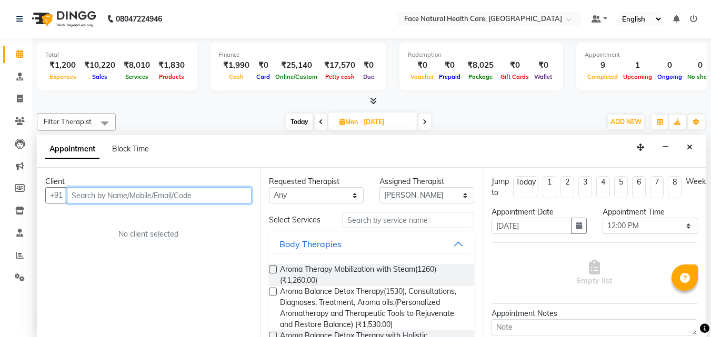
scroll to position [1, 0]
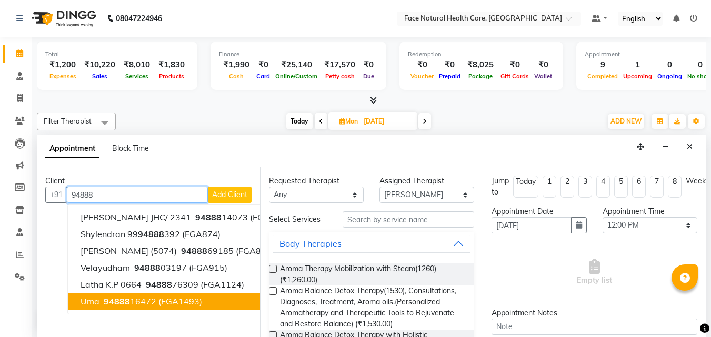
click at [104, 297] on span "94888" at bounding box center [117, 301] width 26 height 11
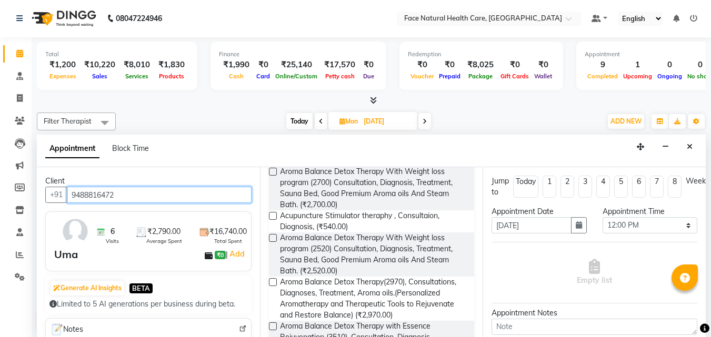
scroll to position [554, 0]
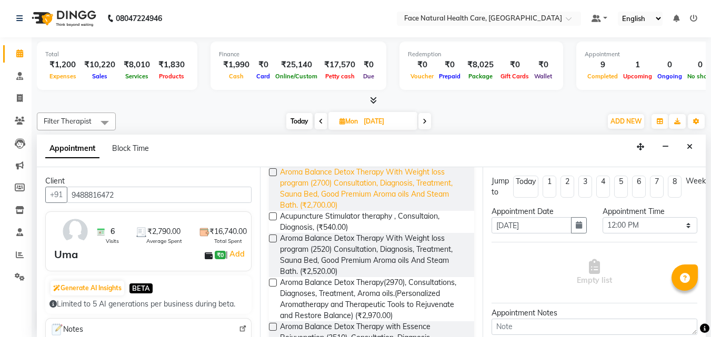
click at [435, 198] on span "Aroma Balance Detox Therapy With Weight loss program (2700) Consultation, Diagn…" at bounding box center [373, 189] width 186 height 44
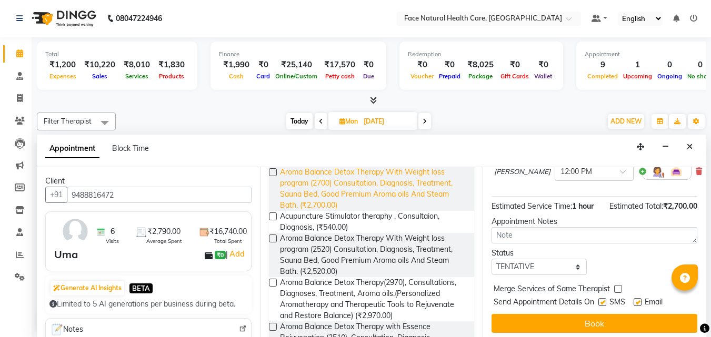
scroll to position [152, 0]
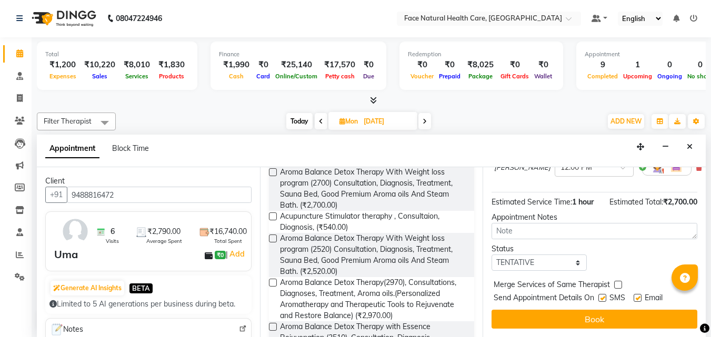
click at [651, 172] on img at bounding box center [657, 167] width 13 height 13
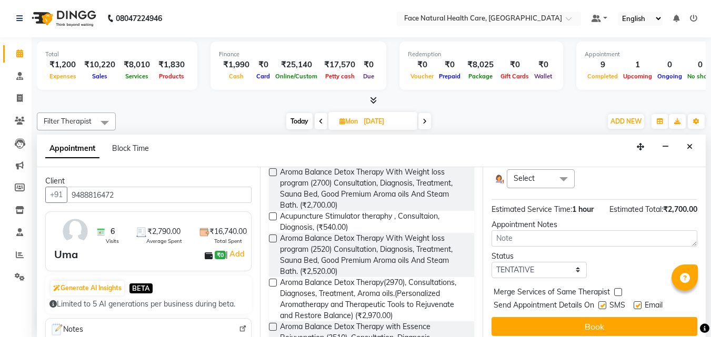
click at [553, 189] on span at bounding box center [563, 179] width 21 height 20
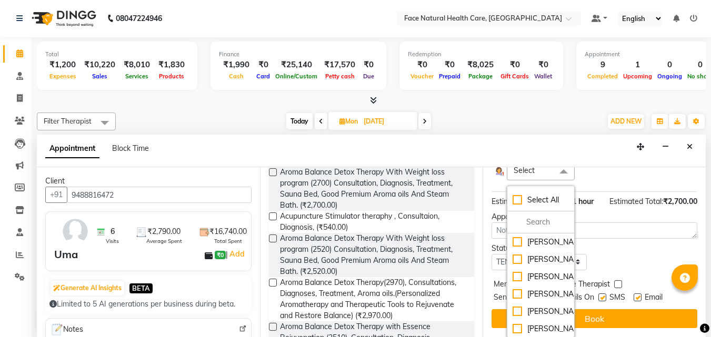
scroll to position [42, 0]
click at [550, 306] on div "[PERSON_NAME]" at bounding box center [541, 311] width 56 height 11
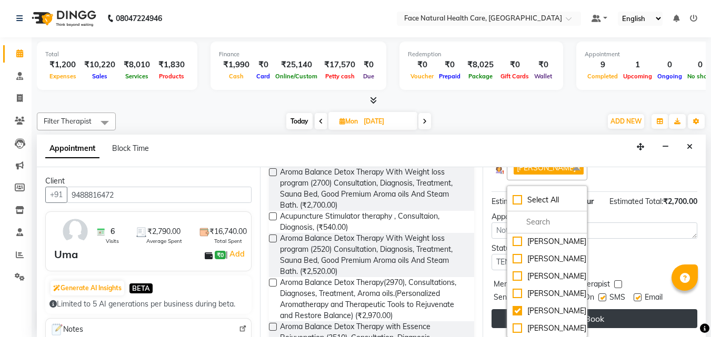
click at [614, 309] on button "Book" at bounding box center [594, 318] width 206 height 19
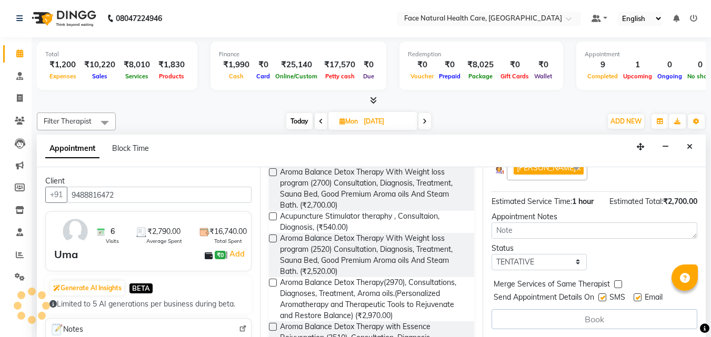
scroll to position [182, 0]
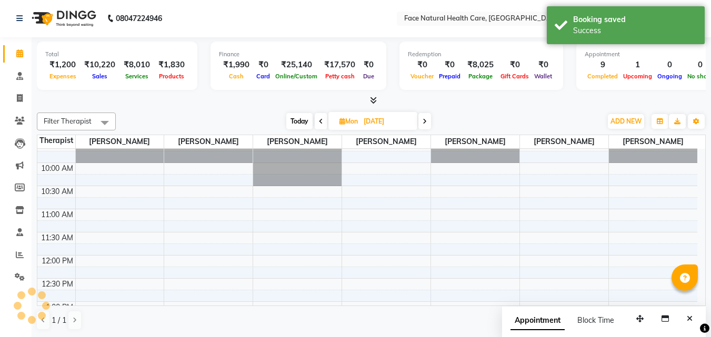
click at [430, 117] on span at bounding box center [424, 121] width 13 height 16
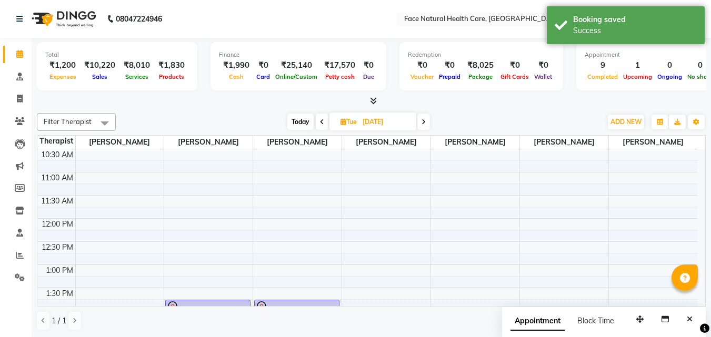
scroll to position [32, 0]
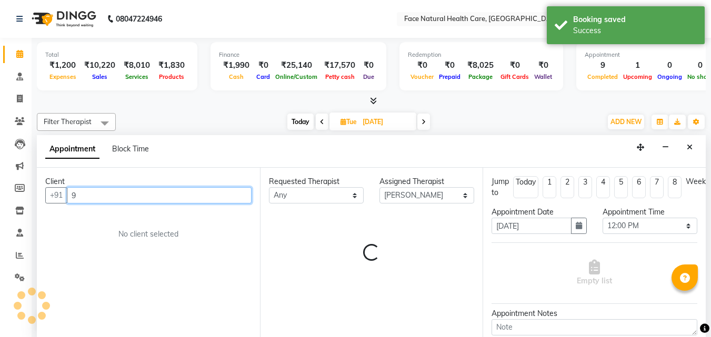
scroll to position [1, 0]
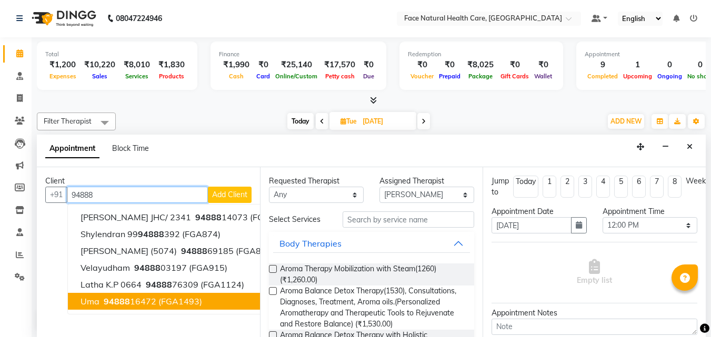
click at [117, 298] on span "94888" at bounding box center [117, 301] width 26 height 11
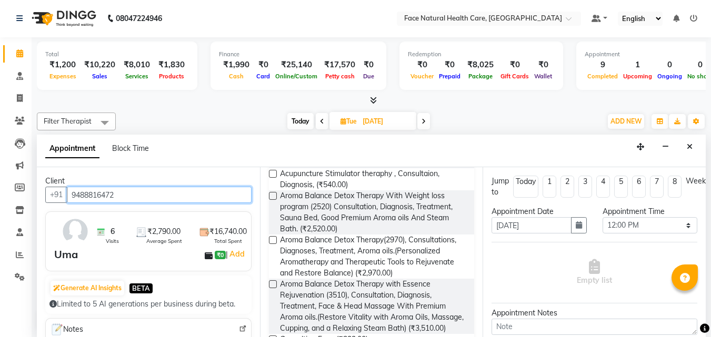
scroll to position [593, 0]
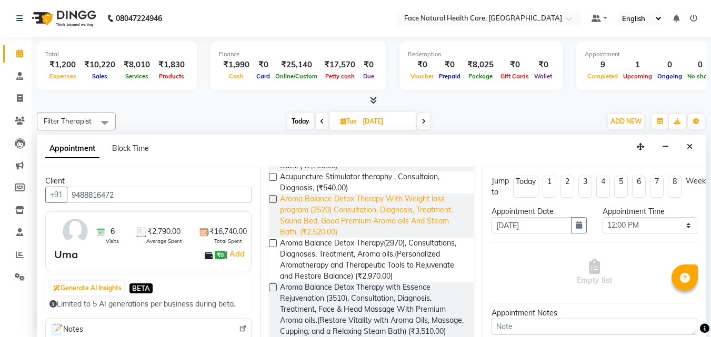
click at [428, 233] on span "Aroma Balance Detox Therapy With Weight loss program (2520) Consultation, Diagn…" at bounding box center [373, 216] width 186 height 44
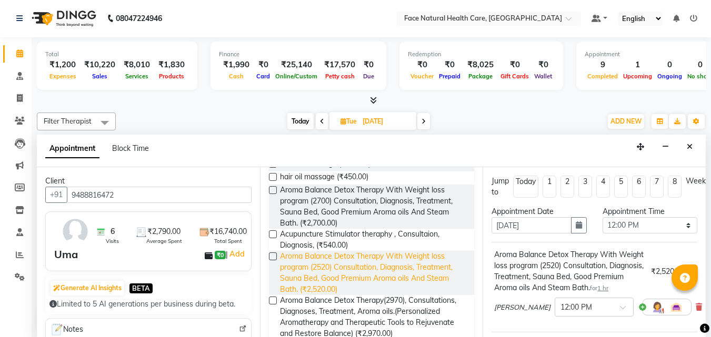
scroll to position [534, 0]
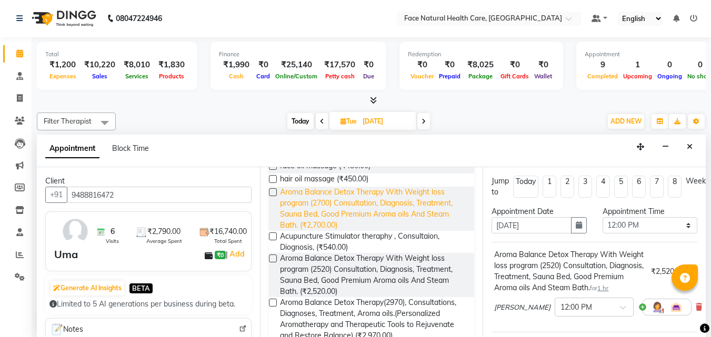
click at [430, 223] on span "Aroma Balance Detox Therapy With Weight loss program (2700) Consultation, Diagn…" at bounding box center [373, 209] width 186 height 44
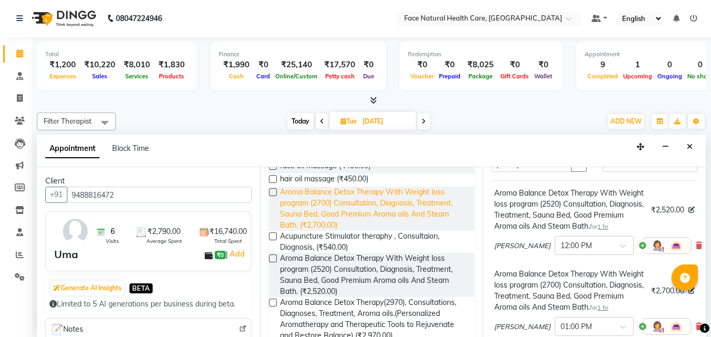
scroll to position [84, 0]
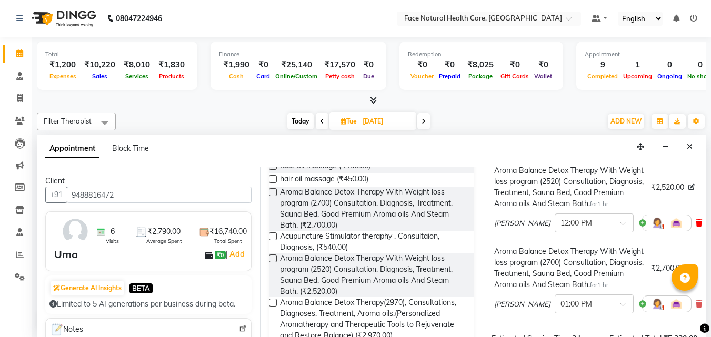
click at [696, 227] on icon at bounding box center [699, 222] width 6 height 7
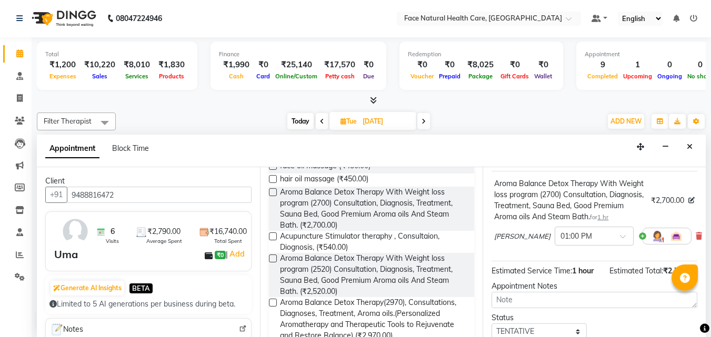
scroll to position [94, 0]
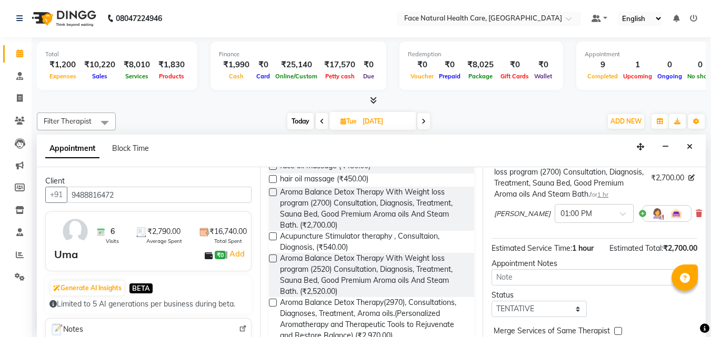
click at [651, 220] on img at bounding box center [657, 213] width 13 height 13
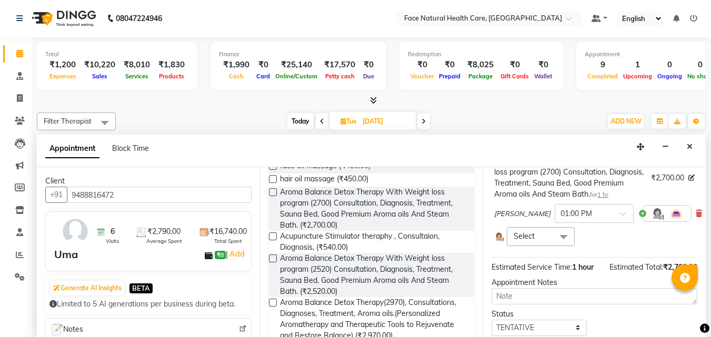
click at [559, 247] on span at bounding box center [563, 237] width 21 height 20
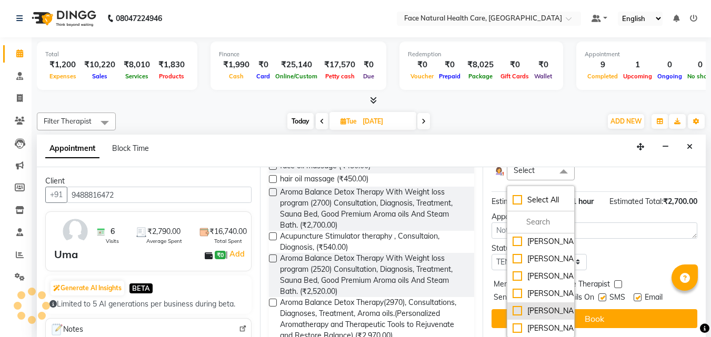
click at [543, 306] on div "[PERSON_NAME]" at bounding box center [541, 311] width 56 height 11
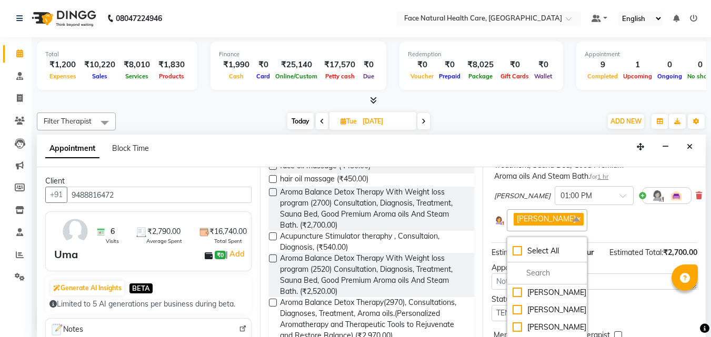
scroll to position [108, 0]
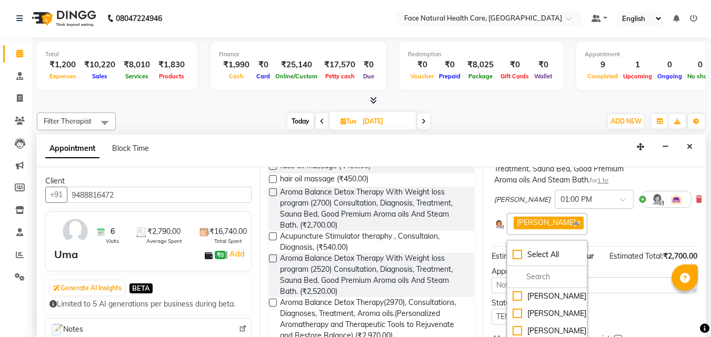
click at [620, 208] on span at bounding box center [626, 202] width 13 height 11
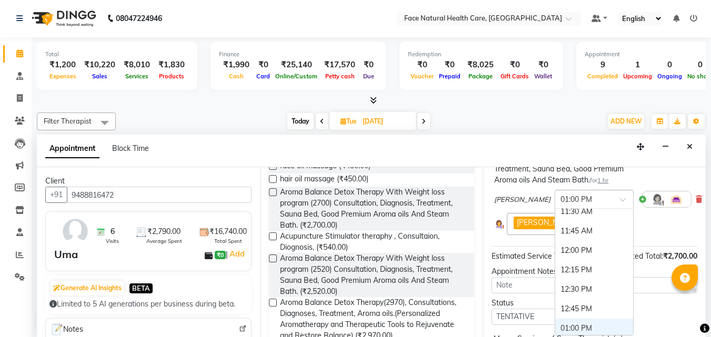
scroll to position [121, 0]
click at [583, 263] on div "12:00 PM" at bounding box center [594, 253] width 78 height 19
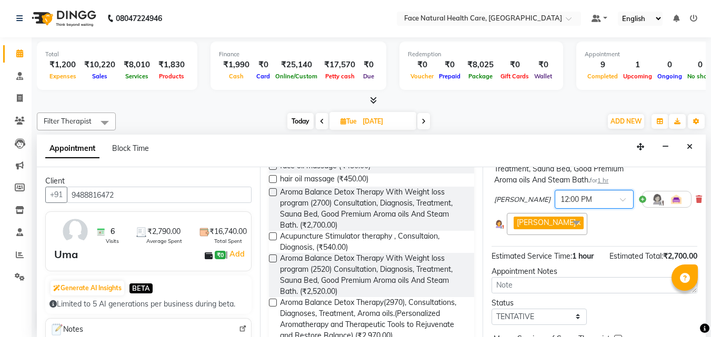
scroll to position [180, 0]
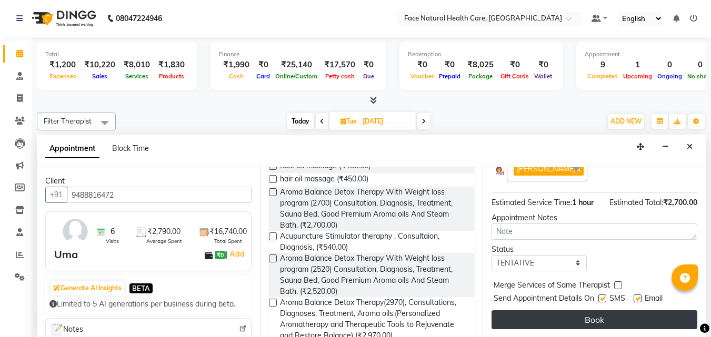
click at [625, 310] on button "Book" at bounding box center [594, 319] width 206 height 19
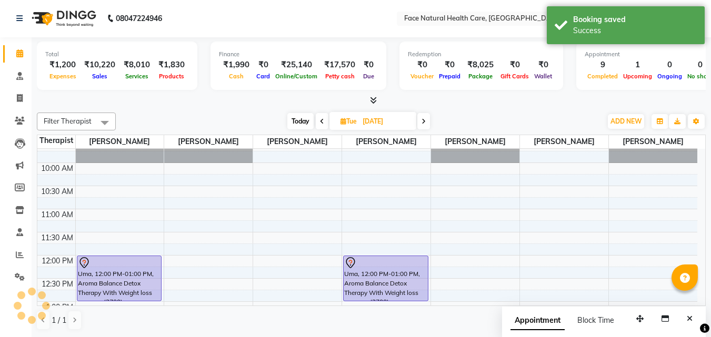
scroll to position [0, 0]
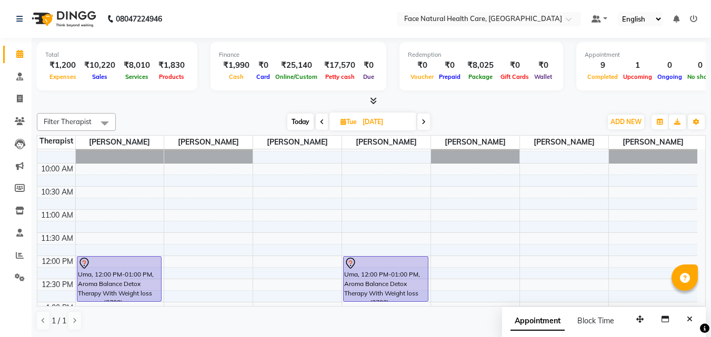
click at [302, 123] on span "Today" at bounding box center [300, 122] width 26 height 16
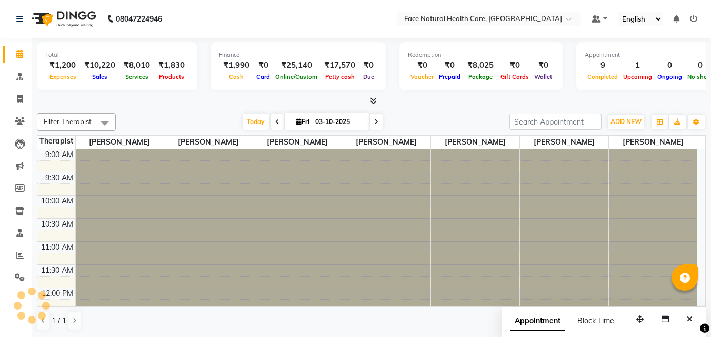
scroll to position [306, 0]
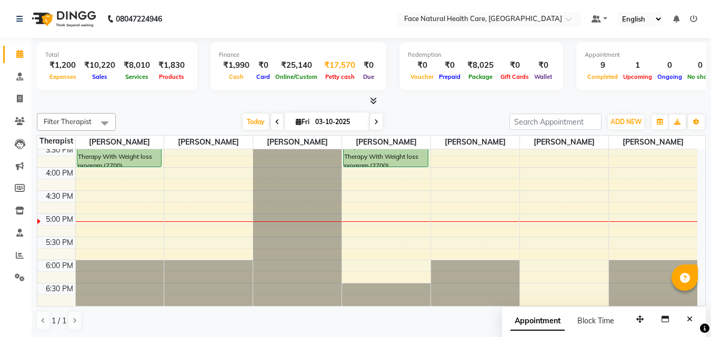
click at [347, 68] on div "₹17,570" at bounding box center [339, 65] width 39 height 12
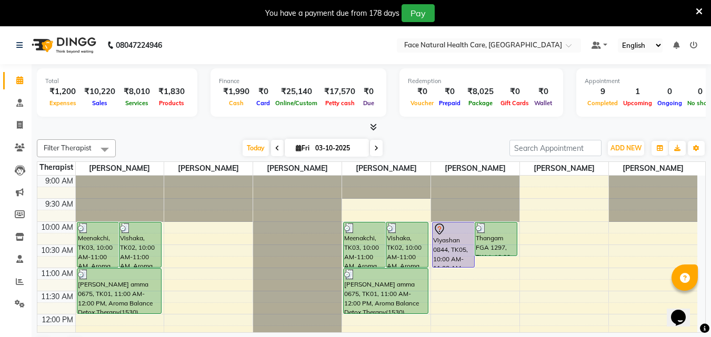
click at [694, 13] on div "You have a payment due from 178 days Pay" at bounding box center [349, 13] width 691 height 18
click at [18, 144] on icon at bounding box center [20, 148] width 10 height 8
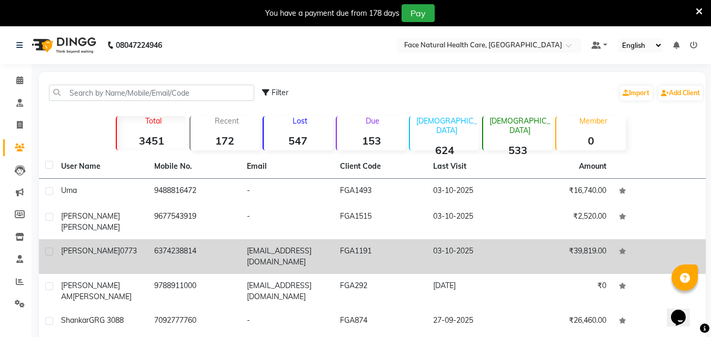
click at [198, 239] on td "6374238814" at bounding box center [194, 256] width 93 height 35
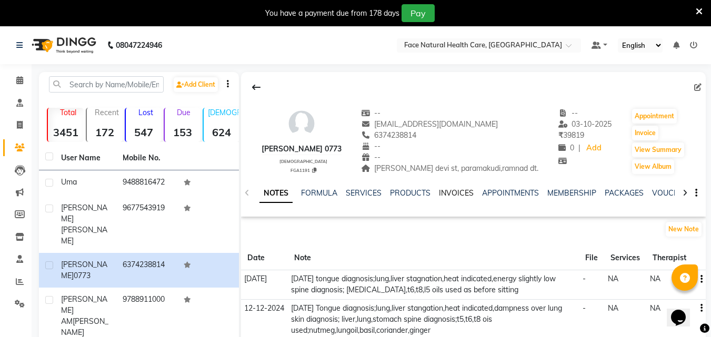
click at [458, 193] on link "INVOICES" at bounding box center [456, 192] width 35 height 9
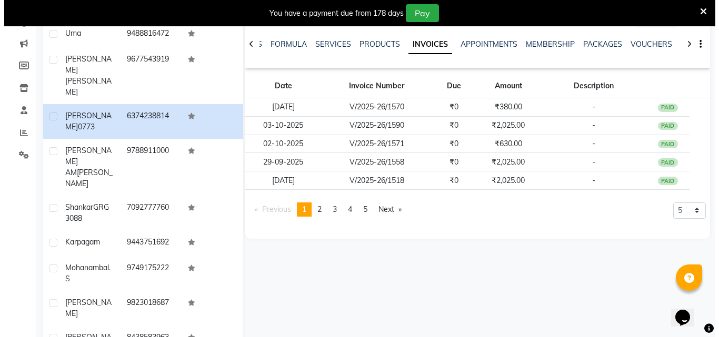
scroll to position [181, 0]
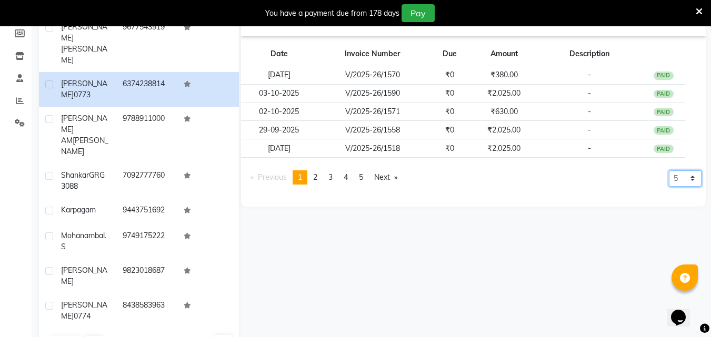
click at [694, 183] on select "5 10 50 100 500" at bounding box center [685, 178] width 33 height 16
select select "10"
click at [669, 187] on select "5 10 50 100 500" at bounding box center [685, 178] width 33 height 16
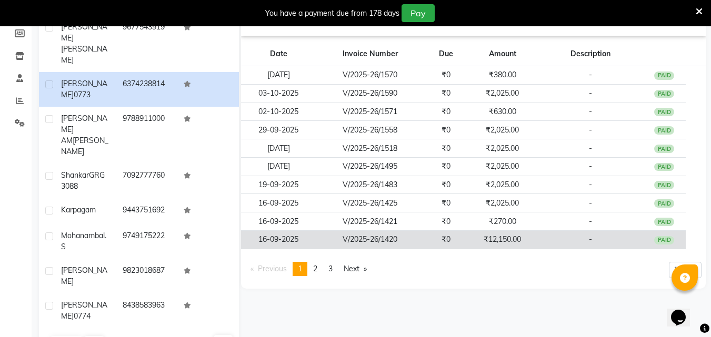
click at [527, 234] on td "₹12,150.00" at bounding box center [502, 240] width 71 height 18
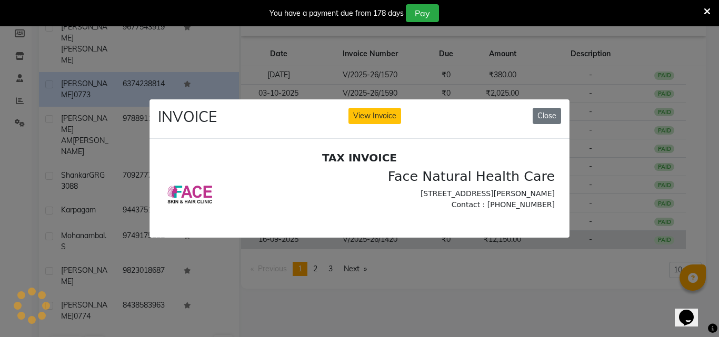
scroll to position [0, 0]
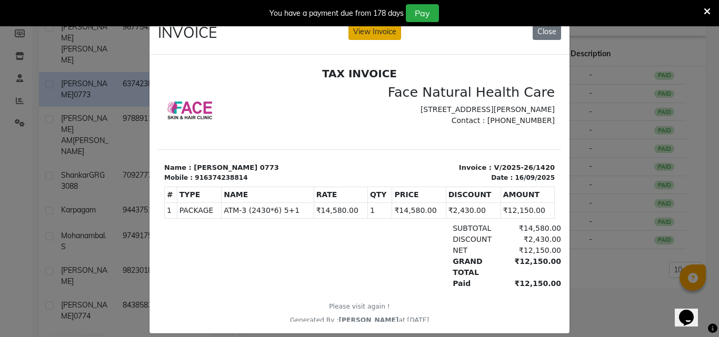
click at [389, 39] on button "View Invoice" at bounding box center [374, 32] width 53 height 16
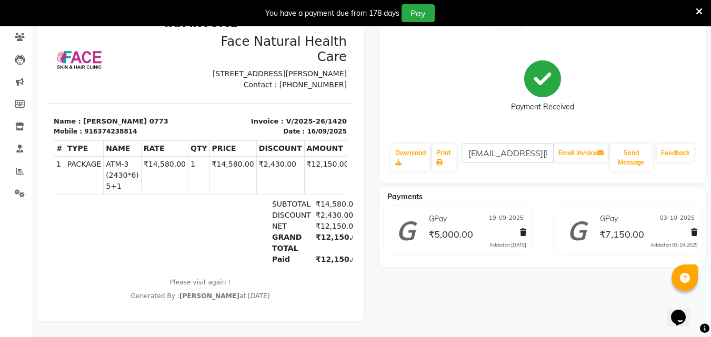
scroll to position [118, 0]
click at [445, 147] on link "Print" at bounding box center [444, 157] width 24 height 27
click at [539, 299] on div "Keerthana 0773 Prebook Payment Received Download Print keerthanakumar.eye@gmail…" at bounding box center [543, 161] width 343 height 319
click at [700, 12] on icon at bounding box center [699, 11] width 7 height 9
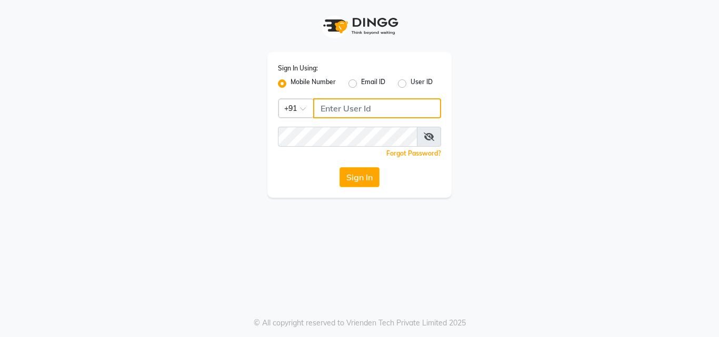
type input "9655301000"
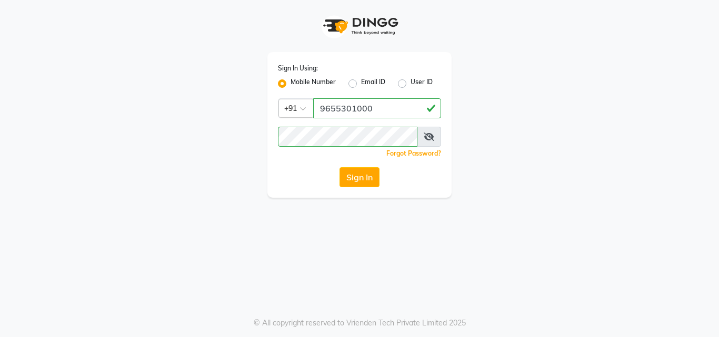
click at [410, 84] on label "User ID" at bounding box center [421, 83] width 22 height 13
click at [410, 84] on input "User ID" at bounding box center [413, 80] width 7 height 7
radio input "true"
radio input "false"
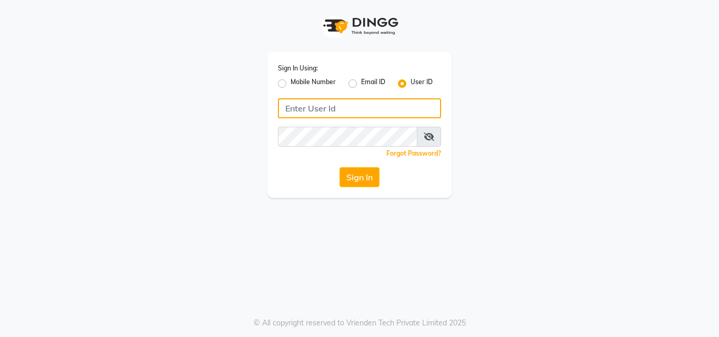
click at [365, 108] on input "Username" at bounding box center [359, 108] width 163 height 20
type input "face123"
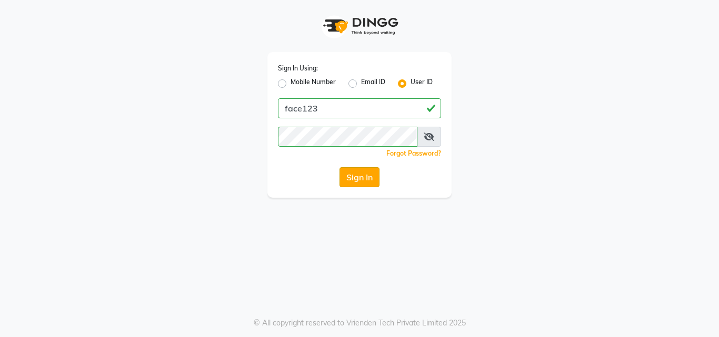
click at [358, 185] on button "Sign In" at bounding box center [359, 177] width 40 height 20
